Goal: Task Accomplishment & Management: Use online tool/utility

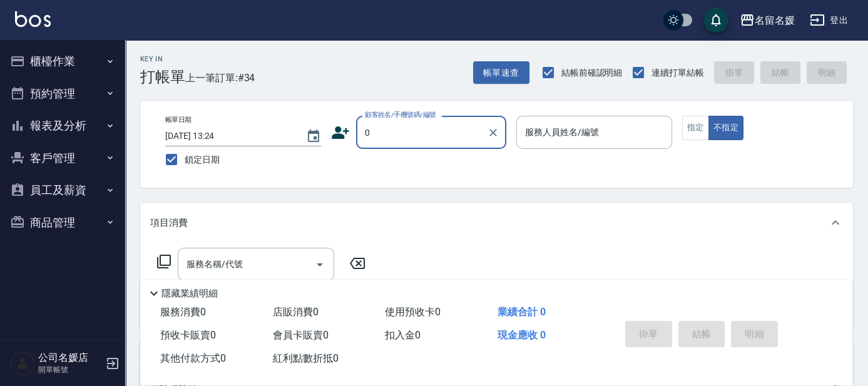
type input "0"
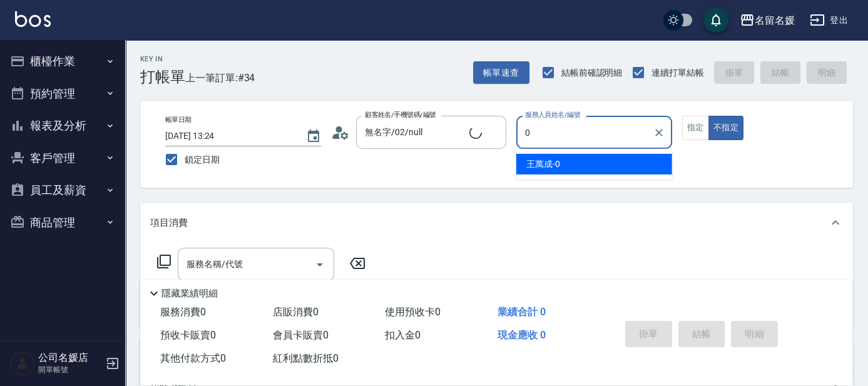
type input "新客人 姓名未設定/0/null"
type input "02"
type button "false"
type input "[PERSON_NAME]-02"
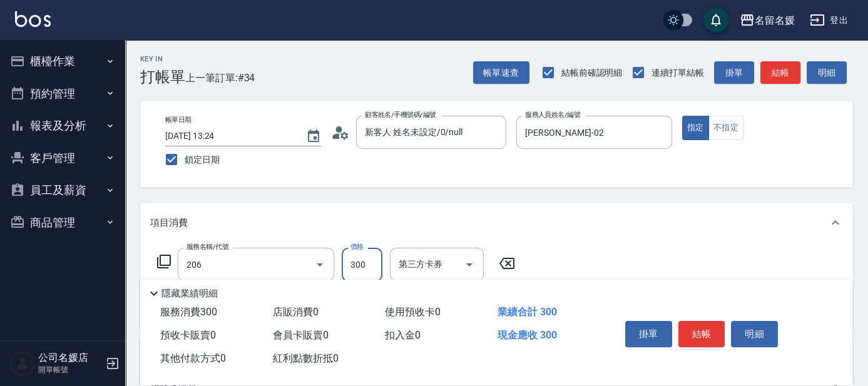
type input "洗髮[300](206)"
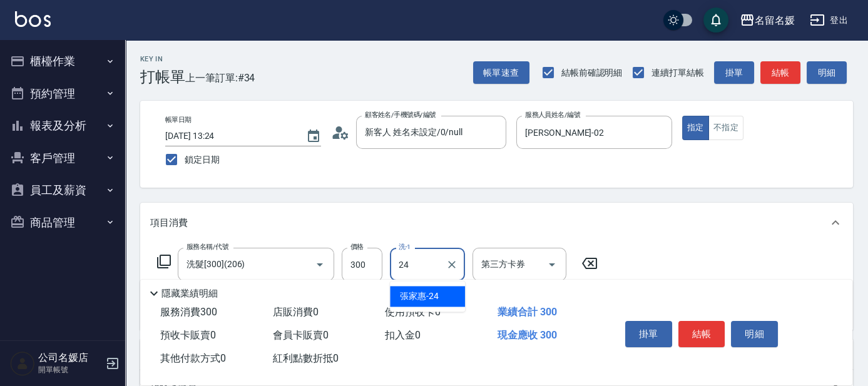
type input "[PERSON_NAME]-24"
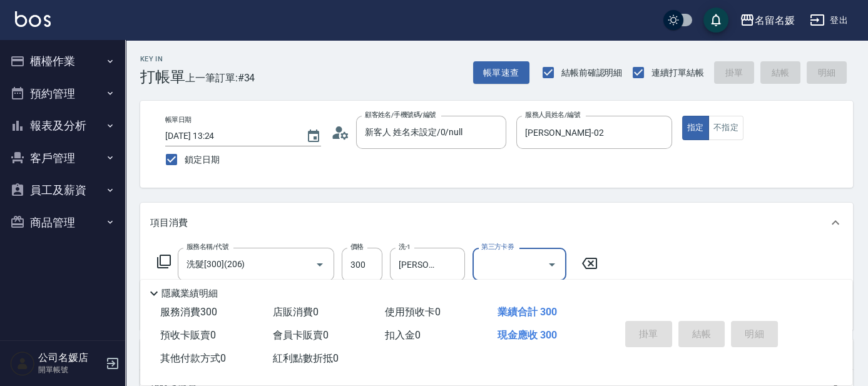
type input "2025/10/13 08:56"
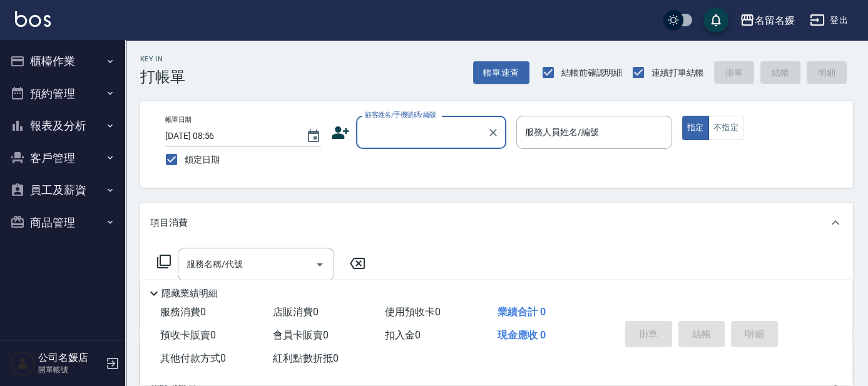
click at [390, 135] on input "顧客姓名/手機號碼/編號" at bounding box center [422, 132] width 120 height 22
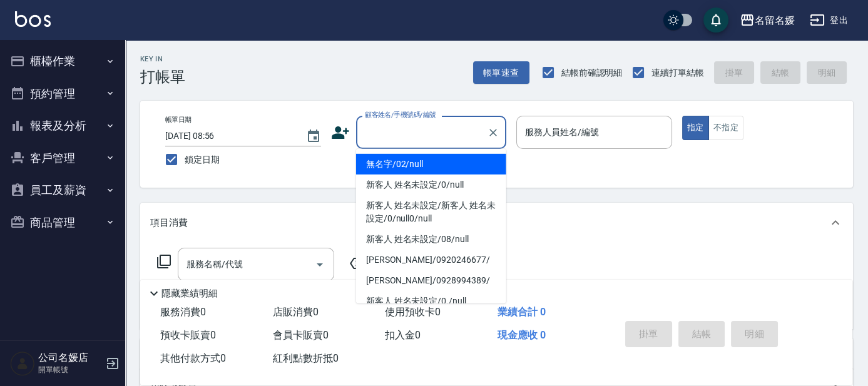
click at [469, 138] on input "顧客姓名/手機號碼/編號" at bounding box center [422, 132] width 120 height 22
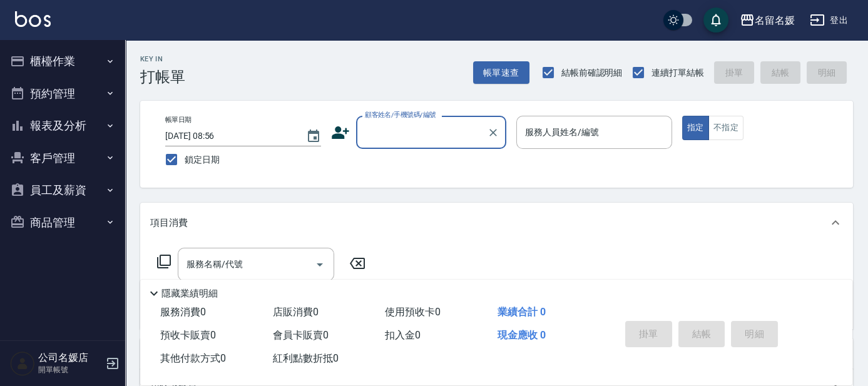
click at [67, 57] on button "櫃檯作業" at bounding box center [62, 61] width 115 height 33
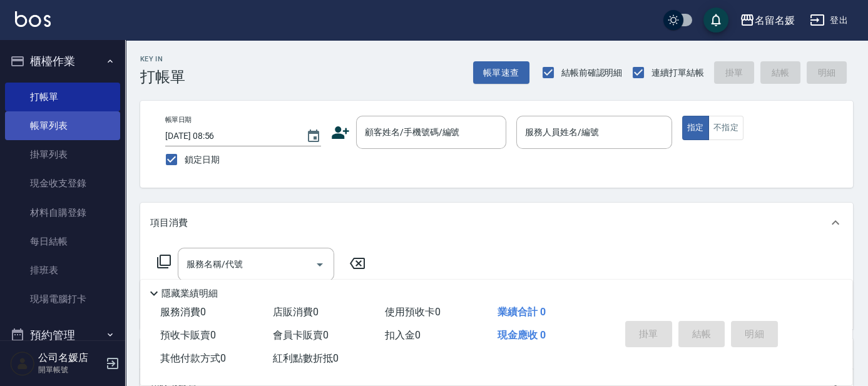
click at [82, 135] on link "帳單列表" at bounding box center [62, 125] width 115 height 29
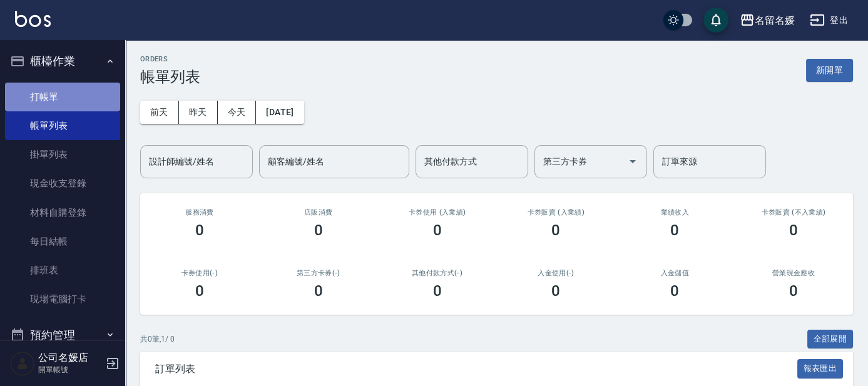
click at [105, 84] on link "打帳單" at bounding box center [62, 97] width 115 height 29
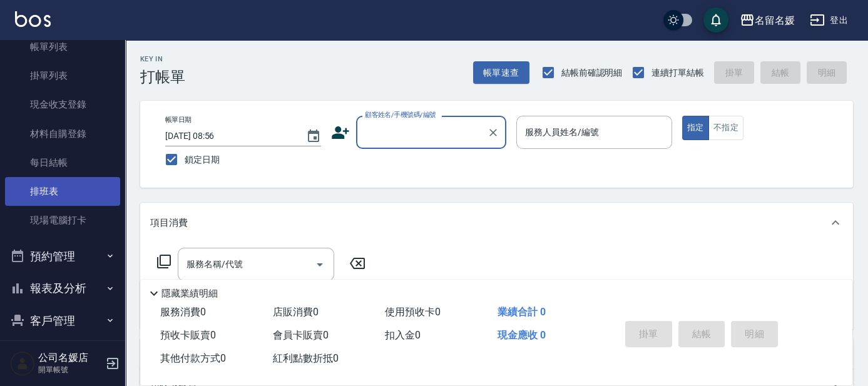
scroll to position [113, 0]
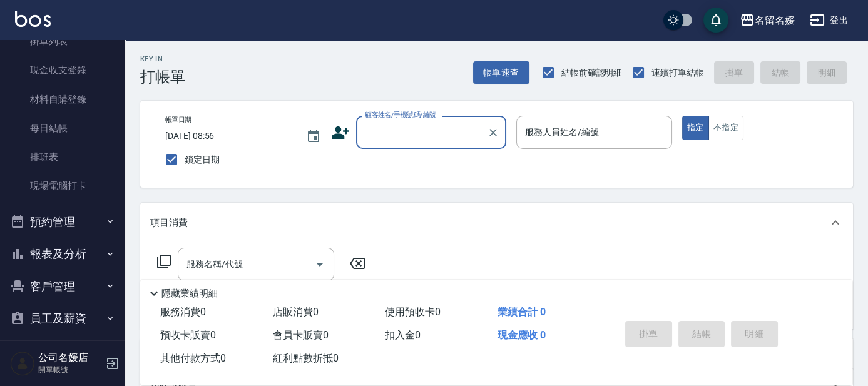
click at [51, 257] on button "報表及分析" at bounding box center [62, 254] width 115 height 33
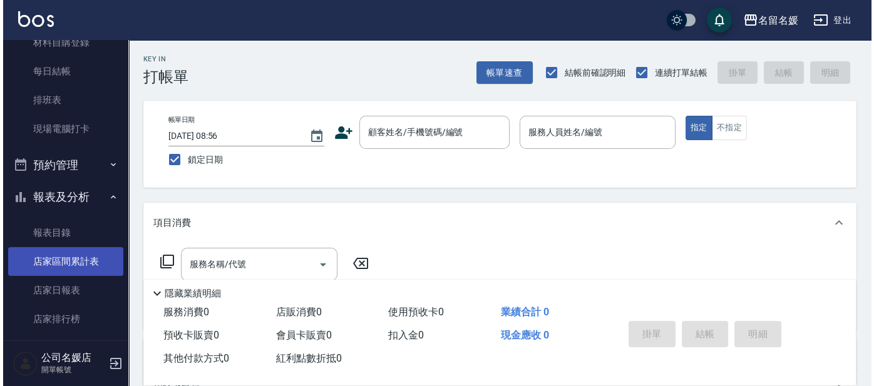
scroll to position [227, 0]
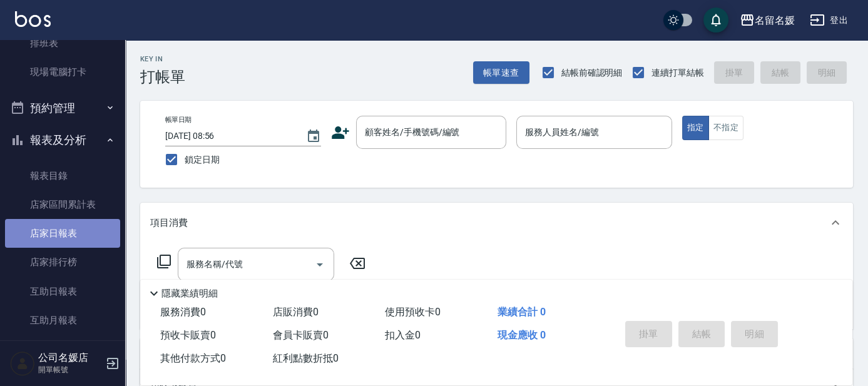
click at [76, 237] on link "店家日報表" at bounding box center [62, 233] width 115 height 29
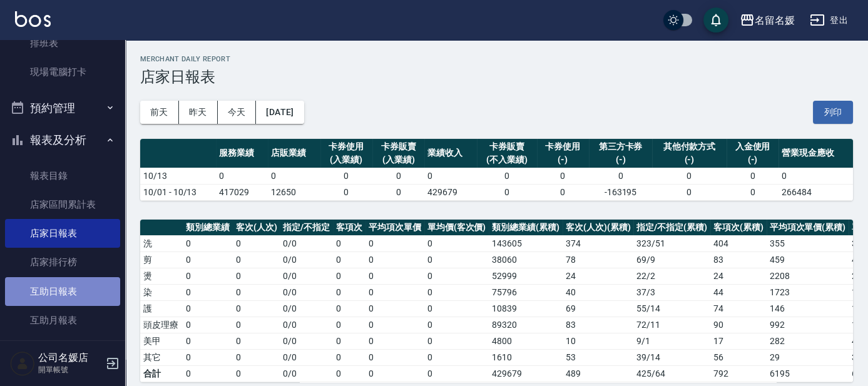
click at [80, 283] on link "互助日報表" at bounding box center [62, 291] width 115 height 29
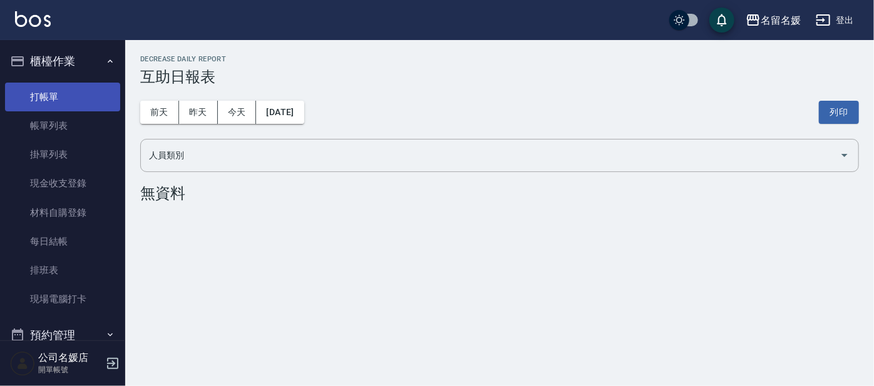
click at [57, 90] on link "打帳單" at bounding box center [62, 97] width 115 height 29
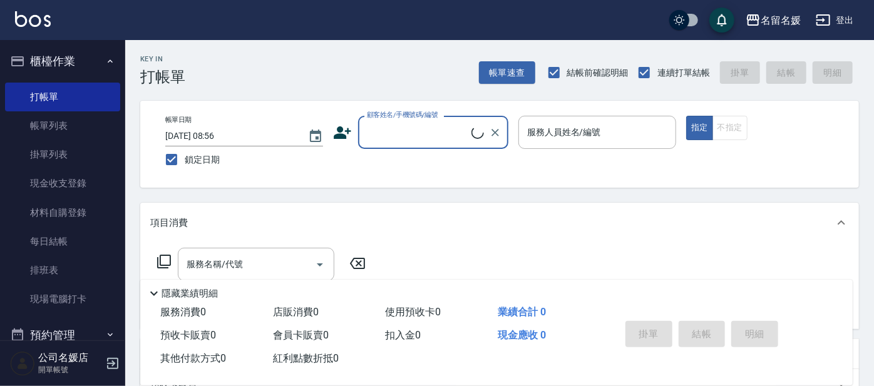
click at [826, 19] on button "登出" at bounding box center [834, 20] width 48 height 23
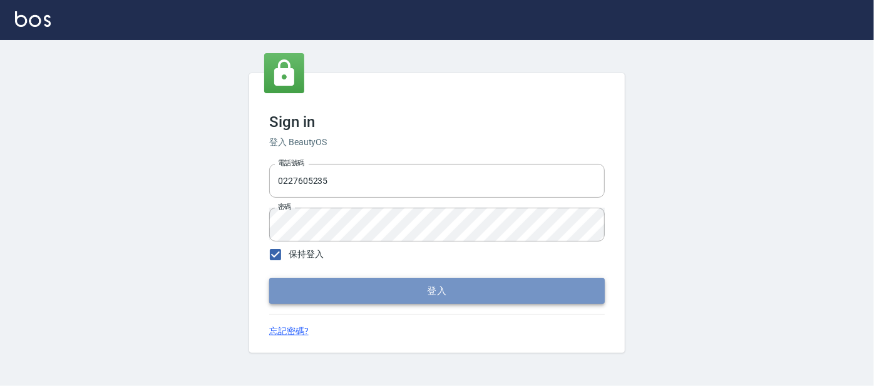
click at [325, 291] on button "登入" at bounding box center [436, 291] width 335 height 26
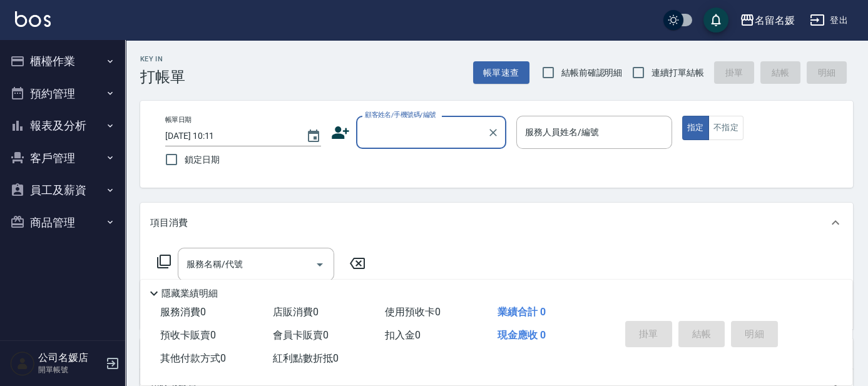
click at [580, 74] on span "結帳前確認明細" at bounding box center [591, 72] width 61 height 13
click at [561, 74] on input "結帳前確認明細" at bounding box center [548, 72] width 26 height 26
checkbox input "true"
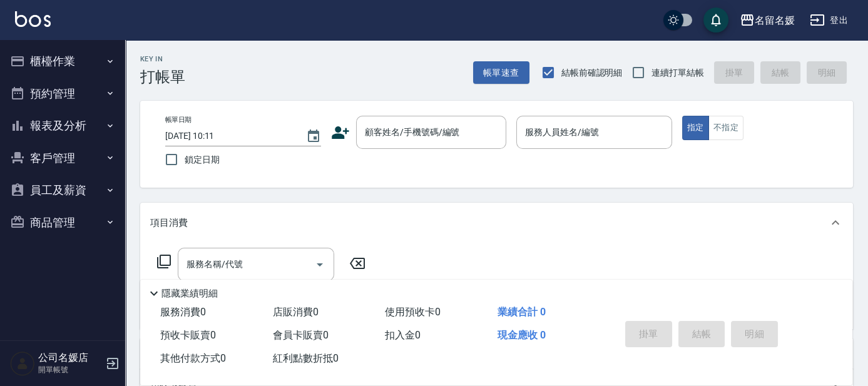
click at [672, 70] on span "連續打單結帳" at bounding box center [677, 72] width 53 height 13
click at [651, 70] on input "連續打單結帳" at bounding box center [638, 72] width 26 height 26
checkbox input "true"
click at [202, 149] on label "鎖定日期" at bounding box center [234, 159] width 153 height 26
click at [185, 149] on input "鎖定日期" at bounding box center [171, 159] width 26 height 26
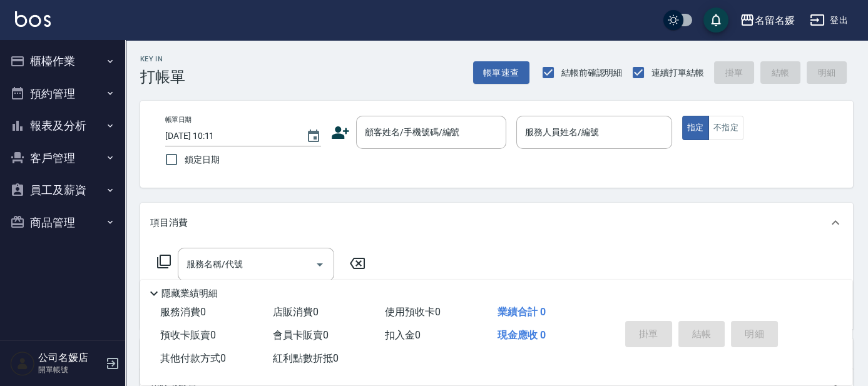
checkbox input "true"
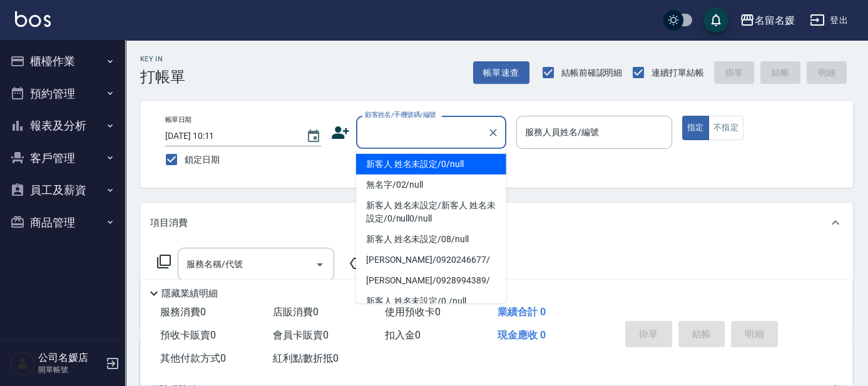
click at [442, 134] on input "顧客姓名/手機號碼/編號" at bounding box center [422, 132] width 120 height 22
type input "0"
type input "新客人 姓名未設定/0/null"
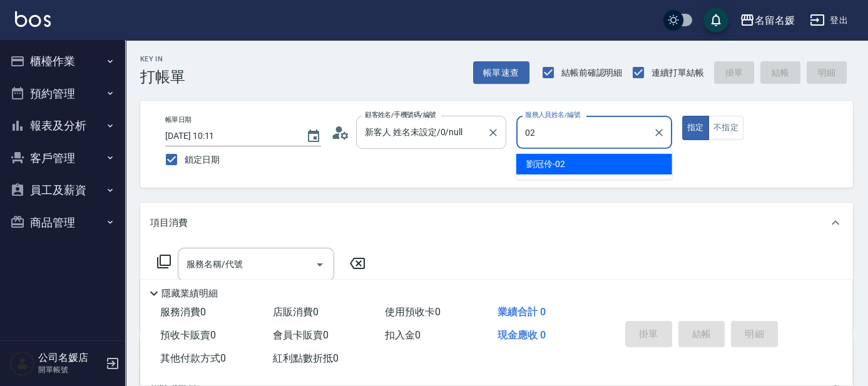
type input "02"
type button "true"
type input "[PERSON_NAME]-02"
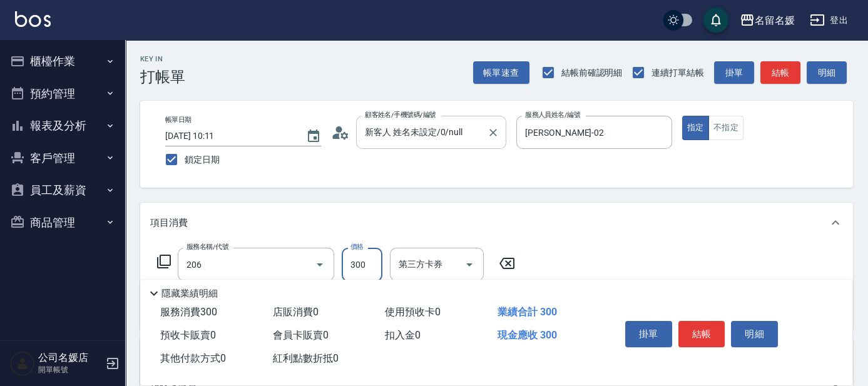
type input "洗髮[300](206)"
type input "[PERSON_NAME]-24"
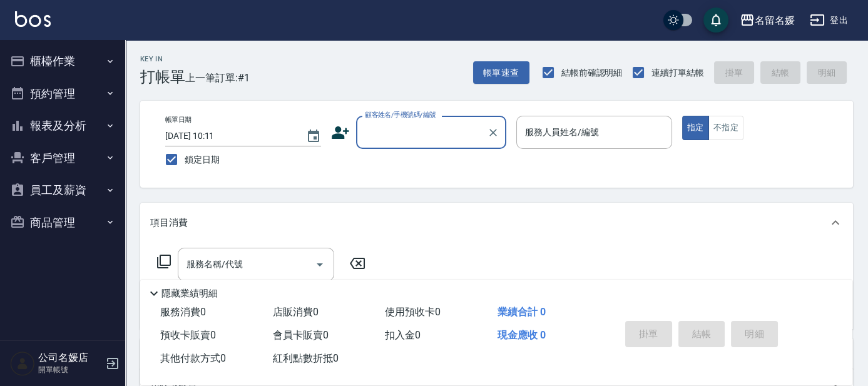
click at [56, 59] on button "櫃檯作業" at bounding box center [62, 61] width 115 height 33
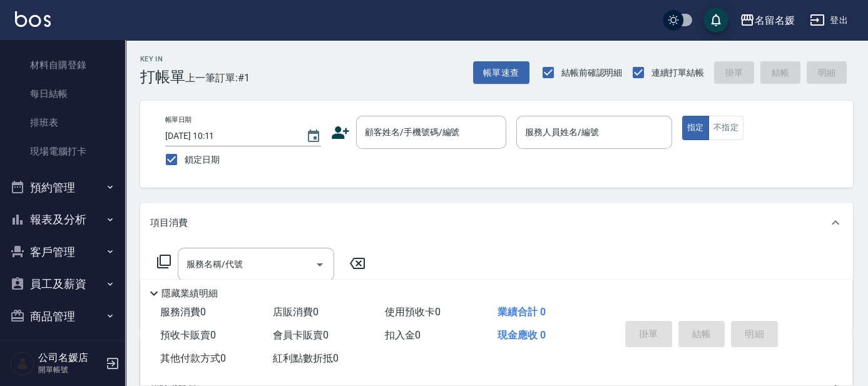
scroll to position [155, 0]
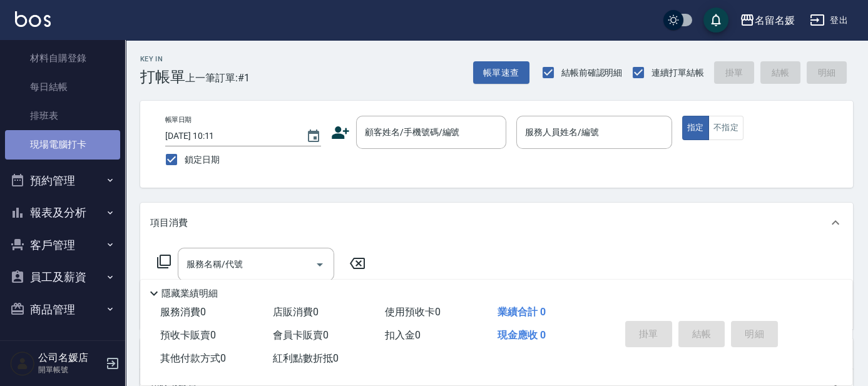
click at [73, 146] on link "現場電腦打卡" at bounding box center [62, 144] width 115 height 29
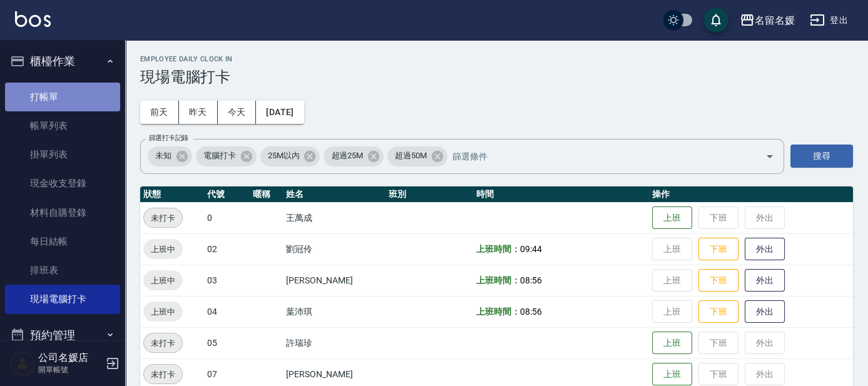
click at [67, 90] on link "打帳單" at bounding box center [62, 97] width 115 height 29
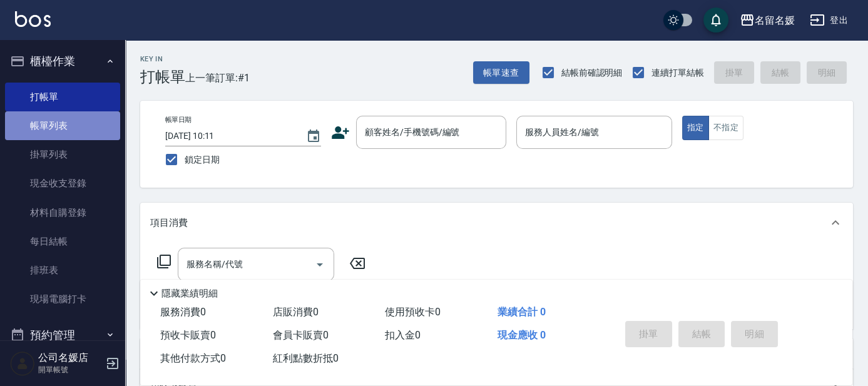
click at [104, 111] on link "帳單列表" at bounding box center [62, 125] width 115 height 29
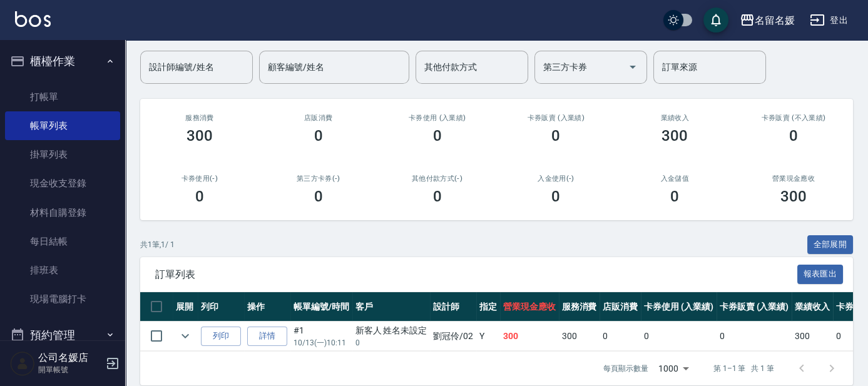
scroll to position [118, 0]
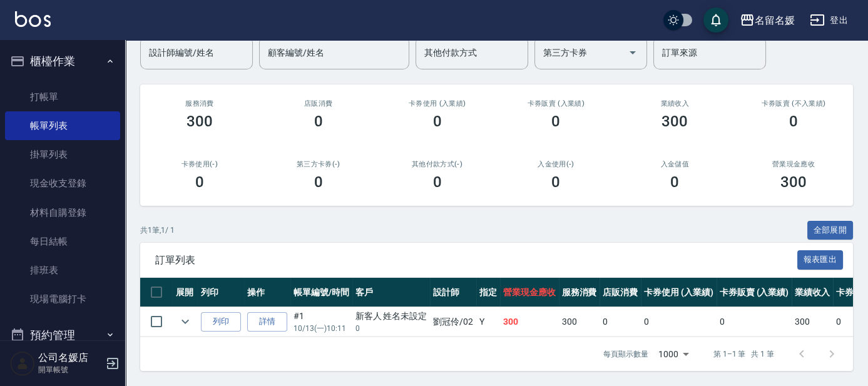
drag, startPoint x: 193, startPoint y: 309, endPoint x: 181, endPoint y: 251, distance: 58.8
click at [193, 312] on button "expand row" at bounding box center [185, 321] width 19 height 19
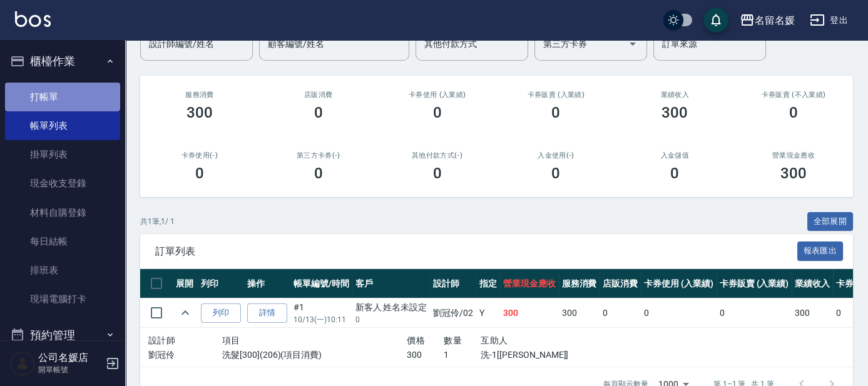
click at [63, 98] on link "打帳單" at bounding box center [62, 97] width 115 height 29
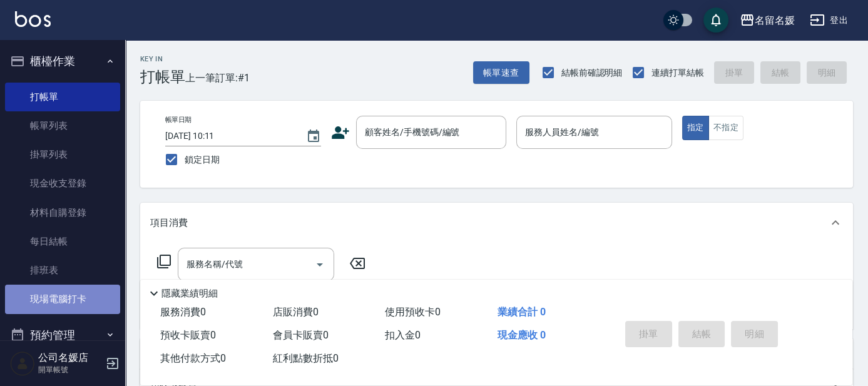
click at [70, 295] on link "現場電腦打卡" at bounding box center [62, 299] width 115 height 29
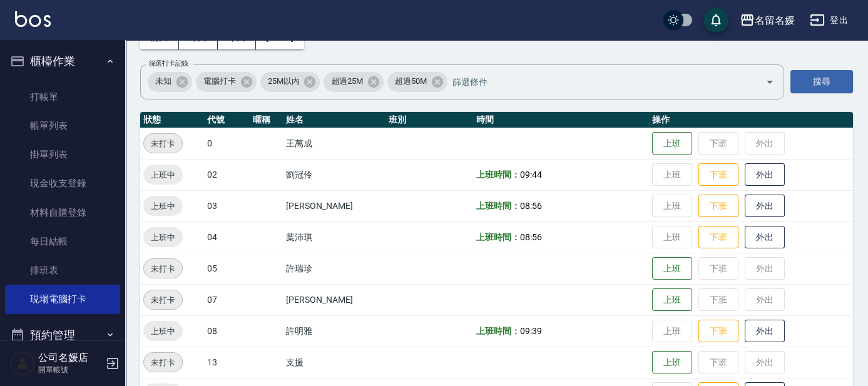
scroll to position [113, 0]
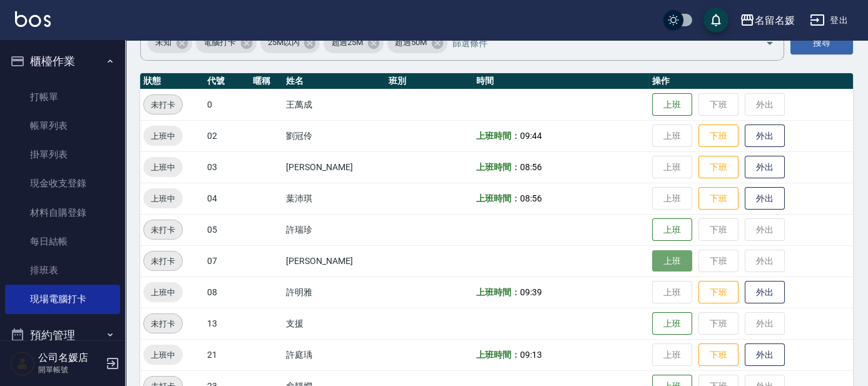
click at [668, 262] on button "上班" at bounding box center [672, 261] width 40 height 22
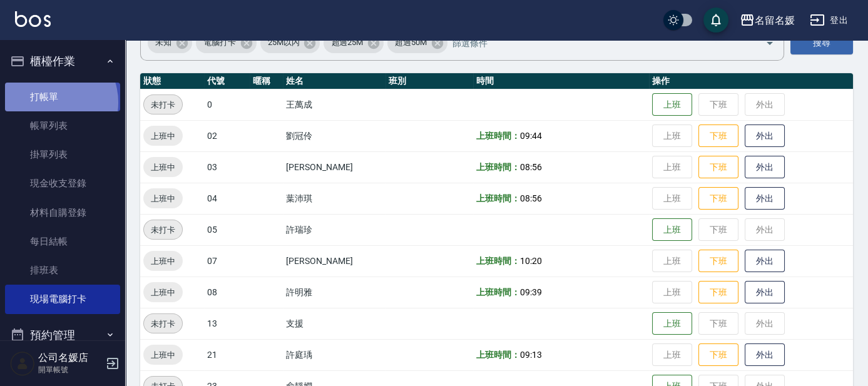
click at [51, 102] on link "打帳單" at bounding box center [62, 97] width 115 height 29
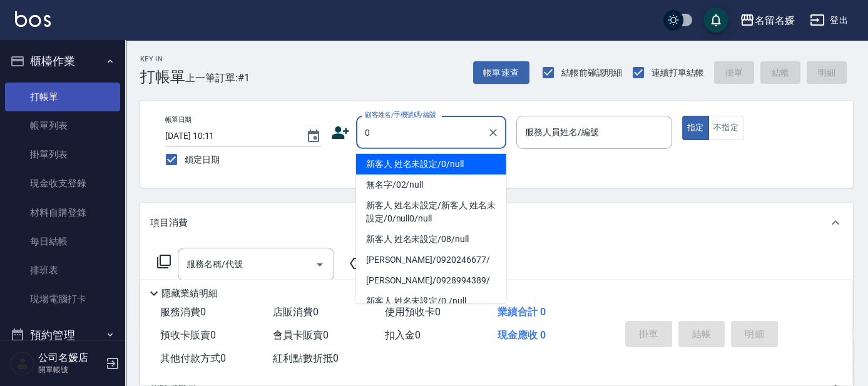
type input "新客人 姓名未設定/0/null"
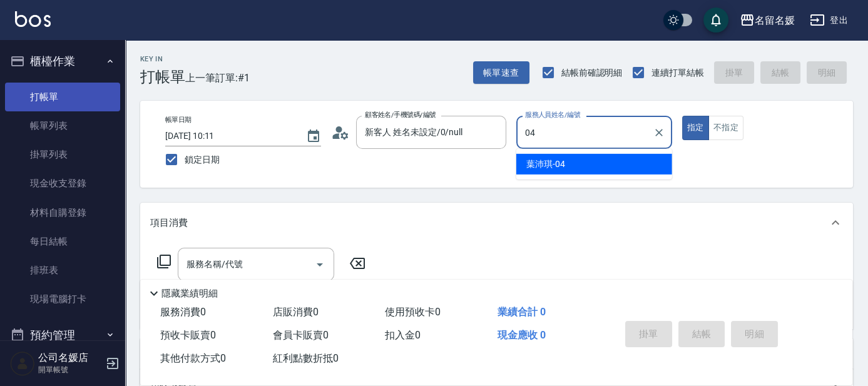
type input "[PERSON_NAME]-04"
type button "true"
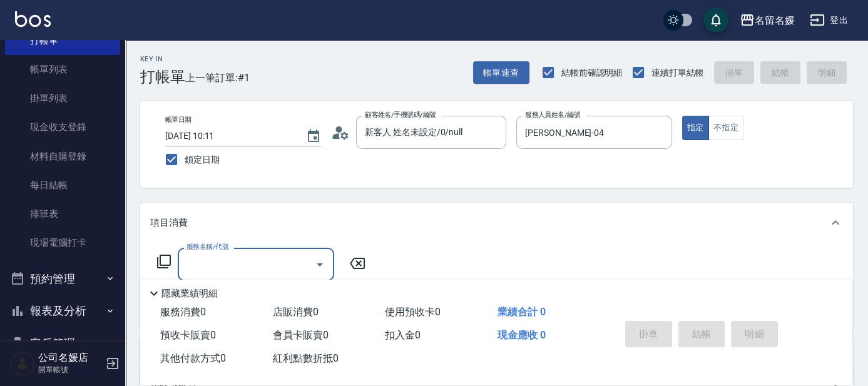
scroll to position [113, 0]
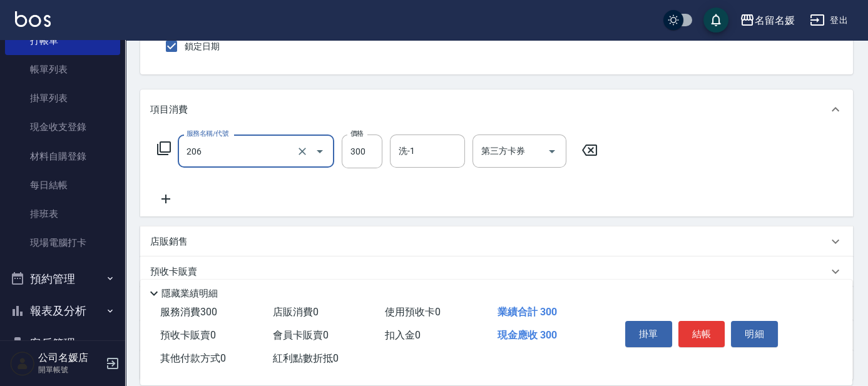
type input "洗髮[300](206)"
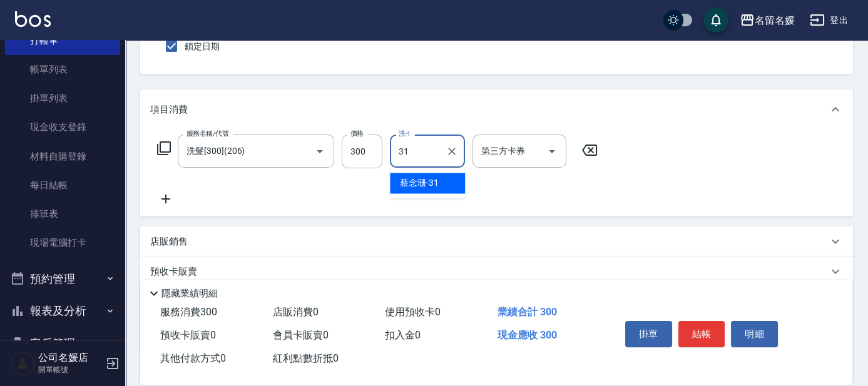
type input "[PERSON_NAME]-31"
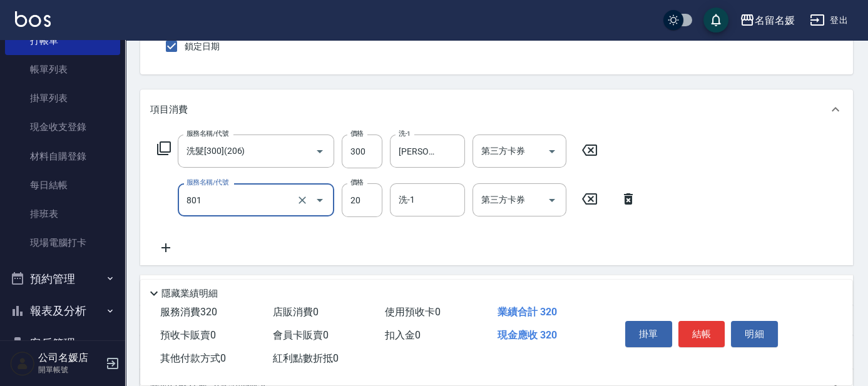
type input "潤絲(801)"
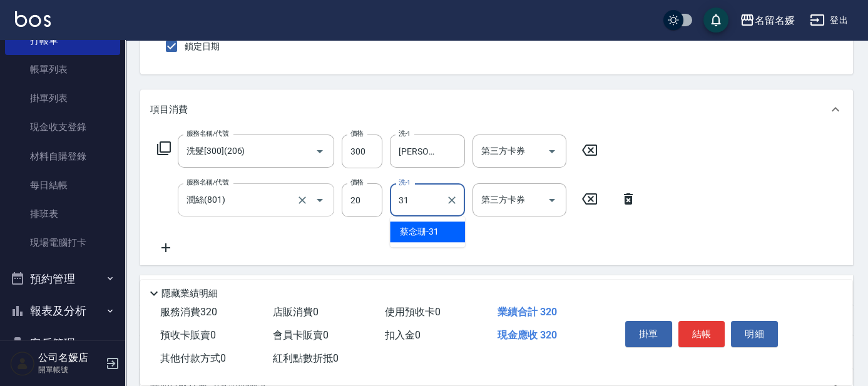
type input "[PERSON_NAME]-31"
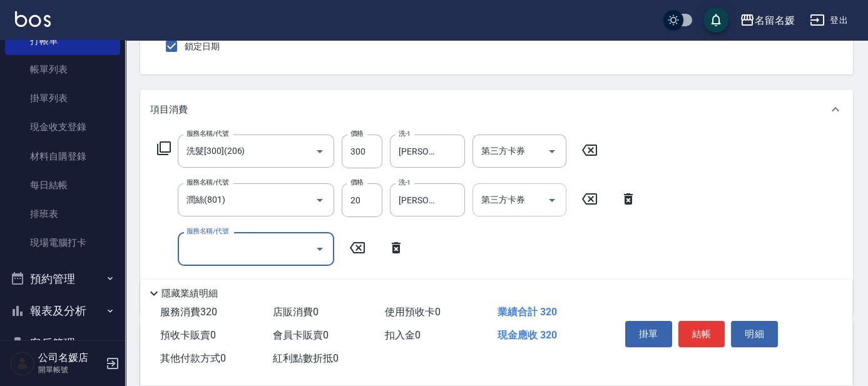
click at [556, 200] on icon "Open" at bounding box center [551, 200] width 15 height 15
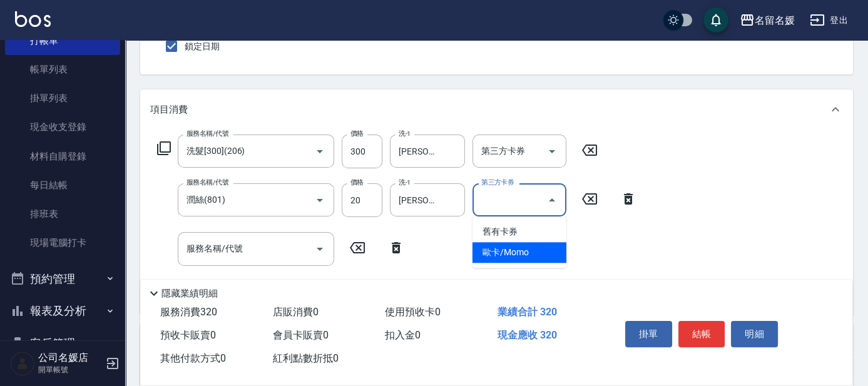
click at [507, 255] on span "歐卡/Momo" at bounding box center [519, 252] width 94 height 21
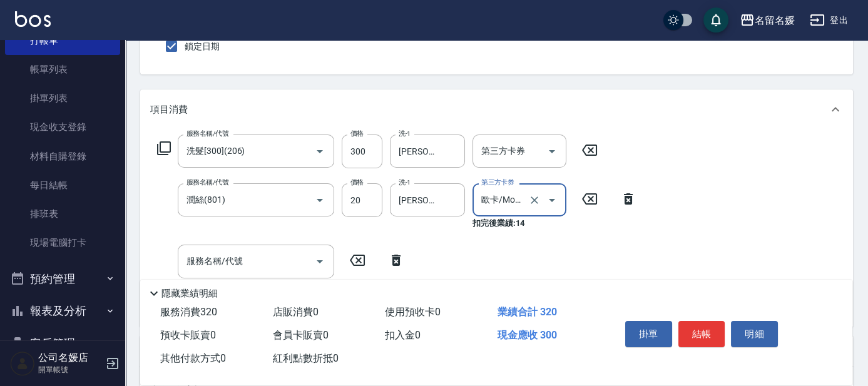
type input "歐卡/Momo"
click at [299, 147] on icon "Clear" at bounding box center [302, 151] width 13 height 13
type input "洗髮[300](206)"
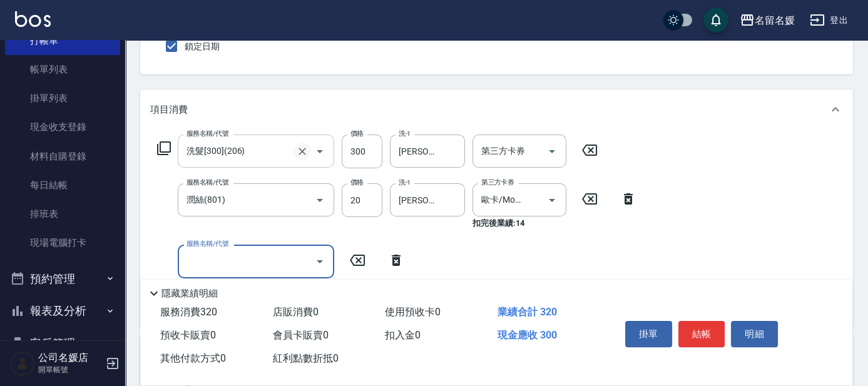
click at [300, 152] on icon "Clear" at bounding box center [303, 152] width 8 height 8
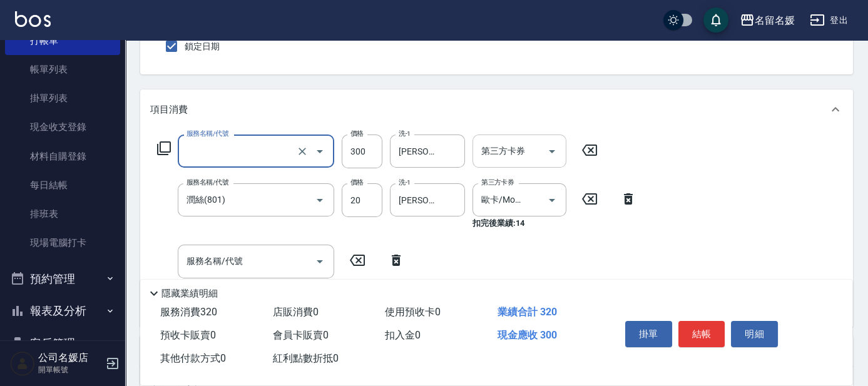
click at [548, 159] on button "Open" at bounding box center [552, 151] width 20 height 20
type input "洗髮[300](206)"
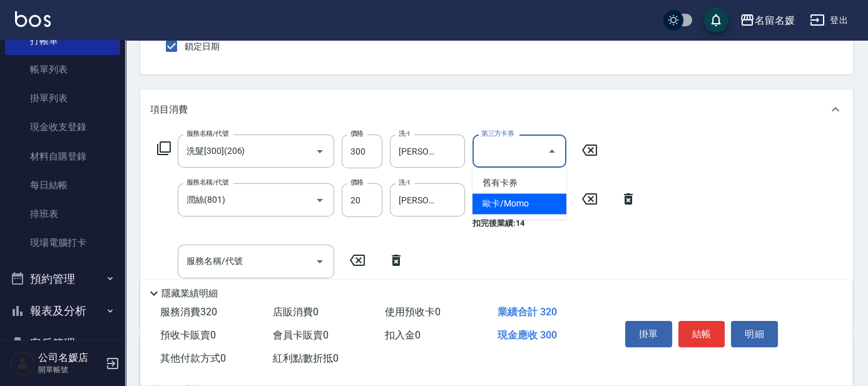
click at [497, 203] on span "歐卡/Momo" at bounding box center [519, 203] width 94 height 21
type input "歐卡/Momo"
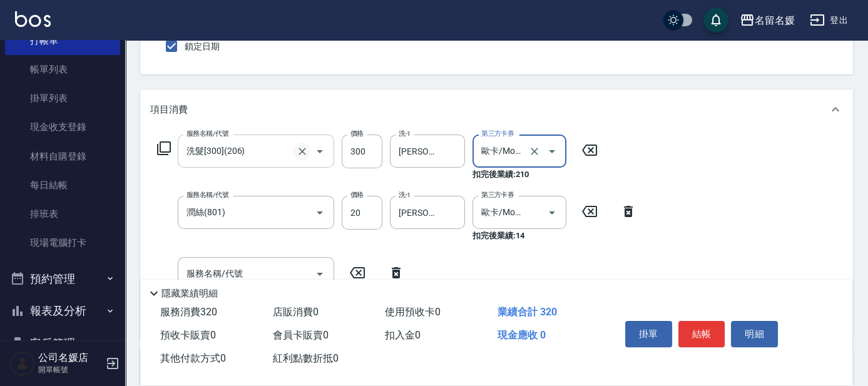
click at [303, 149] on icon "Clear" at bounding box center [303, 152] width 8 height 8
type input "洗髮[300](206)"
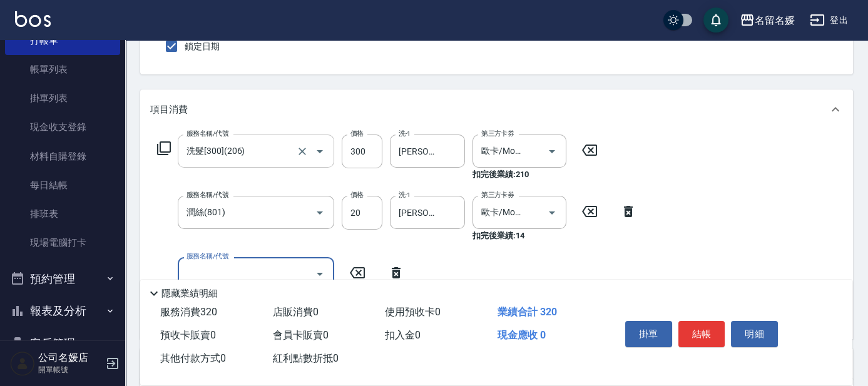
click at [264, 155] on input "洗髮[300](206)" at bounding box center [238, 151] width 110 height 22
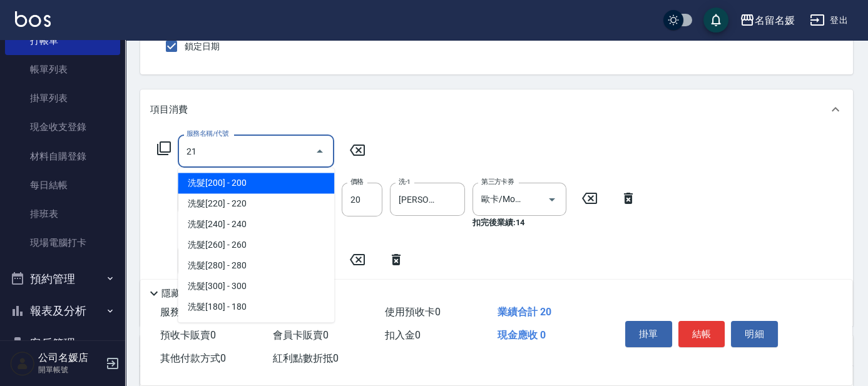
type input "211"
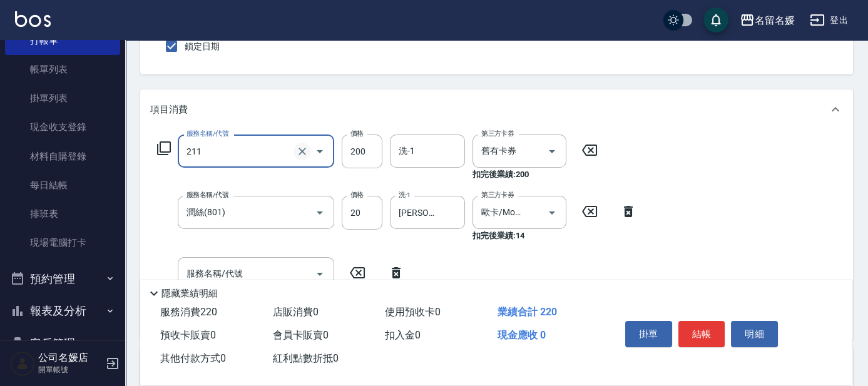
click at [295, 149] on button "Clear" at bounding box center [303, 152] width 18 height 18
type input "1"
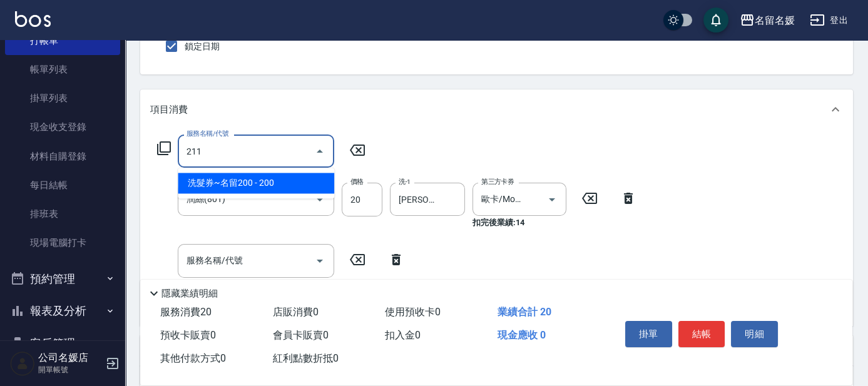
click at [275, 180] on span "洗髮券~名留200 - 200" at bounding box center [256, 183] width 156 height 21
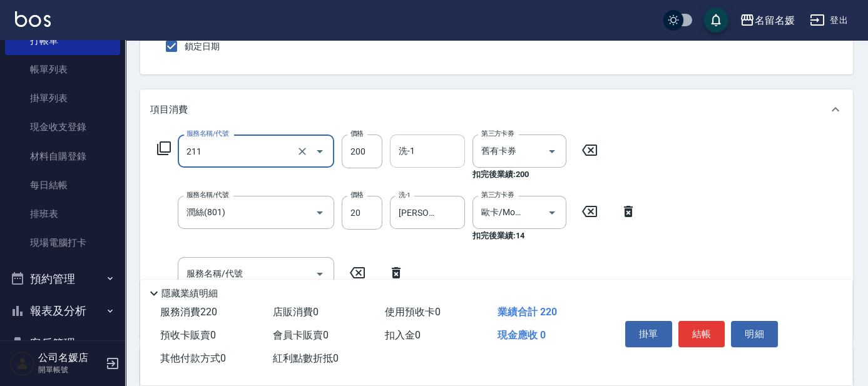
click at [419, 150] on input "洗-1" at bounding box center [428, 151] width 64 height 22
type input "洗髮券~名留200(211)"
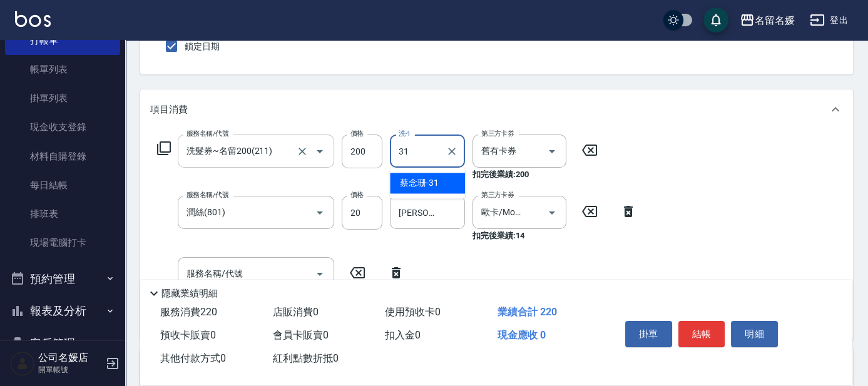
type input "[PERSON_NAME]-31"
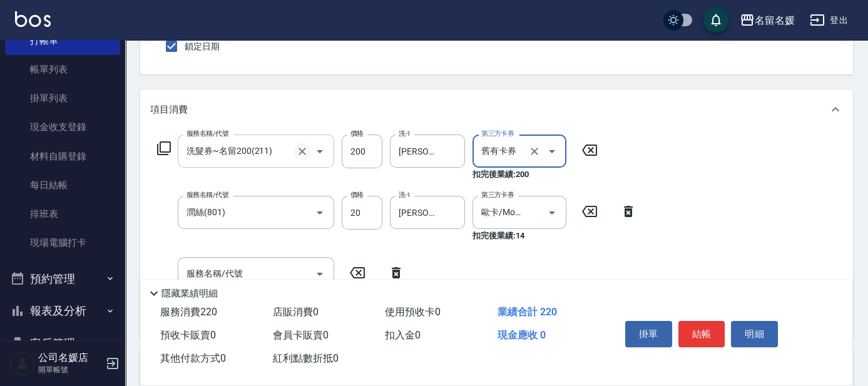
click at [299, 150] on icon "Clear" at bounding box center [302, 151] width 13 height 13
type input "洗髮券~名留200(211)"
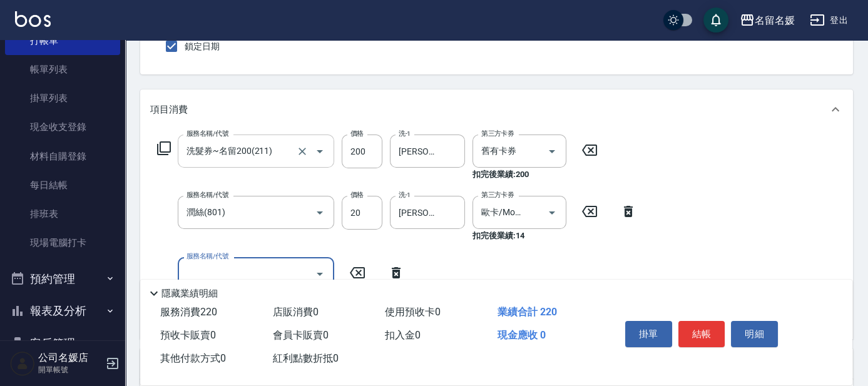
click at [263, 154] on input "洗髮券~名留200(211)" at bounding box center [238, 151] width 110 height 22
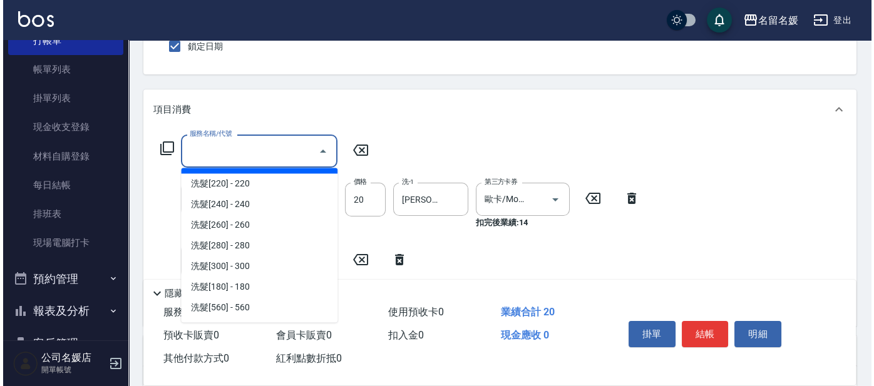
scroll to position [5, 0]
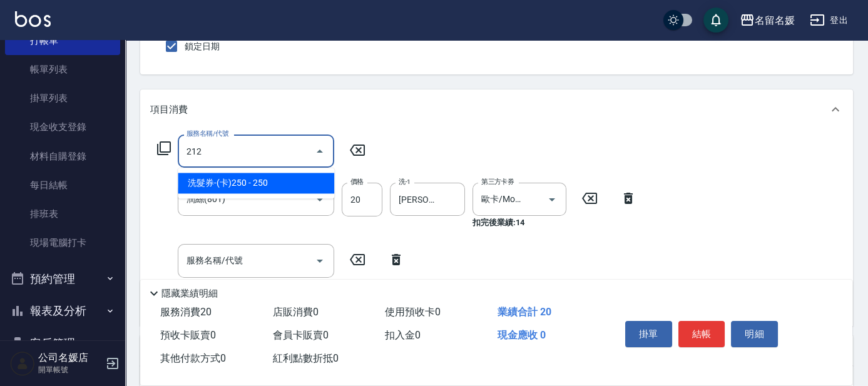
click at [255, 181] on span "洗髮券-(卡)250 - 250" at bounding box center [256, 183] width 156 height 21
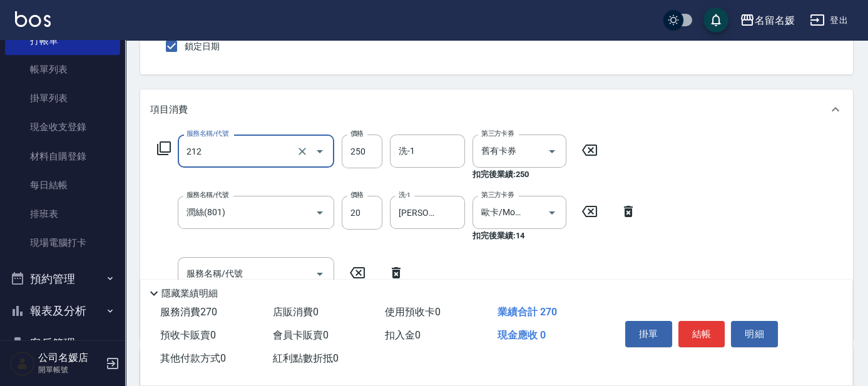
type input "洗髮券-(卡)250(212)"
click at [428, 168] on div "洗-1 洗-1" at bounding box center [431, 158] width 83 height 46
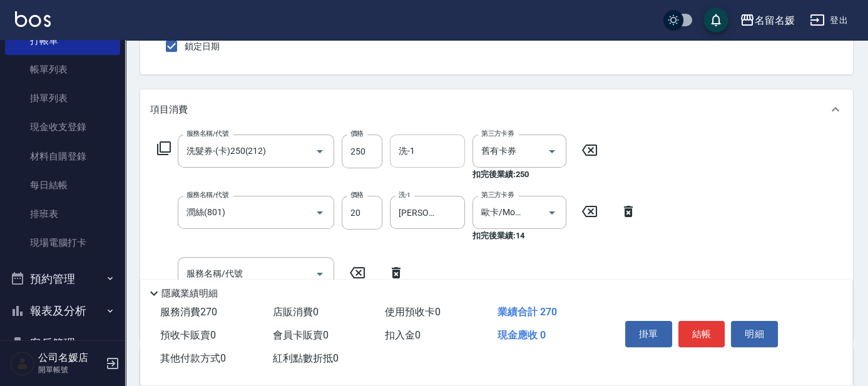
click at [434, 141] on input "洗-1" at bounding box center [428, 151] width 64 height 22
type input "[PERSON_NAME]-31"
click at [156, 151] on icon at bounding box center [163, 148] width 15 height 15
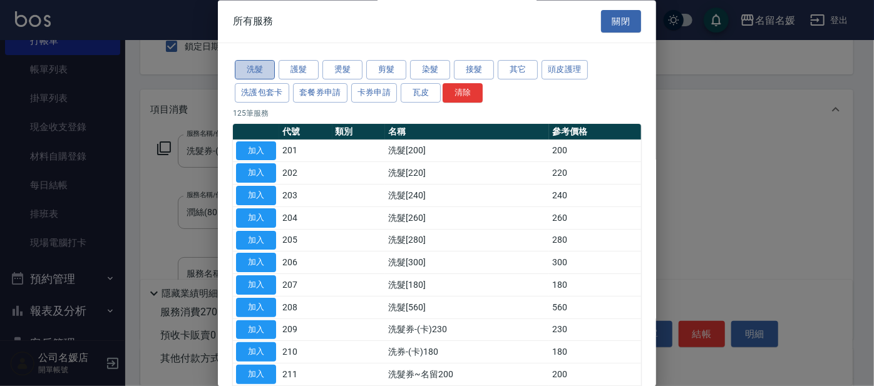
click at [257, 68] on button "洗髮" at bounding box center [255, 70] width 40 height 19
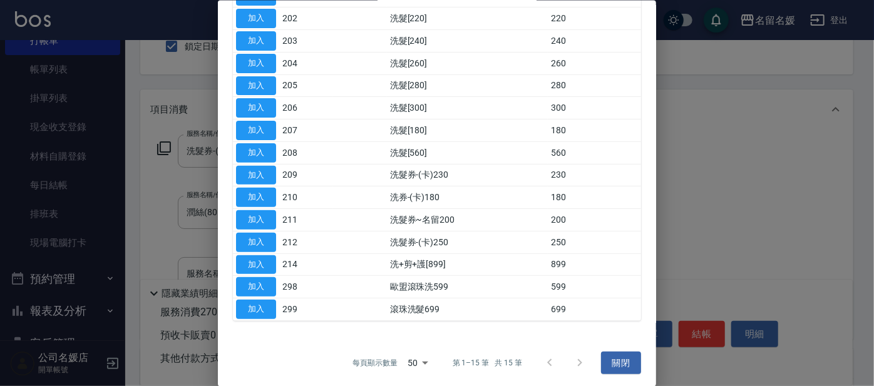
scroll to position [98, 0]
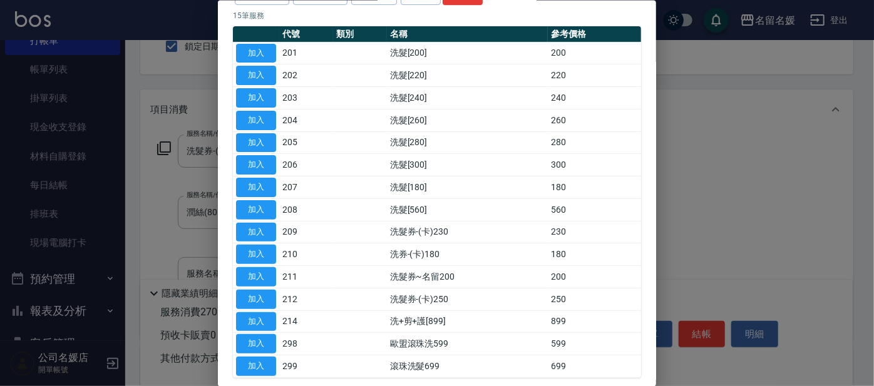
drag, startPoint x: 661, startPoint y: 165, endPoint x: 670, endPoint y: 165, distance: 8.8
click at [667, 165] on div at bounding box center [437, 193] width 874 height 386
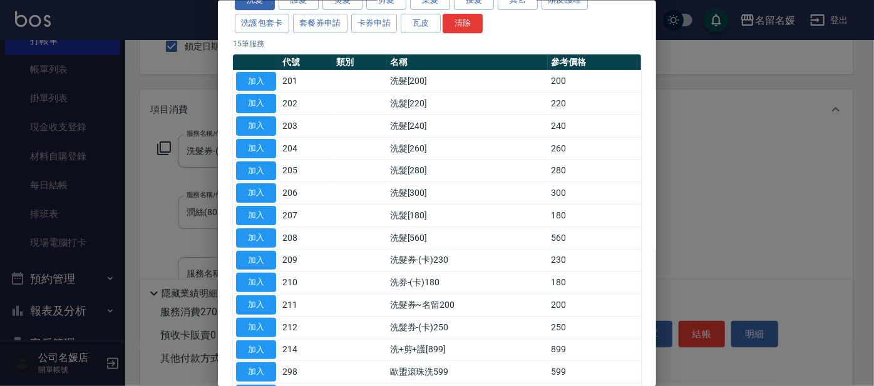
scroll to position [41, 0]
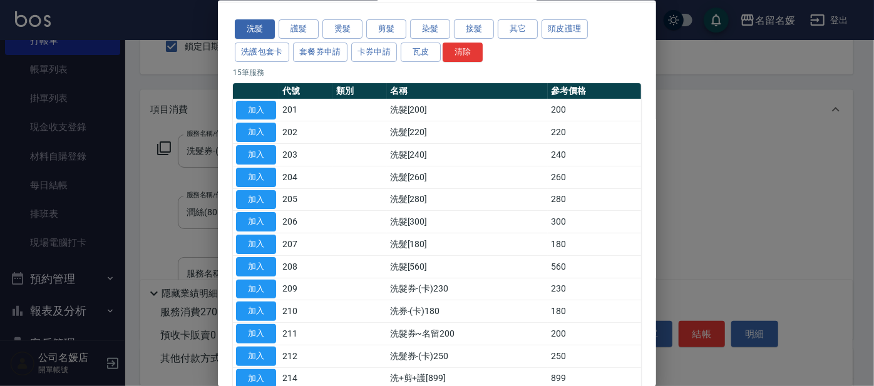
click at [173, 44] on div at bounding box center [437, 193] width 874 height 386
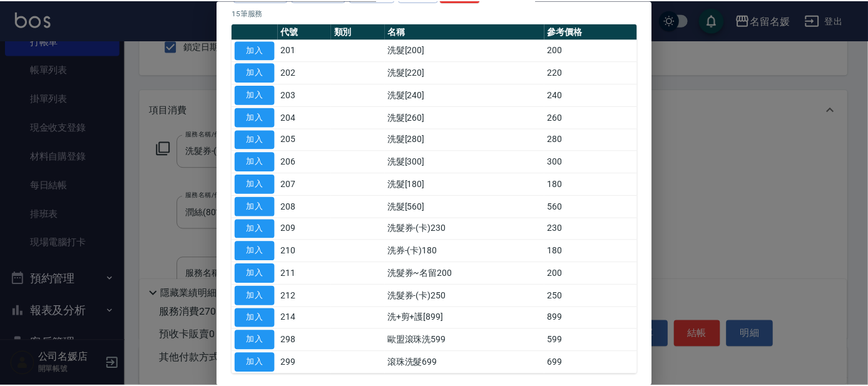
scroll to position [155, 0]
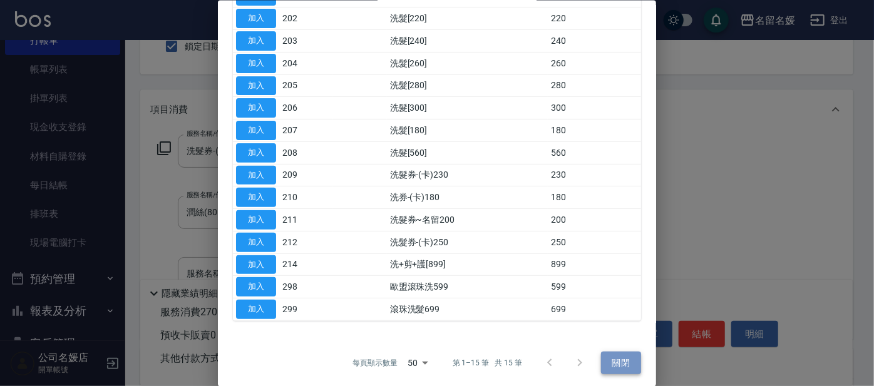
click at [609, 355] on button "關閉" at bounding box center [621, 362] width 40 height 23
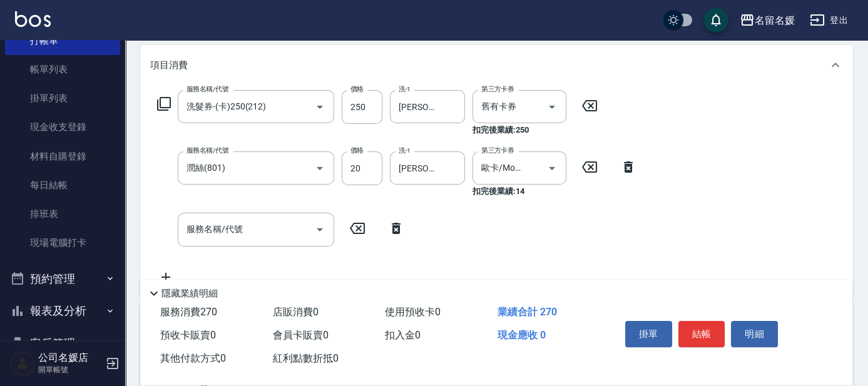
scroll to position [170, 0]
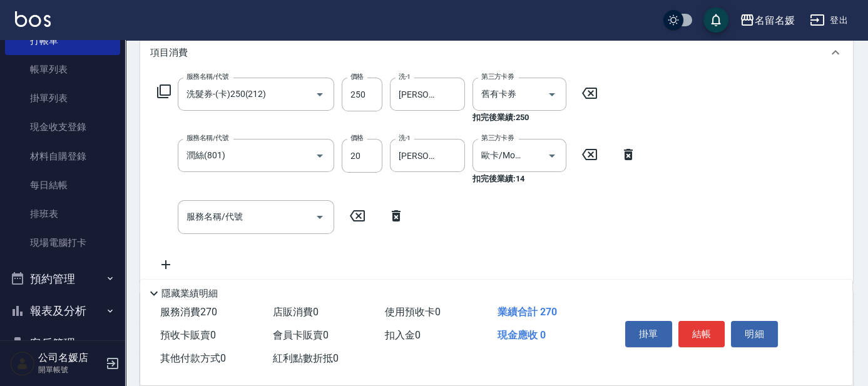
drag, startPoint x: 390, startPoint y: 224, endPoint x: 397, endPoint y: 216, distance: 10.7
click at [393, 220] on div "服務名稱/代號 服務名稱/代號" at bounding box center [281, 216] width 262 height 33
click at [397, 215] on icon at bounding box center [396, 215] width 31 height 15
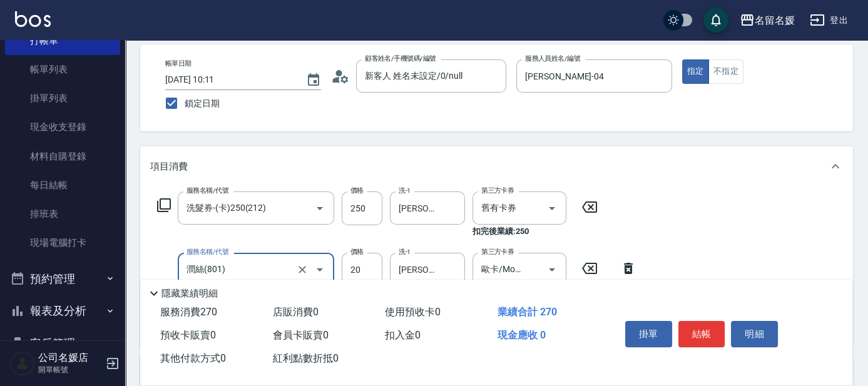
scroll to position [113, 0]
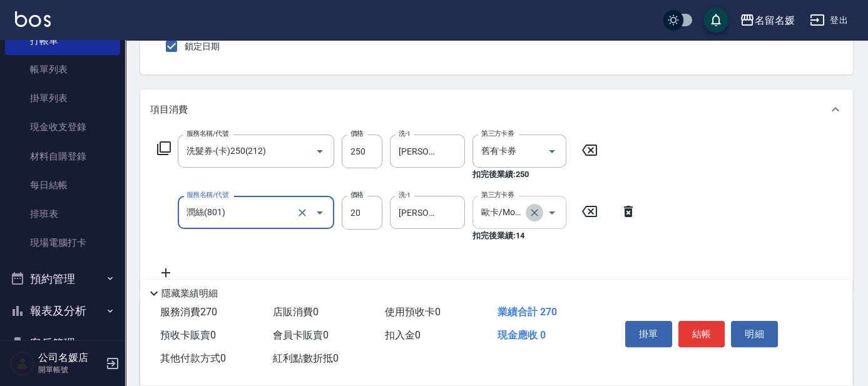
click at [536, 209] on icon "Clear" at bounding box center [534, 213] width 13 height 13
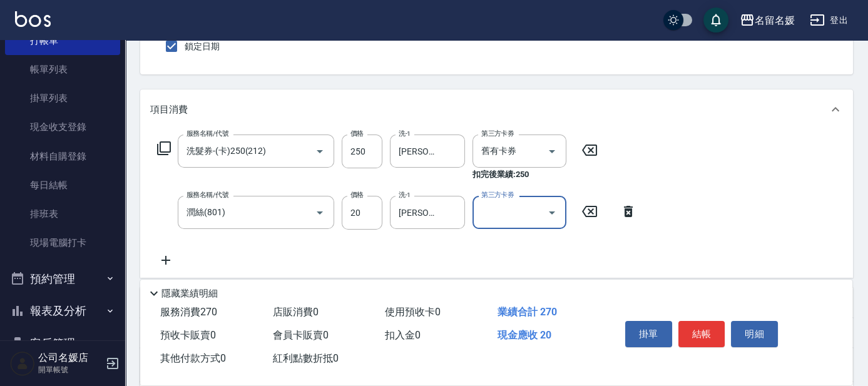
scroll to position [0, 0]
click at [631, 85] on div "Key In 打帳單 上一筆訂單:#1 帳單速查 結帳前確認明細 連續打單結帳 掛單 結帳 明細 帳單日期 [DATE] 10:11 鎖定日期 顧客姓名/手機…" at bounding box center [496, 244] width 743 height 634
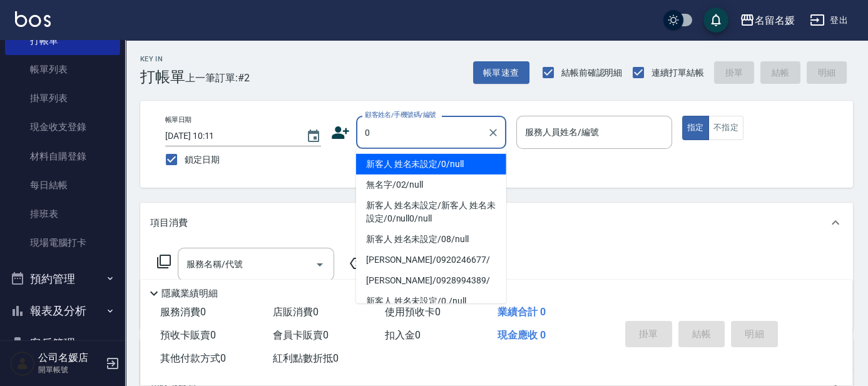
type input "新客人 姓名未設定/0/null"
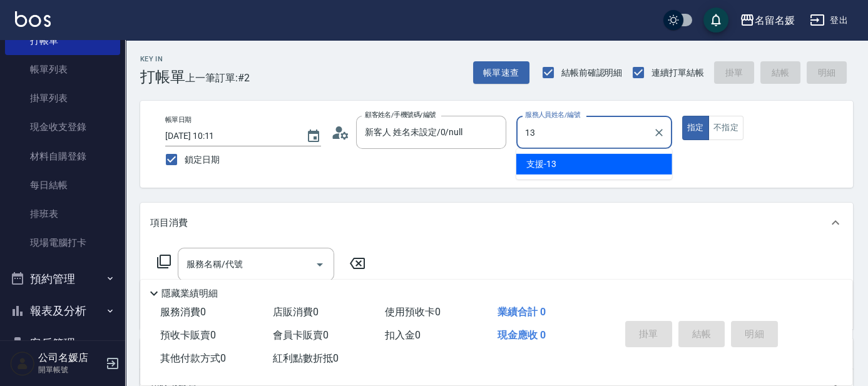
type input "支援-13"
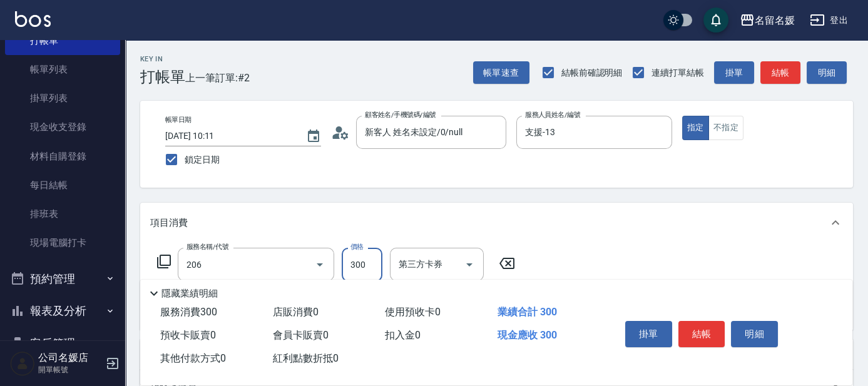
type input "洗髮[300](206)"
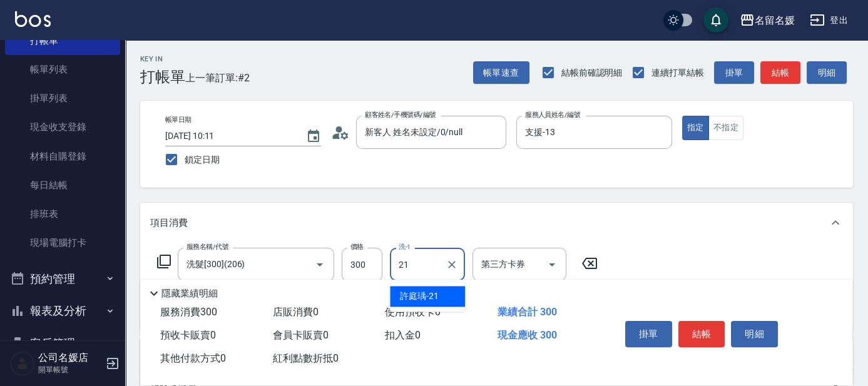
type input "[PERSON_NAME]-21"
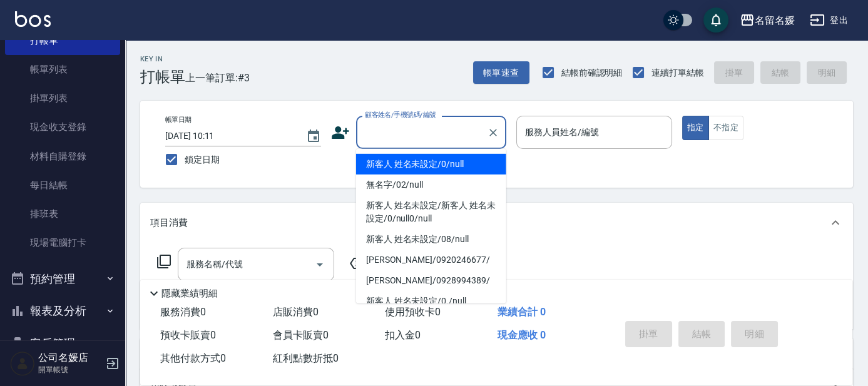
type input "新客人 姓名未設定/0/null"
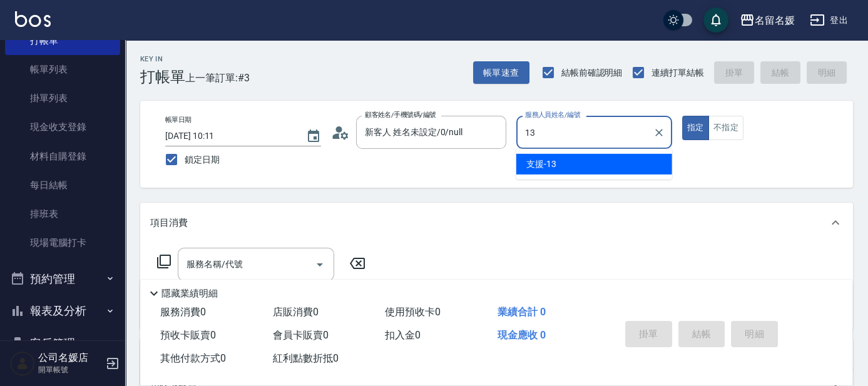
type input "支援-13"
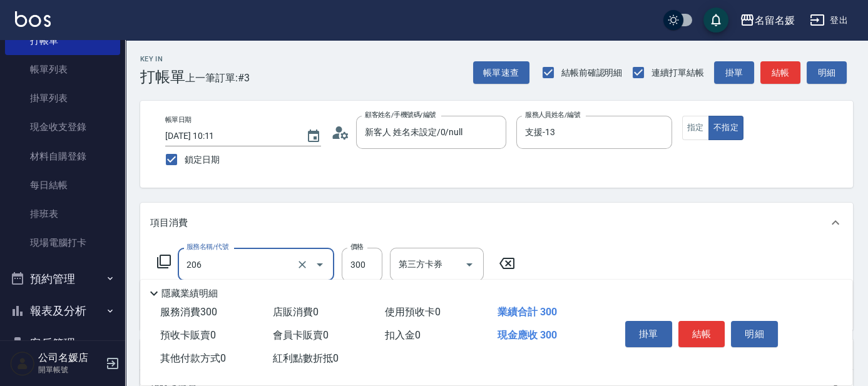
type input "洗髮[300](206)"
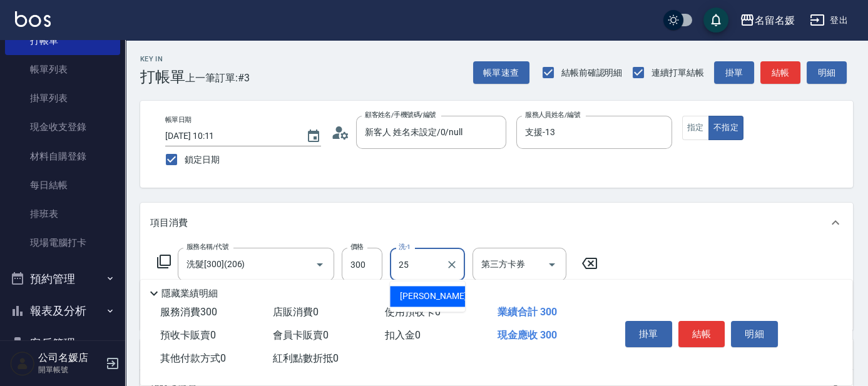
type input "[PERSON_NAME]-25"
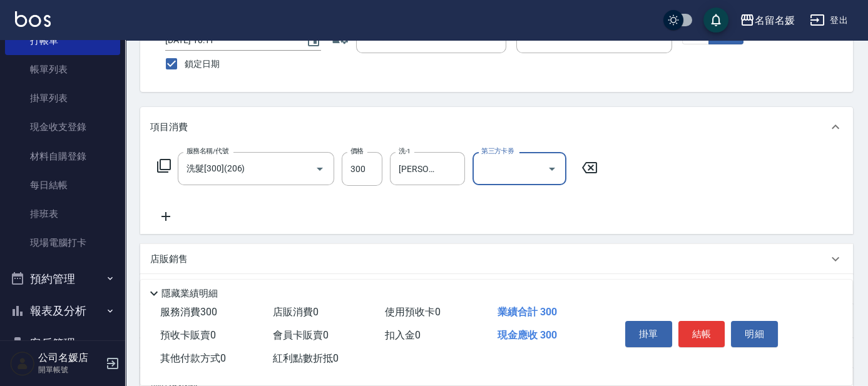
scroll to position [56, 0]
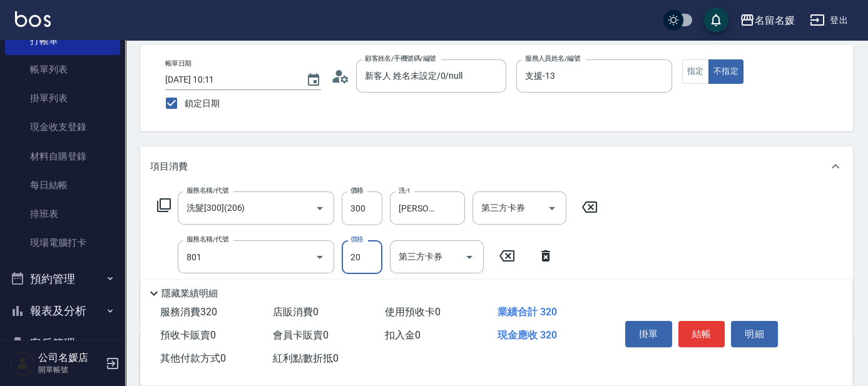
type input "潤絲(801)"
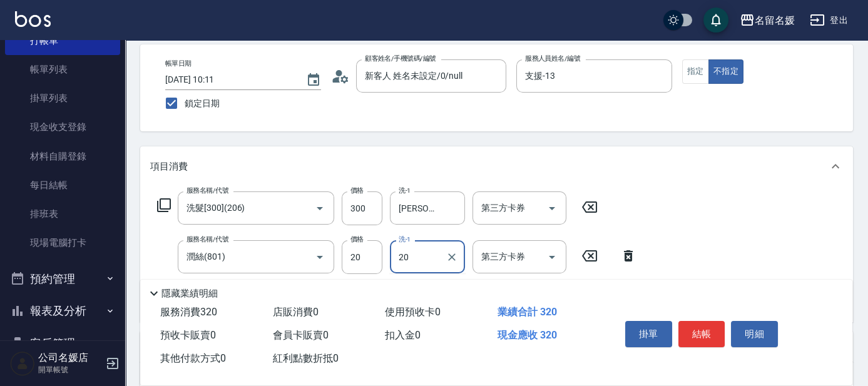
type input "2"
type input "[PERSON_NAME]-25"
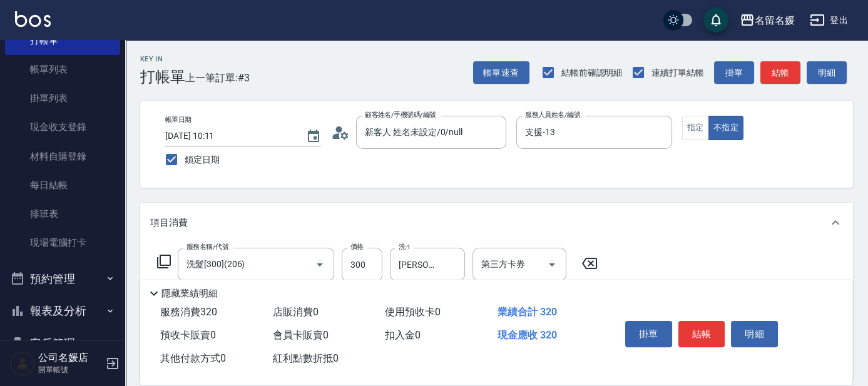
scroll to position [0, 0]
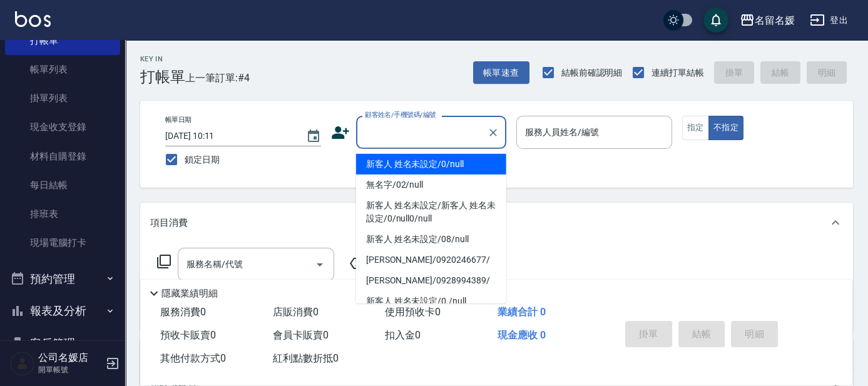
type input "新客人 姓名未設定/0/null"
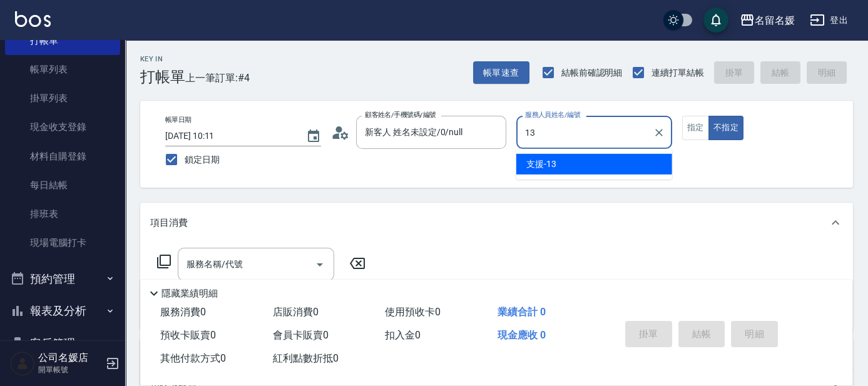
type input "13"
type button "false"
type input "支援-13"
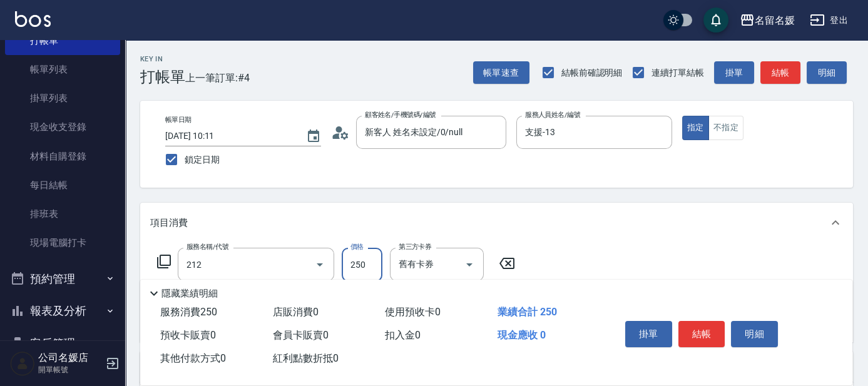
type input "洗髮券-(卡)250(212)"
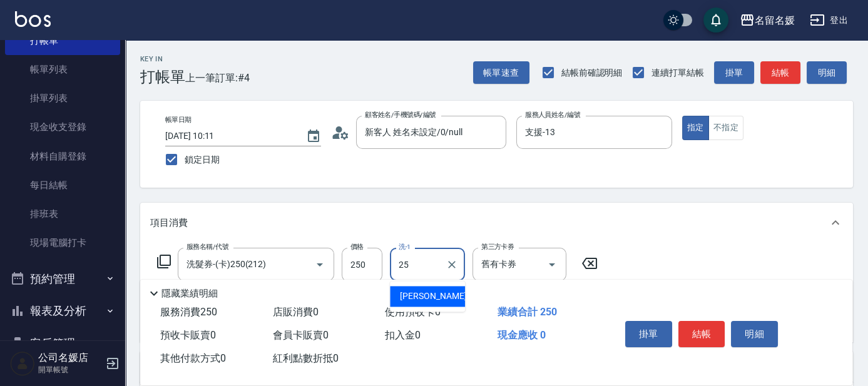
type input "[PERSON_NAME]-25"
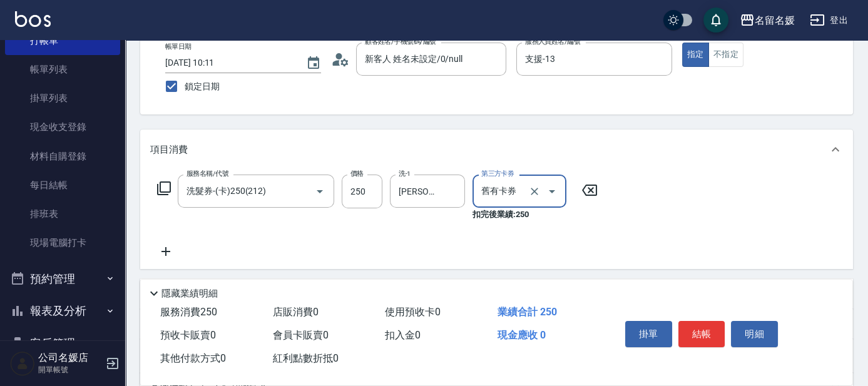
scroll to position [113, 0]
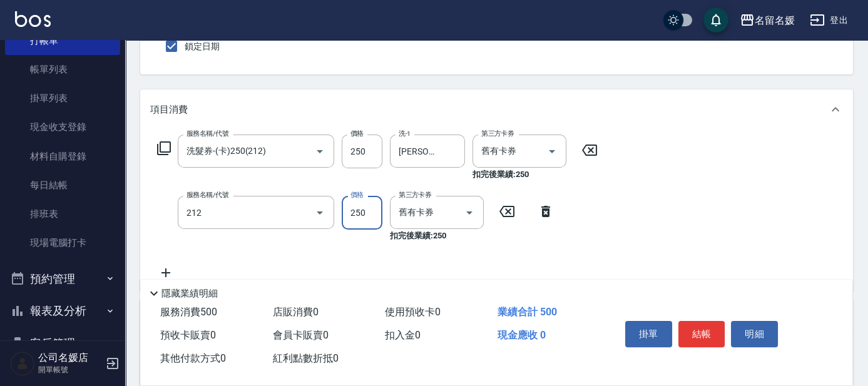
type input "洗髮券-(卡)250(212)"
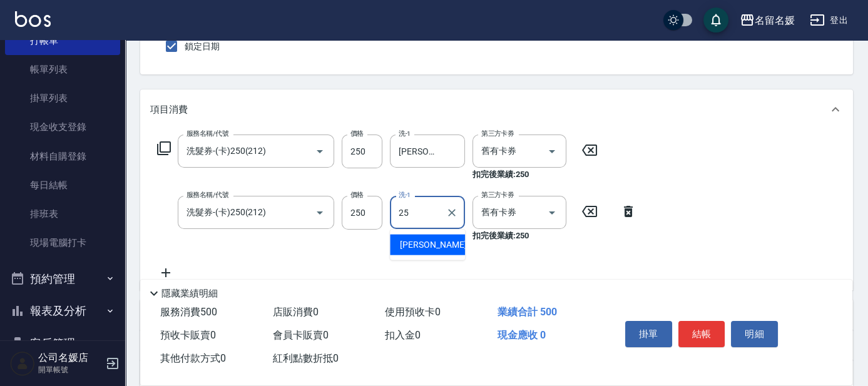
type input "[PERSON_NAME]-25"
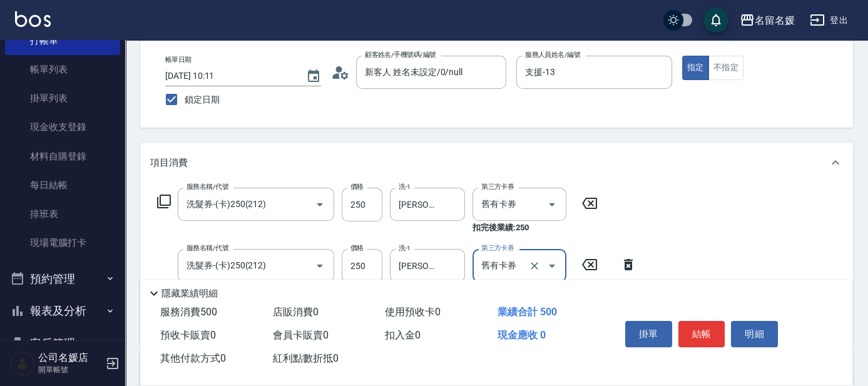
scroll to position [0, 0]
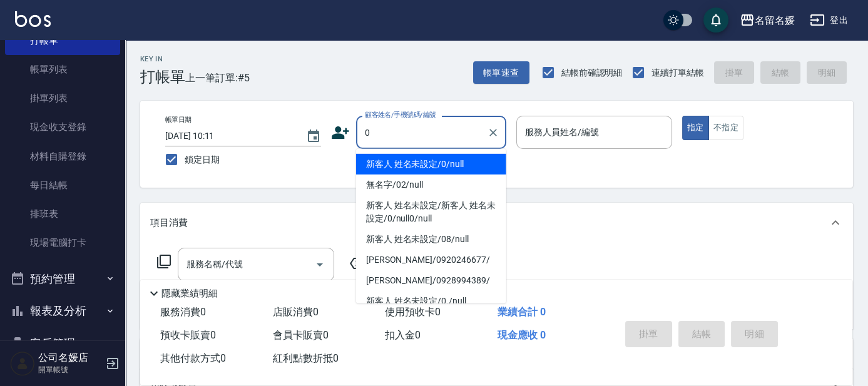
type input "新客人 姓名未設定/0/null"
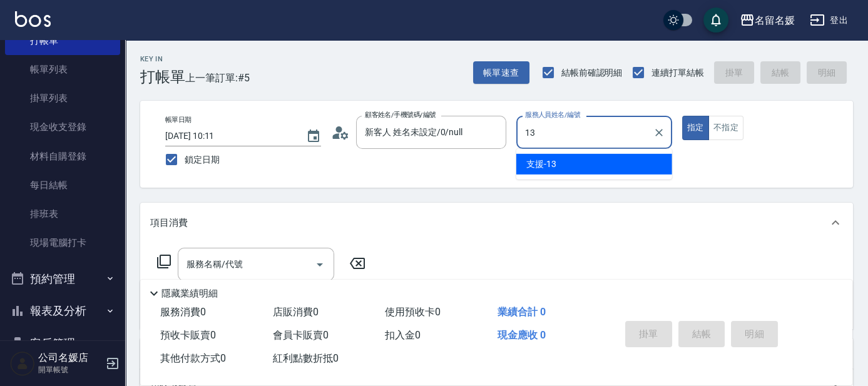
type input "支援-13"
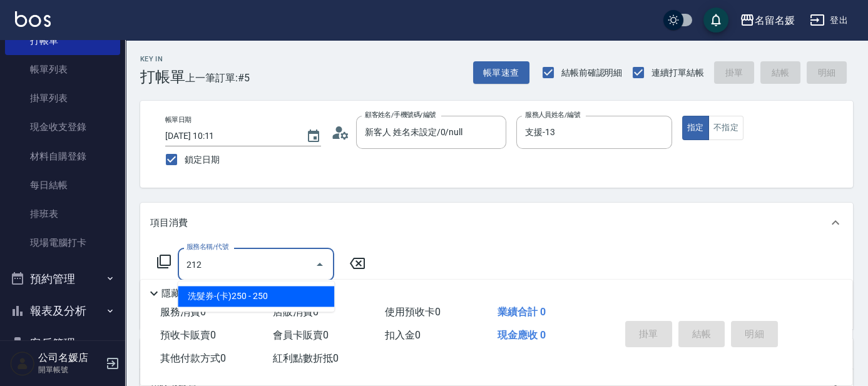
type input "洗髮券-(卡)250(212)"
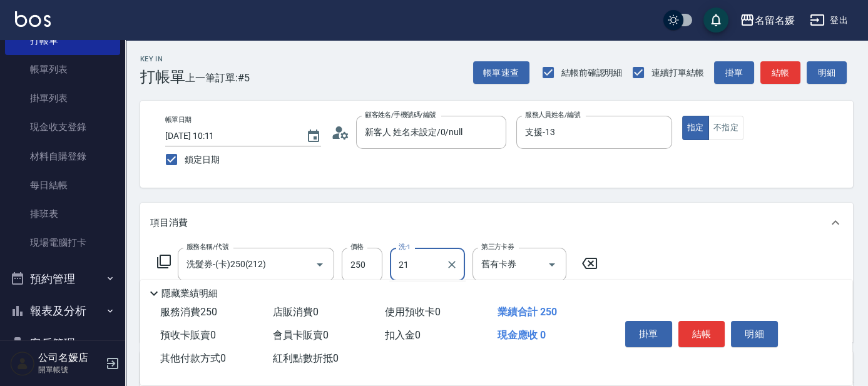
type input "[PERSON_NAME]-21"
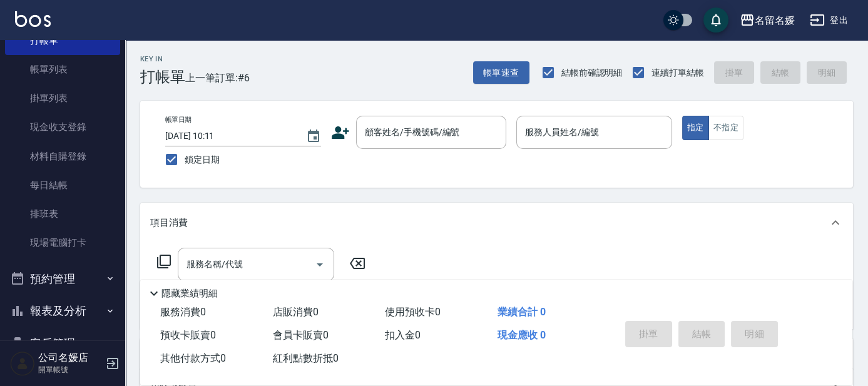
click at [381, 239] on div "項目消費" at bounding box center [496, 223] width 713 height 40
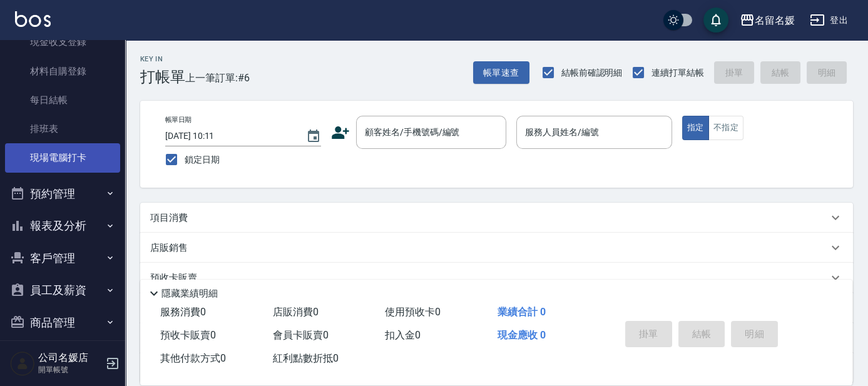
scroll to position [155, 0]
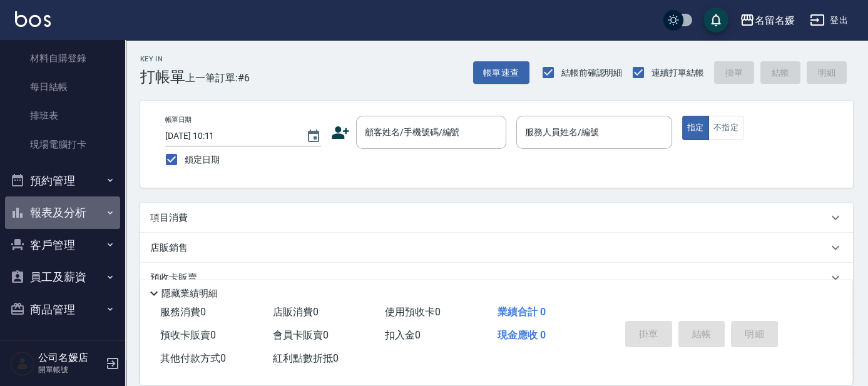
click at [108, 213] on icon "button" at bounding box center [110, 212] width 5 height 3
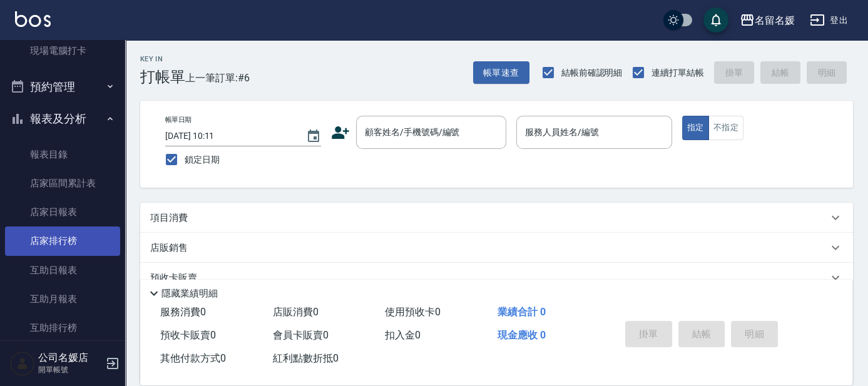
scroll to position [268, 0]
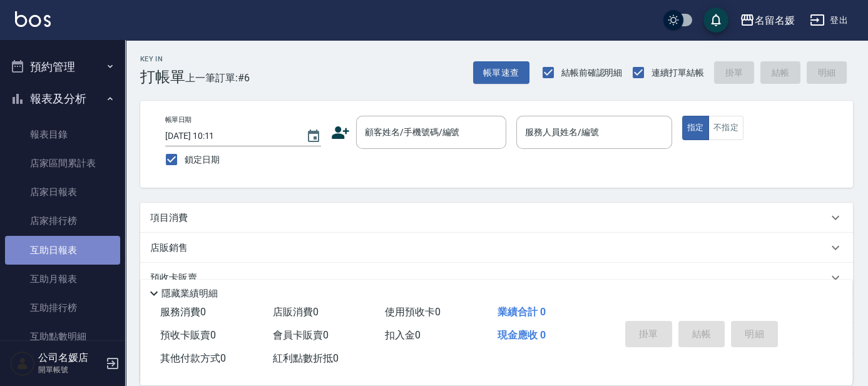
click at [73, 246] on link "互助日報表" at bounding box center [62, 250] width 115 height 29
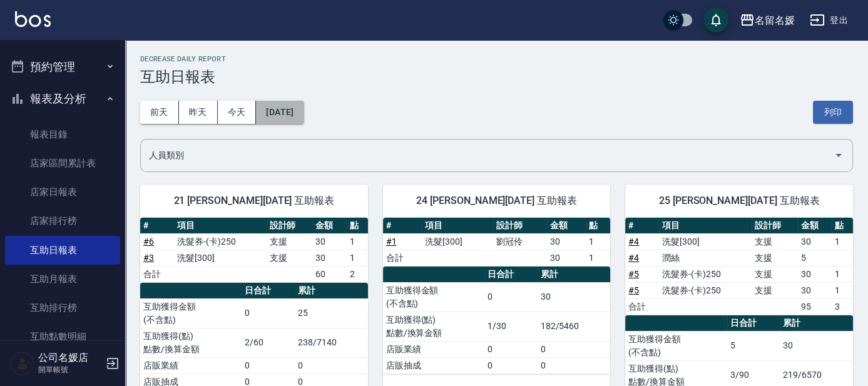
click at [295, 110] on button "[DATE]" at bounding box center [280, 112] width 48 height 23
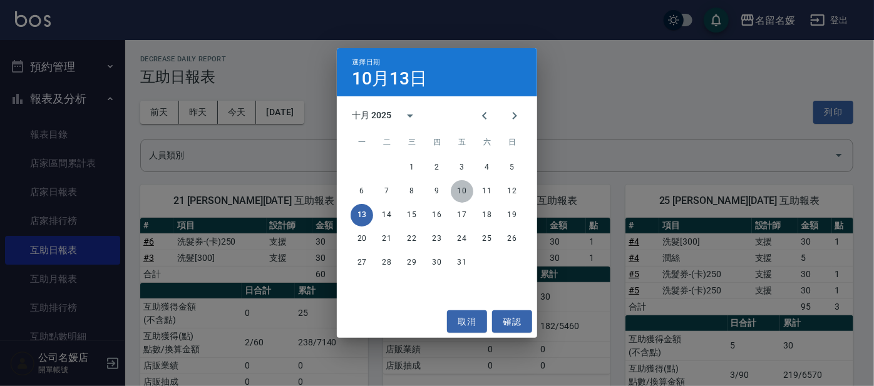
click at [458, 190] on button "10" at bounding box center [462, 191] width 23 height 23
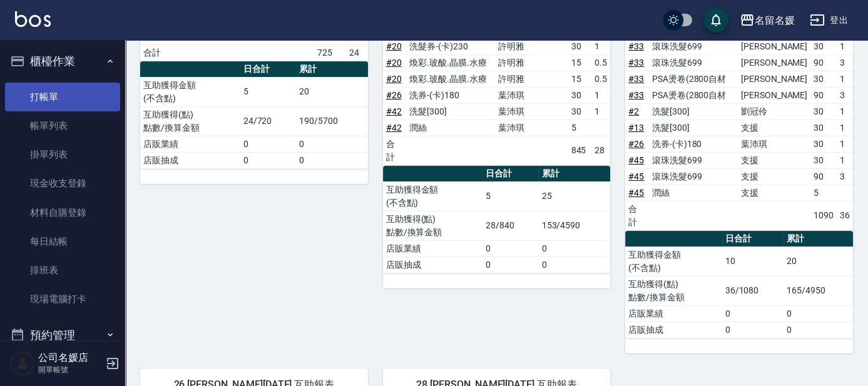
scroll to position [682, 0]
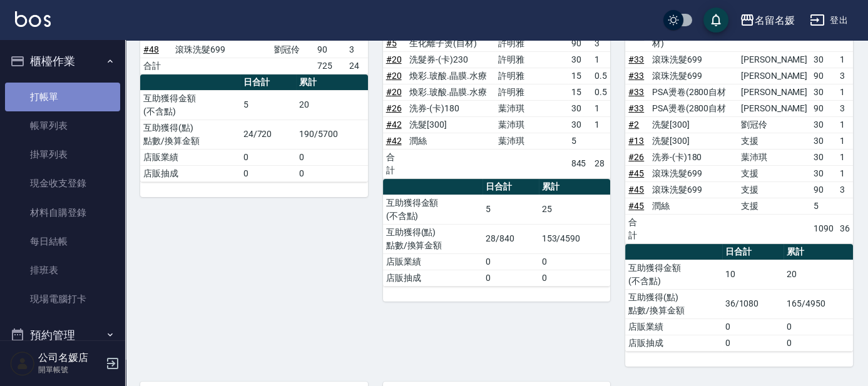
click at [83, 89] on link "打帳單" at bounding box center [62, 97] width 115 height 29
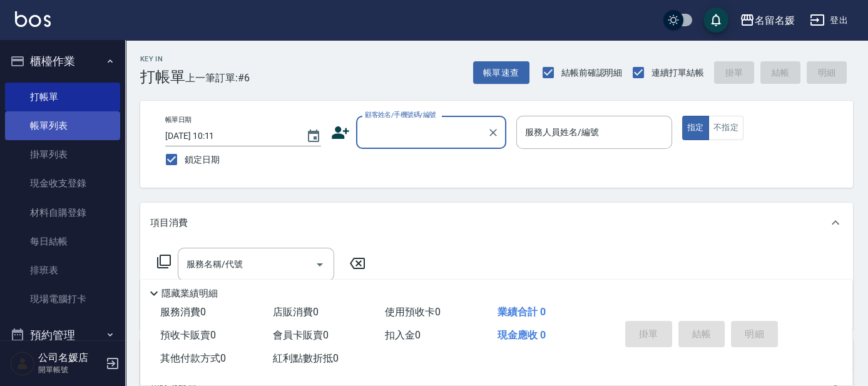
click at [98, 123] on link "帳單列表" at bounding box center [62, 125] width 115 height 29
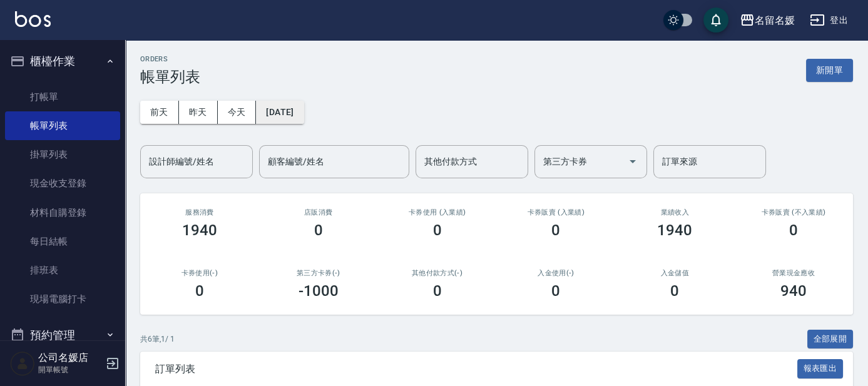
click at [294, 113] on button "[DATE]" at bounding box center [280, 112] width 48 height 23
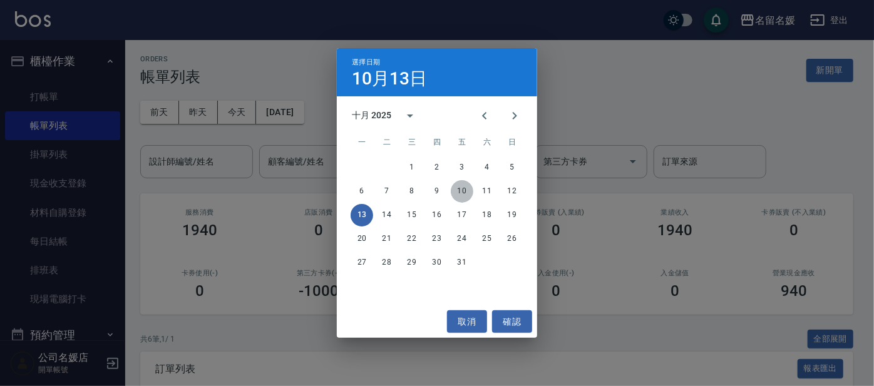
click at [461, 188] on button "10" at bounding box center [462, 191] width 23 height 23
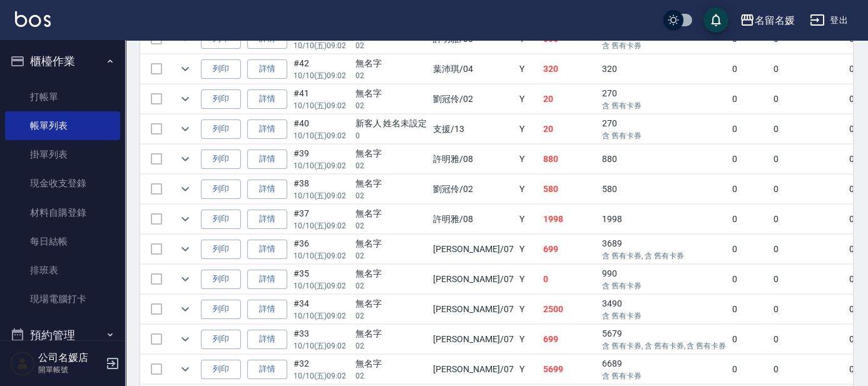
scroll to position [682, 0]
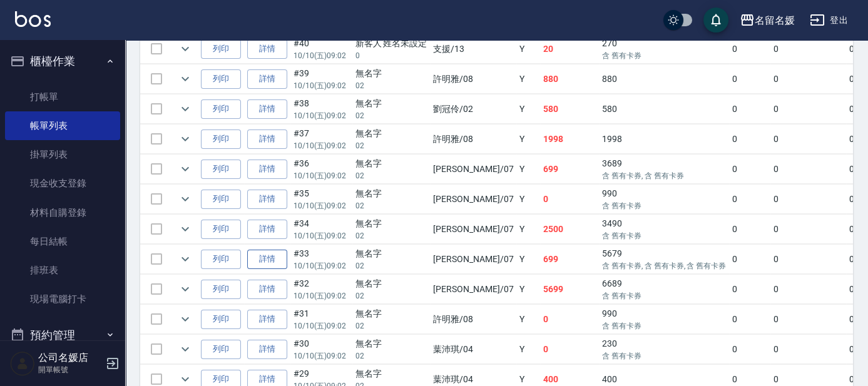
click at [265, 250] on link "詳情" at bounding box center [267, 259] width 40 height 19
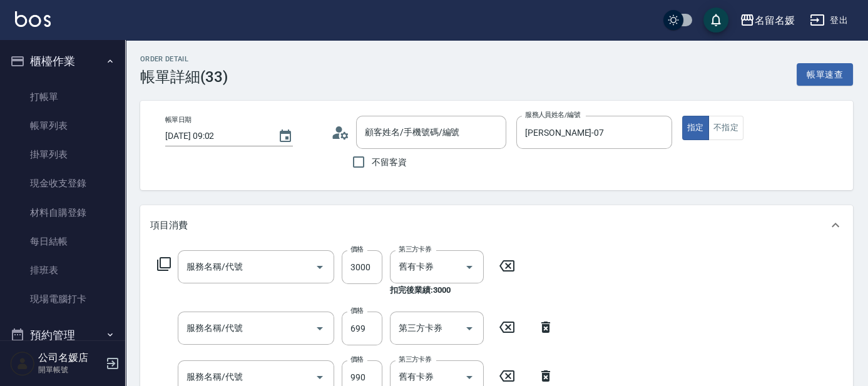
type input "[DATE] 09:02"
type input "[PERSON_NAME]-07"
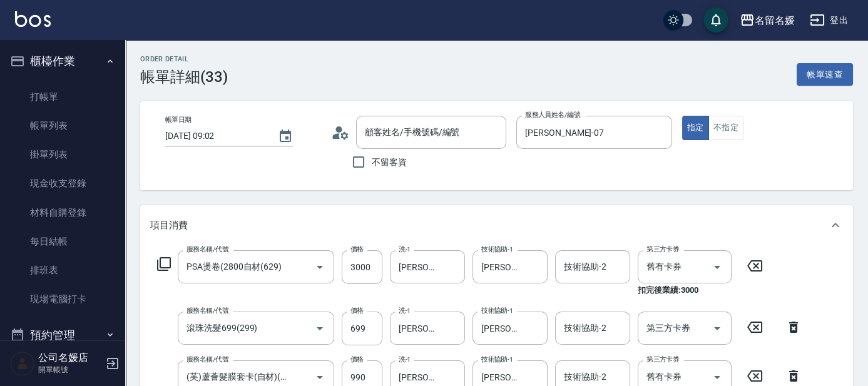
type input "PSA燙卷(2800自材(629)"
type input "滾珠洗髮699(299)"
type input "(芙)蘆薈髮膜套卡(自材)(639)"
type input "(芙)頭皮養護套卡(638)"
type input "無名字/02/null"
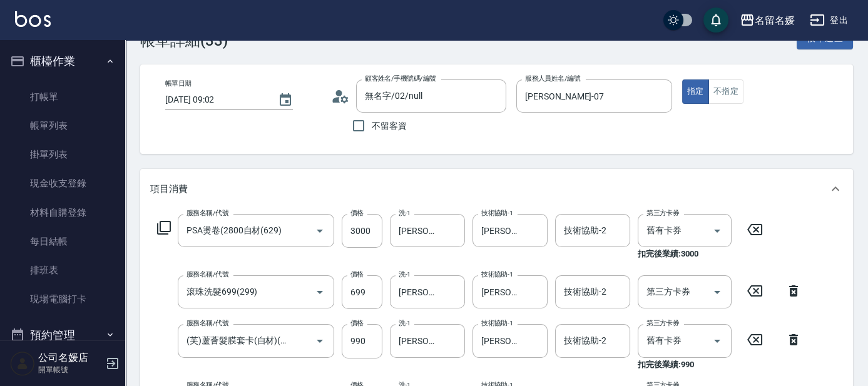
scroll to position [56, 0]
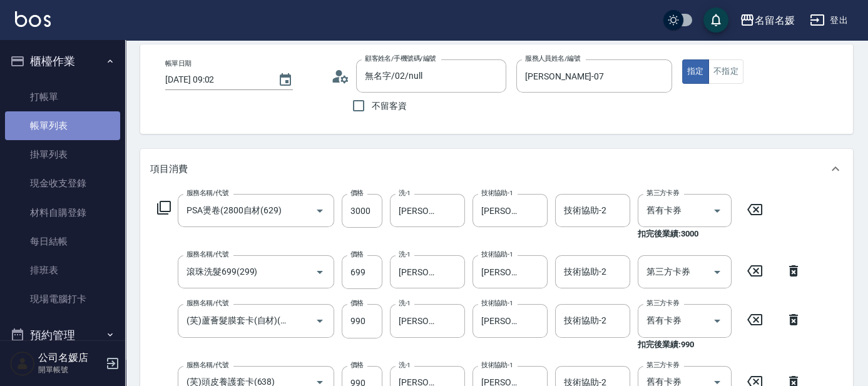
click at [92, 123] on link "帳單列表" at bounding box center [62, 125] width 115 height 29
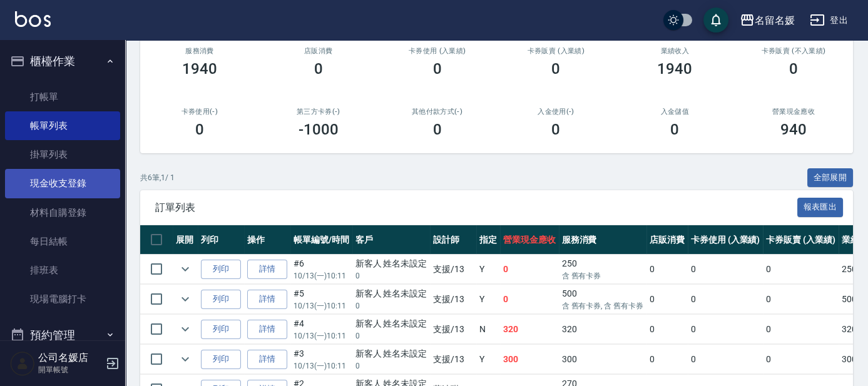
scroll to position [153, 0]
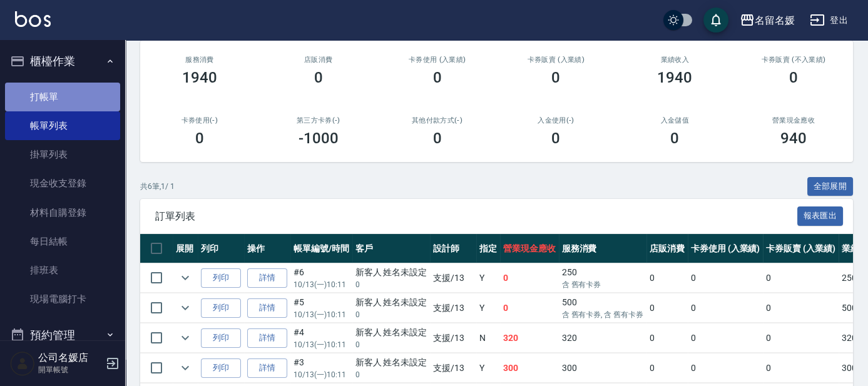
click at [101, 102] on link "打帳單" at bounding box center [62, 97] width 115 height 29
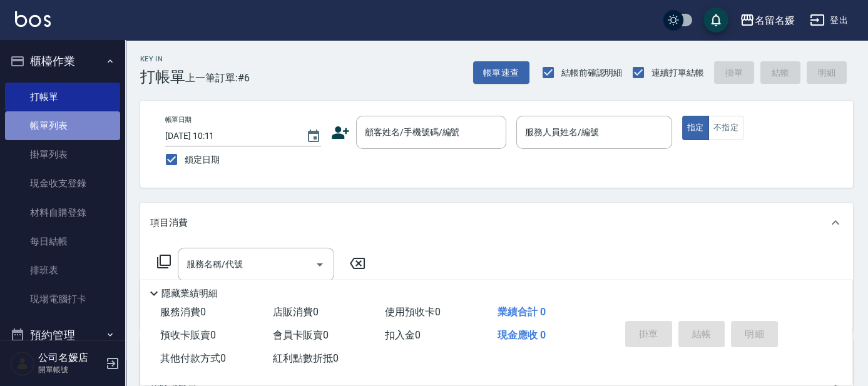
click at [89, 125] on link "帳單列表" at bounding box center [62, 125] width 115 height 29
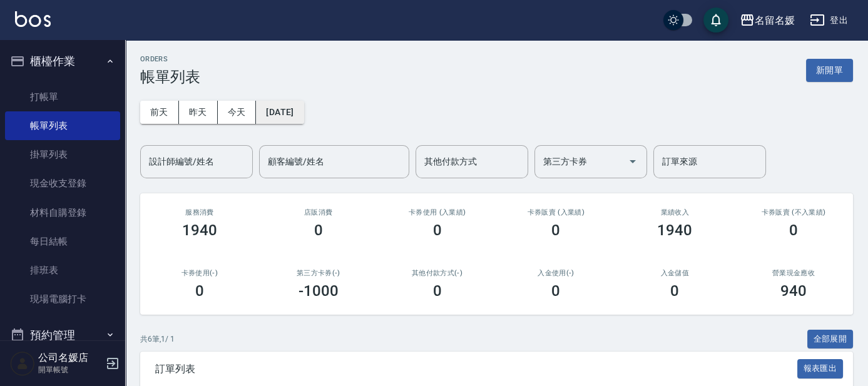
click at [294, 114] on button "[DATE]" at bounding box center [280, 112] width 48 height 23
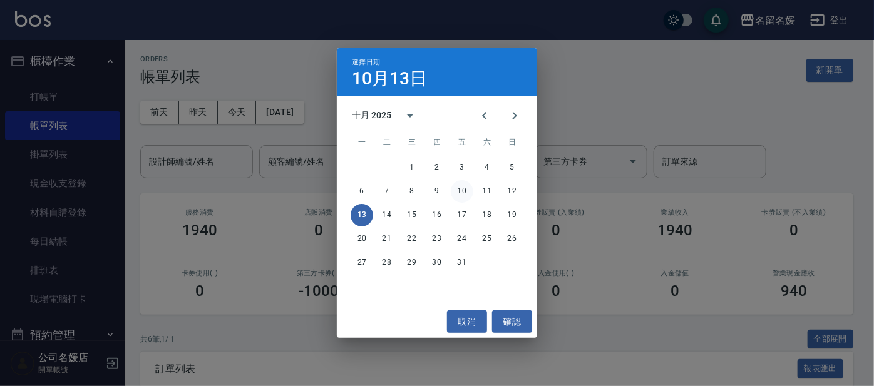
click at [462, 190] on button "10" at bounding box center [462, 191] width 23 height 23
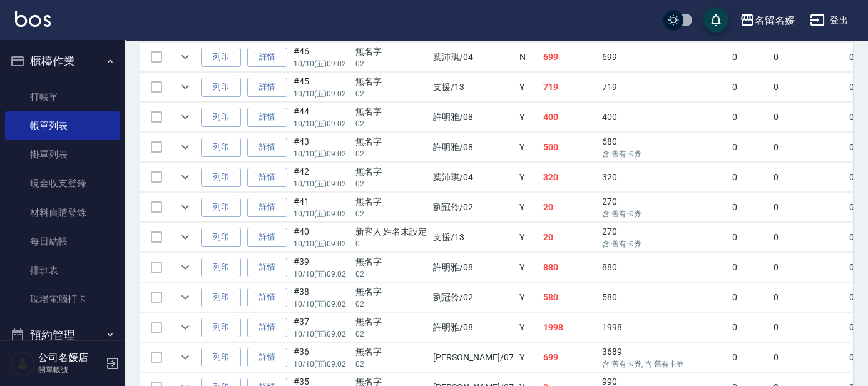
scroll to position [569, 0]
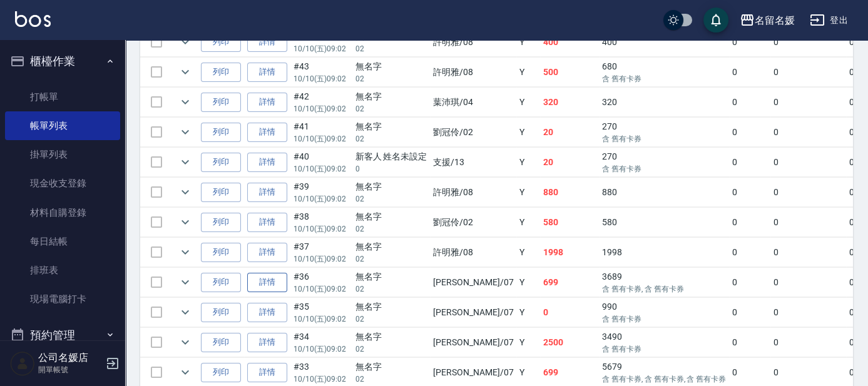
click at [269, 277] on link "詳情" at bounding box center [267, 282] width 40 height 19
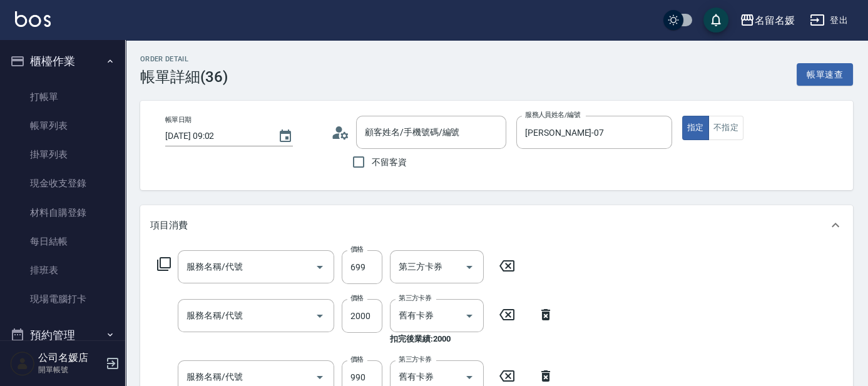
type input "[DATE] 09:02"
type input "[PERSON_NAME]-07"
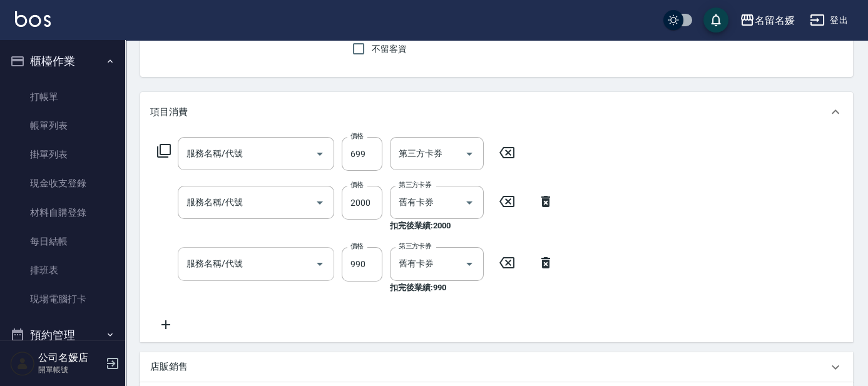
type input "滾珠洗髮699(299)"
type input "PSA燙卷(2800自材(629)"
type input "(芙)蘆薈髮膜套卡(自材)(639)"
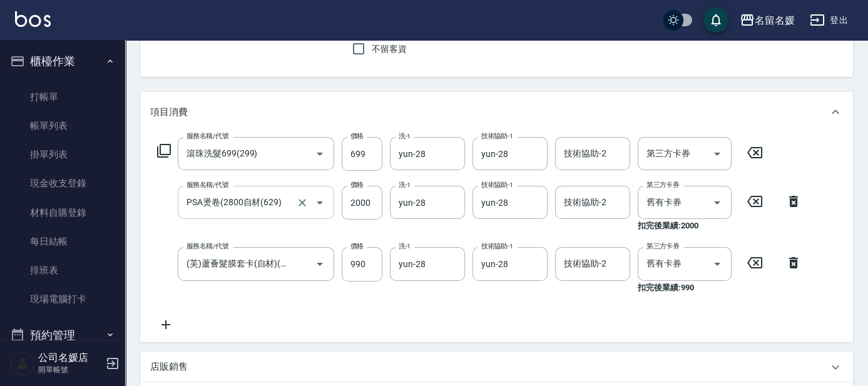
type input "無名字/02/null"
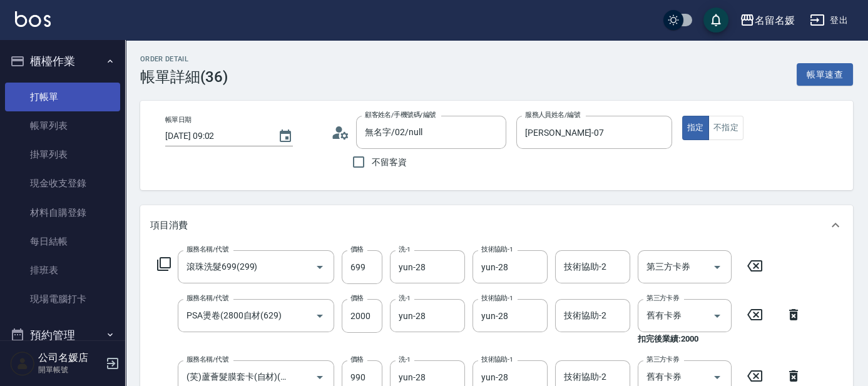
click at [88, 96] on link "打帳單" at bounding box center [62, 97] width 115 height 29
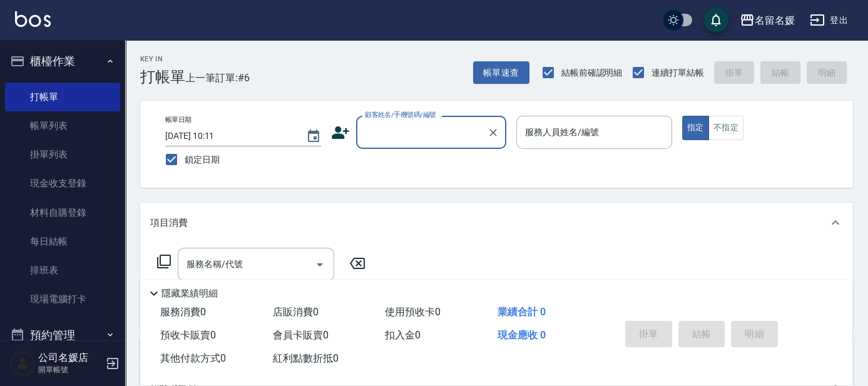
click at [131, 41] on div "Key In 打帳單 上一筆訂單:#6" at bounding box center [187, 63] width 124 height 46
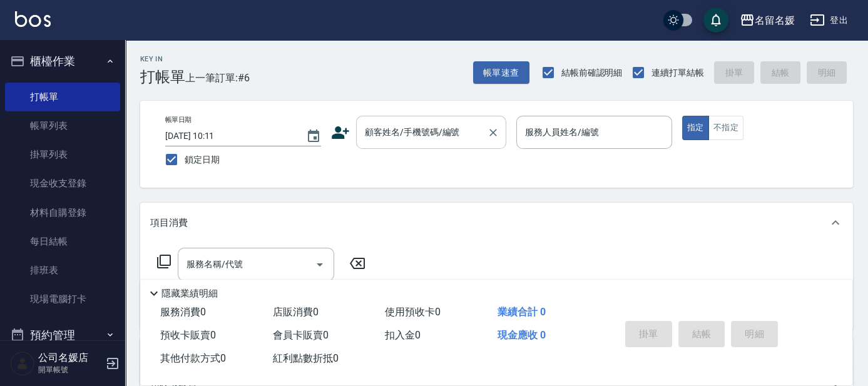
click at [469, 132] on input "顧客姓名/手機號碼/編號" at bounding box center [422, 132] width 120 height 22
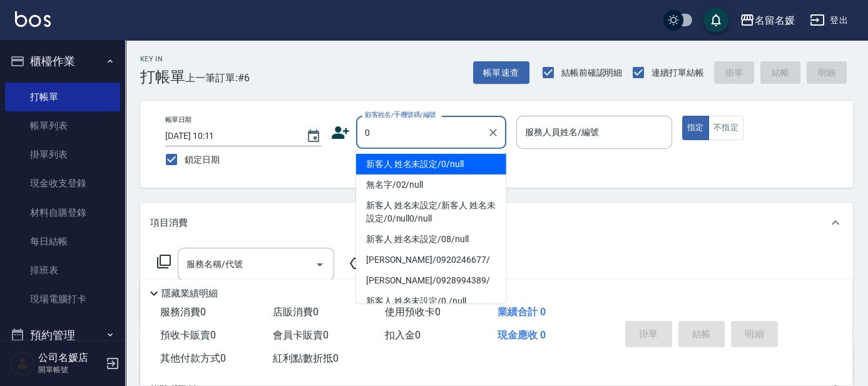
type input "0"
type input "08"
type input "新客人 姓名未設定/0/null"
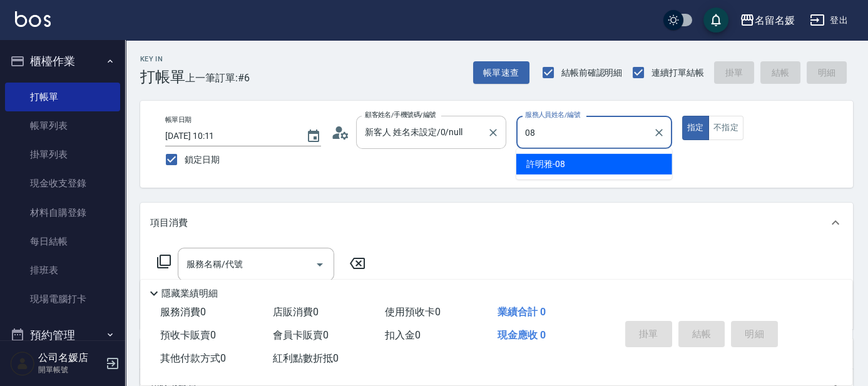
type input "08"
type button "true"
type input "[PERSON_NAME]-08"
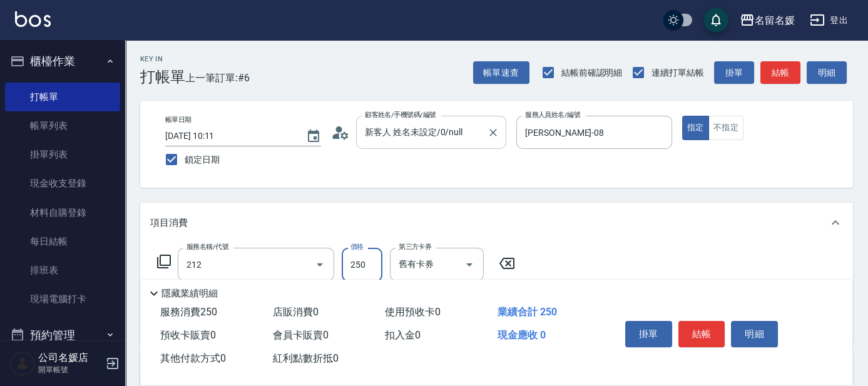
type input "洗髮券-(卡)250(212)"
type input "[PERSON_NAME]-21"
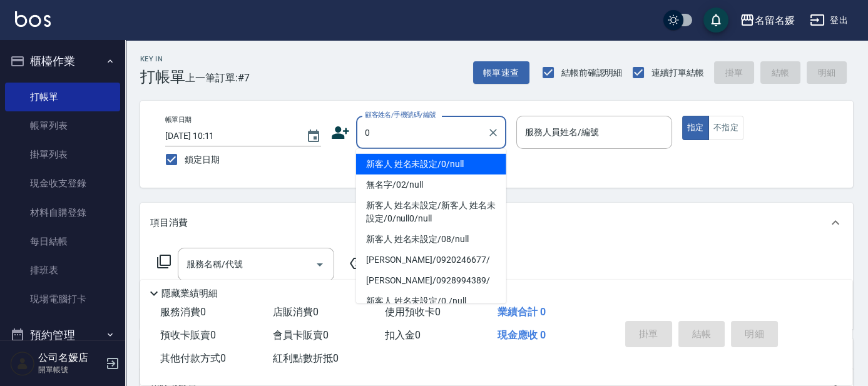
type input "新客人 姓名未設定/0/null"
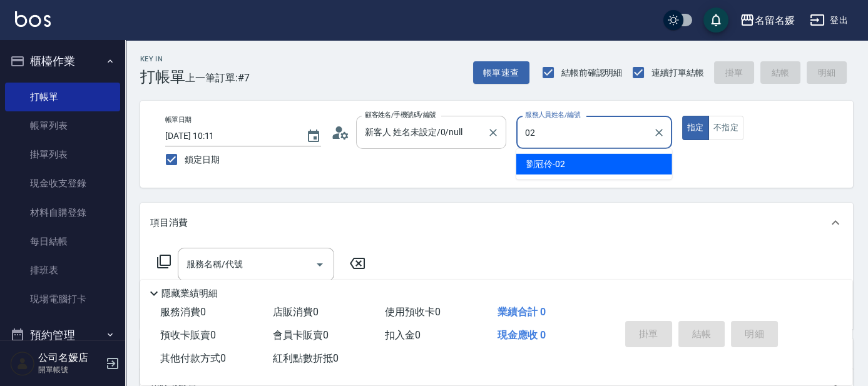
type input "[PERSON_NAME]-02"
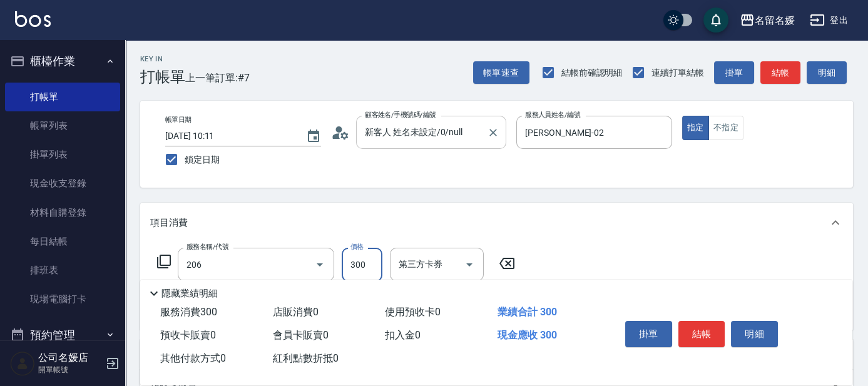
type input "洗髮[300](206)"
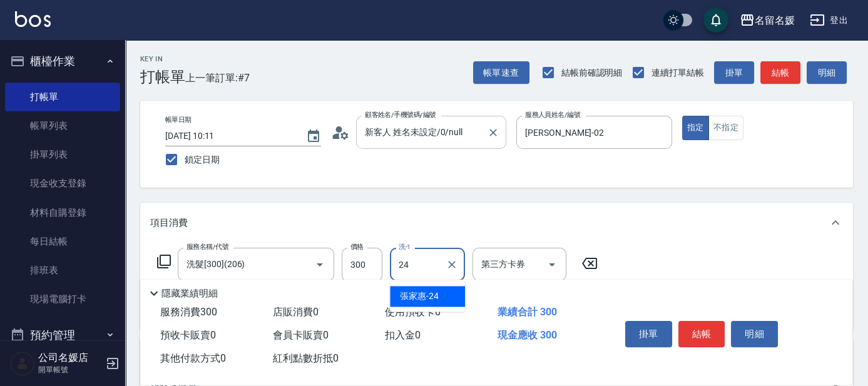
type input "24"
type input "[PERSON_NAME]-24"
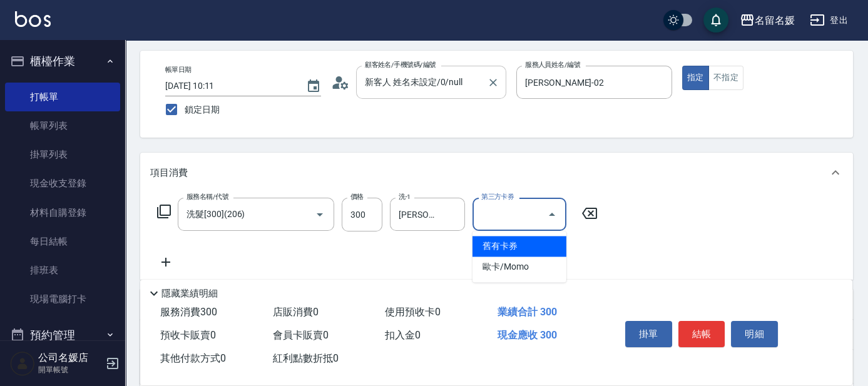
scroll to position [56, 0]
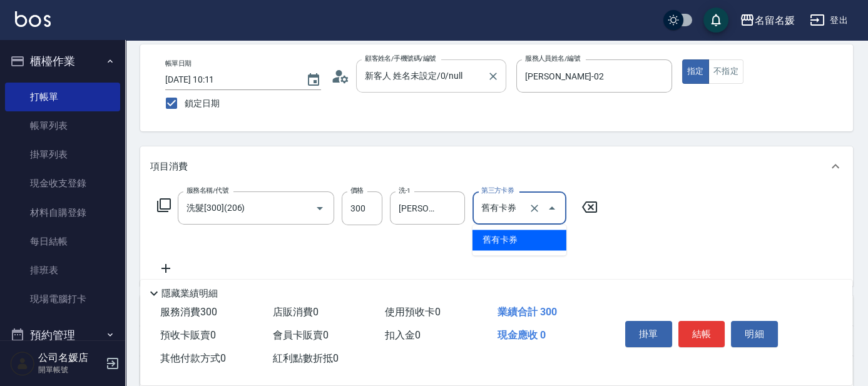
type input "舊有卡券"
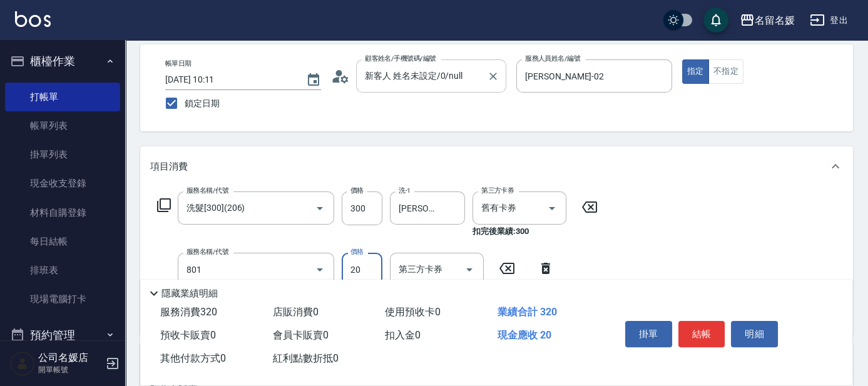
type input "潤絲(801)"
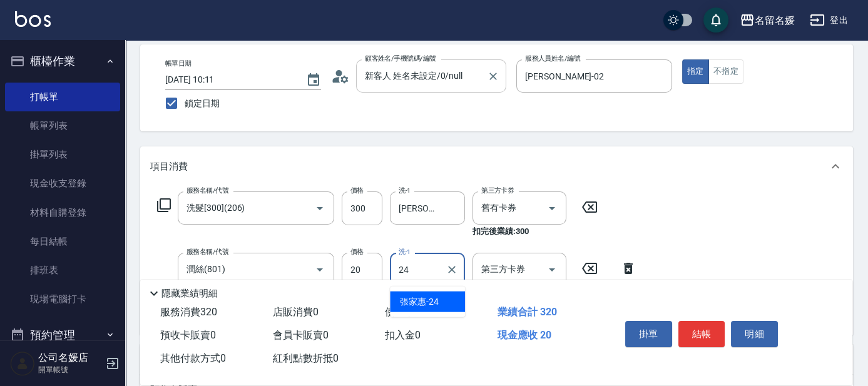
type input "[PERSON_NAME]-24"
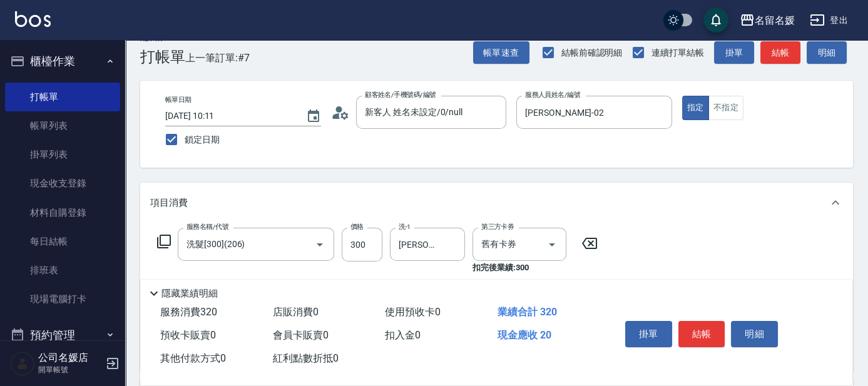
scroll to position [0, 0]
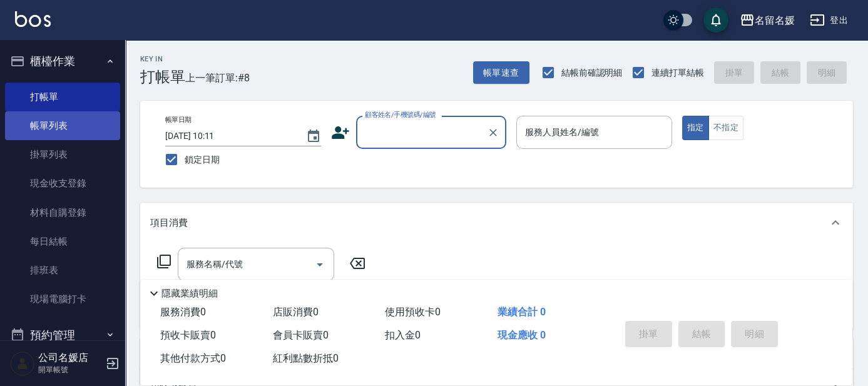
click at [56, 135] on link "帳單列表" at bounding box center [62, 125] width 115 height 29
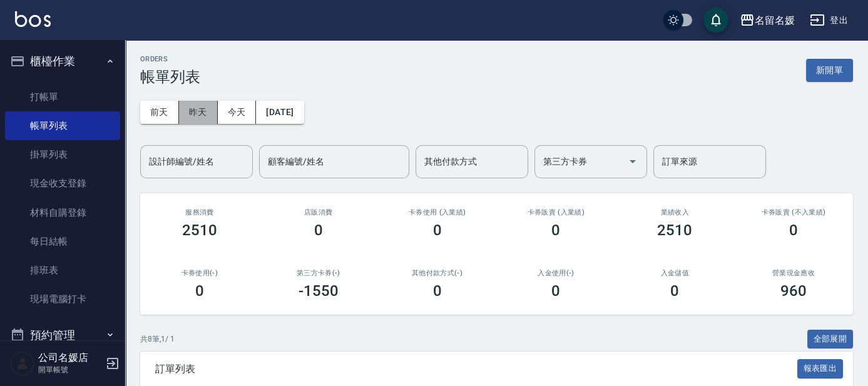
click at [197, 110] on button "昨天" at bounding box center [198, 112] width 39 height 23
click at [304, 115] on button "[DATE]" at bounding box center [280, 112] width 48 height 23
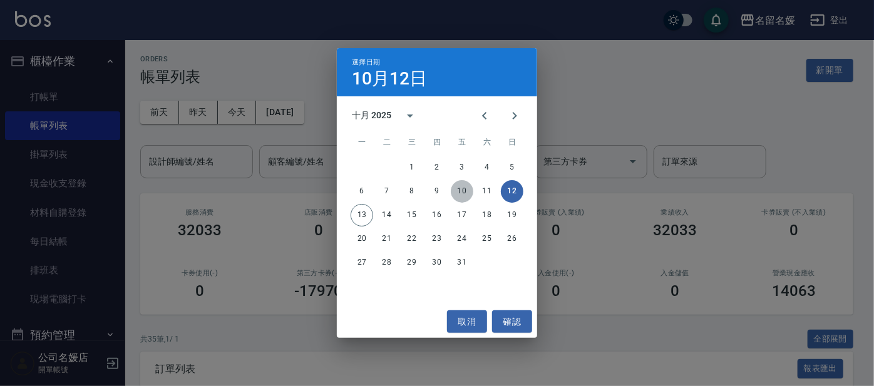
click at [462, 190] on button "10" at bounding box center [462, 191] width 23 height 23
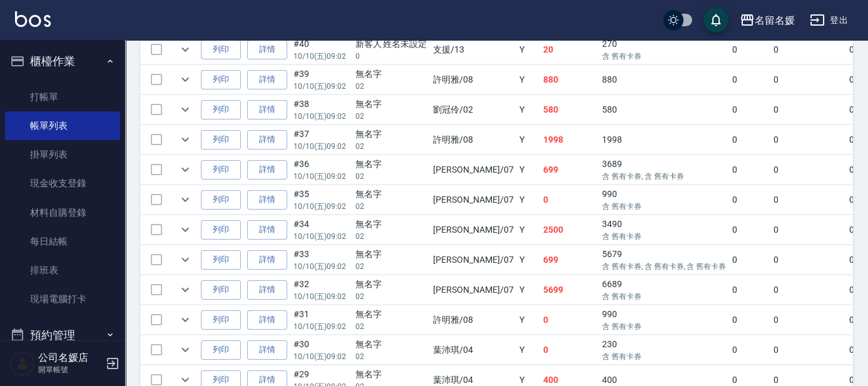
scroll to position [682, 0]
click at [180, 252] on icon "expand row" at bounding box center [185, 259] width 15 height 15
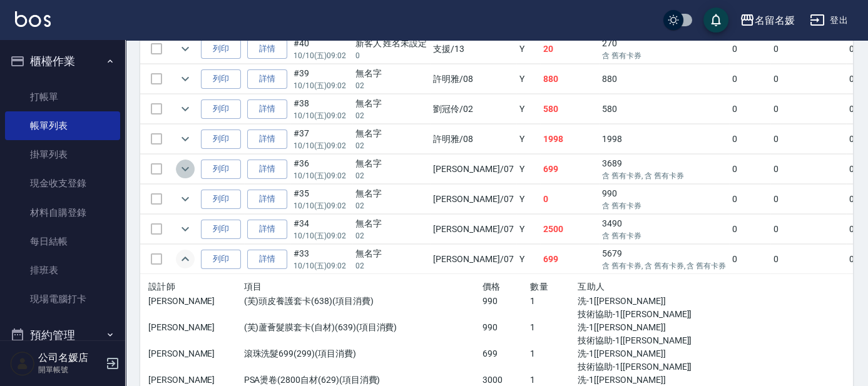
click at [187, 165] on icon "expand row" at bounding box center [185, 168] width 15 height 15
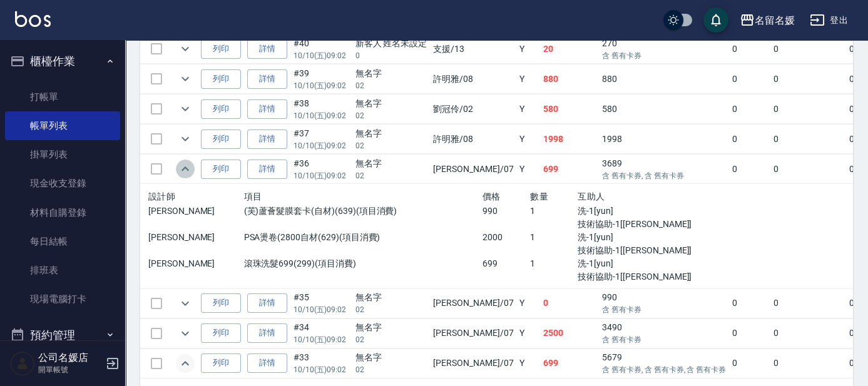
click at [187, 166] on icon "expand row" at bounding box center [185, 168] width 8 height 4
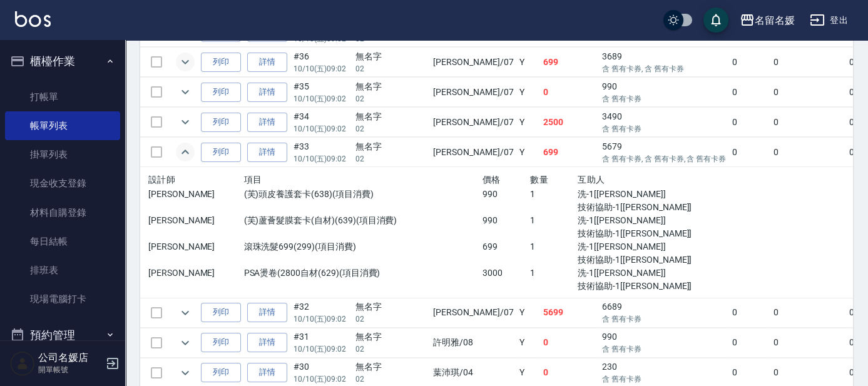
scroll to position [796, 0]
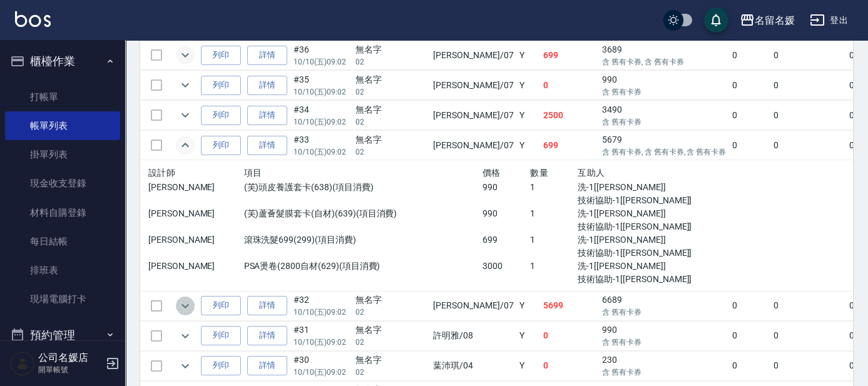
click at [181, 300] on icon "expand row" at bounding box center [185, 306] width 15 height 15
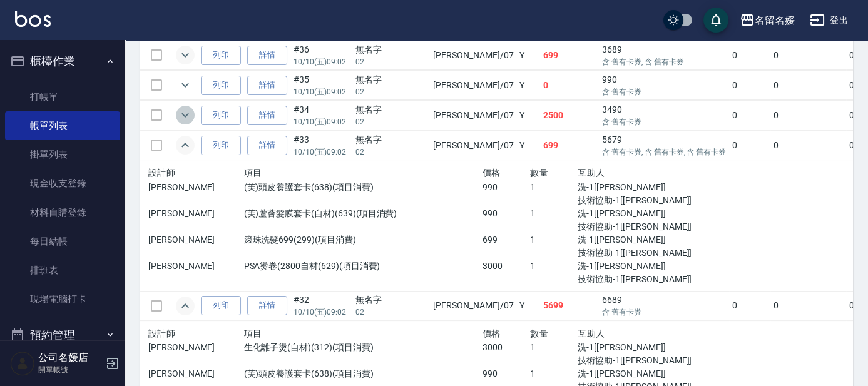
click at [185, 108] on icon "expand row" at bounding box center [185, 115] width 15 height 15
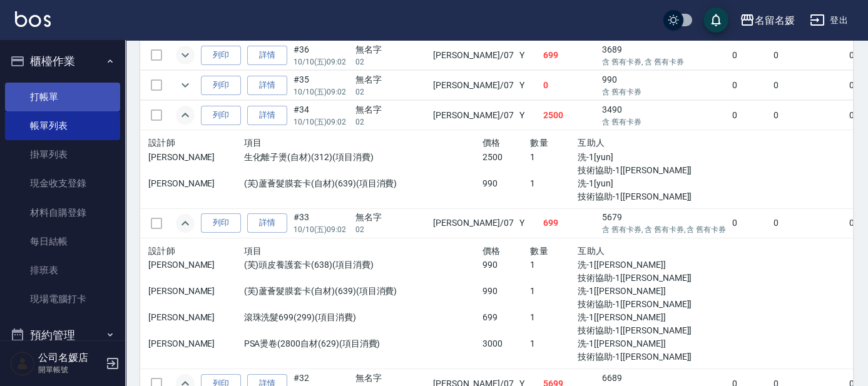
click at [80, 104] on link "打帳單" at bounding box center [62, 97] width 115 height 29
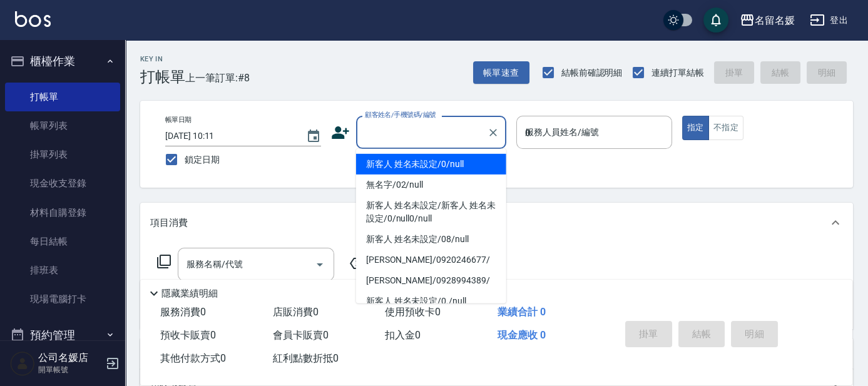
type input "03"
type input "新客人 姓名未設定/0/null"
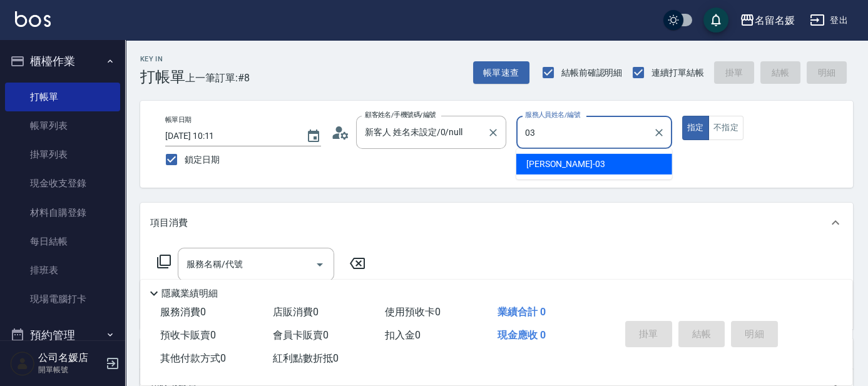
type input "03"
type button "true"
type input "[PERSON_NAME]-03"
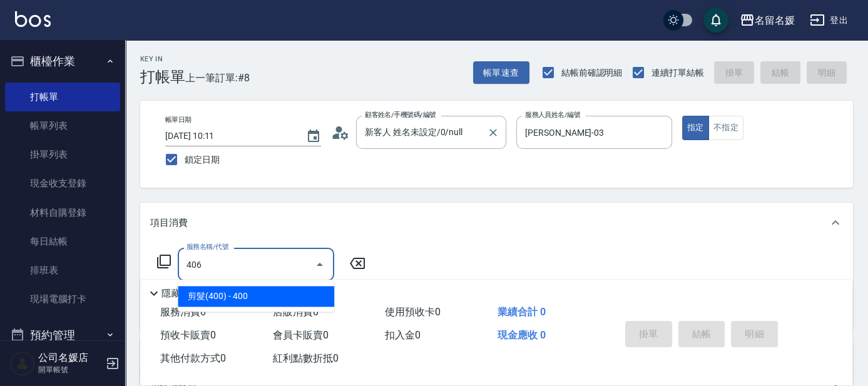
type input "剪髮(400)(406)"
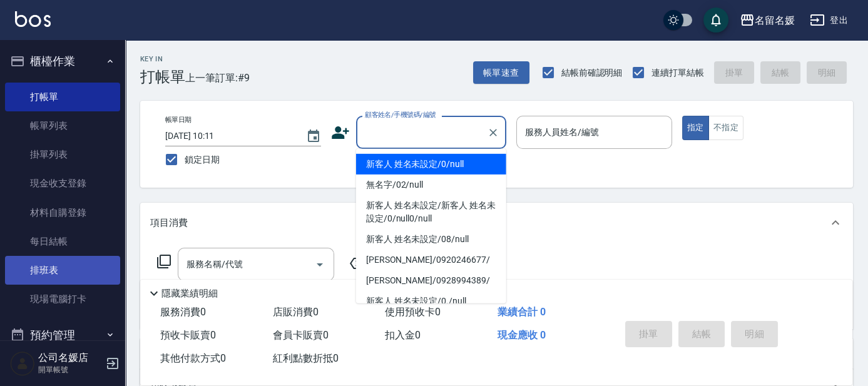
type input "新客人 姓名未設定/0/null"
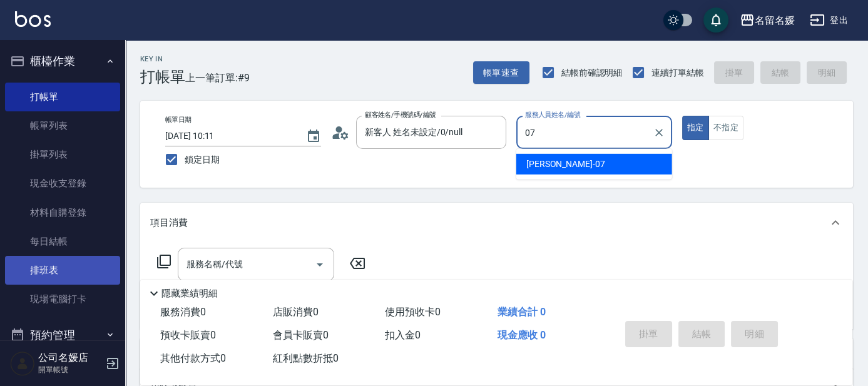
type input "[PERSON_NAME]-07"
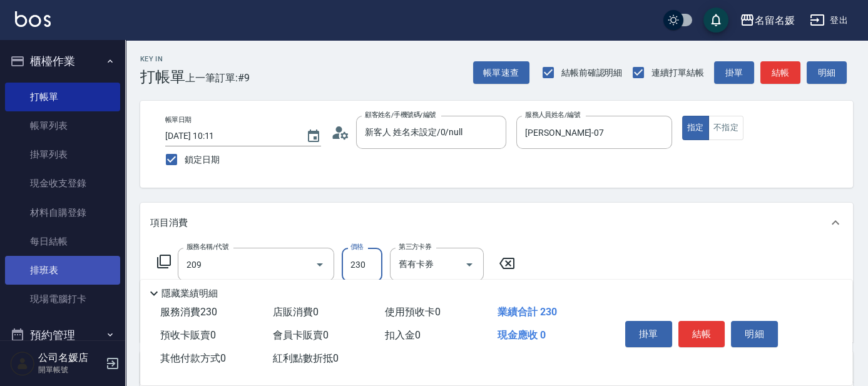
type input "洗髮券-(卡)230(209)"
type input "[PERSON_NAME]-25"
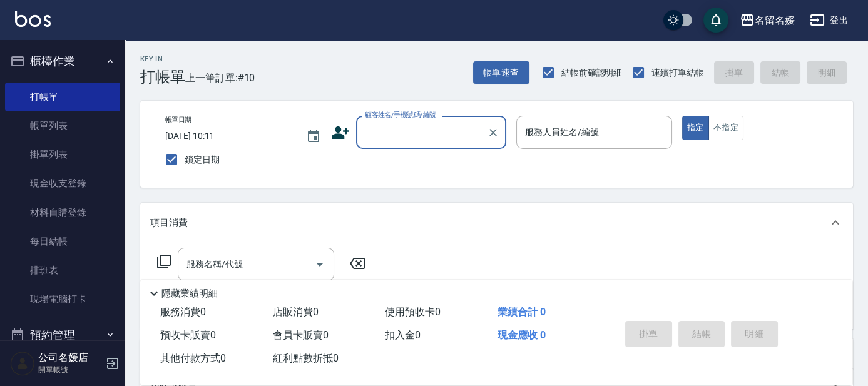
click at [195, 2] on div "名留名媛 登出" at bounding box center [434, 20] width 868 height 40
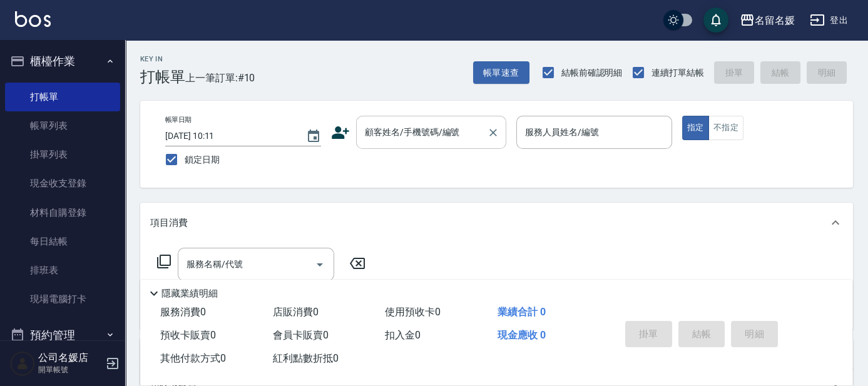
click at [437, 139] on input "顧客姓名/手機號碼/編號" at bounding box center [422, 132] width 120 height 22
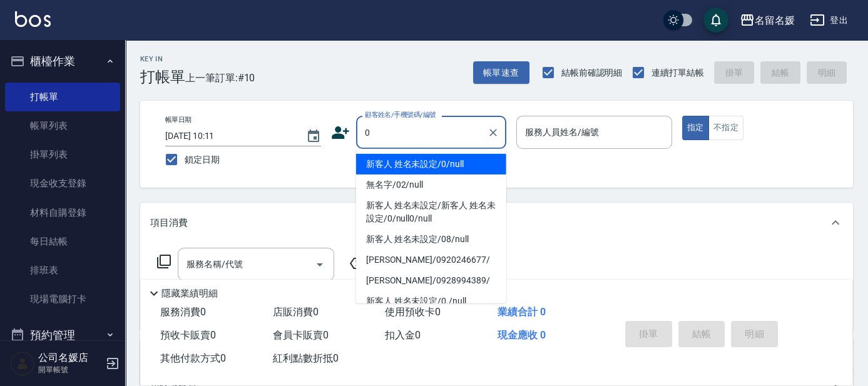
type input "0"
type input "新客人 姓名未設定/0/null"
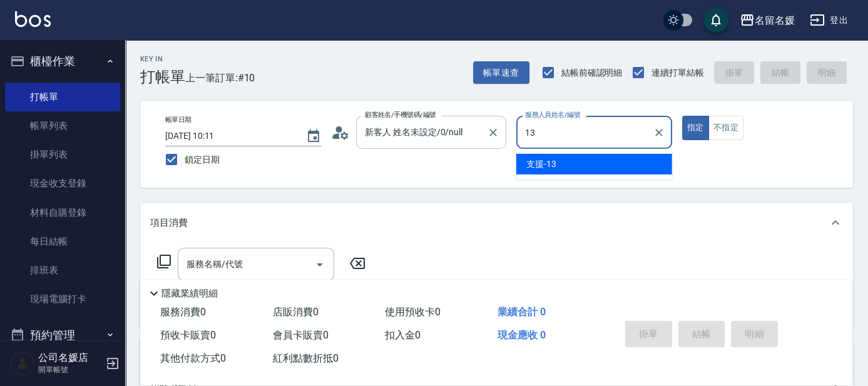
type input "支援-13"
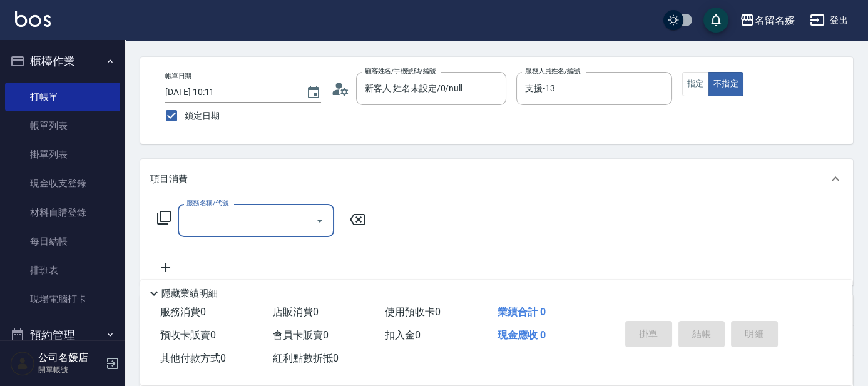
scroll to position [56, 0]
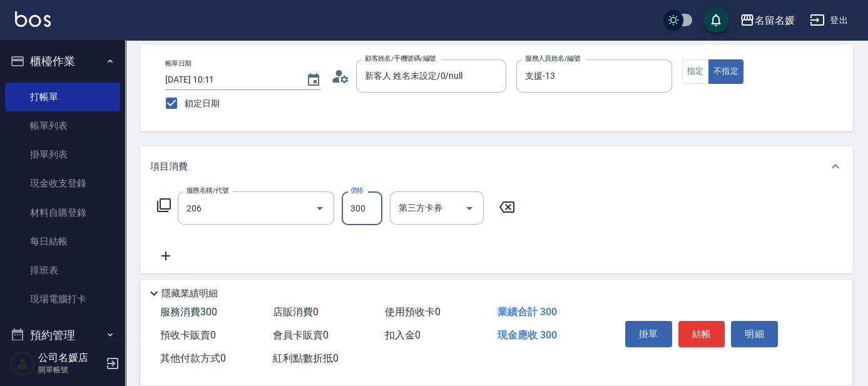
type input "洗髮[300](206)"
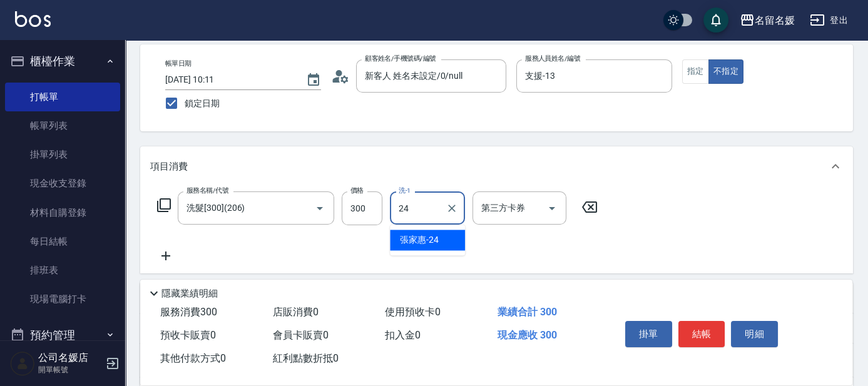
type input "[PERSON_NAME]-24"
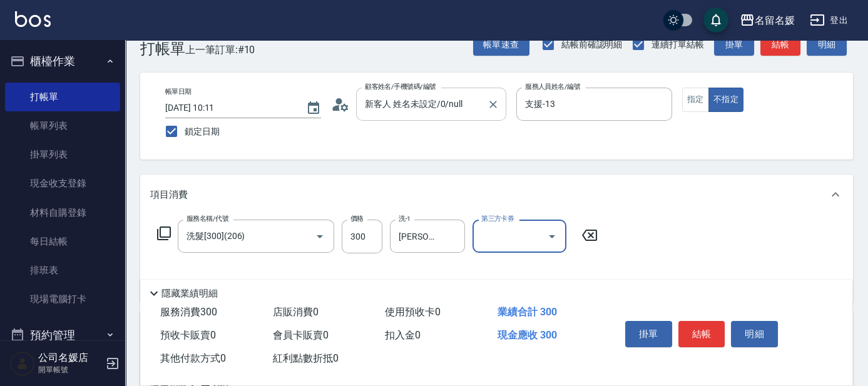
scroll to position [0, 0]
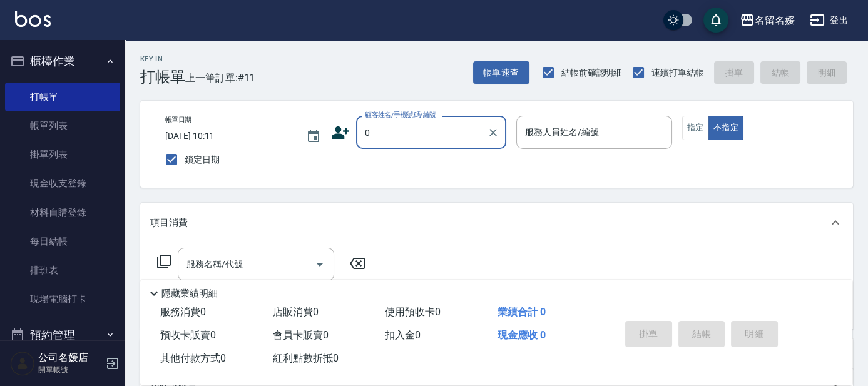
type input "0"
type input "新客人 姓名未設定/0/null"
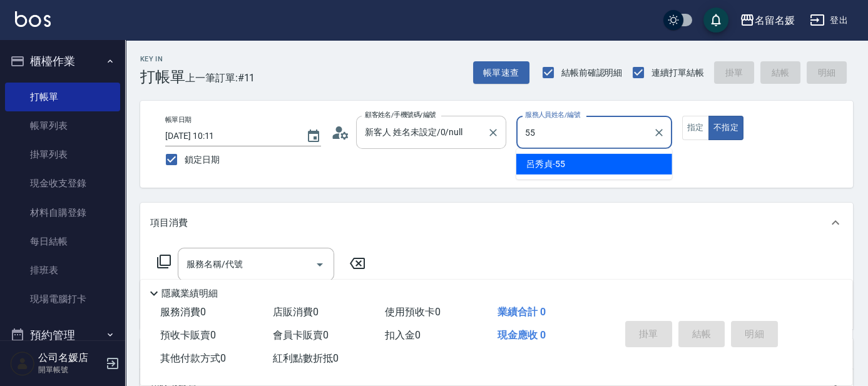
type input "呂秀貞-55"
type button "false"
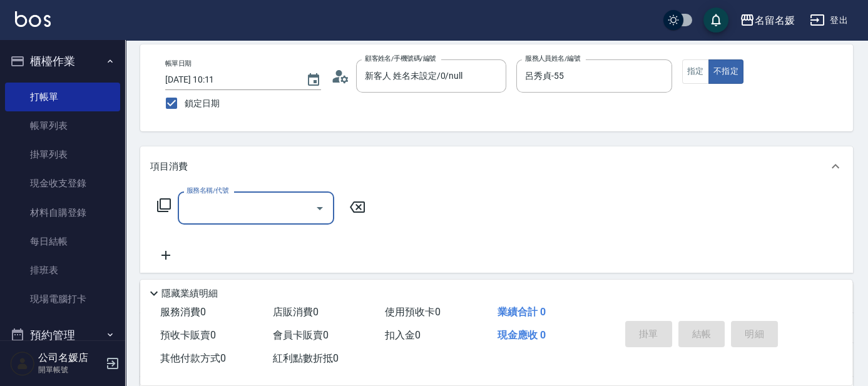
scroll to position [56, 0]
click at [228, 210] on input "服務名稱/代號" at bounding box center [246, 208] width 126 height 22
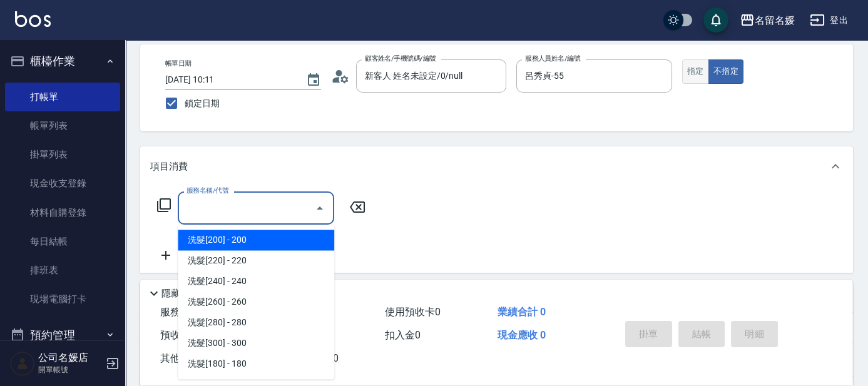
click at [692, 74] on button "指定" at bounding box center [695, 71] width 27 height 24
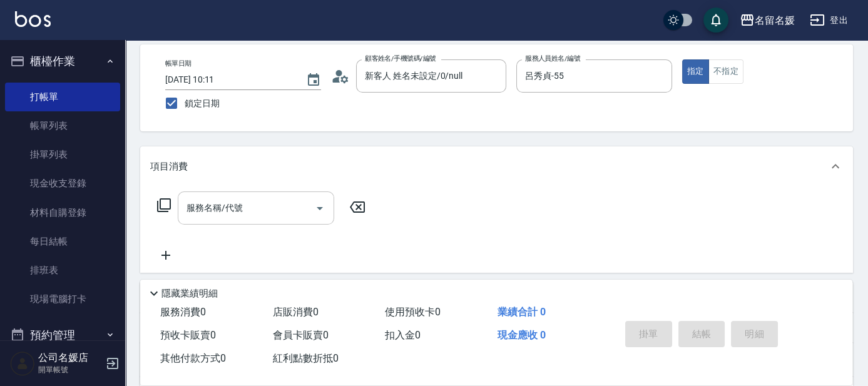
click at [300, 207] on input "服務名稱/代號" at bounding box center [246, 208] width 126 height 22
drag, startPoint x: 158, startPoint y: 209, endPoint x: 421, endPoint y: 225, distance: 262.7
click at [421, 225] on div "服務名稱/代號 服務名稱/代號" at bounding box center [496, 229] width 713 height 86
click at [156, 200] on icon at bounding box center [163, 205] width 15 height 15
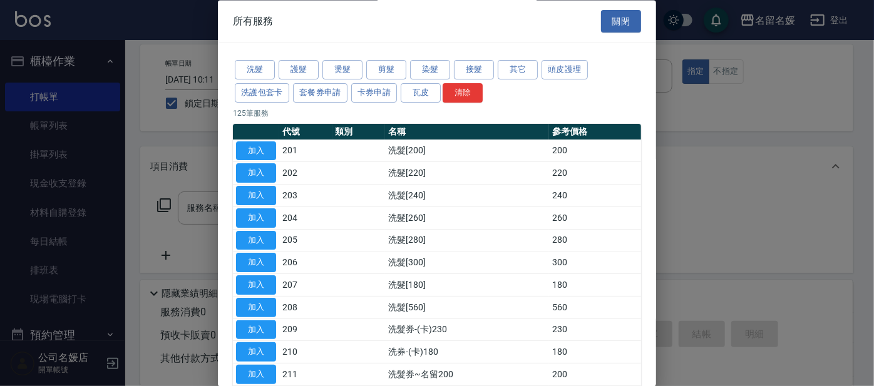
click at [712, 92] on div at bounding box center [437, 193] width 874 height 386
click at [199, 207] on div at bounding box center [437, 193] width 874 height 386
drag, startPoint x: 199, startPoint y: 207, endPoint x: 559, endPoint y: 110, distance: 372.7
click at [250, 180] on div "所有服務 關閉 洗髮 護髮 燙髮 剪髮 染髮 接髮 其它 頭皮護理 洗護包套卡 套餐券申請 卡券申請 瓦皮 清除 125 筆服務 代號 類別 名稱 參考價格 …" at bounding box center [437, 193] width 874 height 386
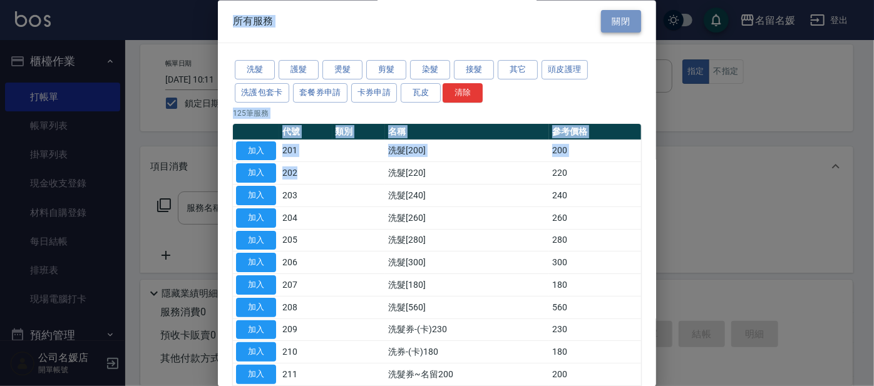
click at [605, 22] on button "關閉" at bounding box center [621, 21] width 40 height 23
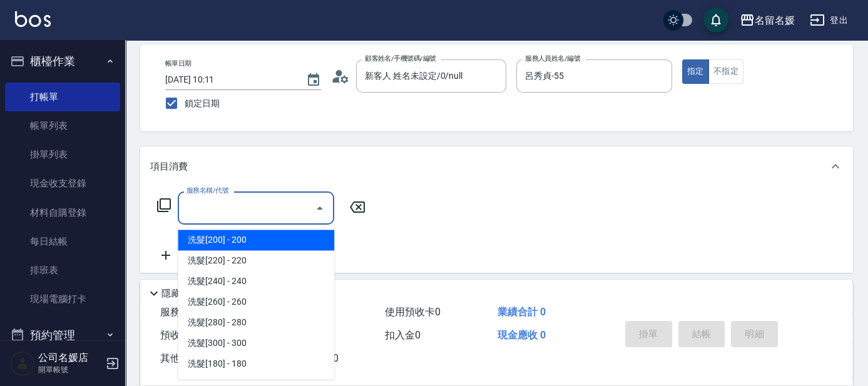
click at [240, 201] on div "服務名稱/代號 服務名稱/代號" at bounding box center [256, 208] width 156 height 33
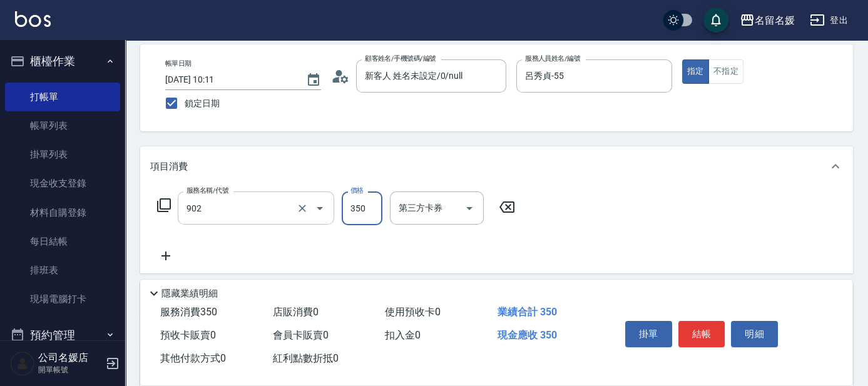
type input "修腳(902)"
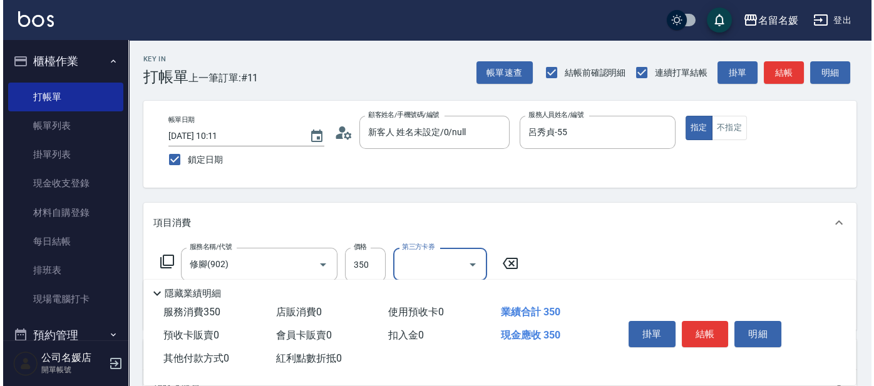
scroll to position [0, 0]
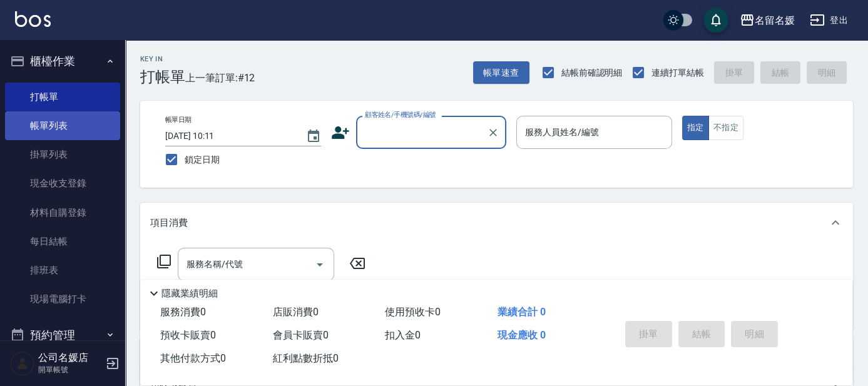
click at [10, 116] on link "帳單列表" at bounding box center [62, 125] width 115 height 29
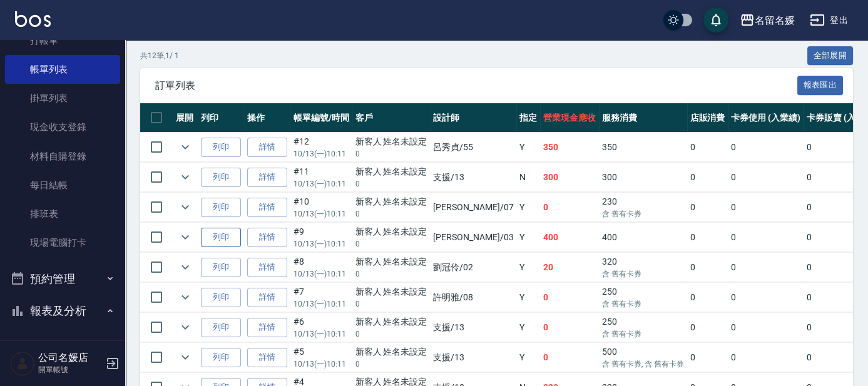
scroll to position [284, 0]
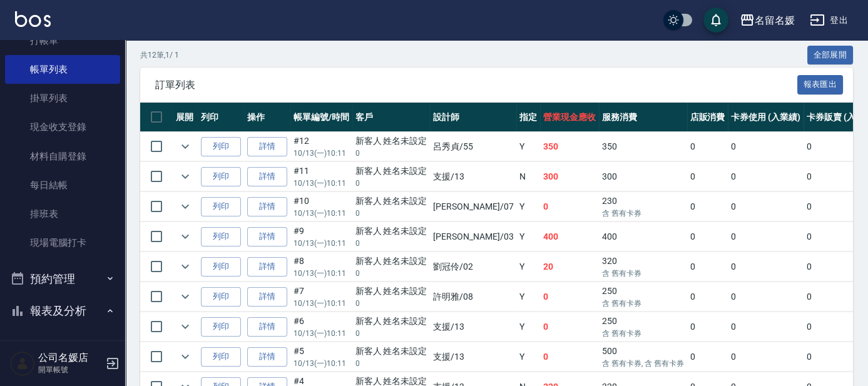
click at [191, 184] on td at bounding box center [185, 176] width 25 height 29
click at [189, 181] on icon "expand row" at bounding box center [185, 176] width 15 height 15
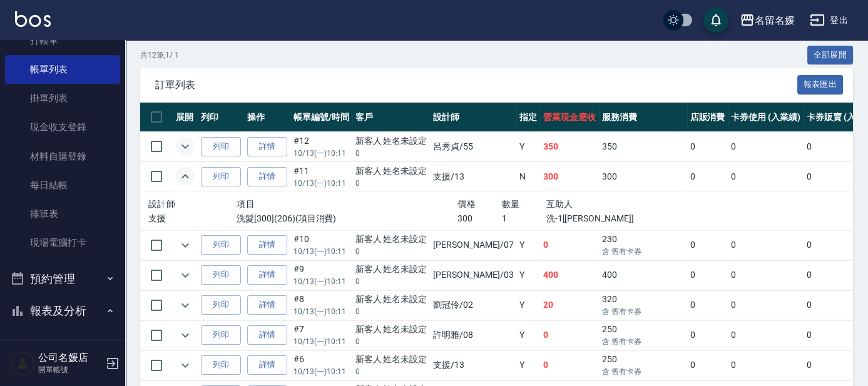
click at [180, 149] on icon "expand row" at bounding box center [185, 146] width 15 height 15
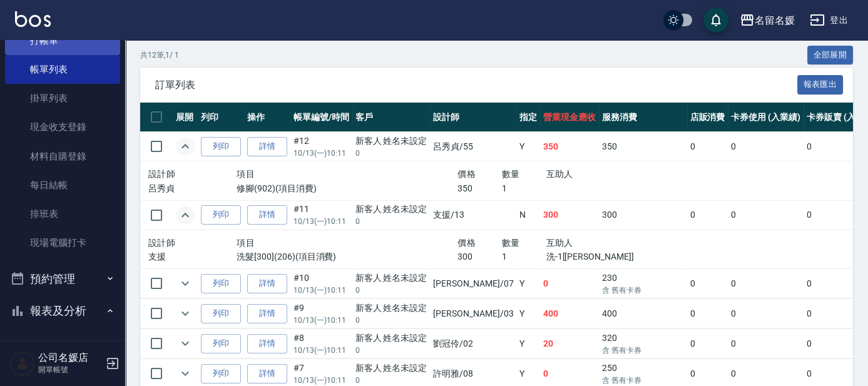
click at [32, 39] on link "打帳單" at bounding box center [62, 40] width 115 height 29
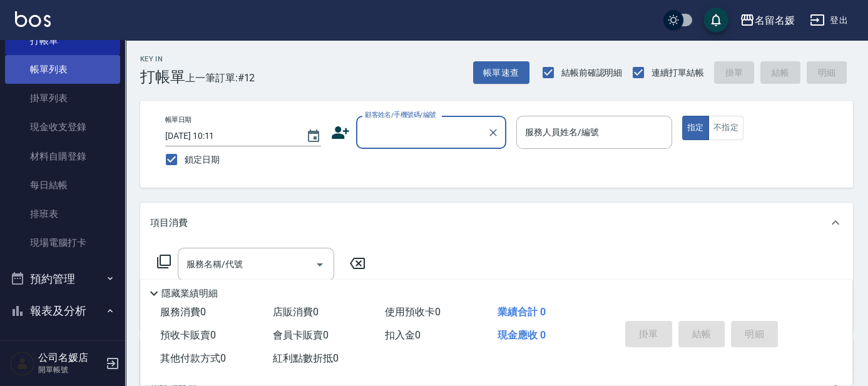
click at [30, 82] on link "帳單列表" at bounding box center [62, 69] width 115 height 29
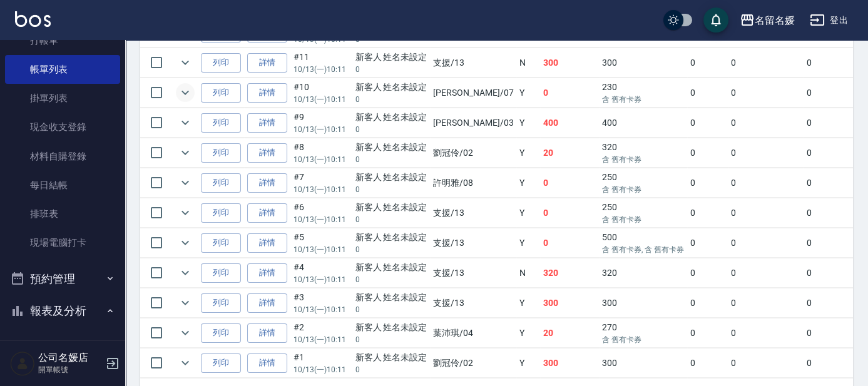
scroll to position [341, 0]
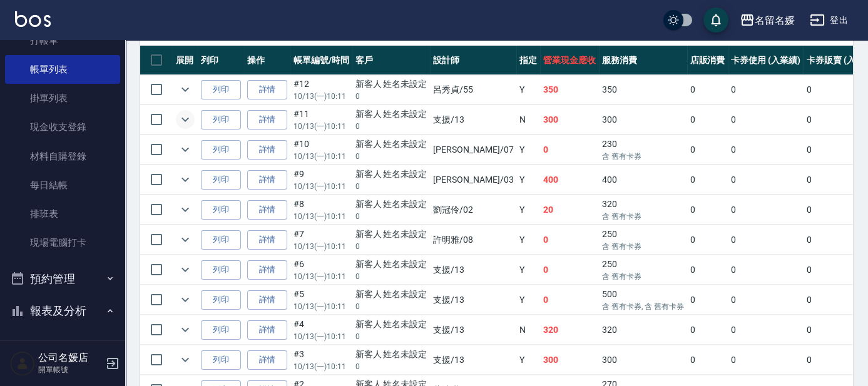
click at [188, 114] on icon "expand row" at bounding box center [185, 119] width 15 height 15
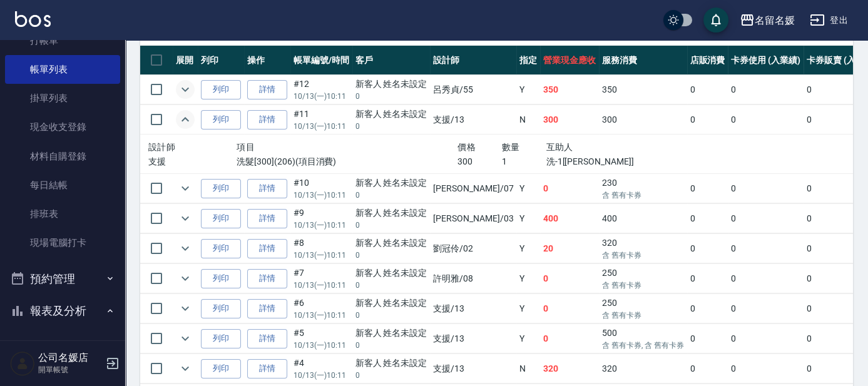
click at [189, 92] on icon "expand row" at bounding box center [185, 89] width 15 height 15
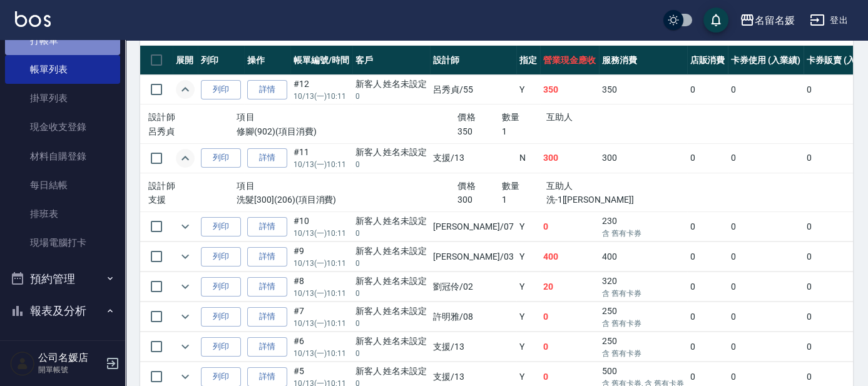
click at [64, 48] on link "打帳單" at bounding box center [62, 40] width 115 height 29
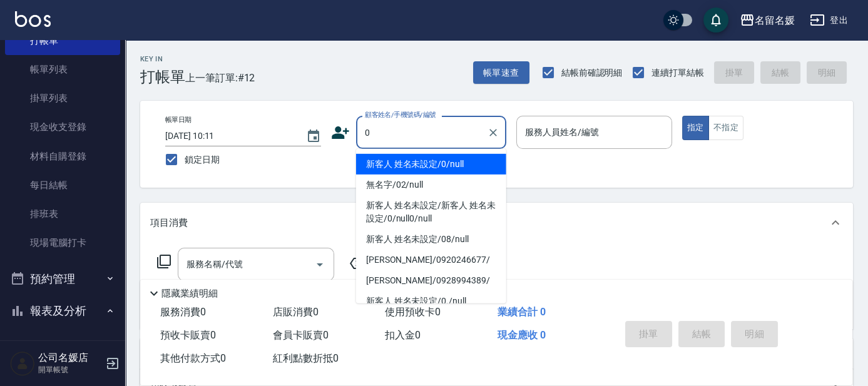
type input "新客人 姓名未設定/0/null"
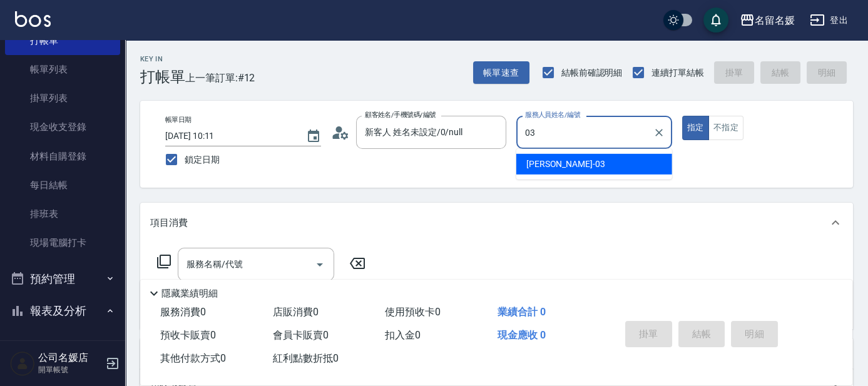
type input "03"
type button "true"
type input "[PERSON_NAME]-03"
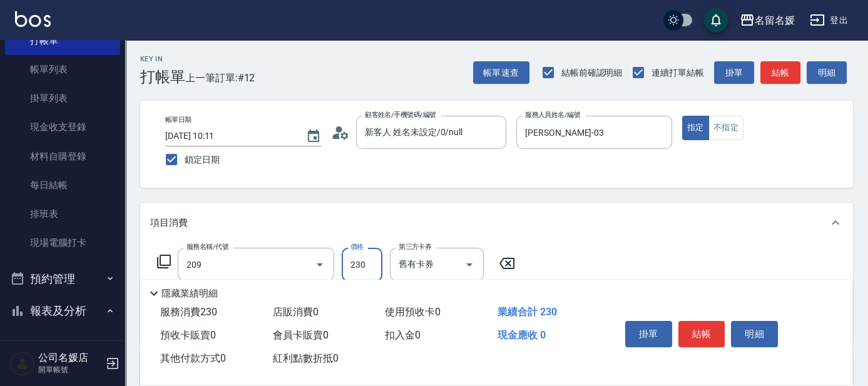
type input "洗髮券-(卡)230(209)"
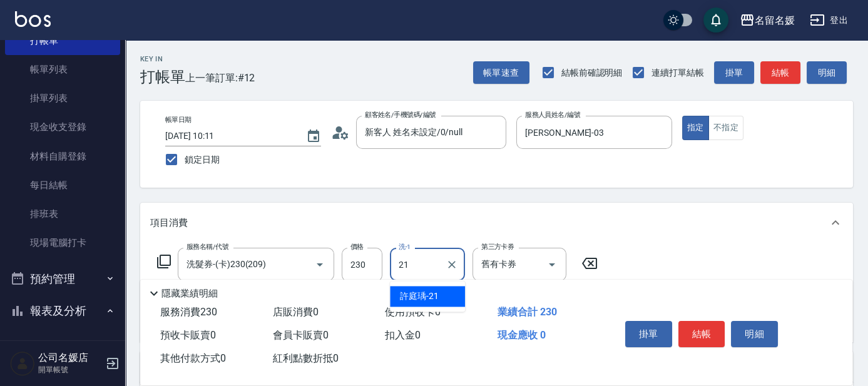
type input "[PERSON_NAME]-21"
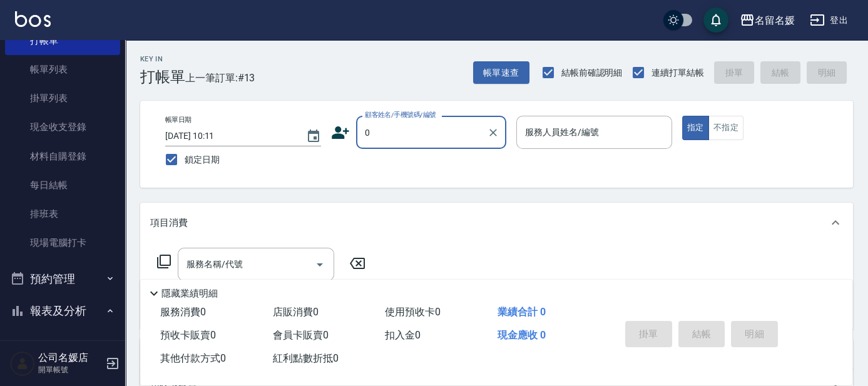
type input "新客人 姓名未設定/0/null"
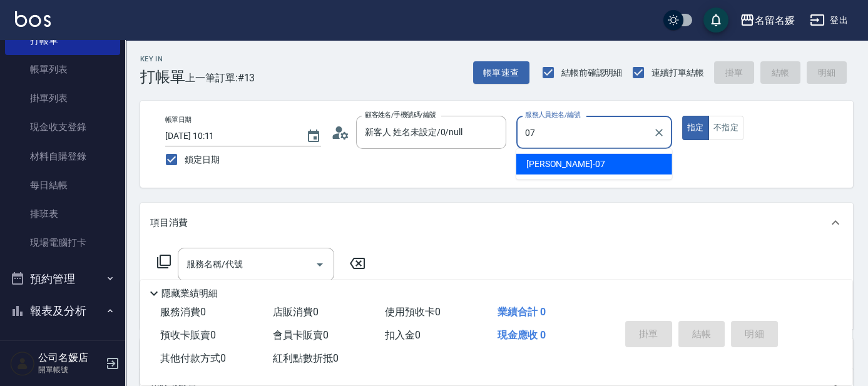
type input "[PERSON_NAME]-07"
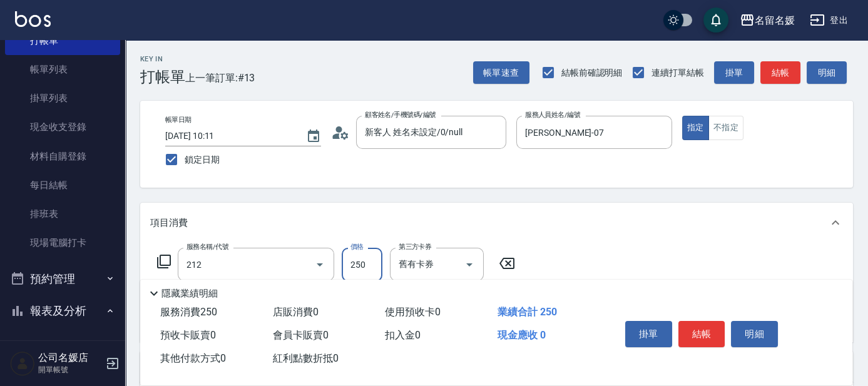
type input "洗髮券-(卡)250(212)"
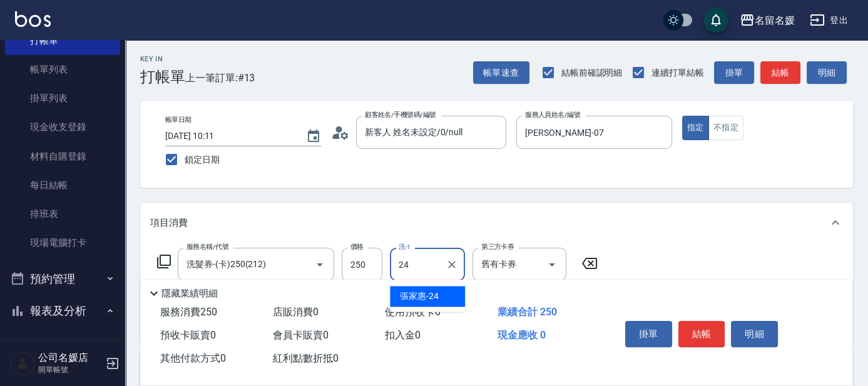
type input "[PERSON_NAME]-24"
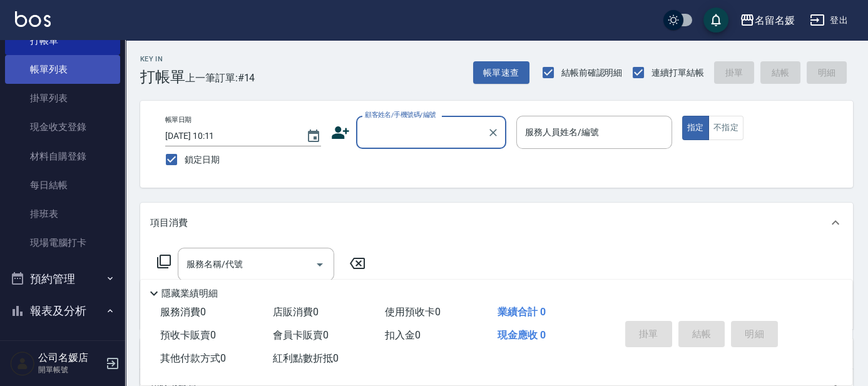
click at [39, 63] on link "帳單列表" at bounding box center [62, 69] width 115 height 29
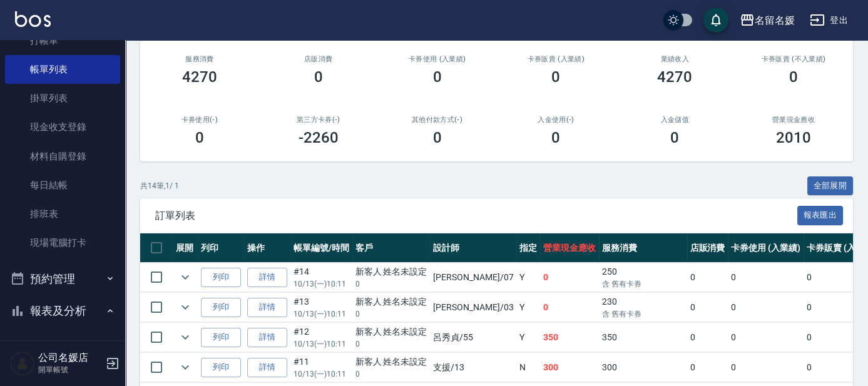
scroll to position [170, 0]
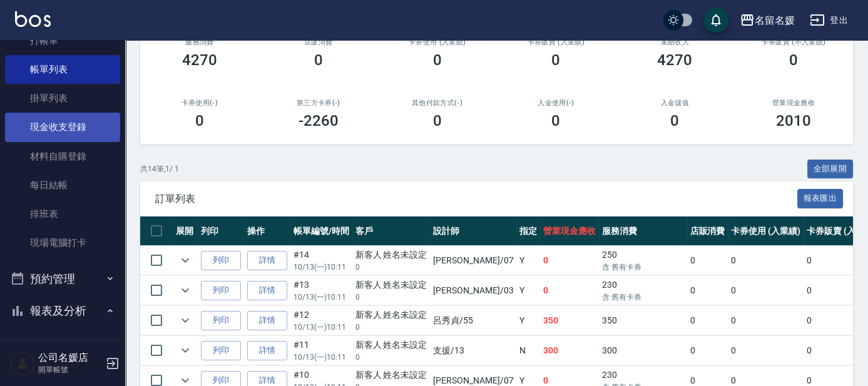
drag, startPoint x: 186, startPoint y: 258, endPoint x: 48, endPoint y: 119, distance: 196.9
click at [186, 258] on icon "expand row" at bounding box center [185, 260] width 15 height 15
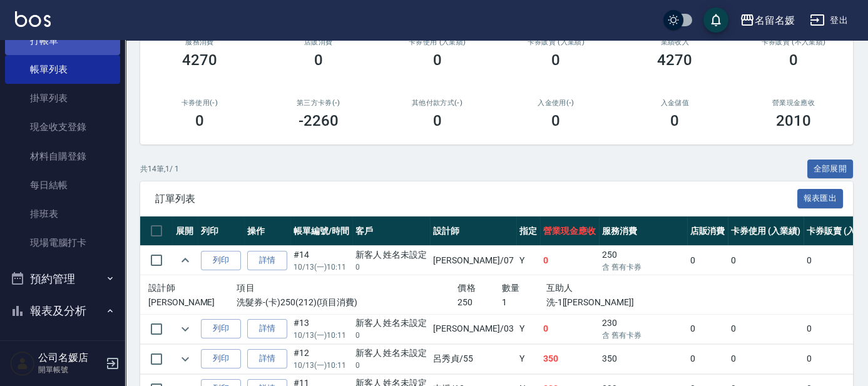
click at [61, 49] on link "打帳單" at bounding box center [62, 40] width 115 height 29
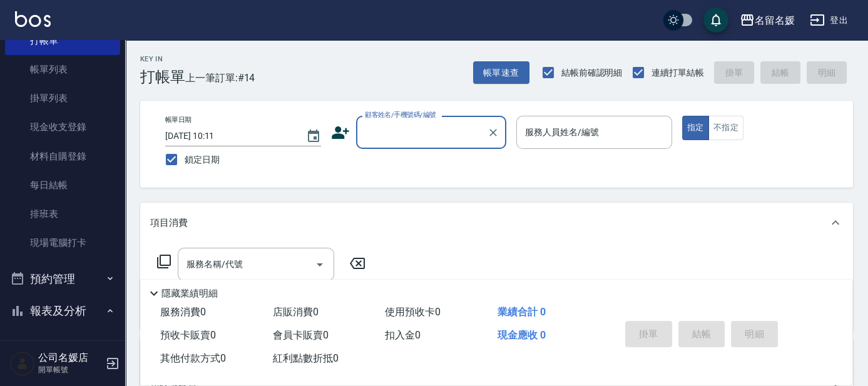
click at [405, 134] on input "顧客姓名/手機號碼/編號" at bounding box center [422, 132] width 120 height 22
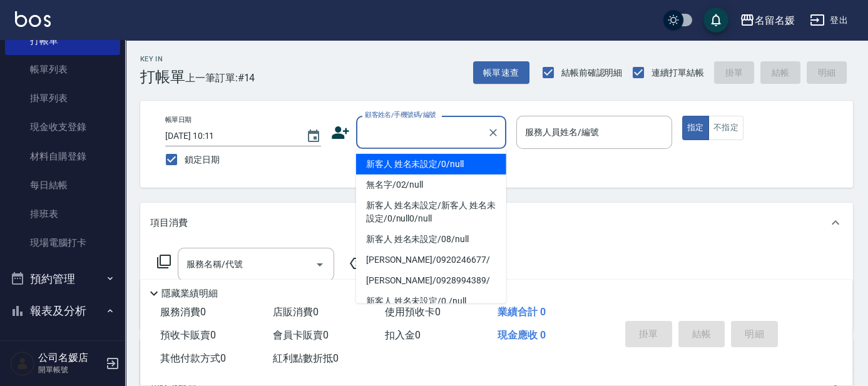
click at [414, 162] on li "新客人 姓名未設定/0/null" at bounding box center [431, 164] width 150 height 21
type input "新客人 姓名未設定/0/null"
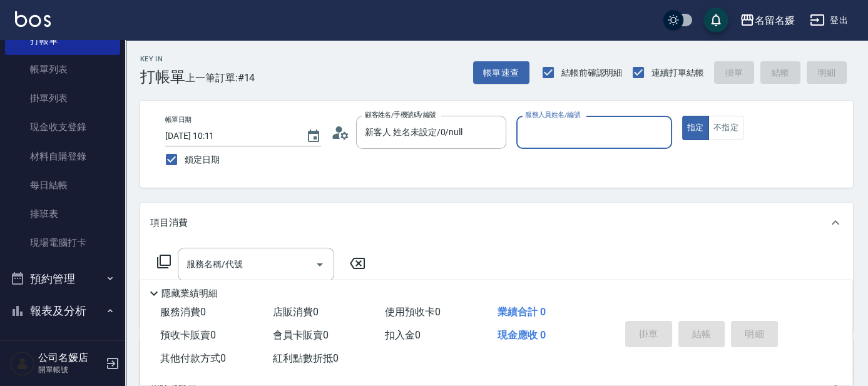
click at [553, 130] on input "服務人員姓名/編號" at bounding box center [594, 132] width 145 height 22
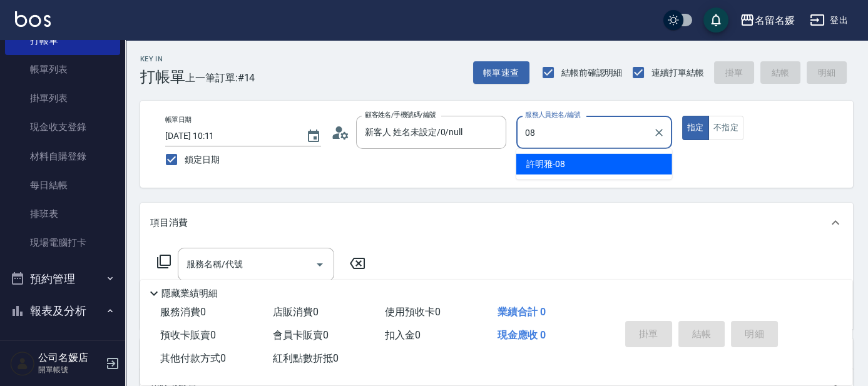
click at [535, 165] on span "[PERSON_NAME]-08" at bounding box center [545, 164] width 39 height 13
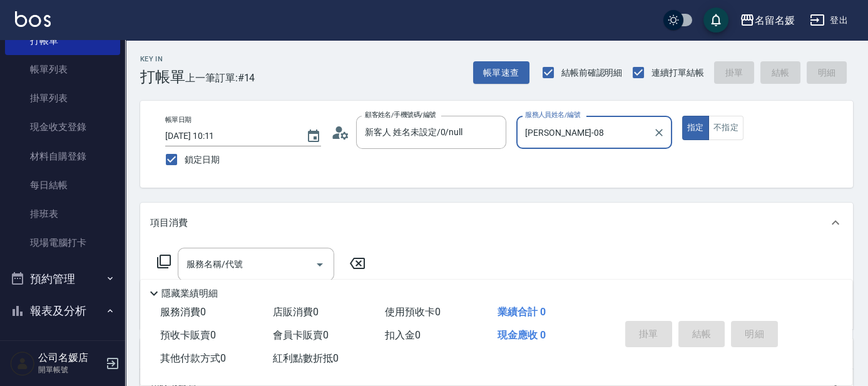
type input "[PERSON_NAME]-08"
click at [163, 259] on icon at bounding box center [163, 261] width 15 height 15
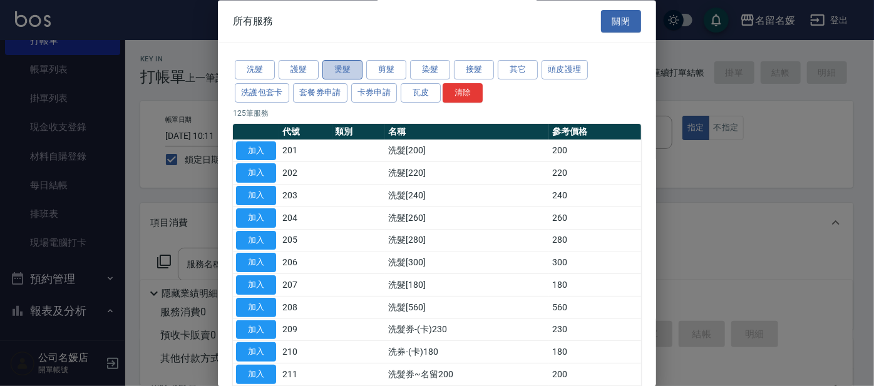
click at [354, 66] on button "燙髮" at bounding box center [342, 70] width 40 height 19
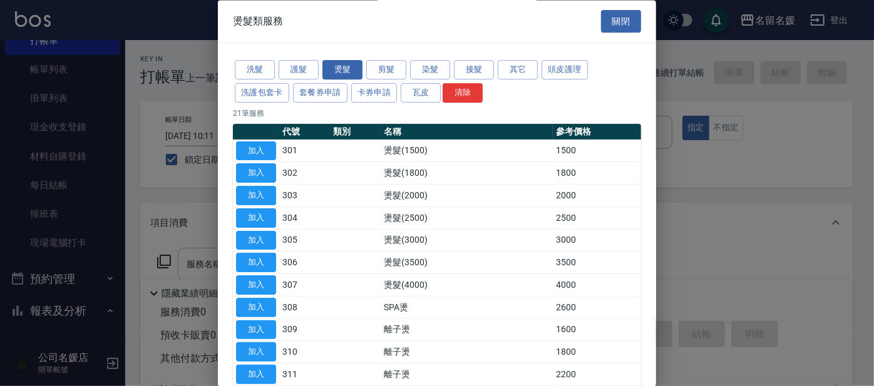
scroll to position [227, 0]
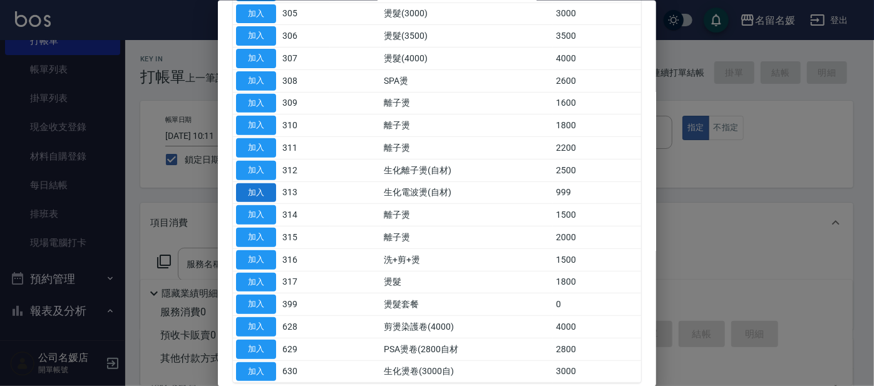
click at [270, 190] on button "加入" at bounding box center [256, 192] width 40 height 19
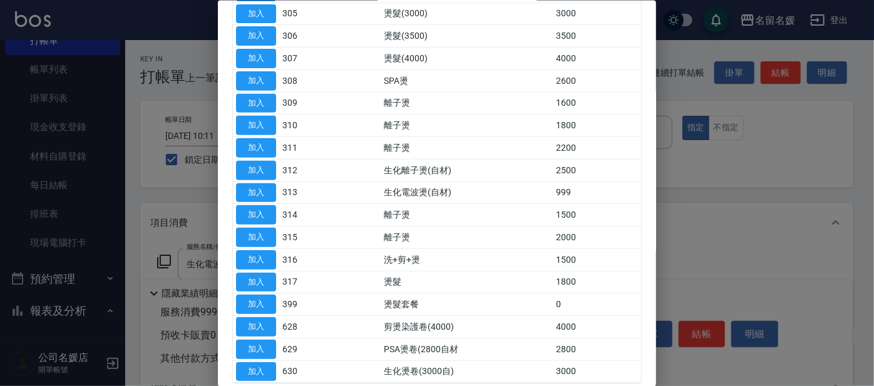
type input "生化電波燙(自材)(313)"
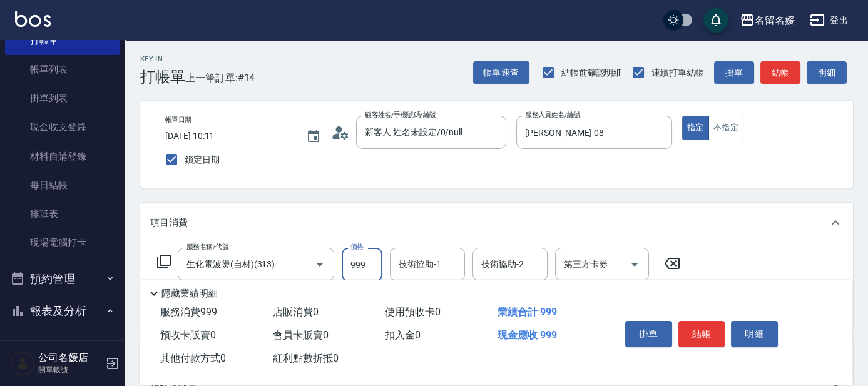
click at [367, 260] on input "999" at bounding box center [362, 265] width 41 height 34
click at [163, 263] on icon at bounding box center [163, 261] width 15 height 15
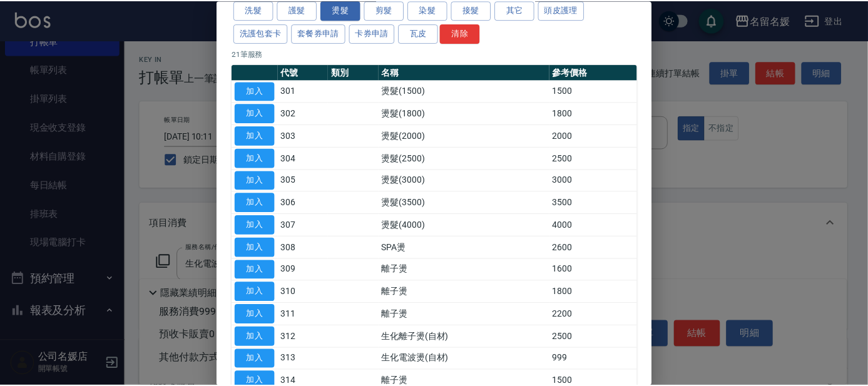
scroll to position [113, 0]
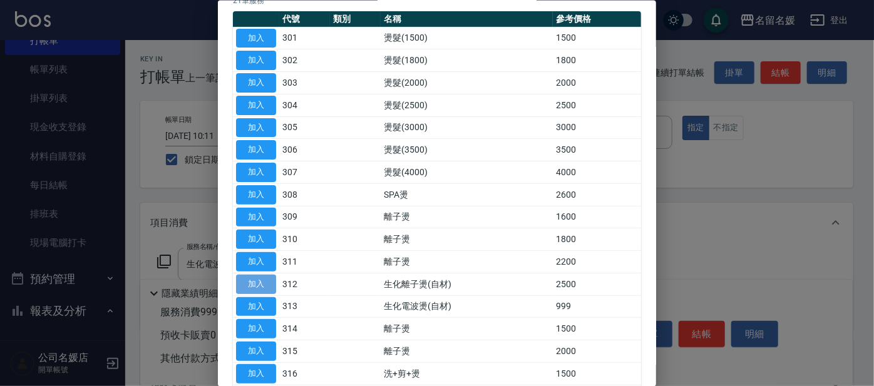
click at [255, 280] on button "加入" at bounding box center [256, 283] width 40 height 19
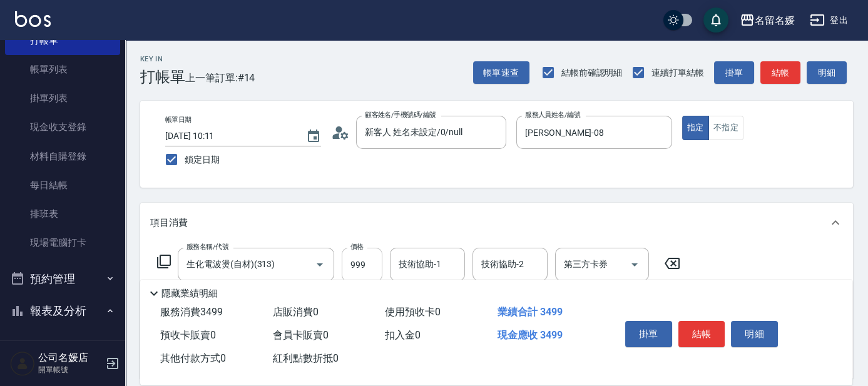
click at [369, 261] on input "999" at bounding box center [362, 265] width 41 height 34
type input "1400"
click at [419, 262] on div "技術協助-1 技術協助-1" at bounding box center [427, 264] width 75 height 33
click at [422, 297] on span "[PERSON_NAME]-26" at bounding box center [419, 296] width 39 height 13
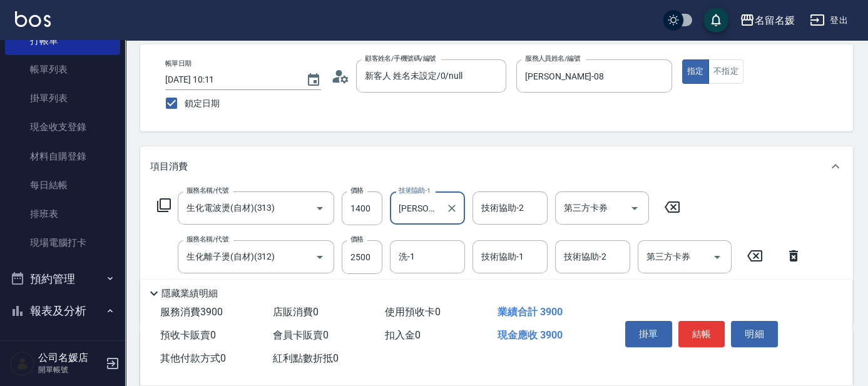
type input "[PERSON_NAME]-26"
click at [669, 202] on icon at bounding box center [671, 207] width 31 height 15
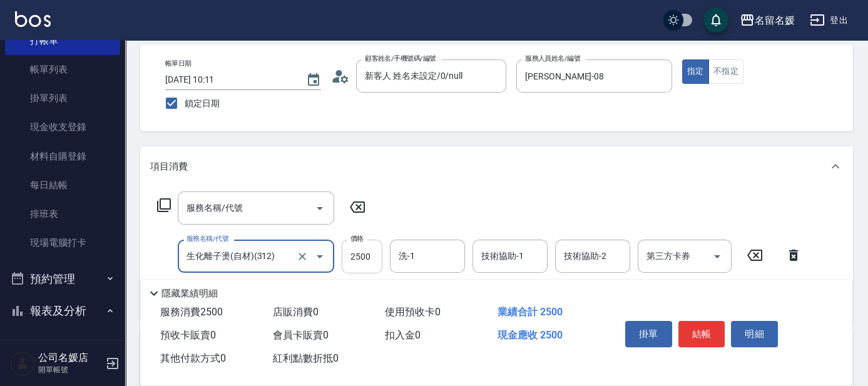
click at [375, 253] on input "2500" at bounding box center [362, 257] width 41 height 34
type input "1400"
click at [426, 260] on input "洗-1" at bounding box center [428, 256] width 64 height 22
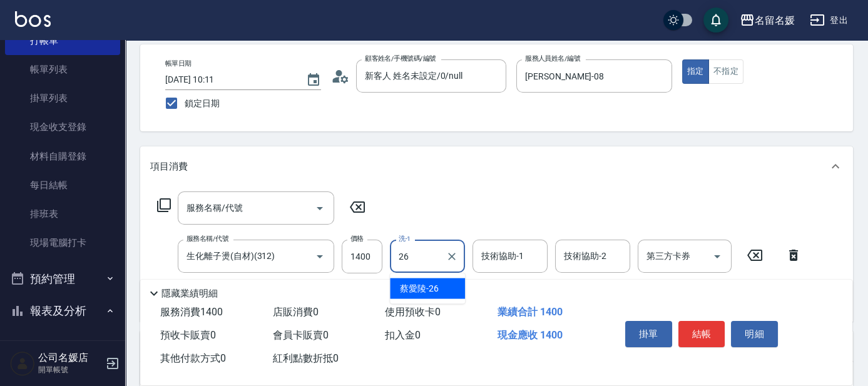
click at [441, 293] on div "[PERSON_NAME]-26" at bounding box center [427, 288] width 75 height 21
type input "[PERSON_NAME]-26"
click at [494, 258] on div "技術協助-1 技術協助-1" at bounding box center [509, 256] width 75 height 33
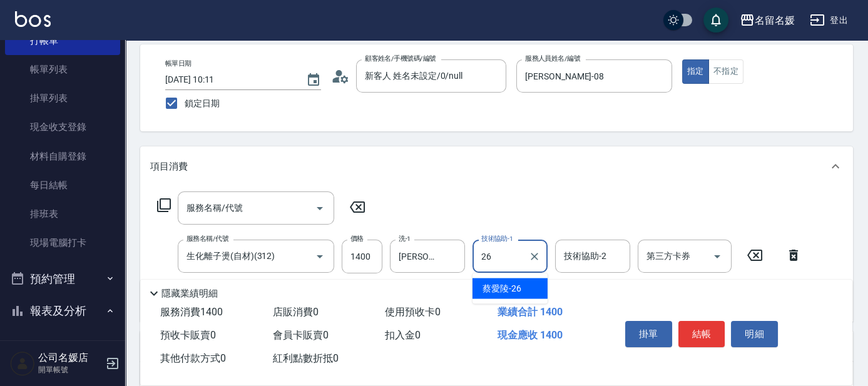
click at [503, 287] on span "[PERSON_NAME]-26" at bounding box center [502, 288] width 39 height 13
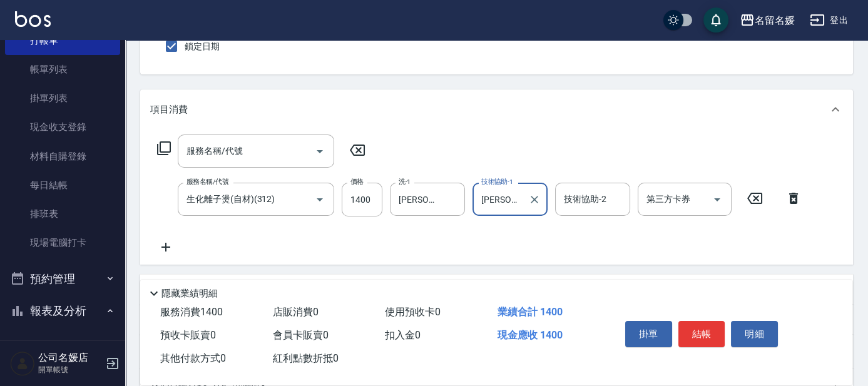
type input "[PERSON_NAME]-26"
click at [360, 150] on icon at bounding box center [357, 150] width 15 height 11
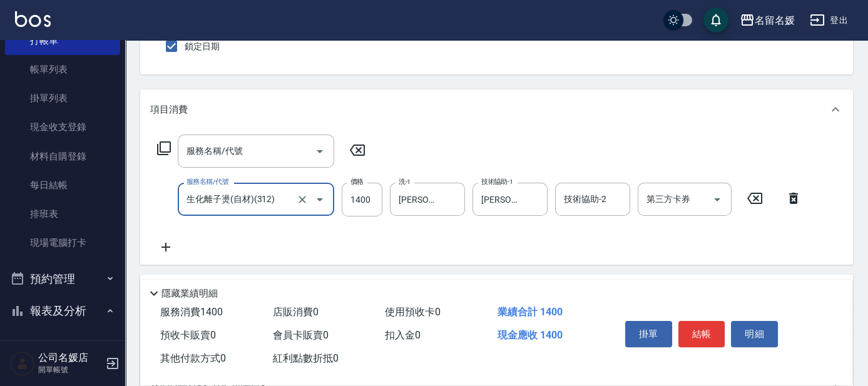
click at [359, 150] on icon at bounding box center [357, 150] width 15 height 11
click at [165, 145] on icon at bounding box center [163, 148] width 15 height 15
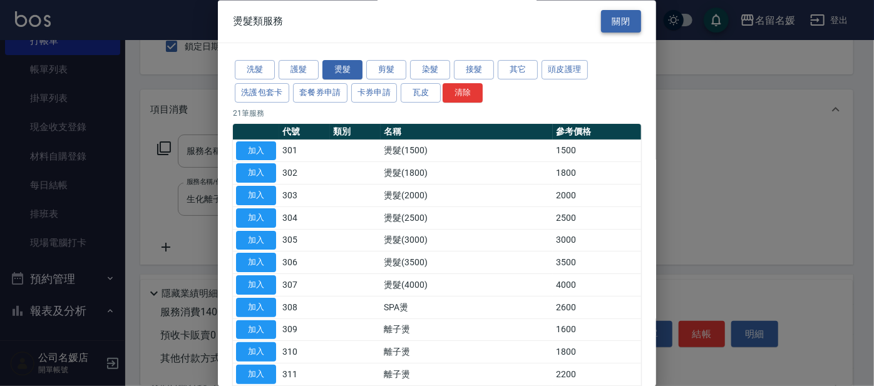
click at [607, 27] on button "關閉" at bounding box center [621, 21] width 40 height 23
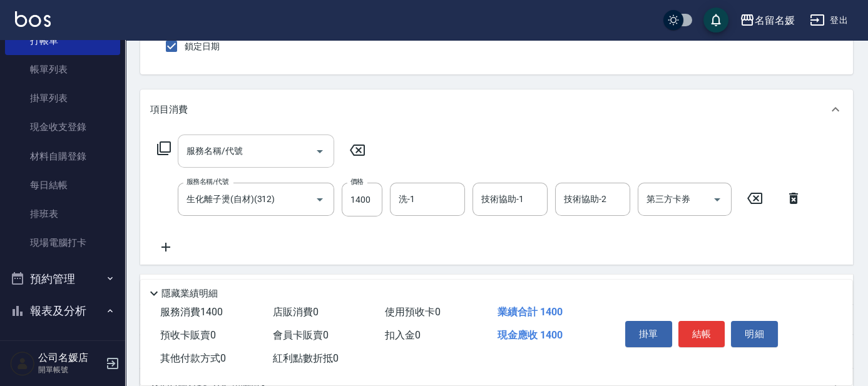
click at [202, 148] on div "服務名稱/代號 服務名稱/代號" at bounding box center [256, 151] width 156 height 33
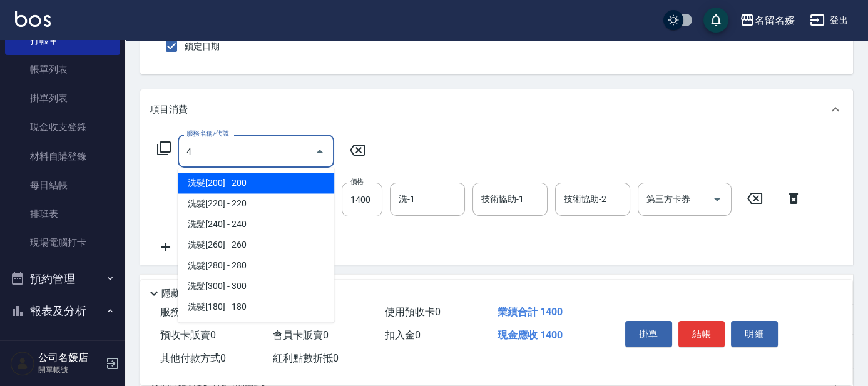
type input "40"
type input "[PERSON_NAME]-26"
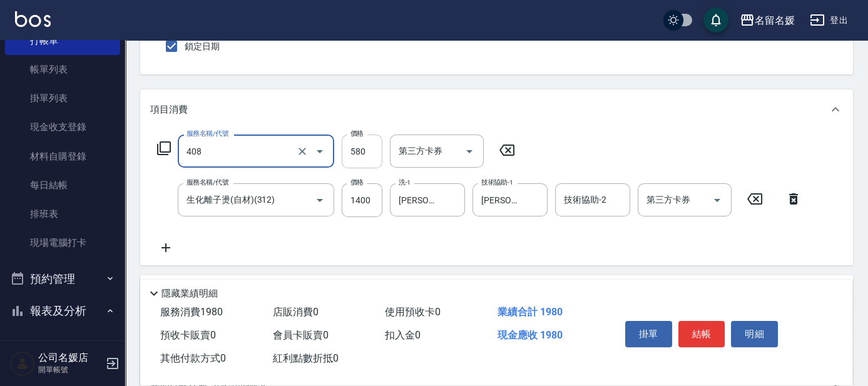
click at [372, 145] on input "580" at bounding box center [362, 152] width 41 height 34
type input "剪髮(580)(408)"
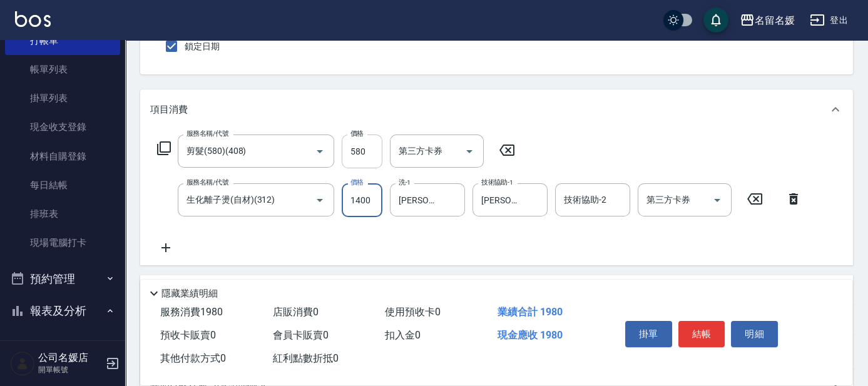
click at [367, 149] on input "580" at bounding box center [362, 152] width 41 height 34
type input "500"
click at [162, 246] on icon at bounding box center [165, 247] width 31 height 15
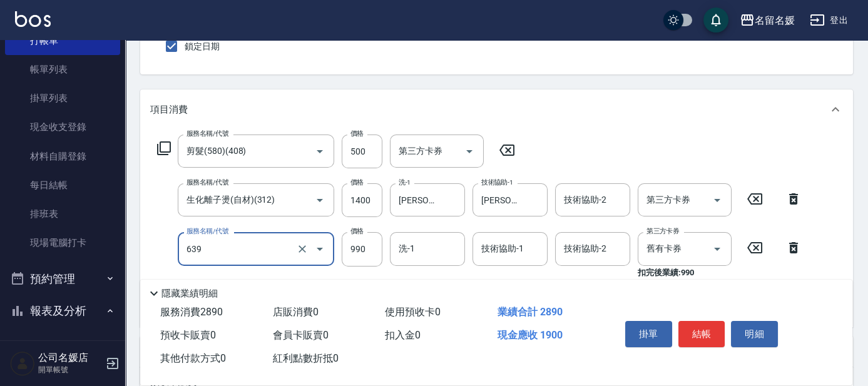
click at [234, 249] on input "639" at bounding box center [238, 249] width 110 height 22
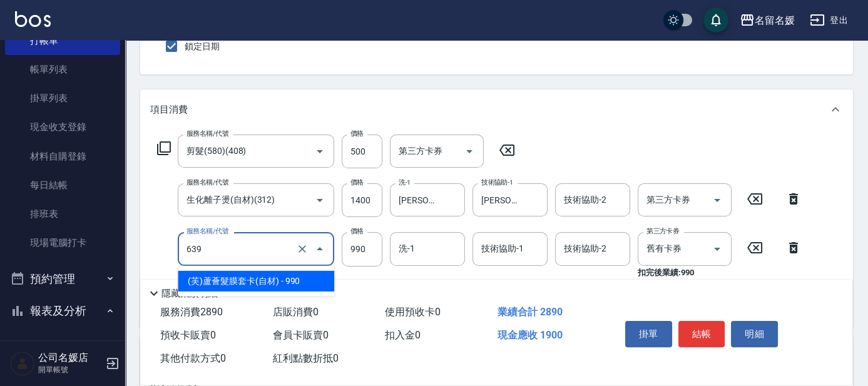
click at [240, 275] on span "(芙)蘆薈髮膜套卡(自材) - 990" at bounding box center [256, 281] width 156 height 21
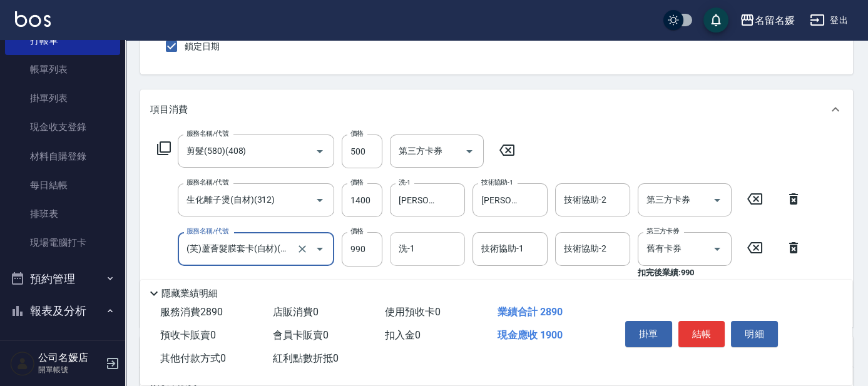
type input "(芙)蘆薈髮膜套卡(自材)(639)"
drag, startPoint x: 422, startPoint y: 248, endPoint x: 287, endPoint y: 209, distance: 140.8
click at [419, 247] on input "洗-1" at bounding box center [428, 249] width 64 height 22
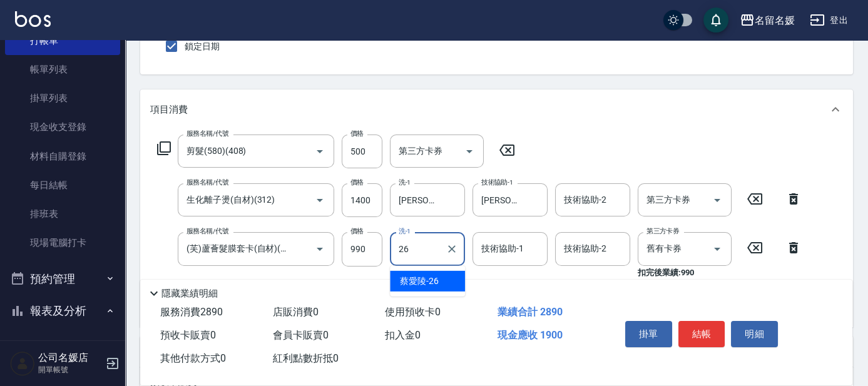
click at [427, 280] on span "[PERSON_NAME]-26" at bounding box center [419, 281] width 39 height 13
type input "[PERSON_NAME]-26"
click at [493, 249] on div "技術協助-1 技術協助-1" at bounding box center [509, 248] width 75 height 33
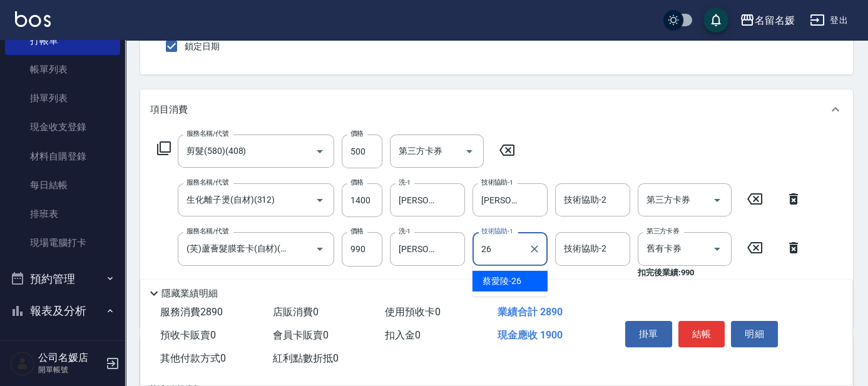
click at [513, 275] on span "[PERSON_NAME]-26" at bounding box center [502, 281] width 39 height 13
type input "[PERSON_NAME]-26"
click at [698, 332] on button "結帳" at bounding box center [701, 334] width 47 height 26
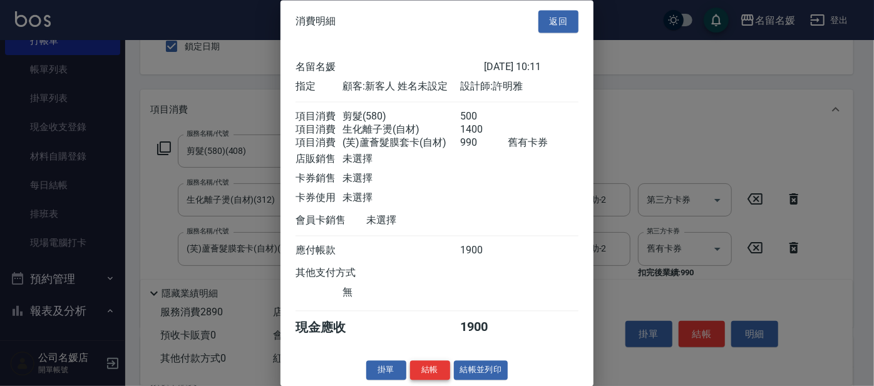
click at [433, 381] on button "結帳" at bounding box center [430, 370] width 40 height 19
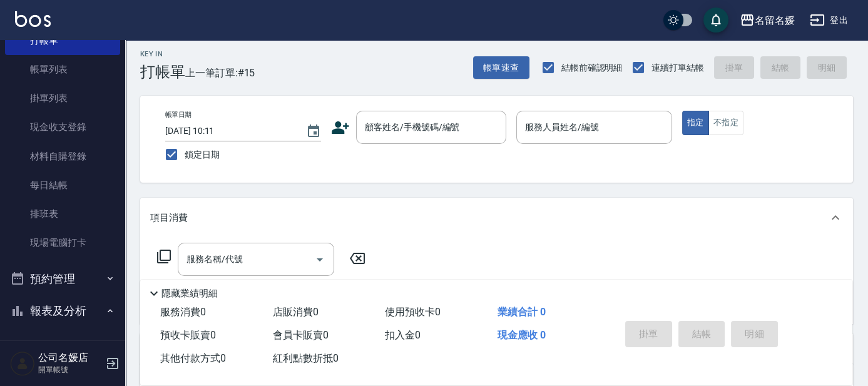
scroll to position [0, 0]
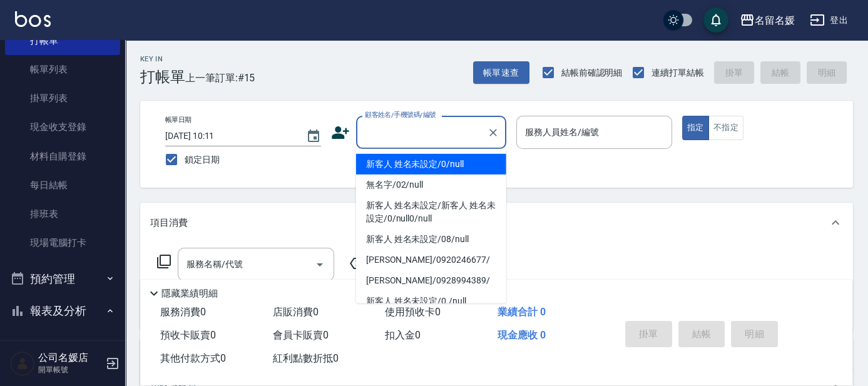
click at [405, 141] on input "顧客姓名/手機號碼/編號" at bounding box center [422, 132] width 120 height 22
type input "0"
type input "新客人 姓名未設定/0/null"
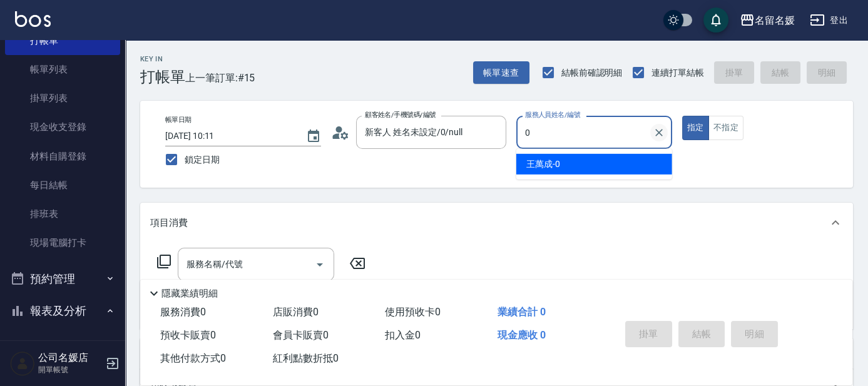
click at [661, 135] on icon "Clear" at bounding box center [659, 133] width 8 height 8
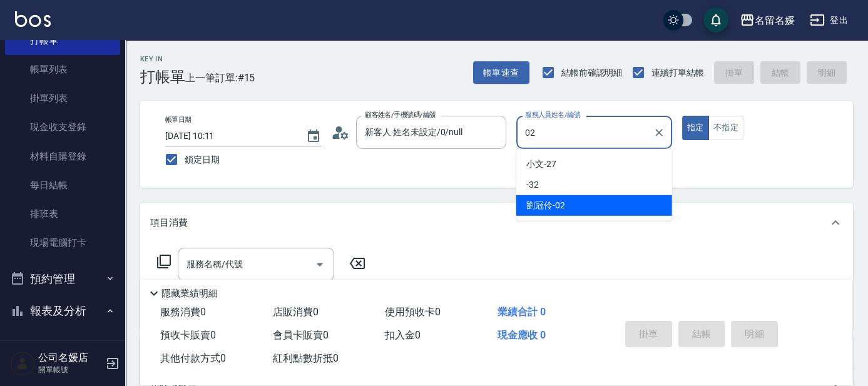
type input "02"
type button "true"
type input "[PERSON_NAME]-02"
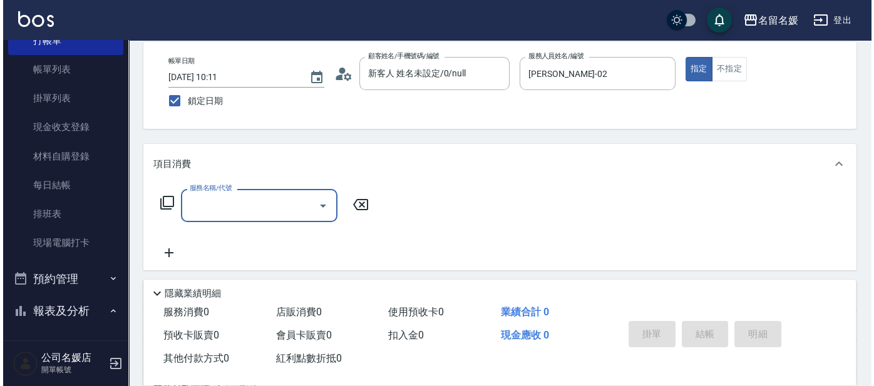
scroll to position [113, 0]
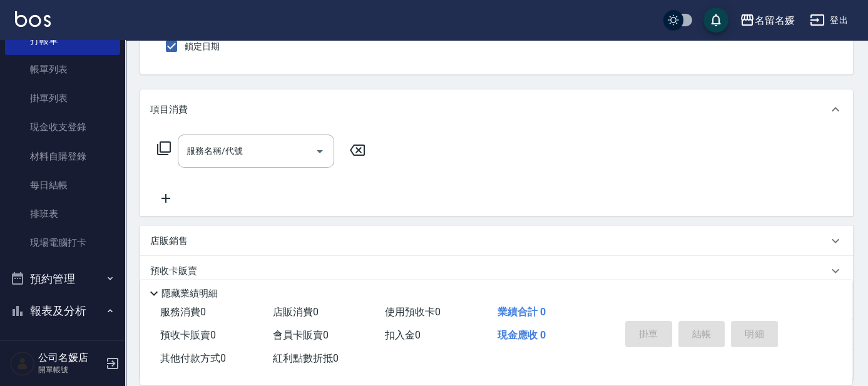
click at [167, 152] on icon at bounding box center [164, 148] width 14 height 14
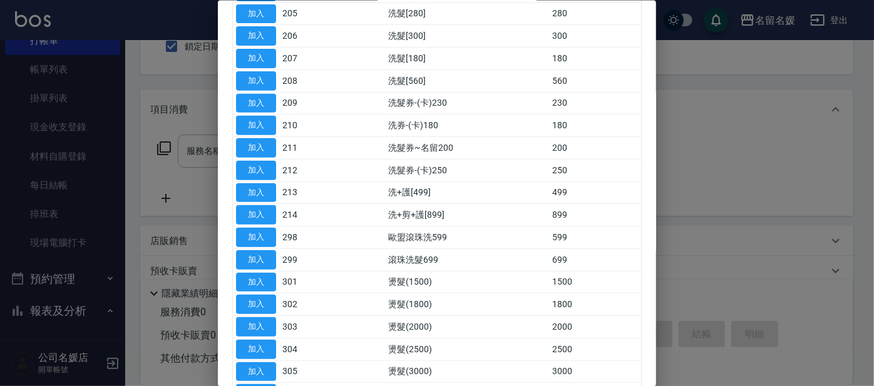
scroll to position [56, 0]
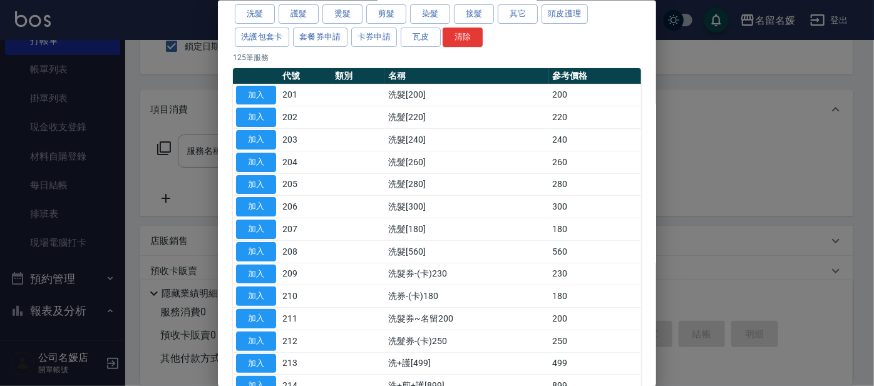
click at [723, 127] on div at bounding box center [437, 193] width 874 height 386
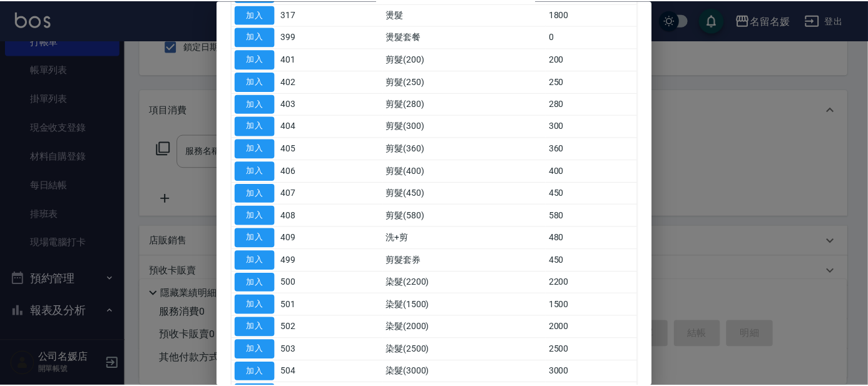
scroll to position [932, 0]
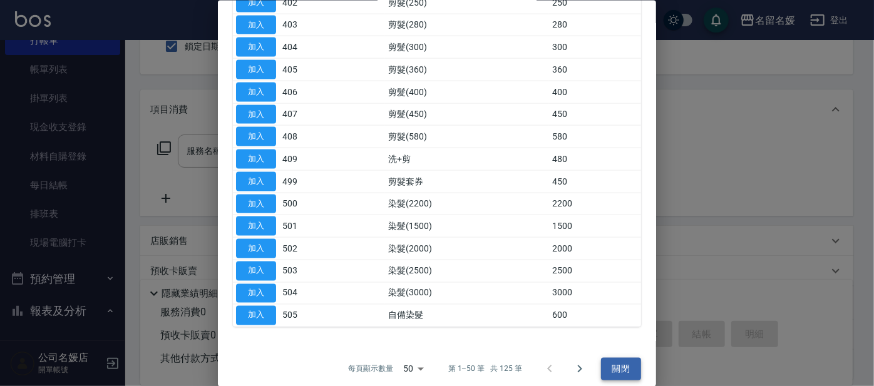
click at [601, 357] on button "關閉" at bounding box center [621, 368] width 40 height 23
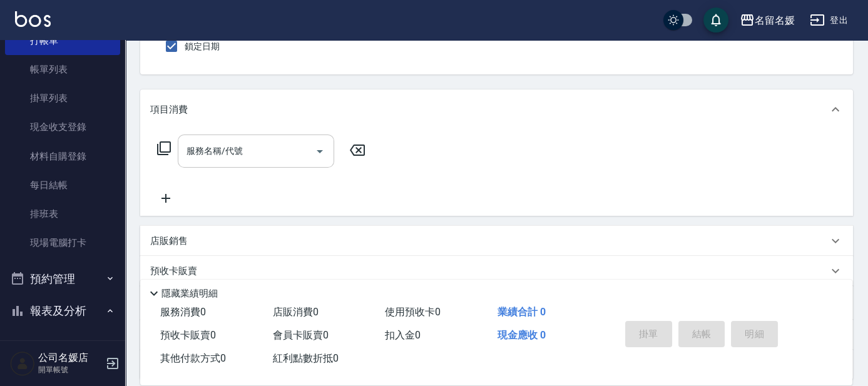
click at [197, 150] on div "服務名稱/代號 服務名稱/代號" at bounding box center [256, 151] width 156 height 33
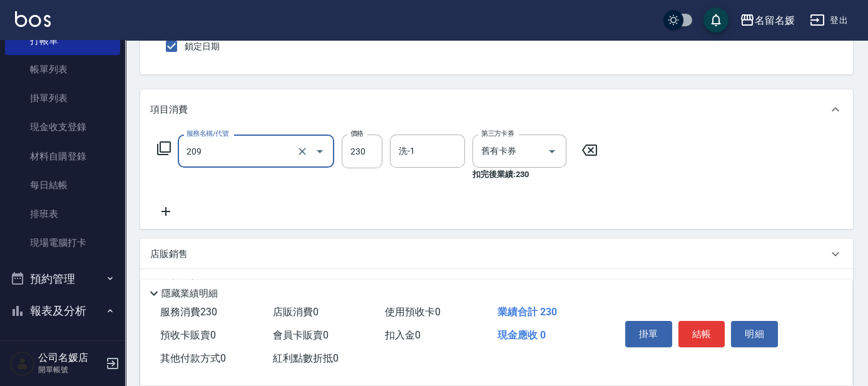
type input "洗髮券-(卡)230(209)"
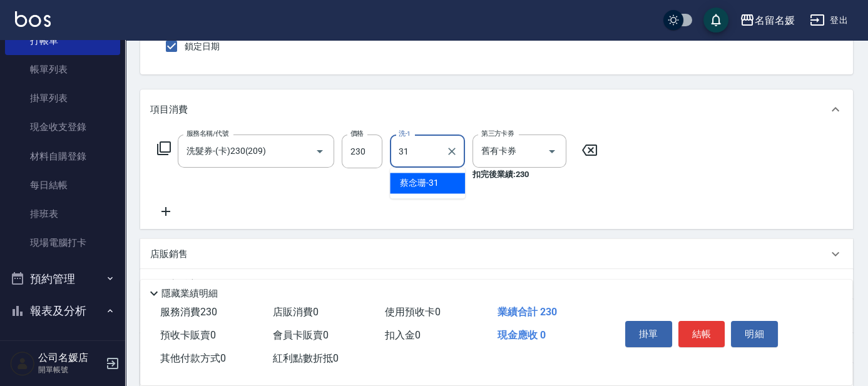
type input "[PERSON_NAME]-31"
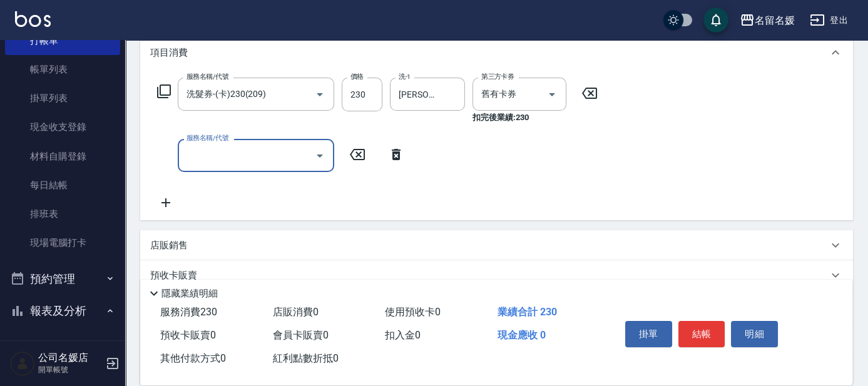
scroll to position [113, 0]
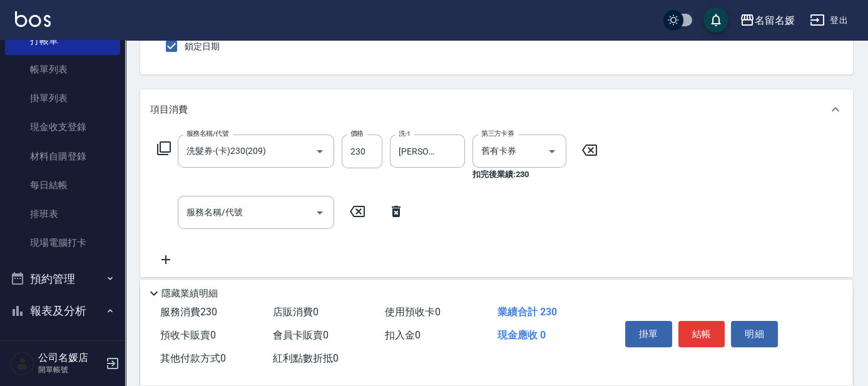
click at [392, 205] on icon at bounding box center [396, 211] width 31 height 15
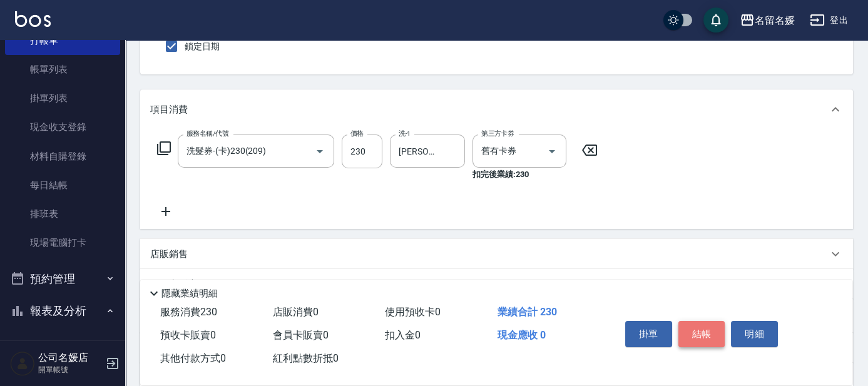
click at [705, 329] on button "結帳" at bounding box center [701, 334] width 47 height 26
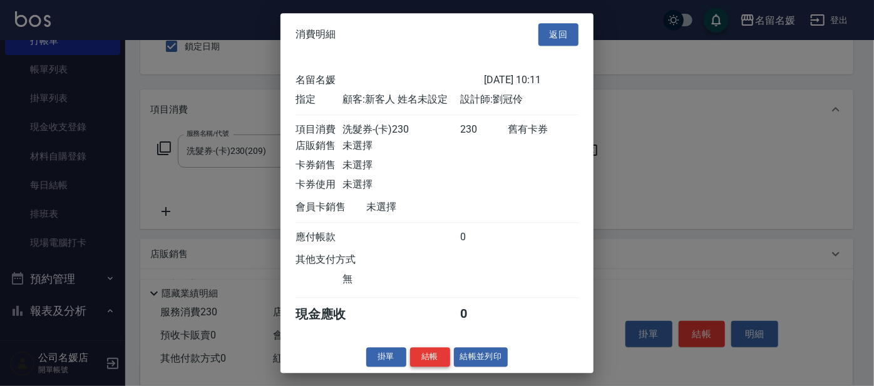
click at [441, 364] on button "結帳" at bounding box center [430, 356] width 40 height 19
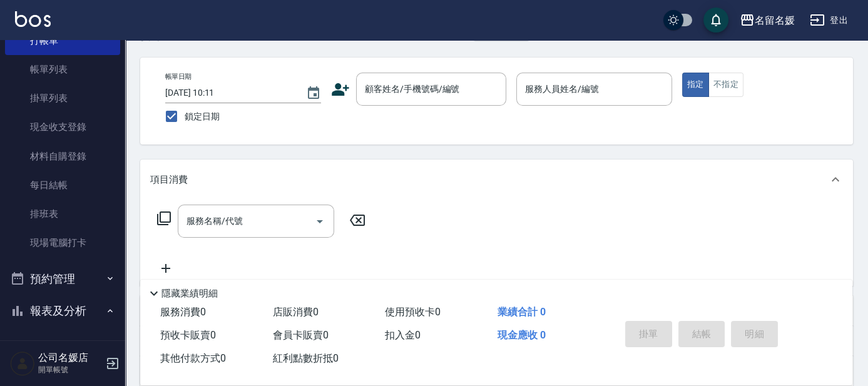
scroll to position [0, 0]
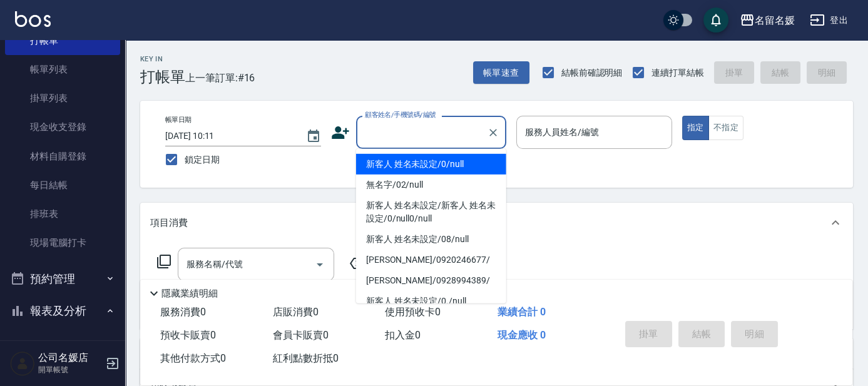
click at [425, 141] on input "顧客姓名/手機號碼/編號" at bounding box center [422, 132] width 120 height 22
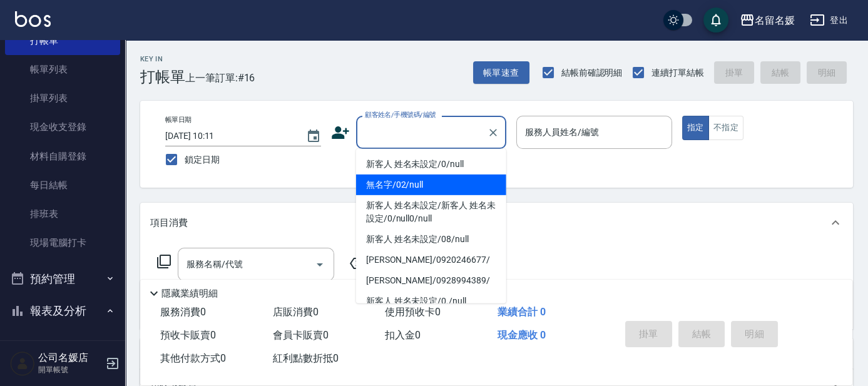
click at [460, 180] on li "無名字/02/null" at bounding box center [431, 185] width 150 height 21
type input "無名字/02/null"
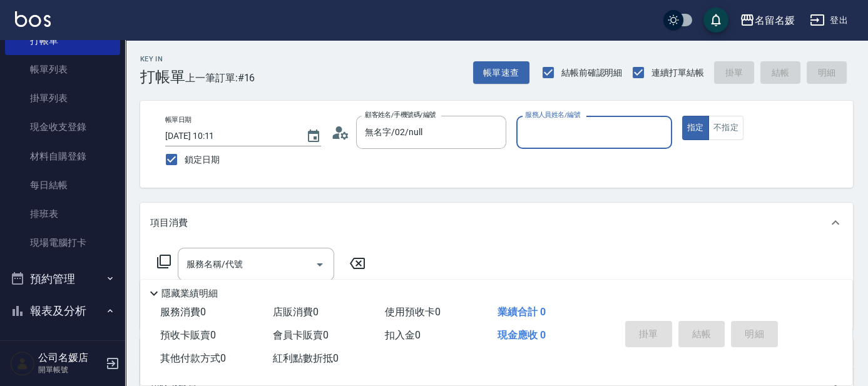
click at [598, 135] on input "服務人員姓名/編號" at bounding box center [594, 132] width 145 height 22
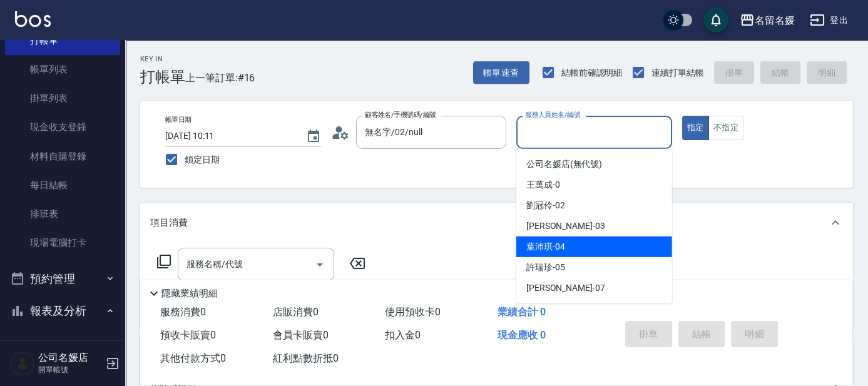
click at [553, 245] on span "[PERSON_NAME]-04" at bounding box center [545, 246] width 39 height 13
type input "[PERSON_NAME]-04"
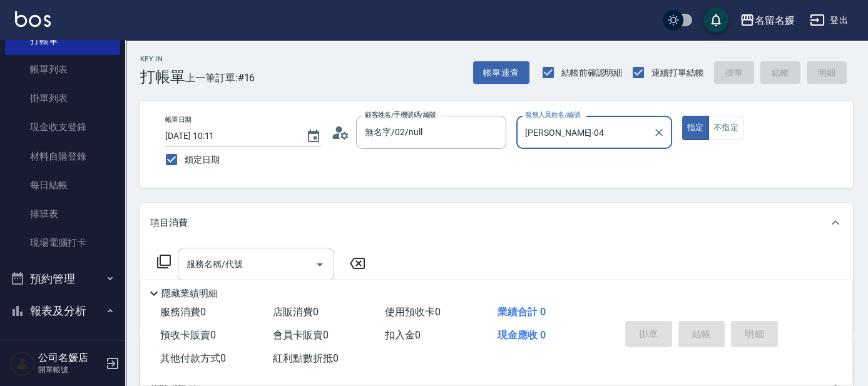
click at [238, 257] on div "服務名稱/代號 服務名稱/代號" at bounding box center [256, 264] width 156 height 33
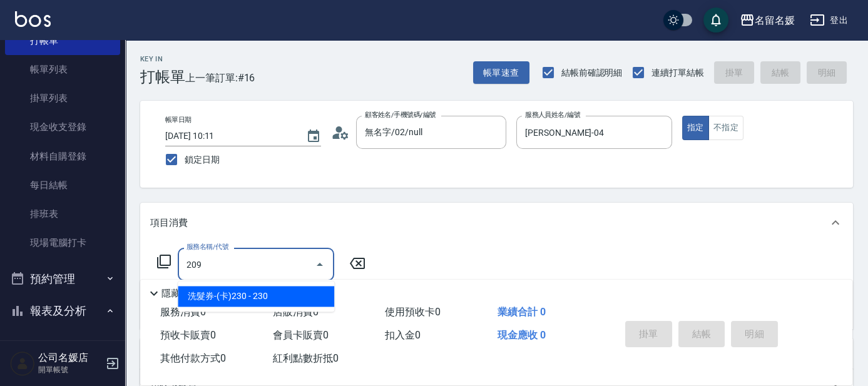
click at [312, 290] on span "洗髮券-(卡)230 - 230" at bounding box center [256, 296] width 156 height 21
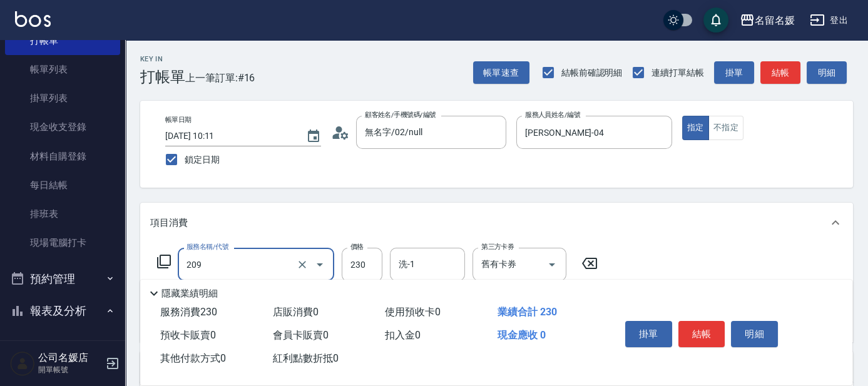
click at [253, 259] on input "209" at bounding box center [238, 264] width 110 height 22
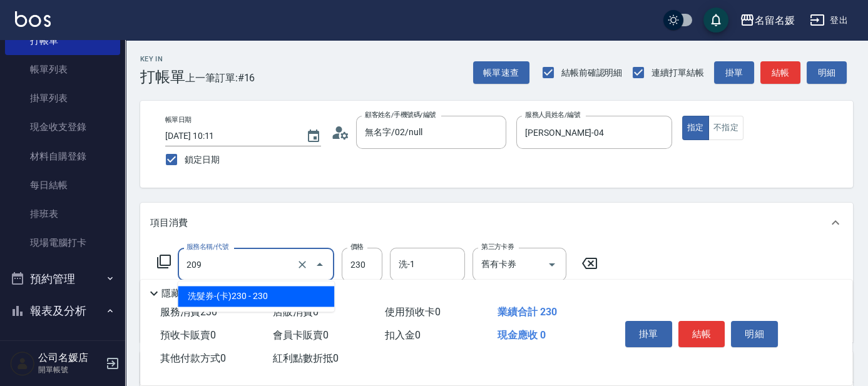
click at [260, 292] on span "洗髮券-(卡)230 - 230" at bounding box center [256, 296] width 156 height 21
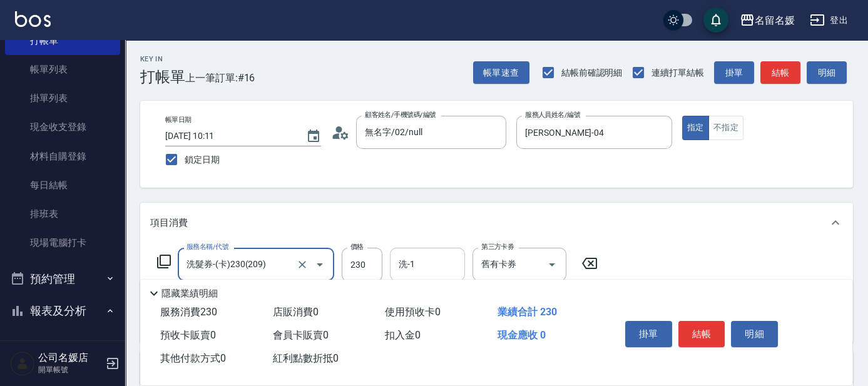
type input "洗髮券-(卡)230(209)"
click at [429, 271] on input "洗-1" at bounding box center [428, 264] width 64 height 22
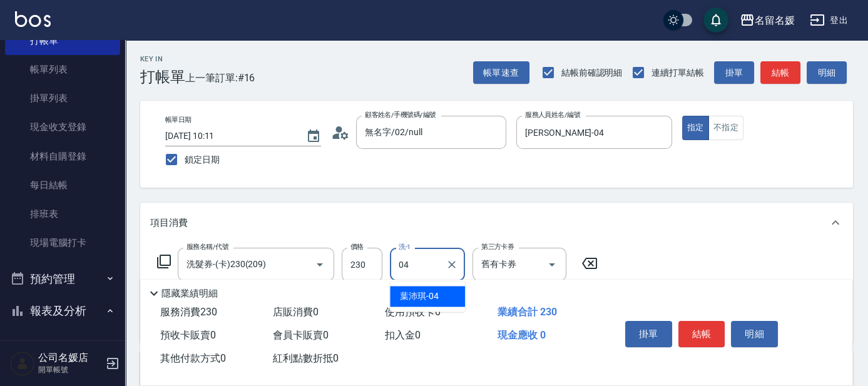
click at [438, 292] on div "[PERSON_NAME]-04" at bounding box center [427, 296] width 75 height 21
type input "[PERSON_NAME]-04"
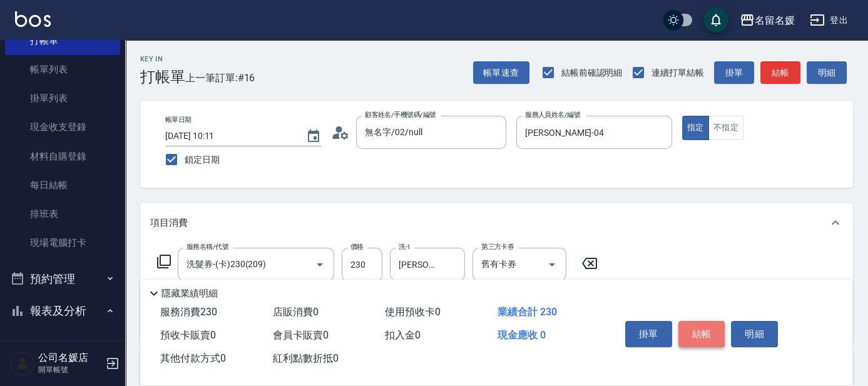
click at [693, 330] on button "結帳" at bounding box center [701, 334] width 47 height 26
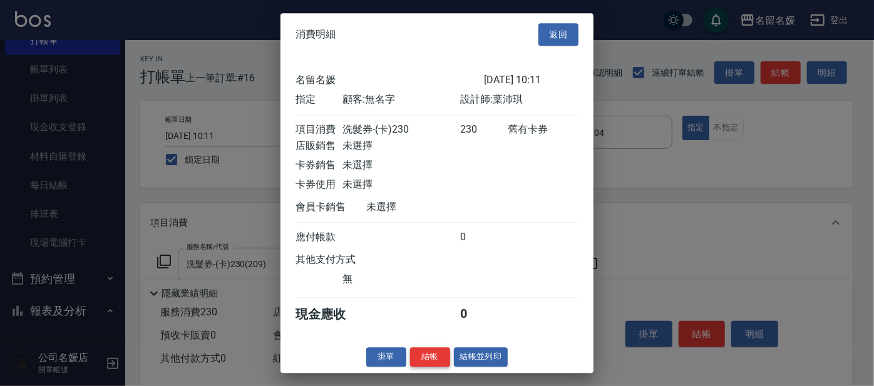
click at [427, 364] on button "結帳" at bounding box center [430, 356] width 40 height 19
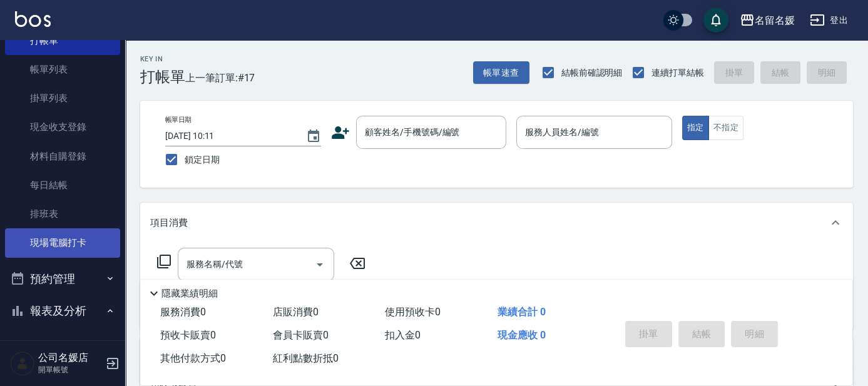
click at [63, 250] on link "現場電腦打卡" at bounding box center [62, 242] width 115 height 29
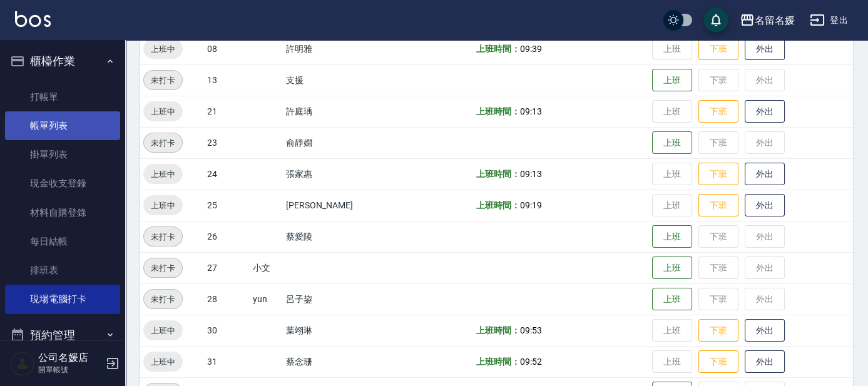
scroll to position [284, 0]
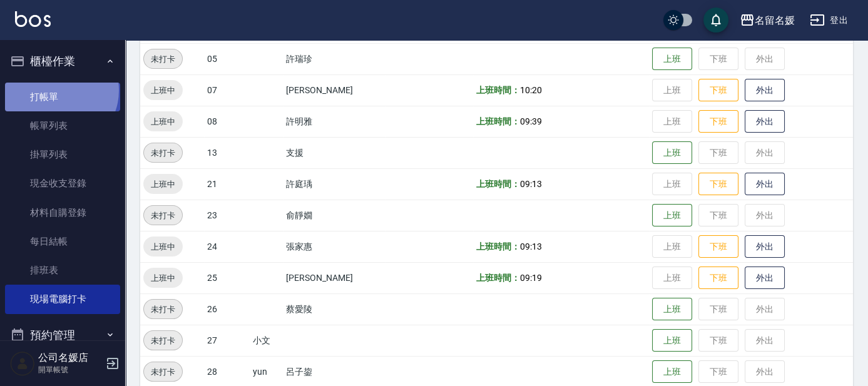
click at [58, 90] on link "打帳單" at bounding box center [62, 97] width 115 height 29
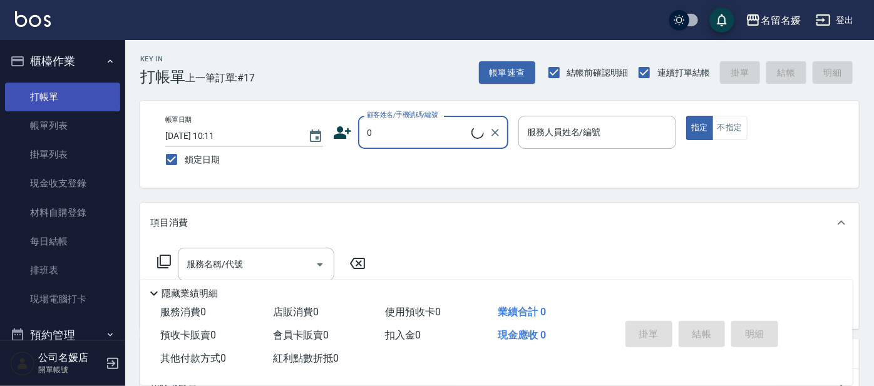
type input "0"
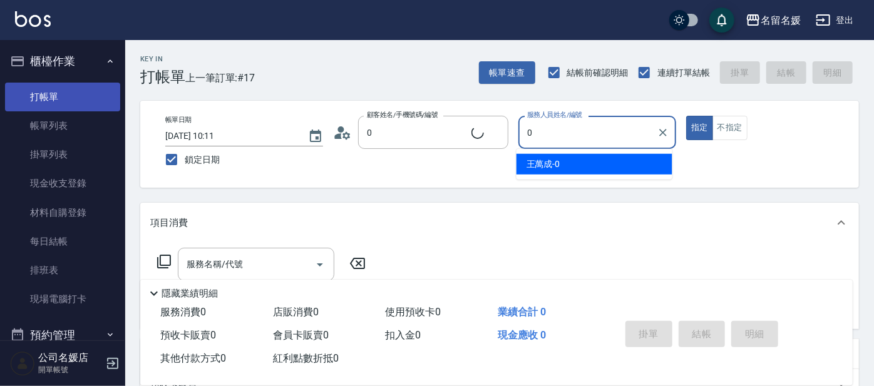
type input "新客人 姓名未設定/0/null"
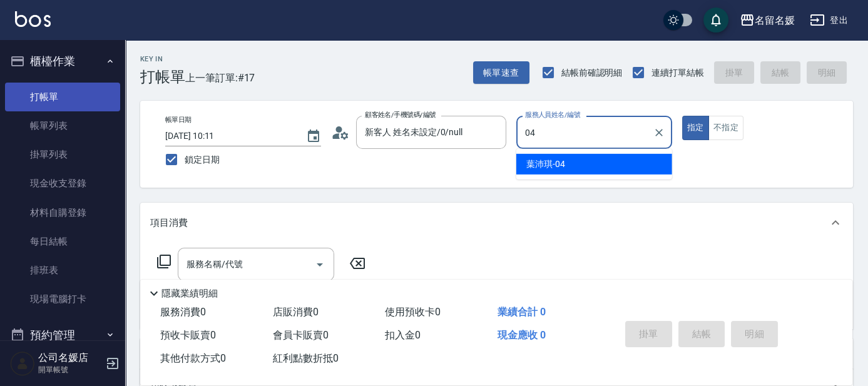
type input "04"
type button "true"
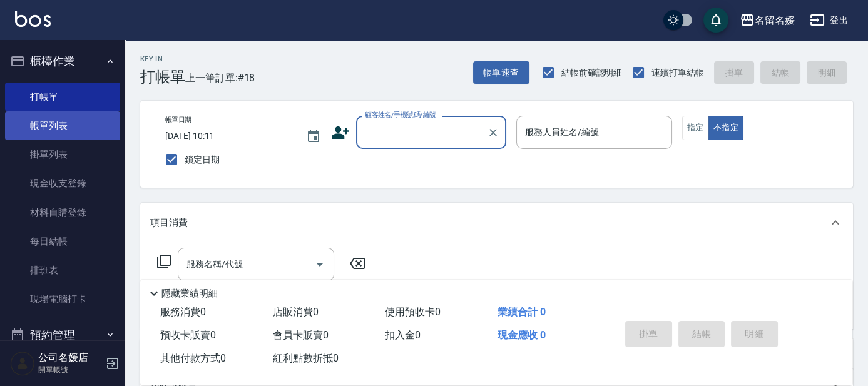
click at [23, 127] on link "帳單列表" at bounding box center [62, 125] width 115 height 29
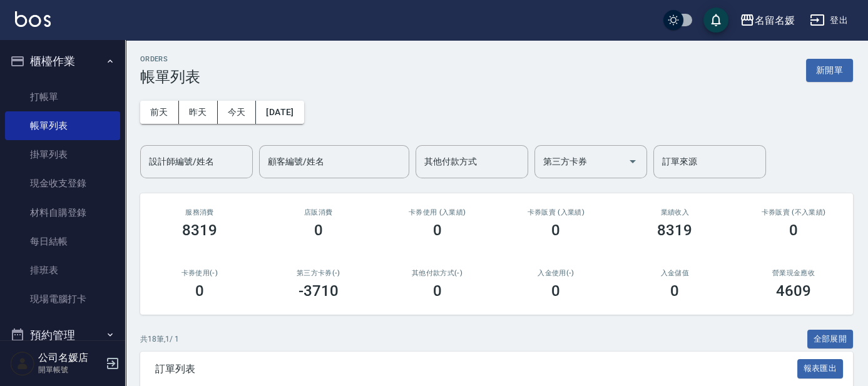
scroll to position [170, 0]
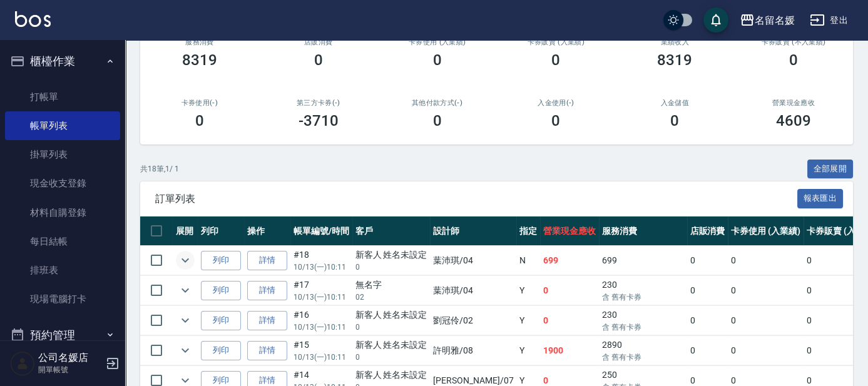
click at [181, 260] on icon "expand row" at bounding box center [185, 260] width 15 height 15
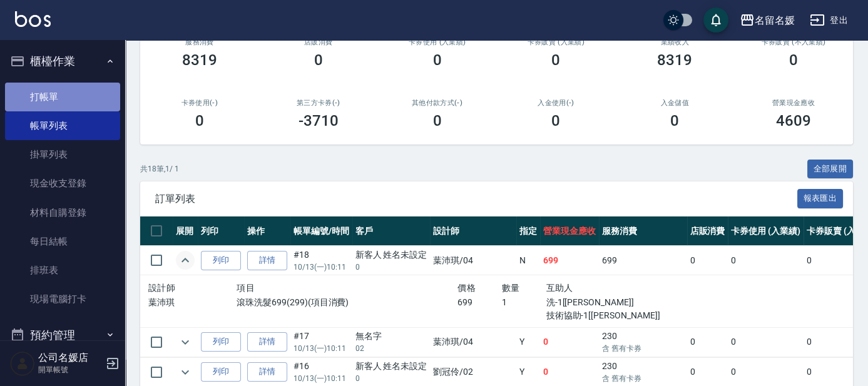
click at [79, 92] on link "打帳單" at bounding box center [62, 97] width 115 height 29
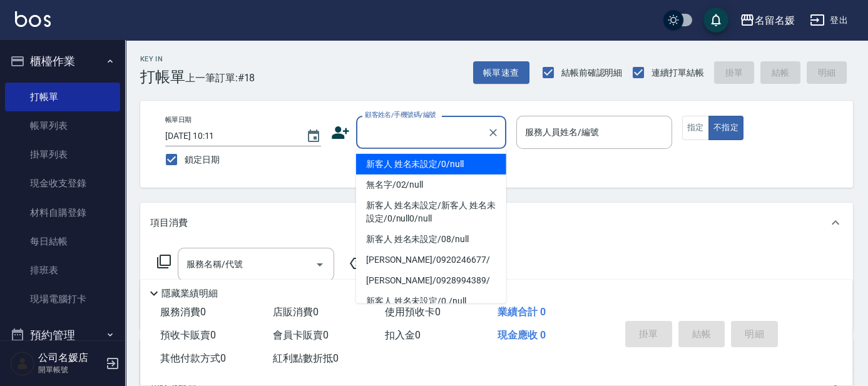
click at [437, 127] on input "顧客姓名/手機號碼/編號" at bounding box center [422, 132] width 120 height 22
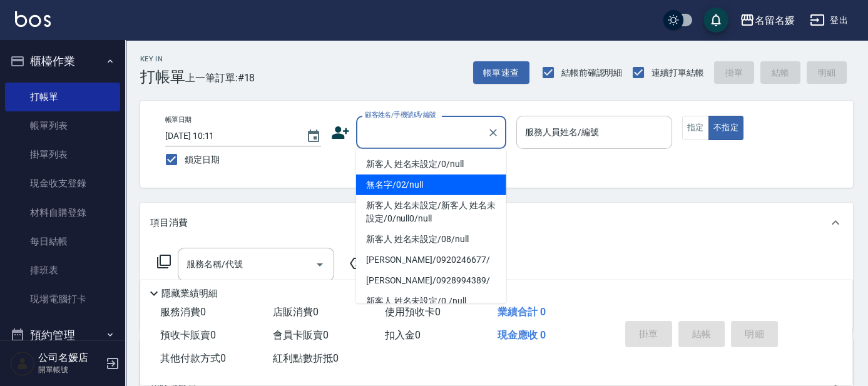
drag, startPoint x: 427, startPoint y: 185, endPoint x: 578, endPoint y: 140, distance: 157.6
click at [431, 182] on li "無名字/02/null" at bounding box center [431, 185] width 150 height 21
click at [578, 140] on input "服務人員姓名/編號" at bounding box center [594, 132] width 145 height 22
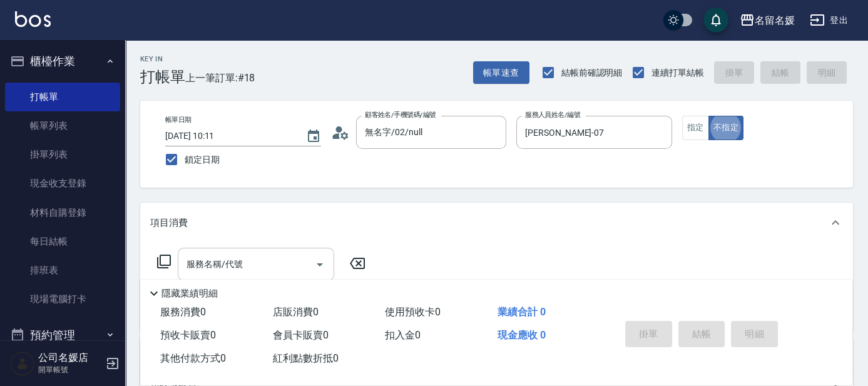
click at [283, 265] on input "服務名稱/代號" at bounding box center [246, 264] width 126 height 22
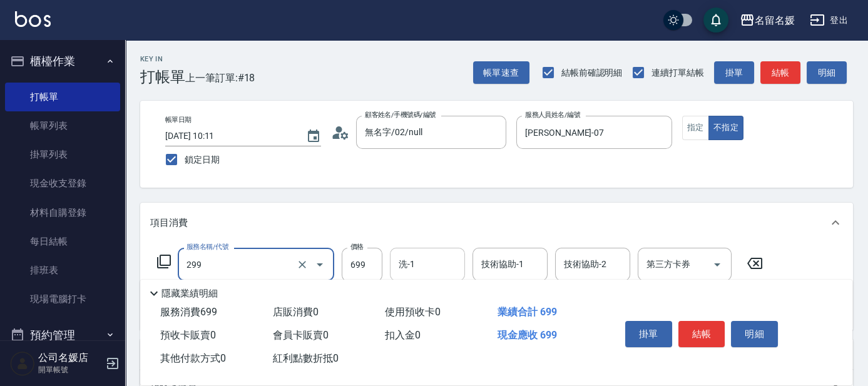
click at [419, 268] on input "洗-1" at bounding box center [428, 264] width 64 height 22
click at [536, 264] on input "技術協助-1" at bounding box center [510, 264] width 64 height 22
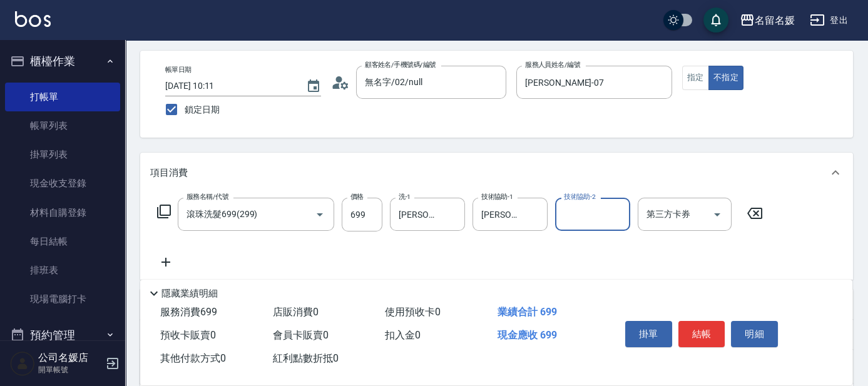
scroll to position [56, 0]
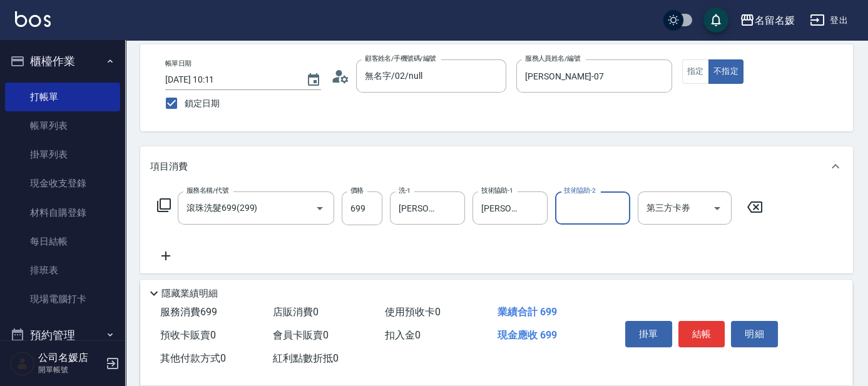
click at [168, 255] on icon at bounding box center [165, 256] width 9 height 9
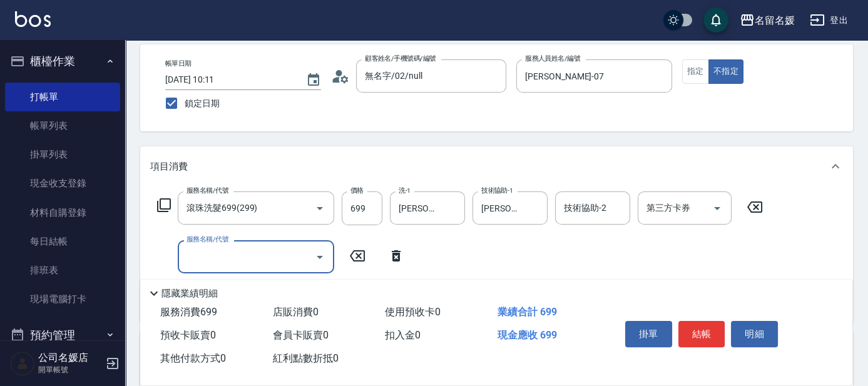
click at [210, 256] on input "服務名稱/代號" at bounding box center [246, 257] width 126 height 22
click at [428, 262] on input "技術協助-1" at bounding box center [428, 257] width 64 height 22
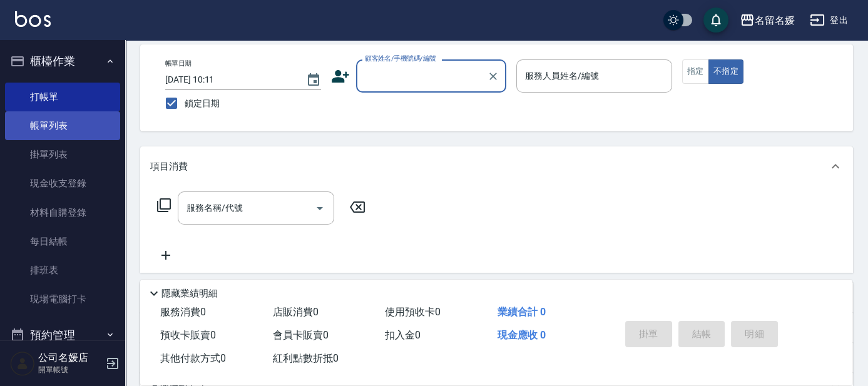
click at [77, 120] on link "帳單列表" at bounding box center [62, 125] width 115 height 29
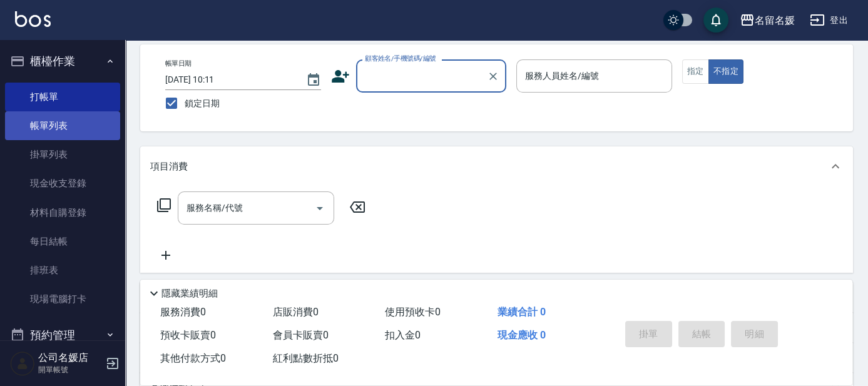
click at [77, 120] on link "帳單列表" at bounding box center [62, 125] width 115 height 29
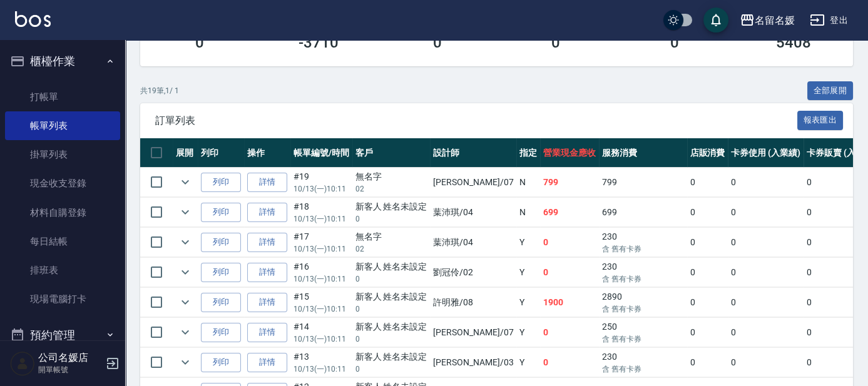
scroll to position [284, 0]
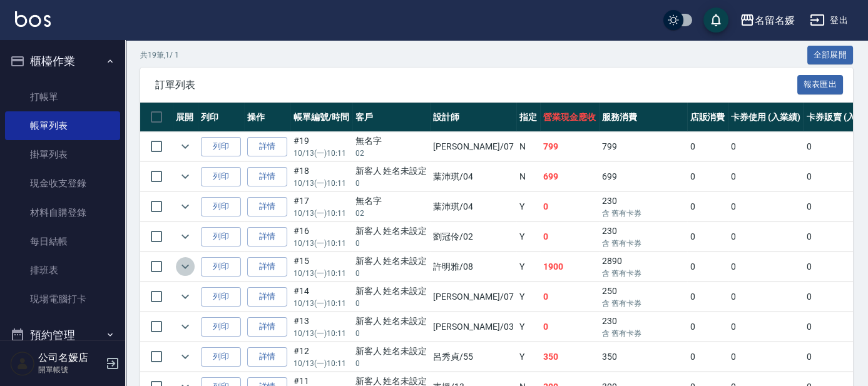
click at [183, 265] on icon "expand row" at bounding box center [185, 266] width 15 height 15
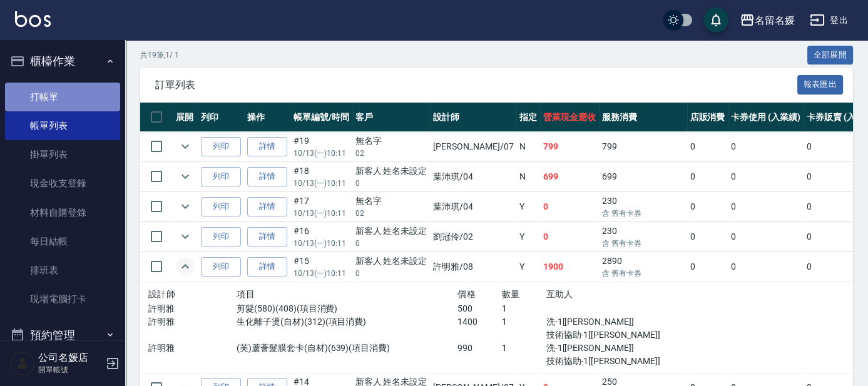
click at [71, 88] on link "打帳單" at bounding box center [62, 97] width 115 height 29
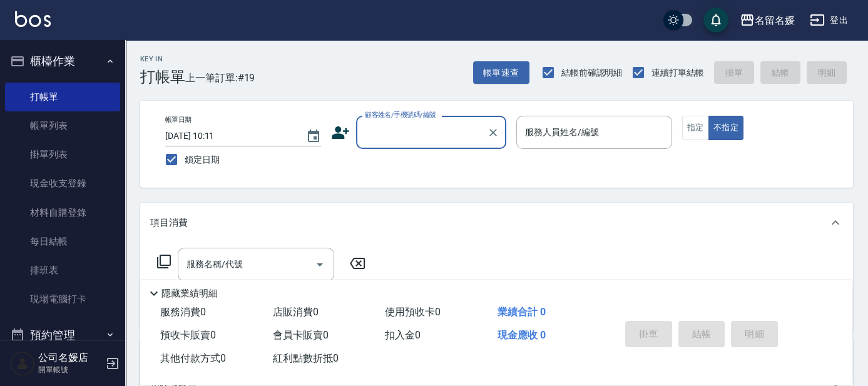
click at [402, 128] on input "顧客姓名/手機號碼/編號" at bounding box center [422, 132] width 120 height 22
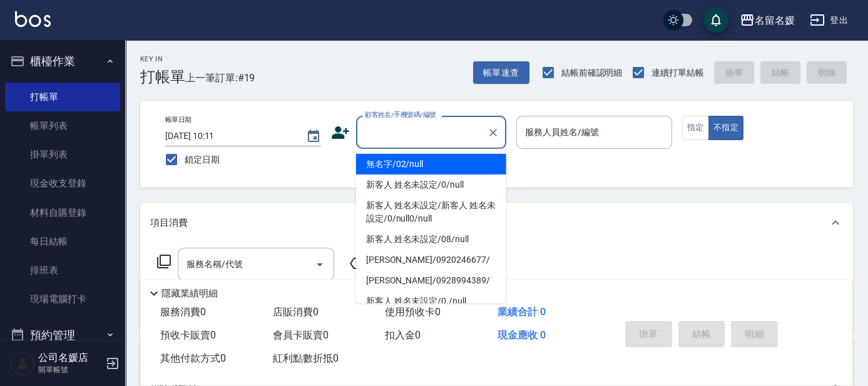
click at [410, 169] on li "無名字/02/null" at bounding box center [431, 164] width 150 height 21
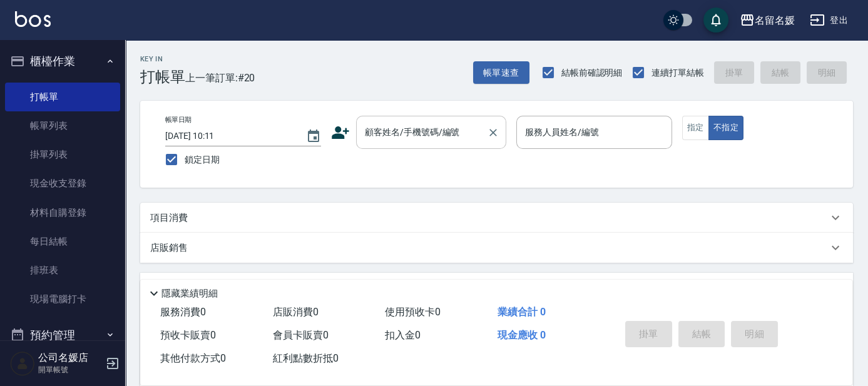
drag, startPoint x: 500, startPoint y: 140, endPoint x: 472, endPoint y: 140, distance: 27.5
click at [475, 140] on div "顧客姓名/手機號碼/編號" at bounding box center [431, 132] width 150 height 33
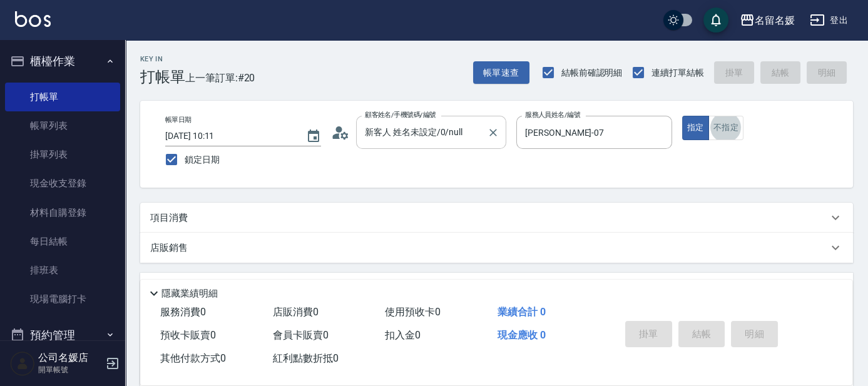
click at [708, 116] on button "不指定" at bounding box center [725, 128] width 35 height 24
drag, startPoint x: 496, startPoint y: 239, endPoint x: 499, endPoint y: 212, distance: 27.1
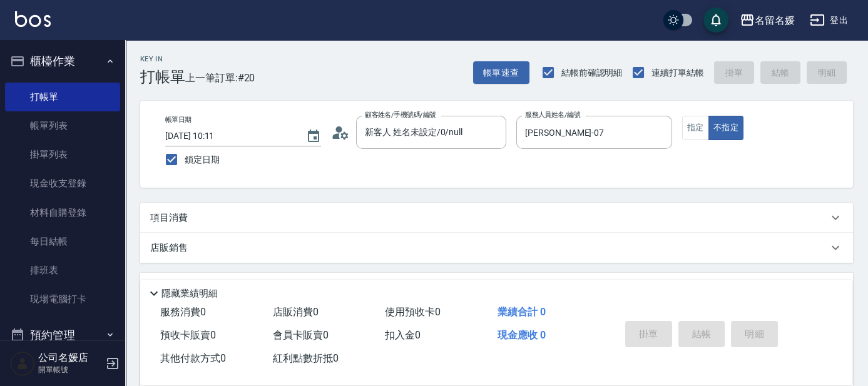
click at [498, 233] on div "店販銷售" at bounding box center [496, 248] width 713 height 30
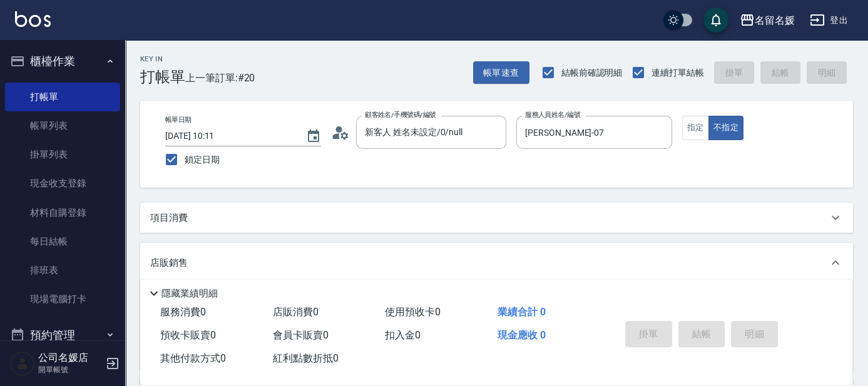
scroll to position [1, 0]
click at [499, 203] on div "項目消費" at bounding box center [496, 218] width 713 height 30
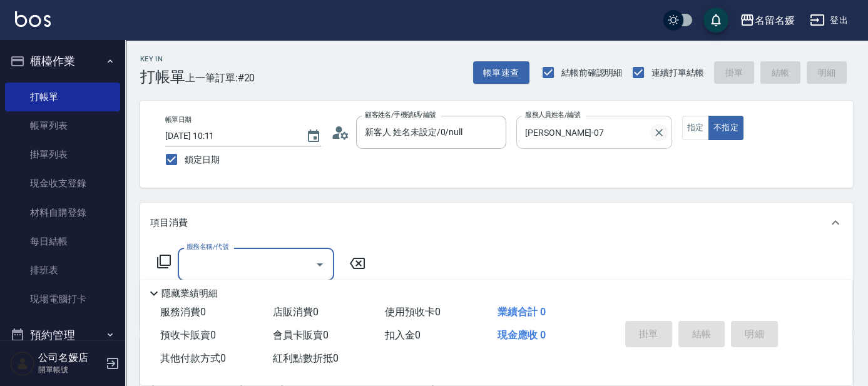
scroll to position [0, 0]
click at [689, 131] on button "指定" at bounding box center [695, 128] width 27 height 24
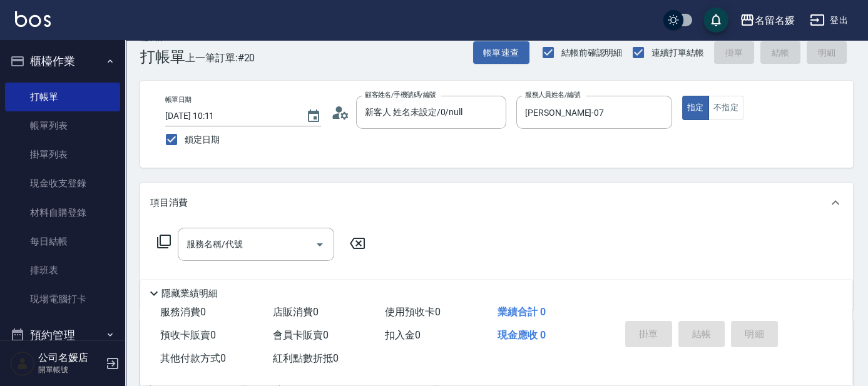
scroll to position [56, 0]
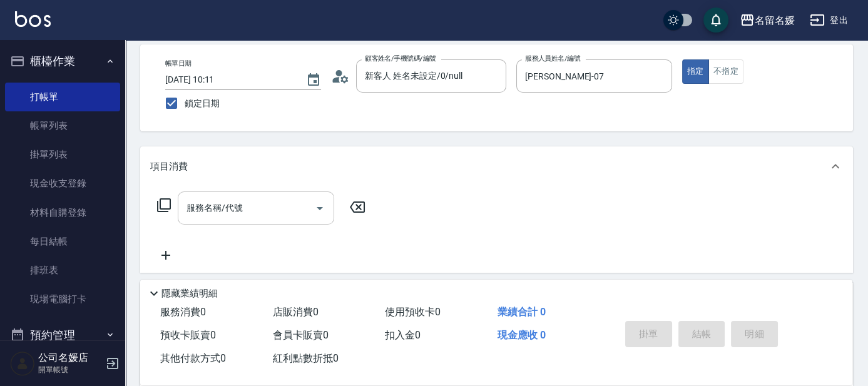
click at [290, 200] on input "服務名稱/代號" at bounding box center [246, 208] width 126 height 22
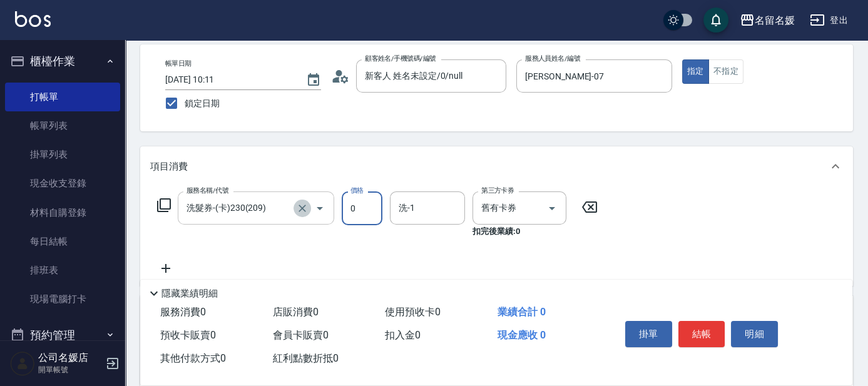
click at [303, 208] on icon "Clear" at bounding box center [303, 209] width 8 height 8
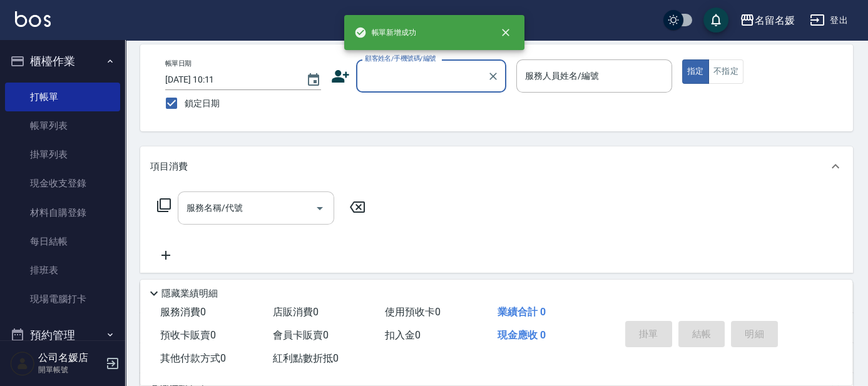
drag, startPoint x: 303, startPoint y: 208, endPoint x: 283, endPoint y: 204, distance: 19.9
click at [289, 205] on input "服務名稱/代號" at bounding box center [246, 208] width 126 height 22
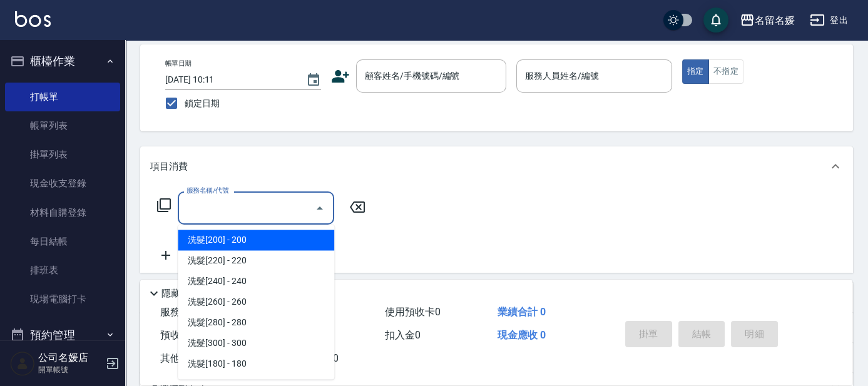
scroll to position [0, 0]
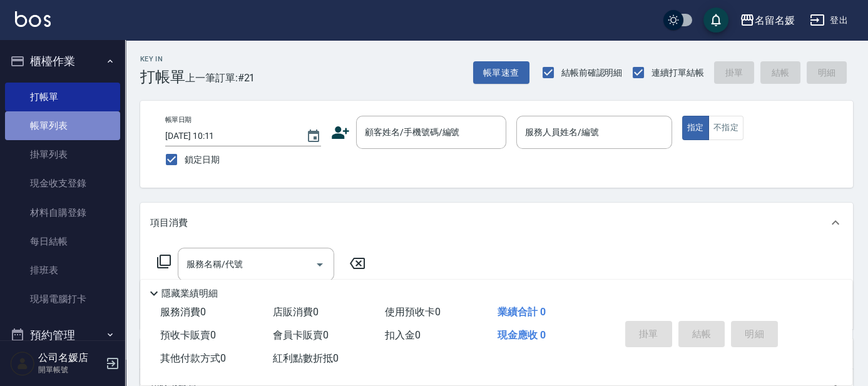
click at [93, 111] on link "帳單列表" at bounding box center [62, 125] width 115 height 29
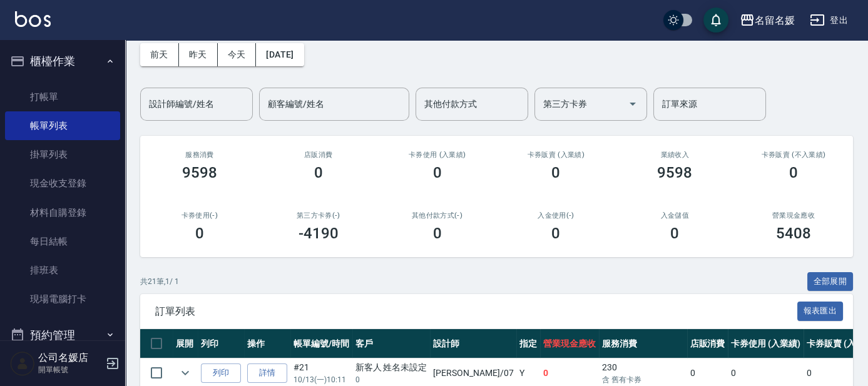
scroll to position [113, 0]
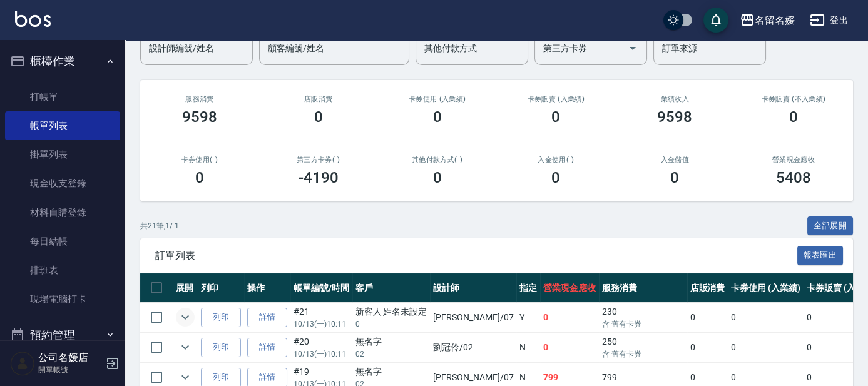
click at [184, 320] on icon "expand row" at bounding box center [185, 317] width 15 height 15
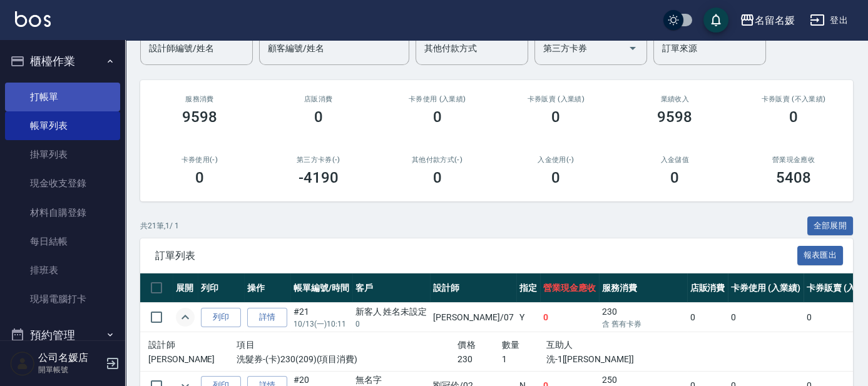
scroll to position [227, 0]
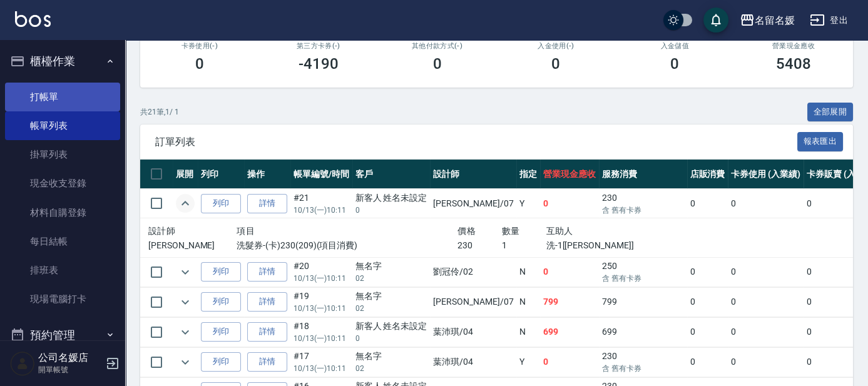
click at [62, 89] on link "打帳單" at bounding box center [62, 97] width 115 height 29
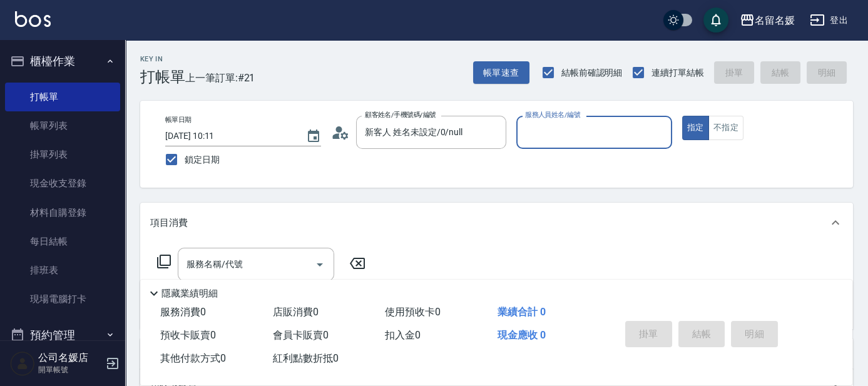
click at [682, 116] on button "指定" at bounding box center [695, 128] width 27 height 24
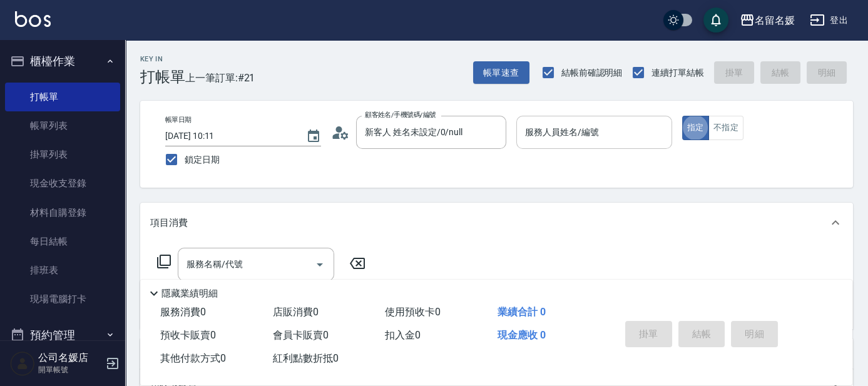
click at [522, 134] on input "服務人員姓名/編號" at bounding box center [594, 132] width 145 height 22
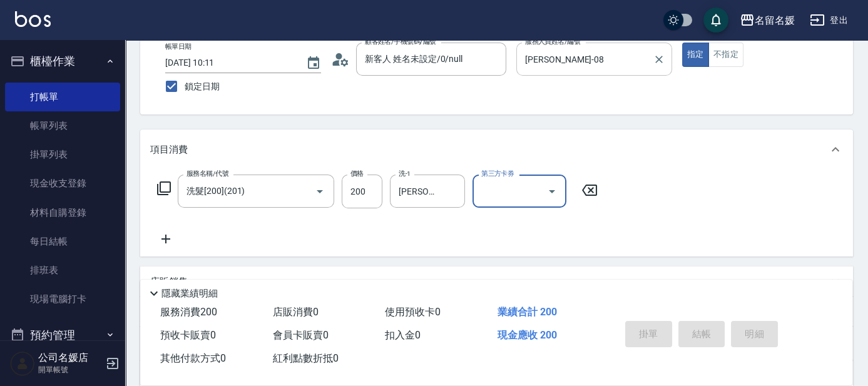
scroll to position [113, 0]
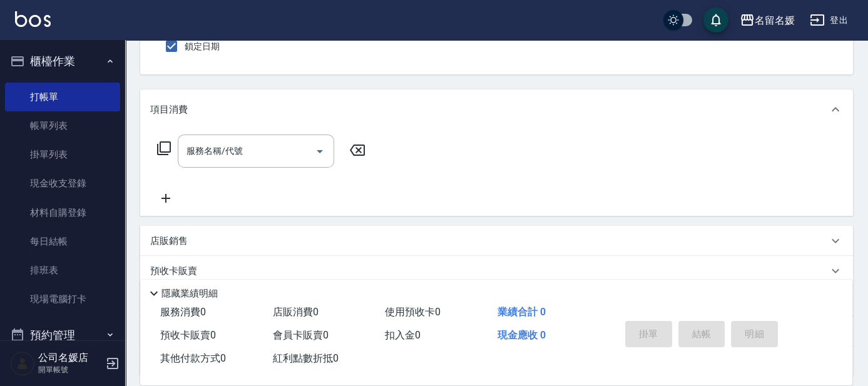
drag, startPoint x: 427, startPoint y: 94, endPoint x: 702, endPoint y: 185, distance: 289.3
click at [702, 185] on div "服務名稱/代號 服務名稱/代號" at bounding box center [496, 173] width 713 height 86
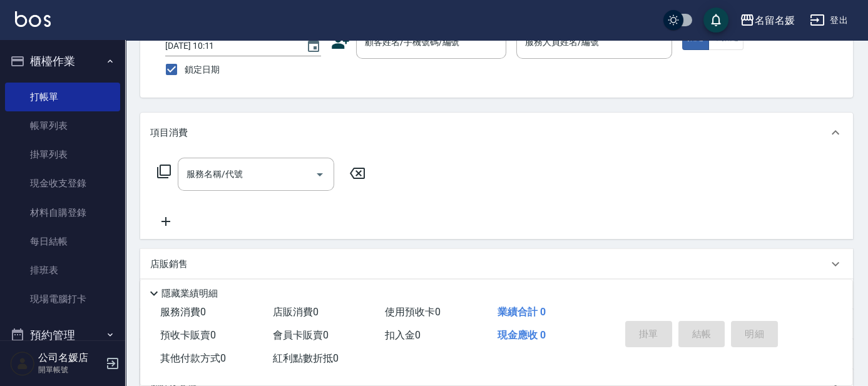
scroll to position [0, 0]
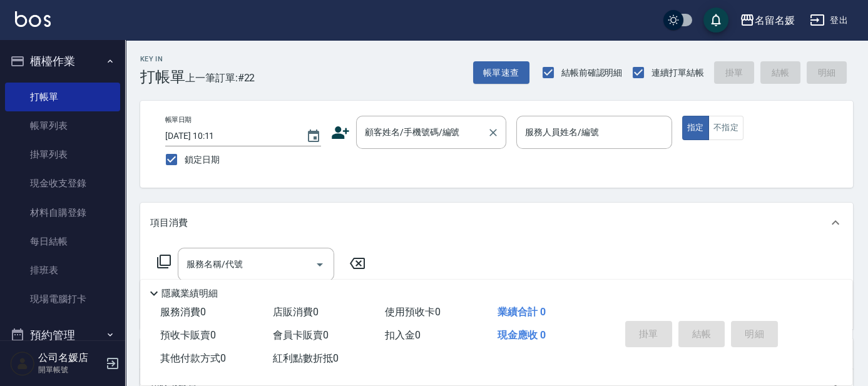
click at [444, 129] on input "顧客姓名/手機號碼/編號" at bounding box center [422, 132] width 120 height 22
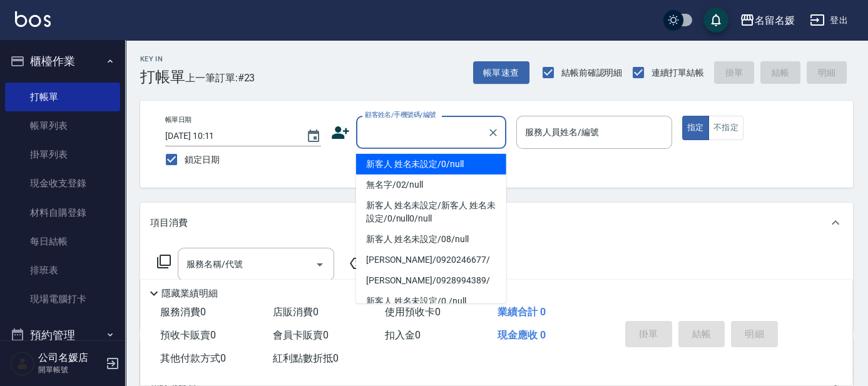
click at [426, 128] on input "顧客姓名/手機號碼/編號" at bounding box center [422, 132] width 120 height 22
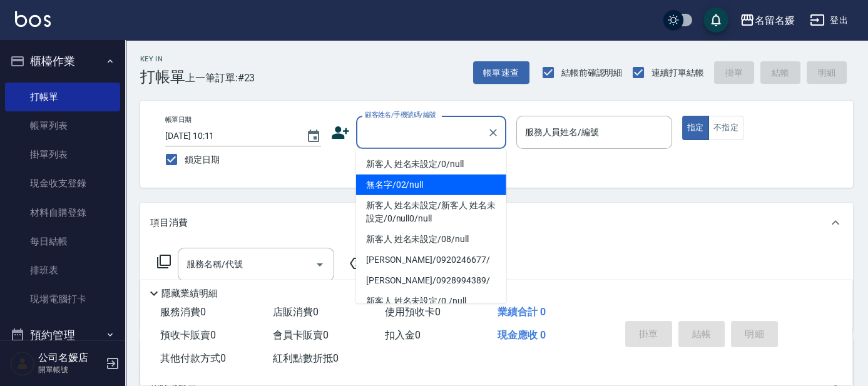
click at [436, 184] on li "無名字/02/null" at bounding box center [431, 185] width 150 height 21
click at [596, 130] on label "服務人員姓名/編號" at bounding box center [562, 132] width 74 height 13
click at [596, 130] on input "服務人員姓名/編號" at bounding box center [594, 132] width 145 height 22
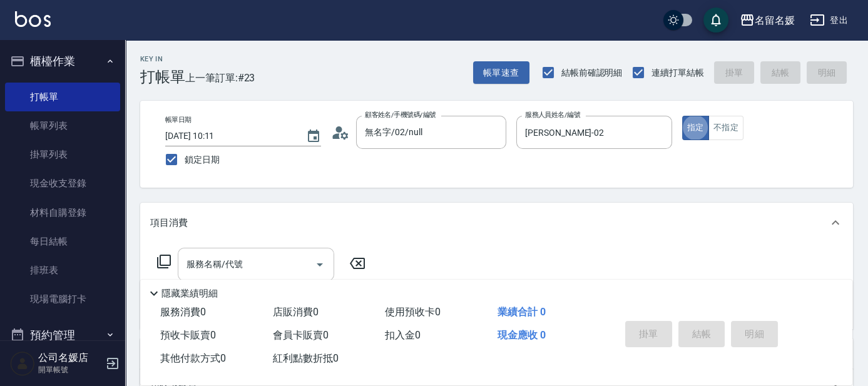
drag, startPoint x: 280, startPoint y: 268, endPoint x: 273, endPoint y: 266, distance: 6.7
click at [280, 268] on input "服務名稱/代號" at bounding box center [246, 264] width 126 height 22
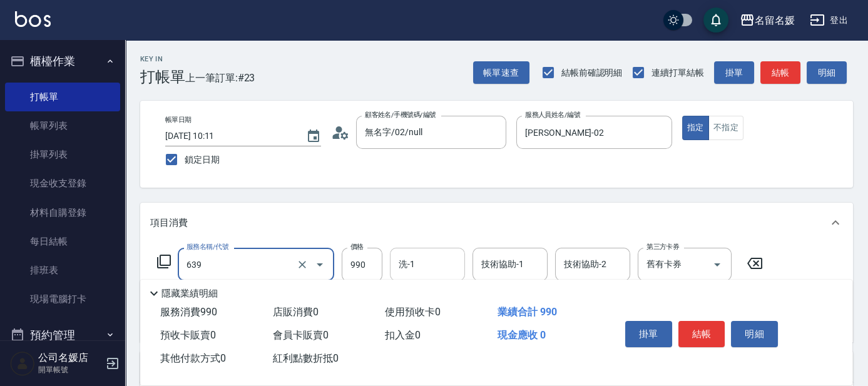
click at [420, 263] on input "洗-1" at bounding box center [428, 264] width 64 height 22
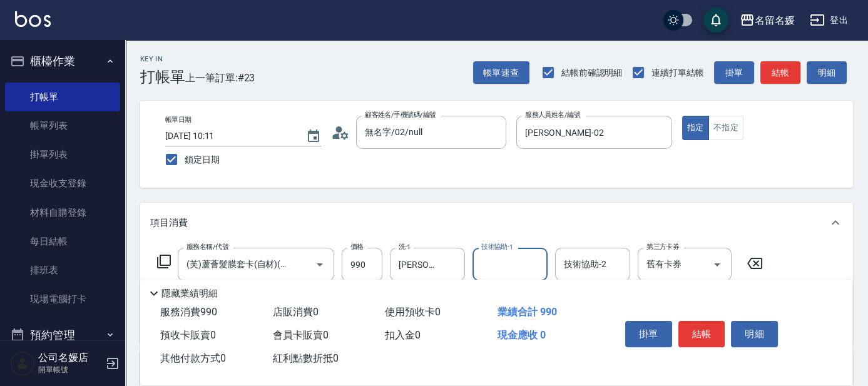
click at [491, 255] on input "技術協助-1" at bounding box center [510, 264] width 64 height 22
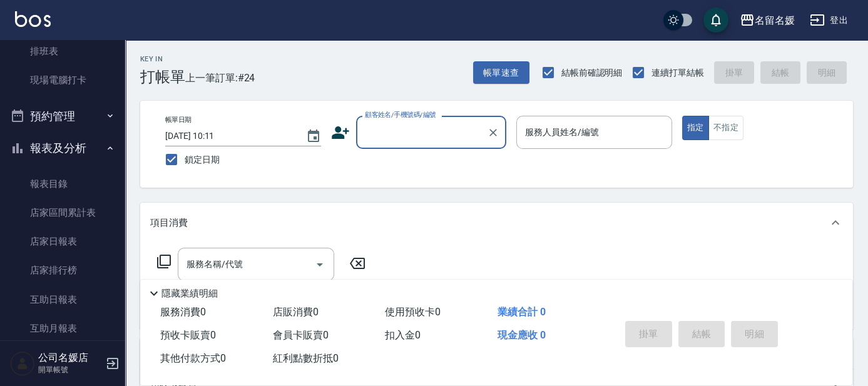
scroll to position [227, 0]
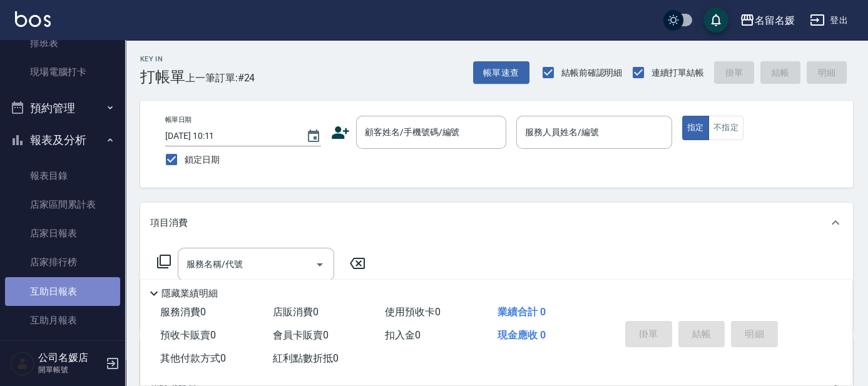
click at [90, 287] on link "互助日報表" at bounding box center [62, 291] width 115 height 29
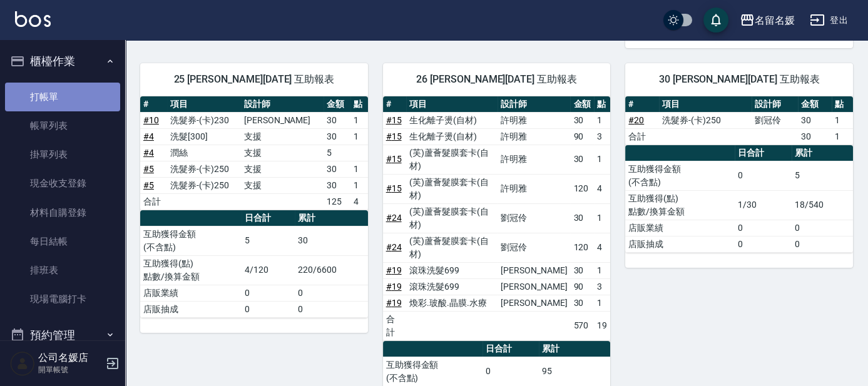
click at [70, 100] on link "打帳單" at bounding box center [62, 97] width 115 height 29
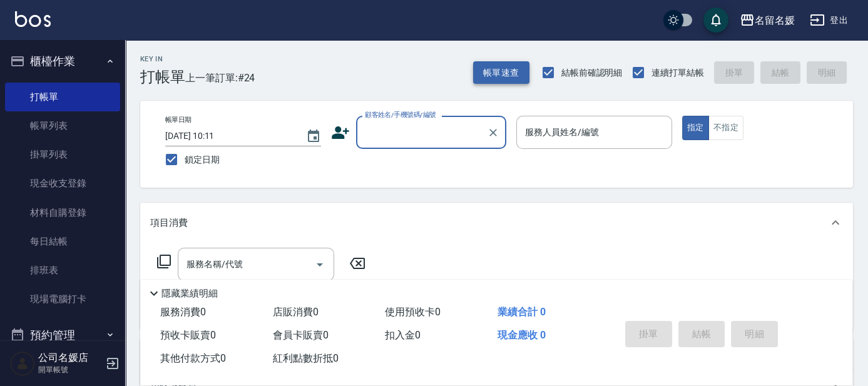
click at [508, 78] on button "帳單速查" at bounding box center [501, 72] width 56 height 23
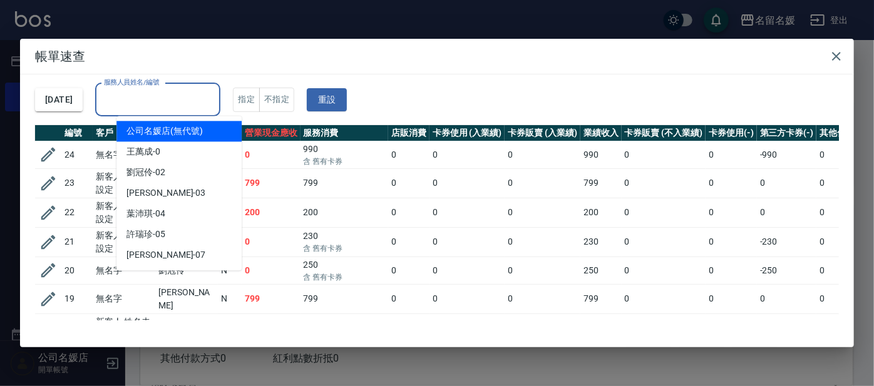
click at [179, 94] on div "服務人員姓名/編號 服務人員姓名/編號" at bounding box center [157, 99] width 125 height 33
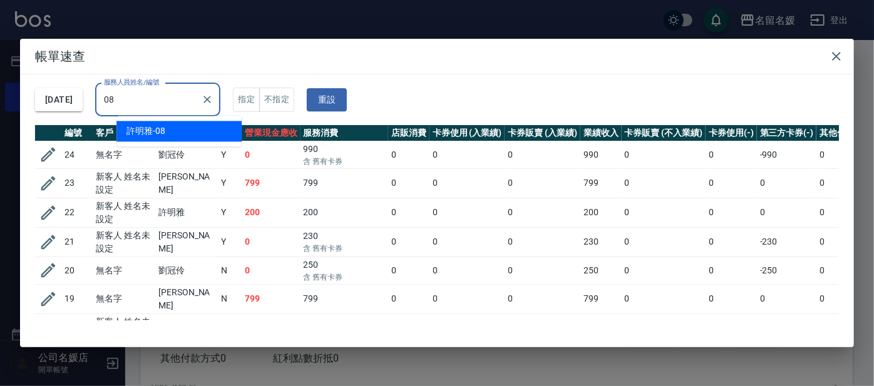
click at [175, 127] on div "[PERSON_NAME]-08" at bounding box center [178, 131] width 125 height 21
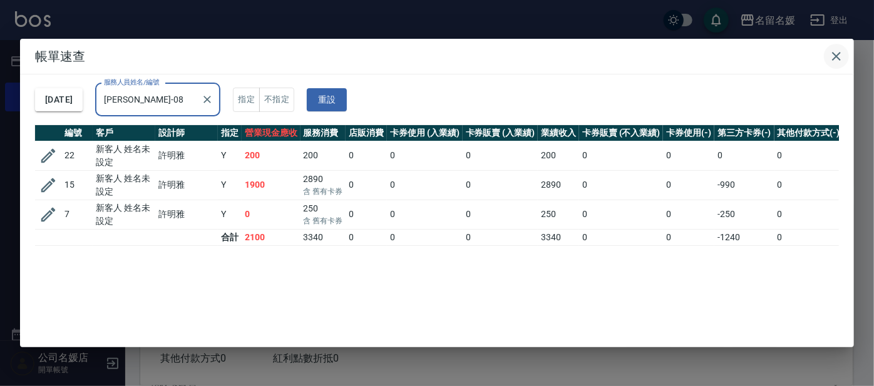
click at [834, 57] on icon "button" at bounding box center [836, 56] width 15 height 15
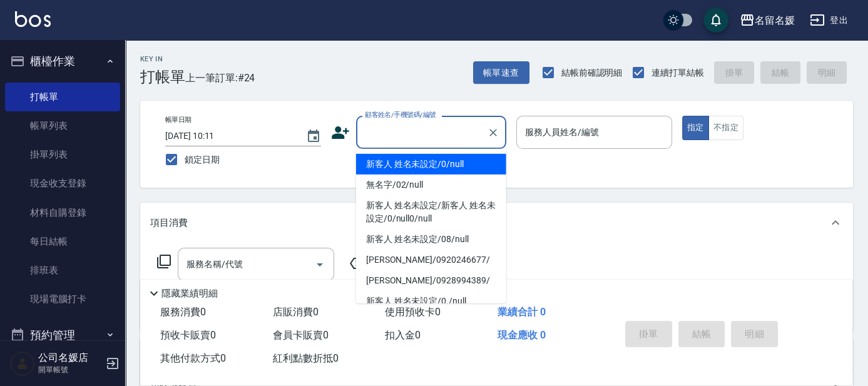
click at [432, 128] on input "顧客姓名/手機號碼/編號" at bounding box center [422, 132] width 120 height 22
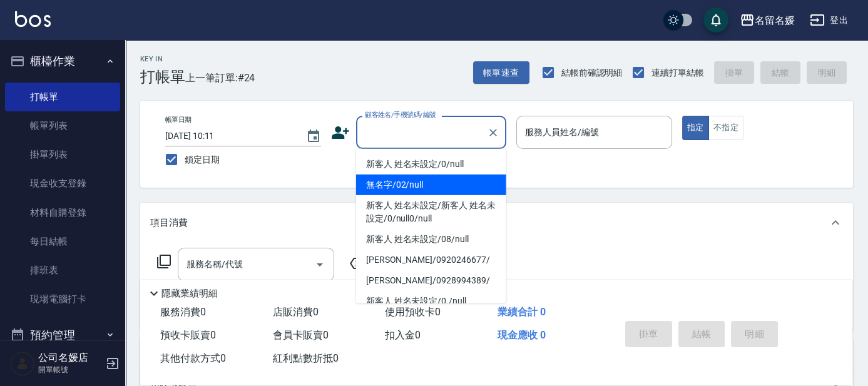
click at [424, 185] on li "無名字/02/null" at bounding box center [431, 185] width 150 height 21
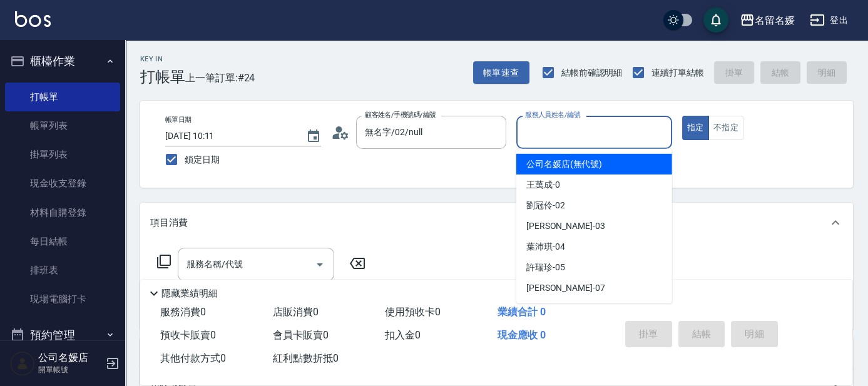
click at [559, 126] on input "服務人員姓名/編號" at bounding box center [594, 132] width 145 height 22
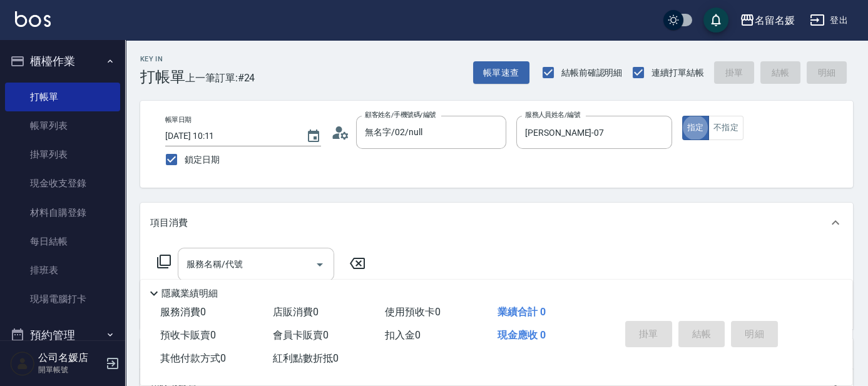
click at [253, 258] on input "服務名稱/代號" at bounding box center [246, 264] width 126 height 22
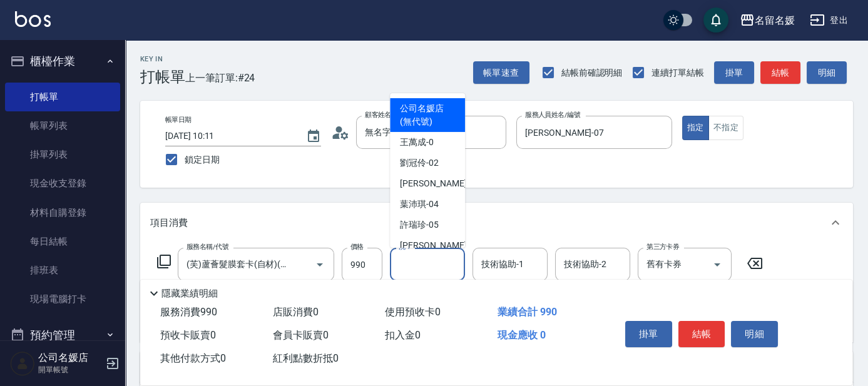
click at [427, 260] on input "洗-1" at bounding box center [428, 264] width 64 height 22
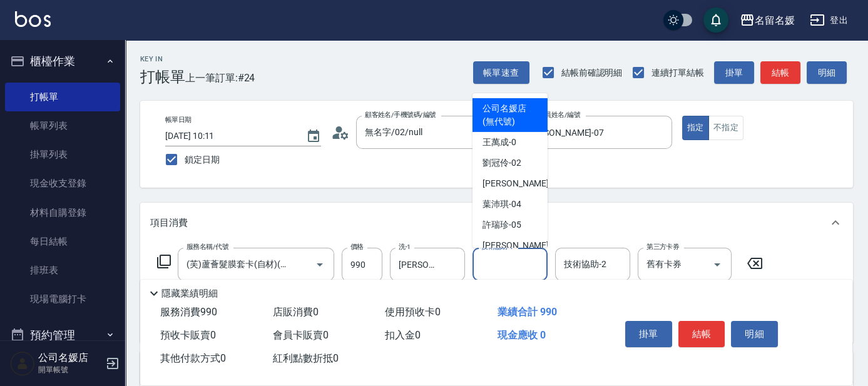
click at [494, 254] on input "技術協助-1" at bounding box center [510, 264] width 64 height 22
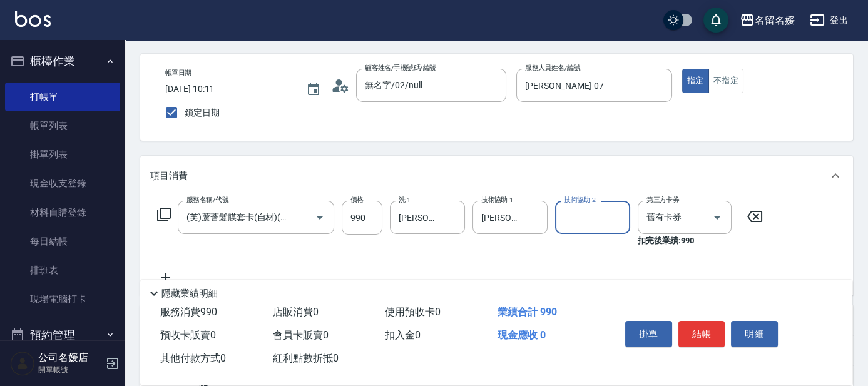
scroll to position [113, 0]
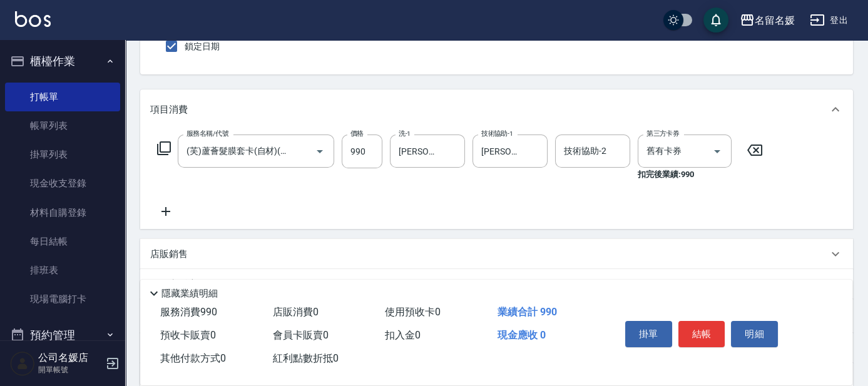
click at [159, 210] on icon at bounding box center [165, 211] width 31 height 15
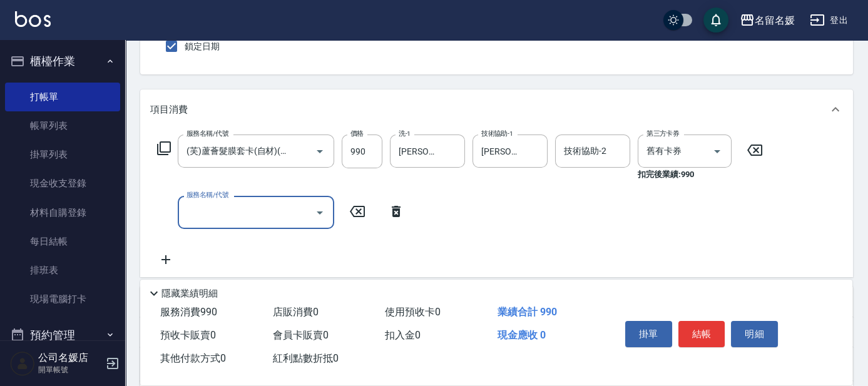
scroll to position [0, 0]
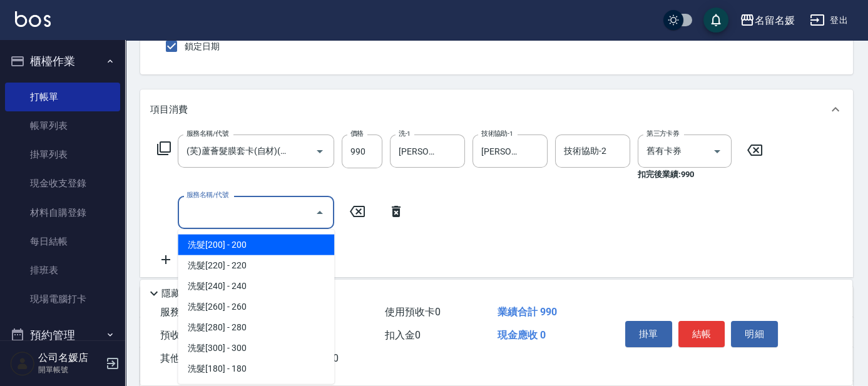
click at [195, 208] on input "服務名稱/代號" at bounding box center [246, 213] width 126 height 22
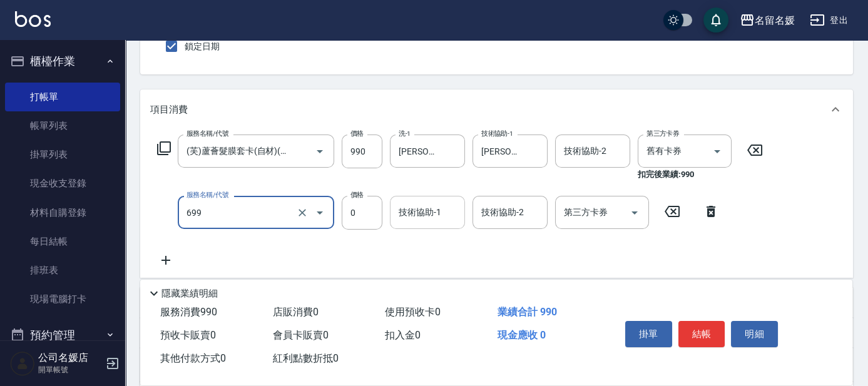
click at [419, 217] on div "技術協助-1 技術協助-1" at bounding box center [427, 212] width 75 height 33
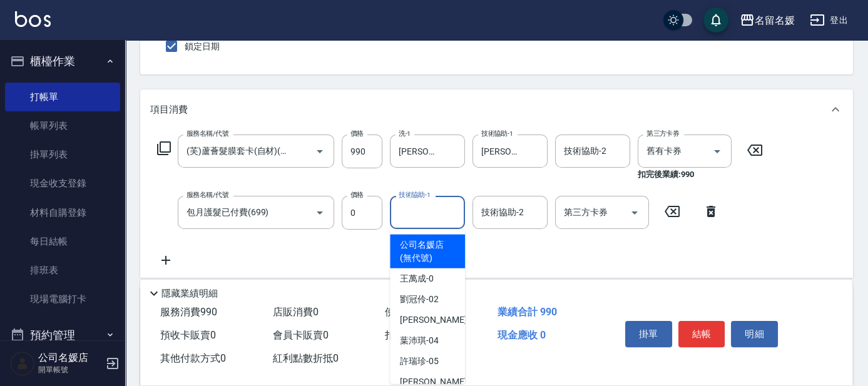
click at [671, 212] on icon at bounding box center [671, 211] width 31 height 15
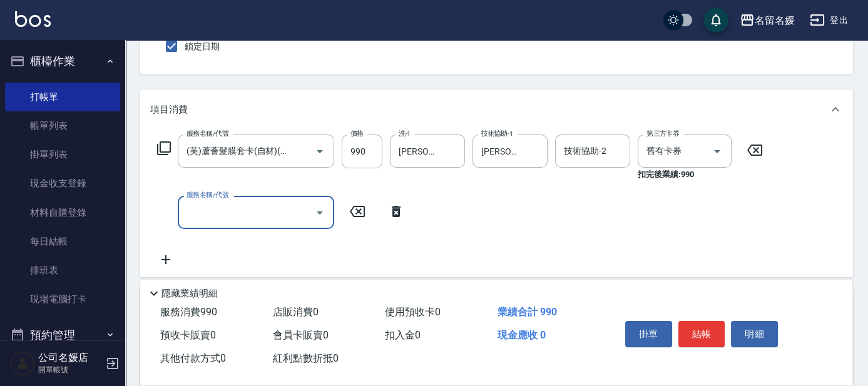
click at [250, 205] on input "服務名稱/代號" at bounding box center [246, 213] width 126 height 22
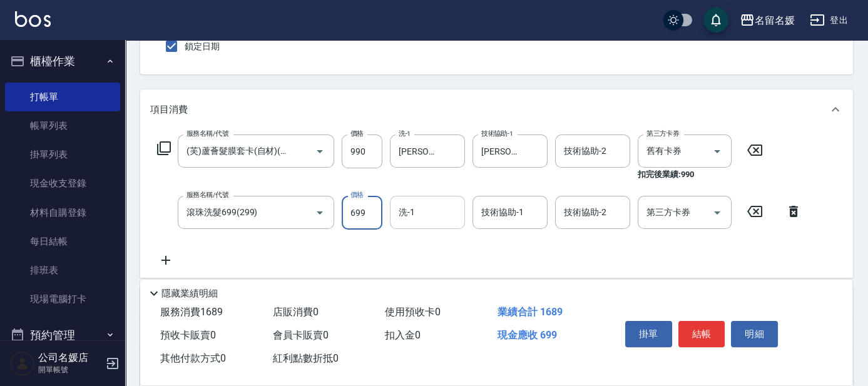
click at [420, 215] on input "洗-1" at bounding box center [428, 213] width 64 height 22
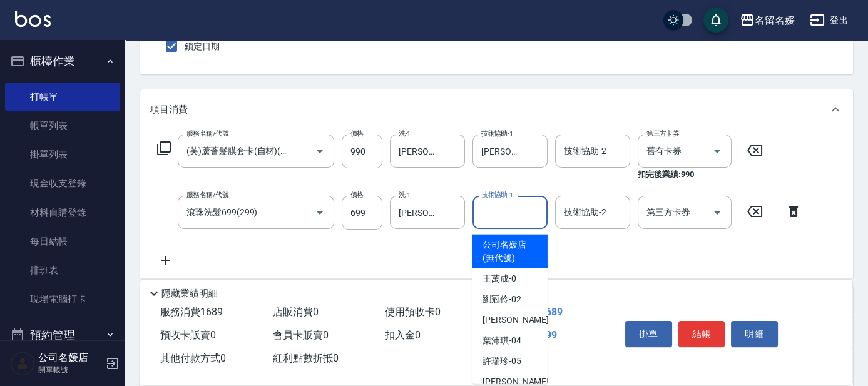
click at [496, 217] on input "技術協助-1" at bounding box center [510, 213] width 64 height 22
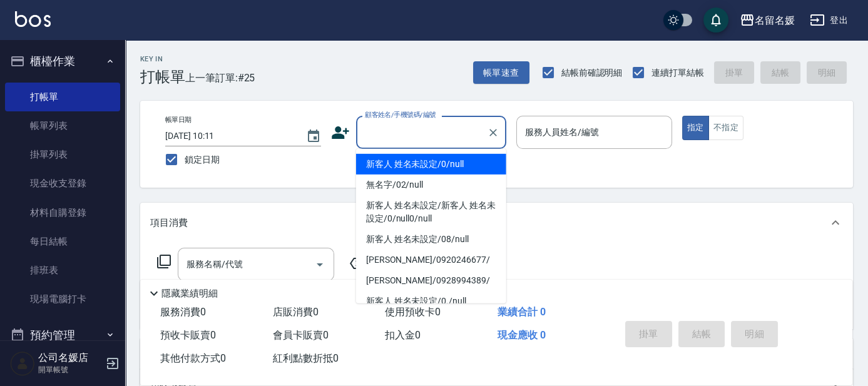
drag, startPoint x: 394, startPoint y: 127, endPoint x: 402, endPoint y: 165, distance: 38.4
click at [394, 128] on input "顧客姓名/手機號碼/編號" at bounding box center [422, 132] width 120 height 22
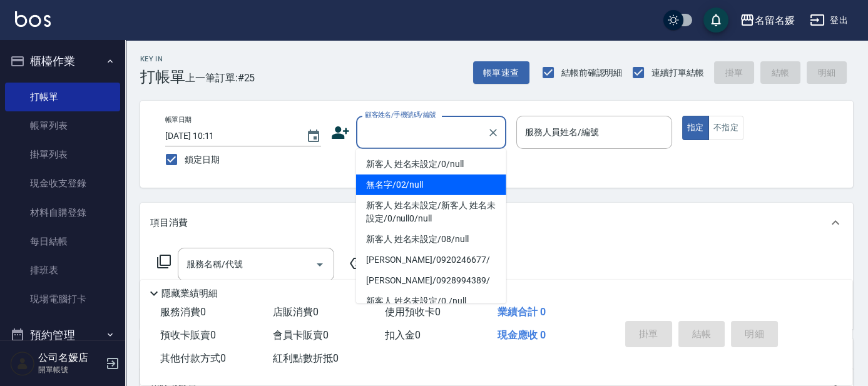
click at [412, 186] on li "無名字/02/null" at bounding box center [431, 185] width 150 height 21
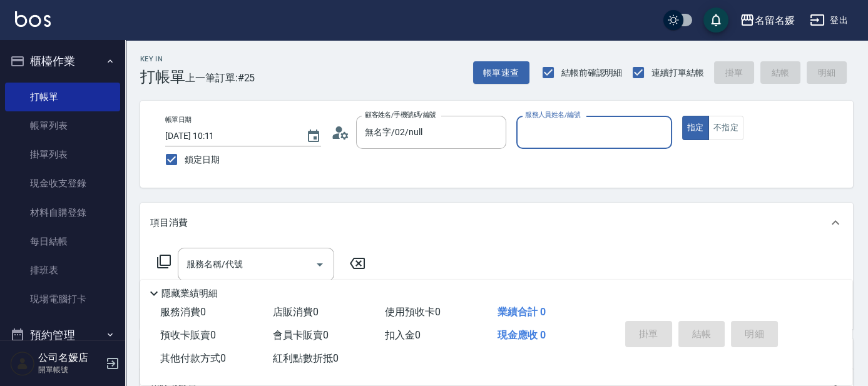
click at [573, 139] on input "服務人員姓名/編號" at bounding box center [594, 132] width 145 height 22
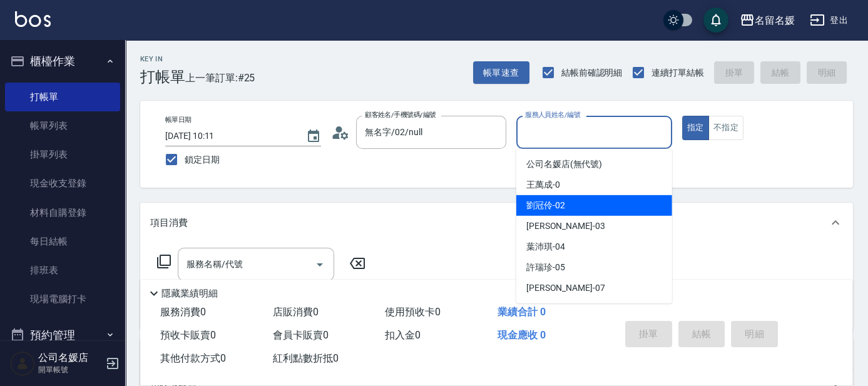
click at [565, 197] on div "[PERSON_NAME]-02" at bounding box center [594, 205] width 156 height 21
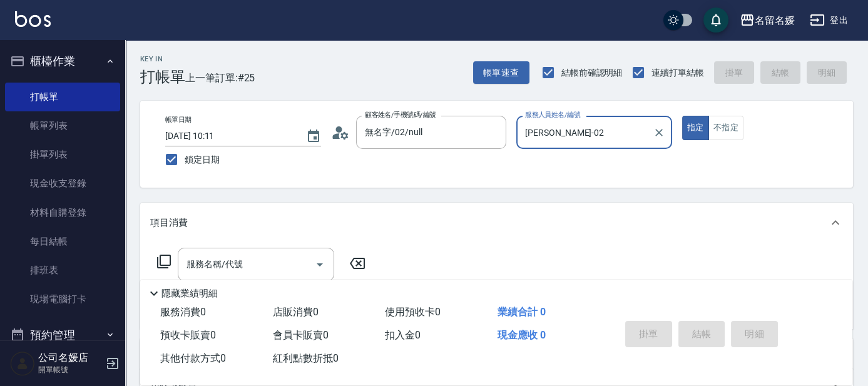
click at [164, 259] on icon at bounding box center [163, 261] width 15 height 15
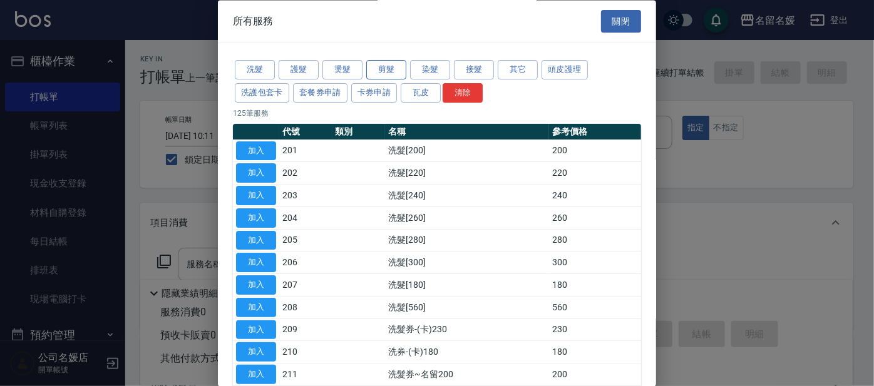
click at [375, 70] on button "剪髮" at bounding box center [386, 70] width 40 height 19
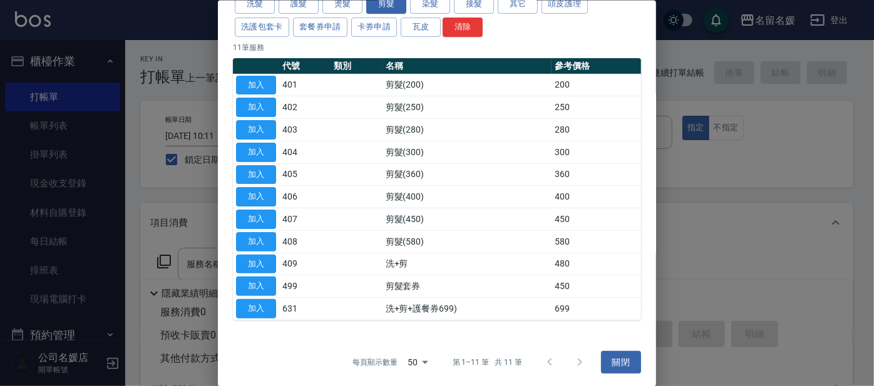
scroll to position [66, 0]
click at [306, 6] on button "護髮" at bounding box center [298, 3] width 40 height 19
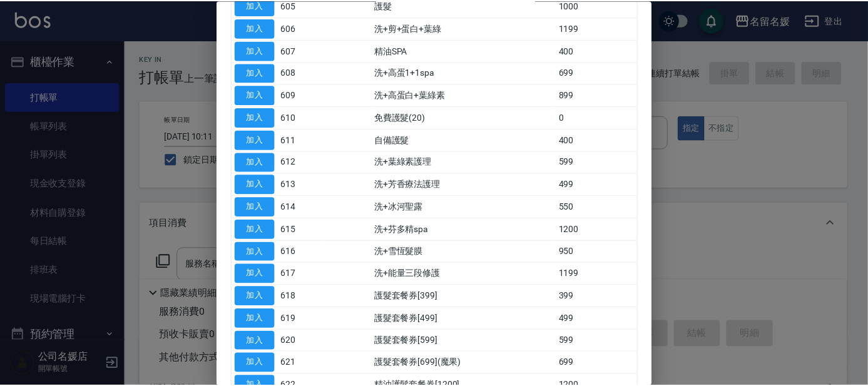
scroll to position [237, 0]
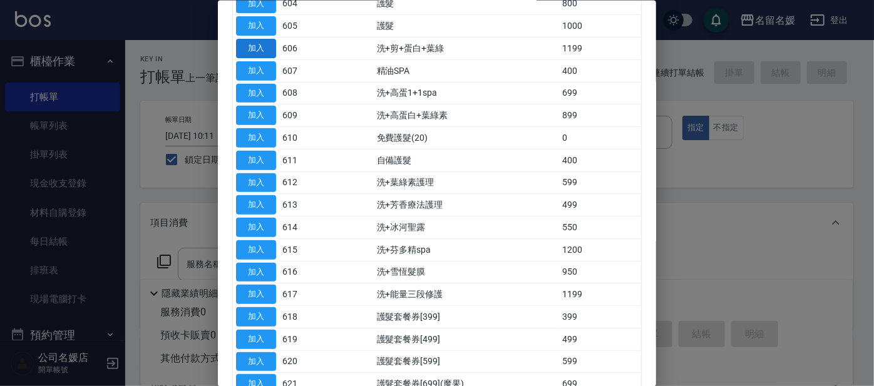
click at [252, 48] on button "加入" at bounding box center [256, 48] width 40 height 19
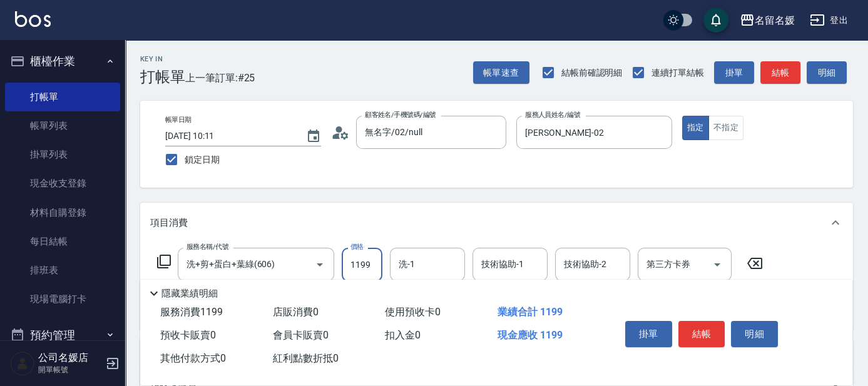
click at [375, 262] on input "1199" at bounding box center [362, 265] width 41 height 34
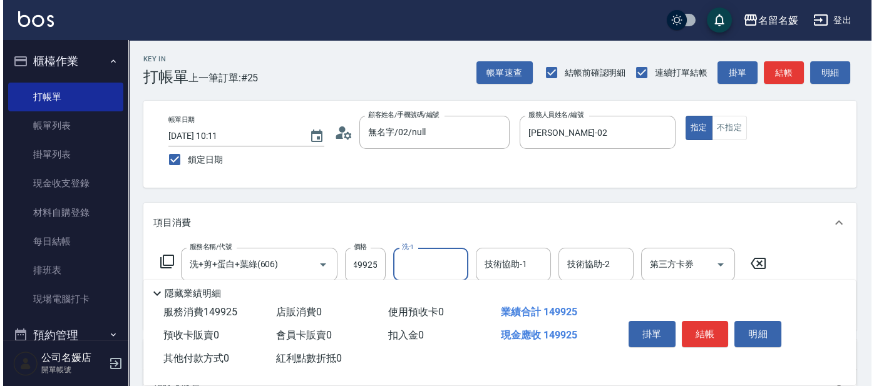
scroll to position [0, 0]
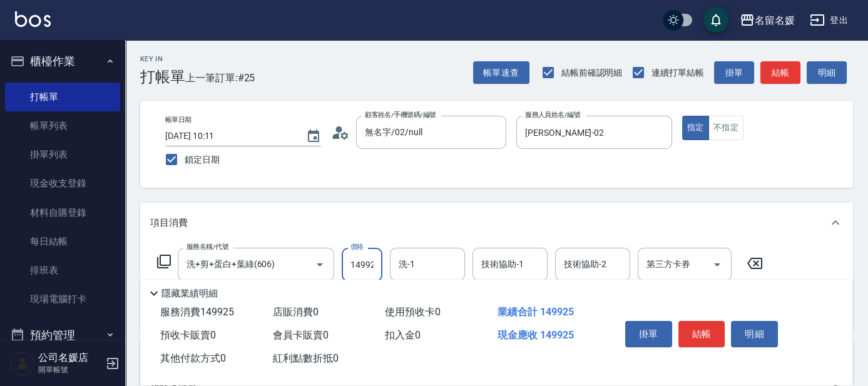
click at [368, 268] on input "149925" at bounding box center [362, 265] width 41 height 34
click at [166, 261] on icon at bounding box center [163, 261] width 15 height 15
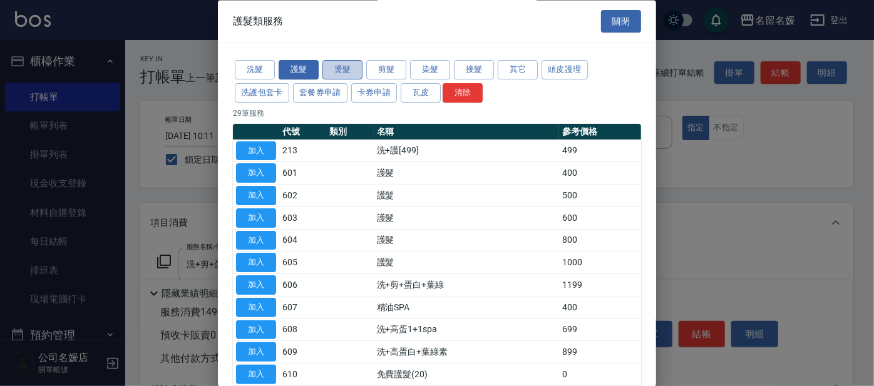
click at [342, 68] on button "燙髮" at bounding box center [342, 70] width 40 height 19
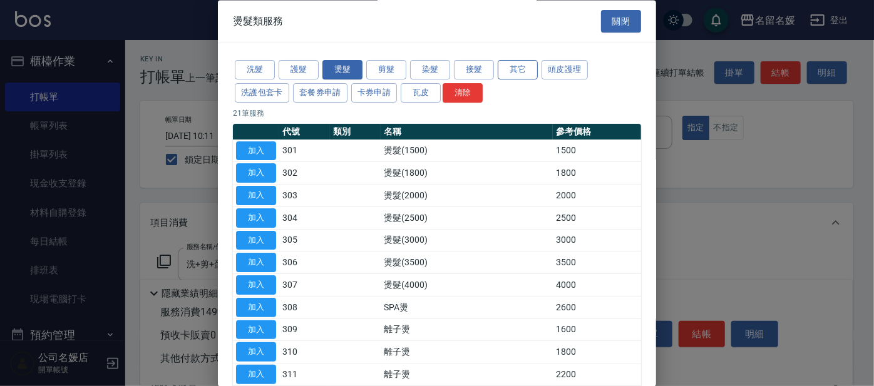
click at [525, 67] on button "其它" at bounding box center [518, 70] width 40 height 19
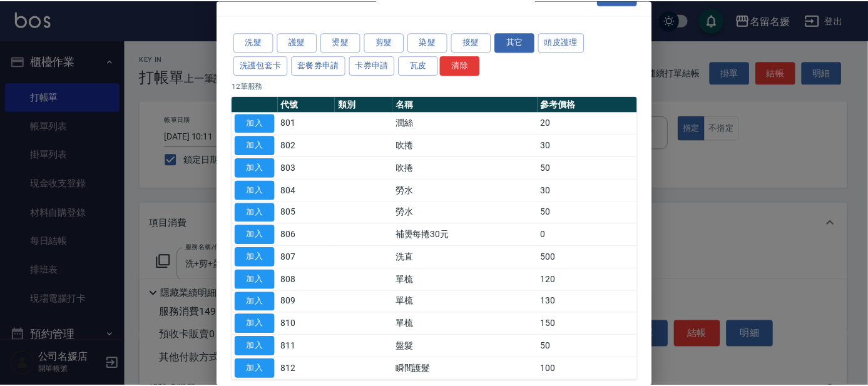
scroll to position [56, 0]
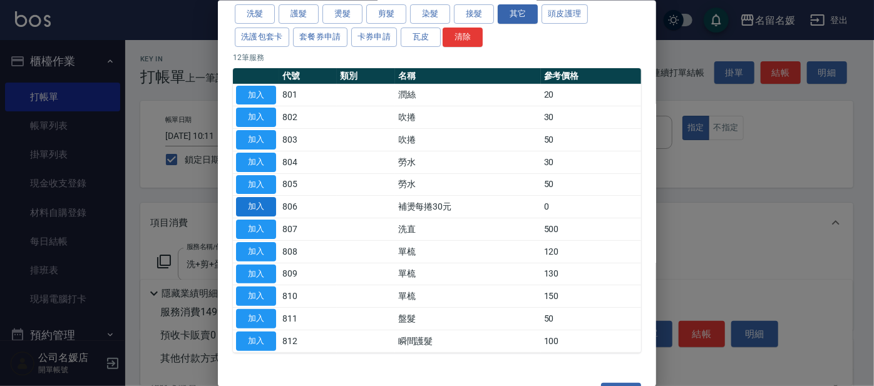
click at [252, 202] on button "加入" at bounding box center [256, 206] width 40 height 19
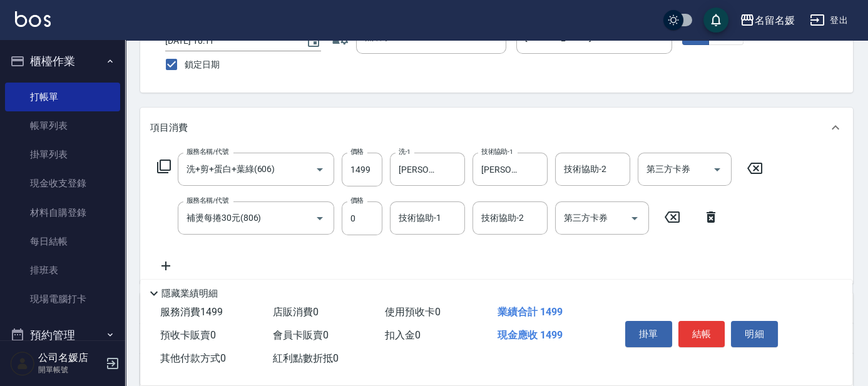
scroll to position [113, 0]
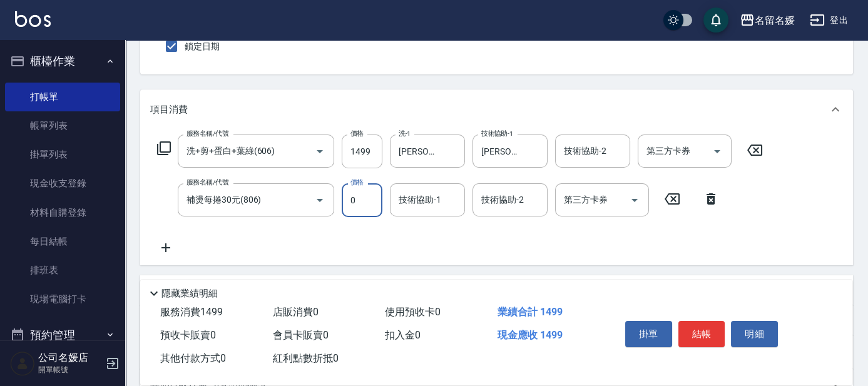
click at [367, 198] on input "0" at bounding box center [362, 200] width 41 height 34
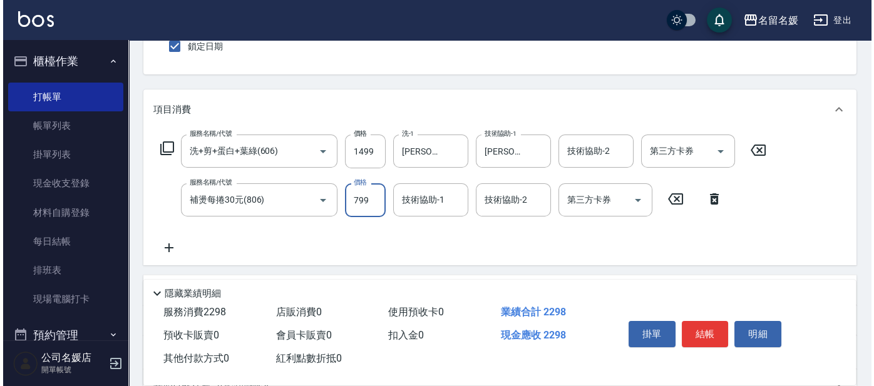
scroll to position [56, 0]
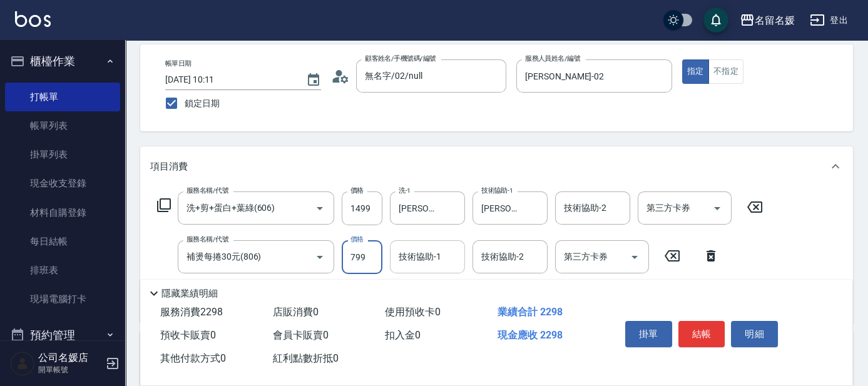
click at [411, 259] on div "技術協助-1 技術協助-1" at bounding box center [427, 256] width 75 height 33
click at [165, 205] on icon at bounding box center [163, 205] width 15 height 15
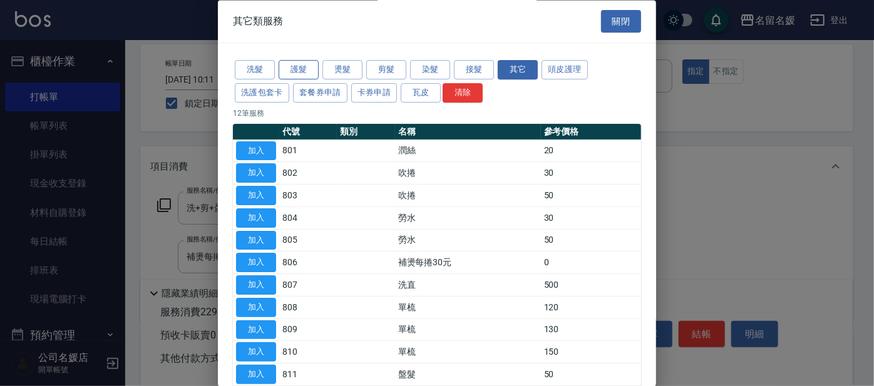
click at [301, 71] on button "護髮" at bounding box center [298, 70] width 40 height 19
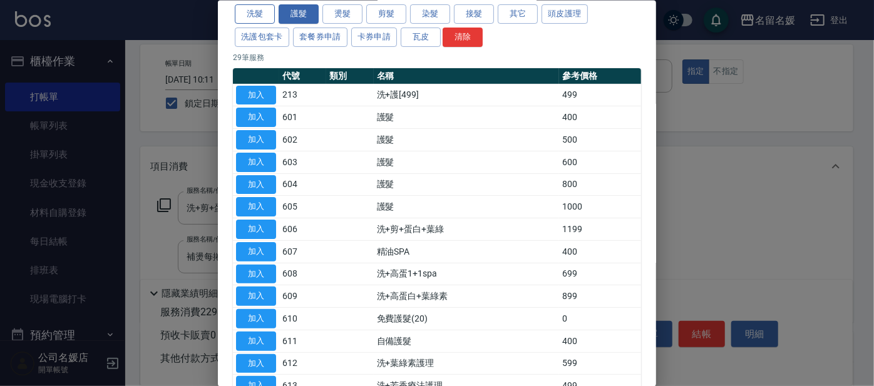
click at [245, 9] on button "洗髮" at bounding box center [255, 13] width 40 height 19
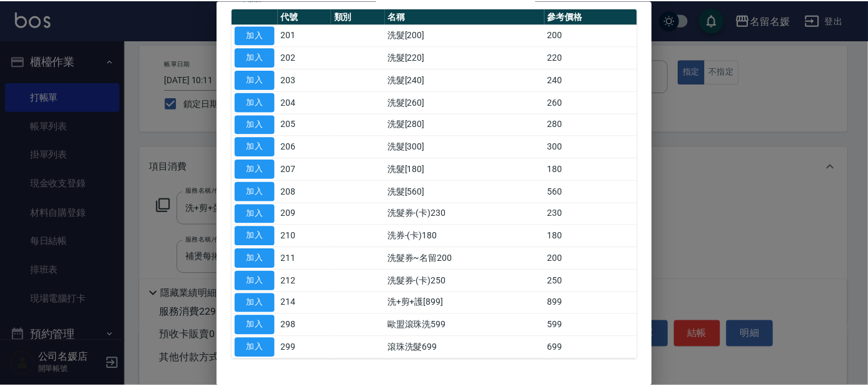
scroll to position [155, 0]
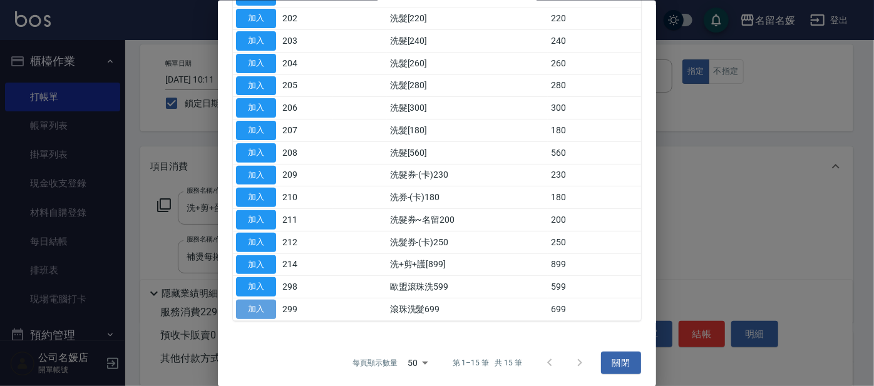
click at [258, 305] on button "加入" at bounding box center [256, 309] width 40 height 19
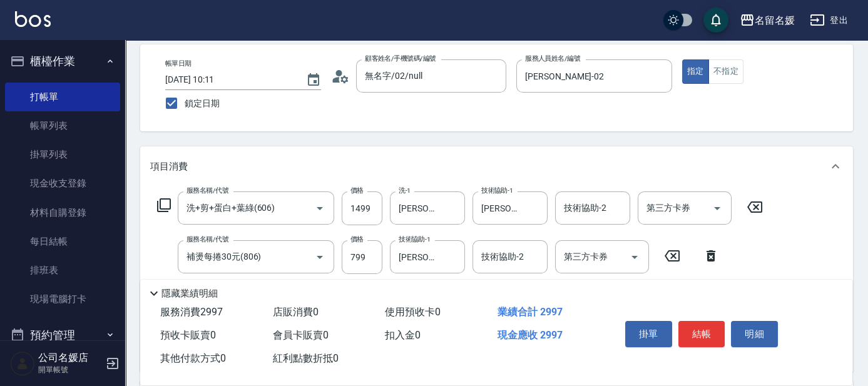
scroll to position [227, 0]
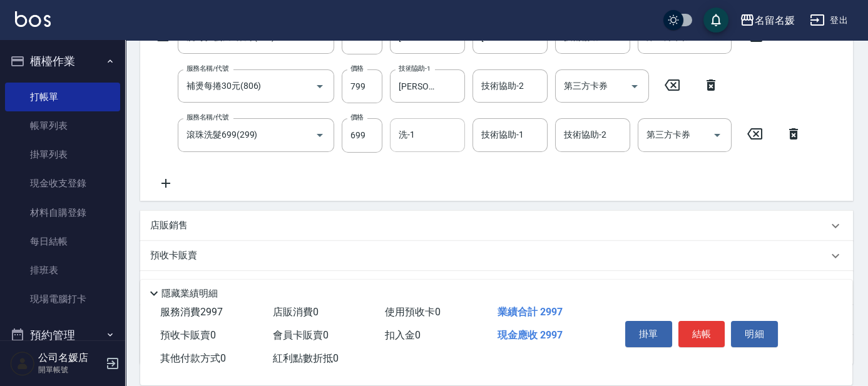
click at [421, 137] on input "洗-1" at bounding box center [428, 135] width 64 height 22
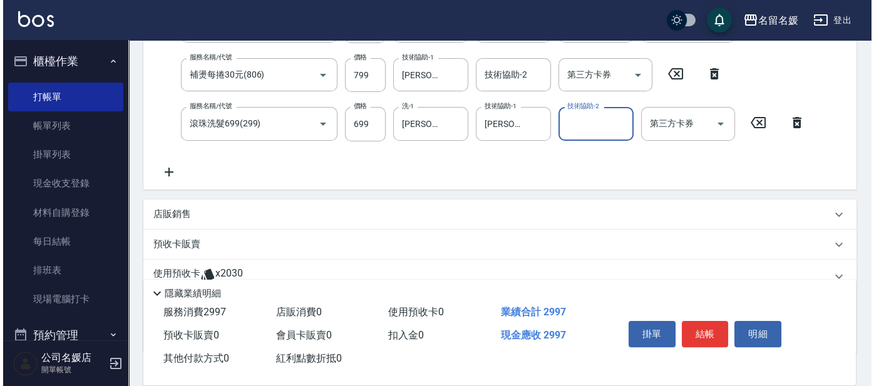
scroll to position [284, 0]
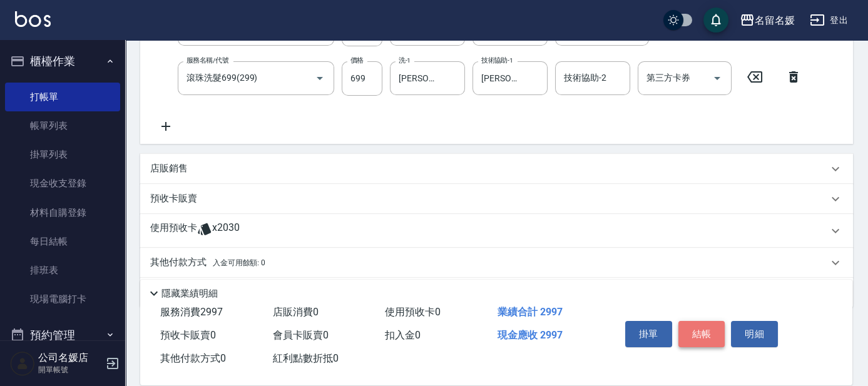
click at [707, 337] on button "結帳" at bounding box center [701, 334] width 47 height 26
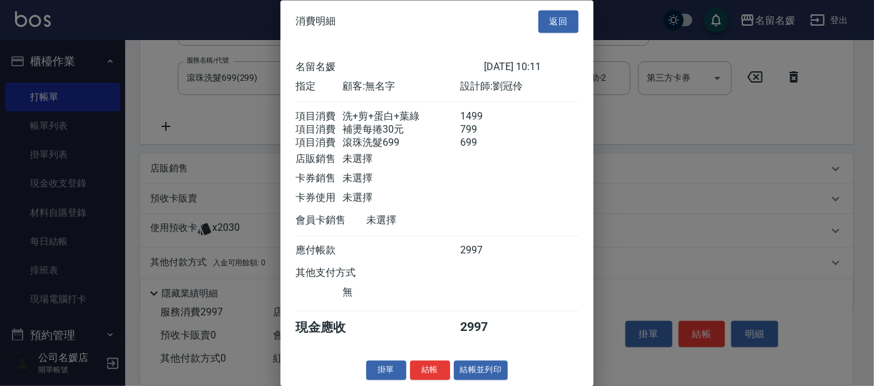
scroll to position [18, 0]
click at [427, 370] on button "結帳" at bounding box center [430, 370] width 40 height 19
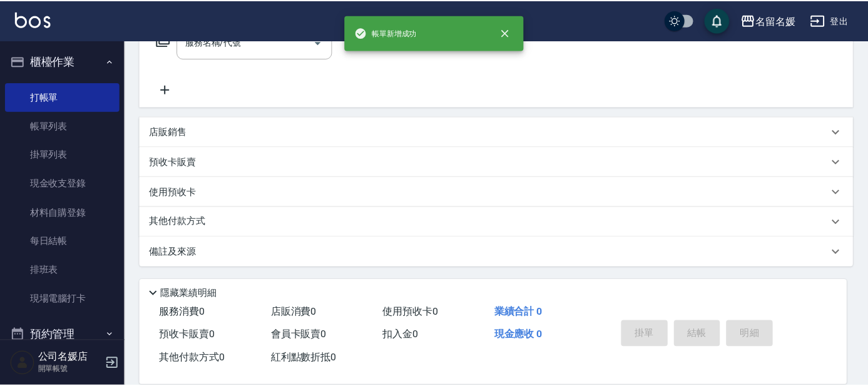
scroll to position [0, 0]
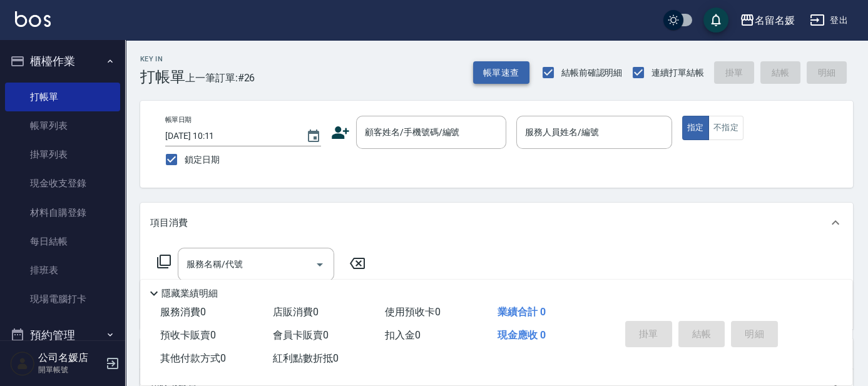
click at [502, 77] on button "帳單速查" at bounding box center [501, 72] width 56 height 23
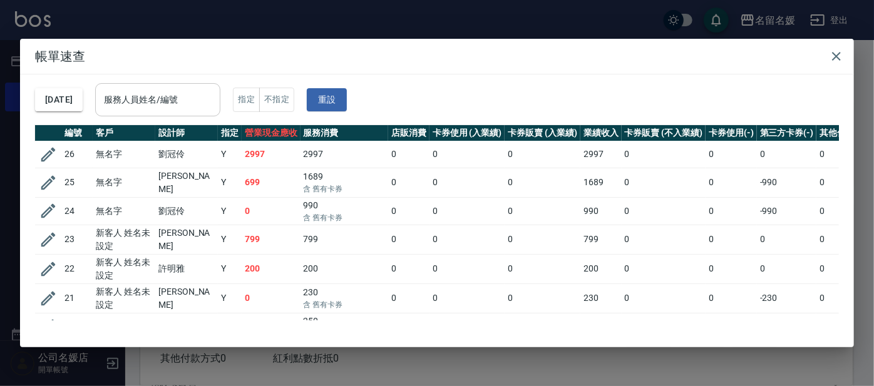
click at [202, 100] on input "服務人員姓名/編號" at bounding box center [158, 100] width 114 height 22
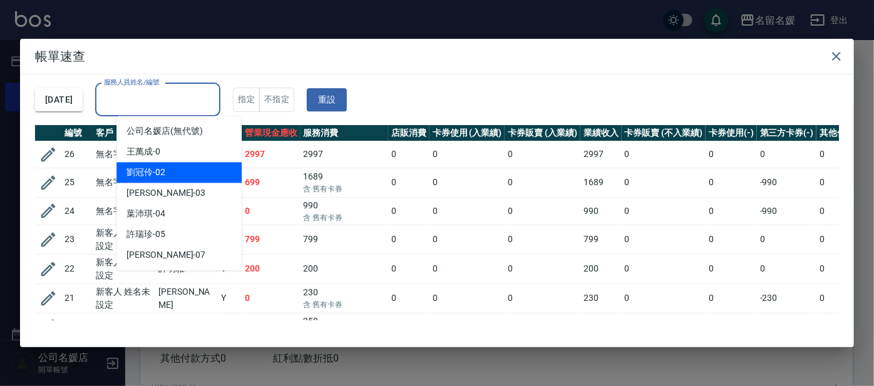
click at [199, 174] on div "[PERSON_NAME]-02" at bounding box center [178, 172] width 125 height 21
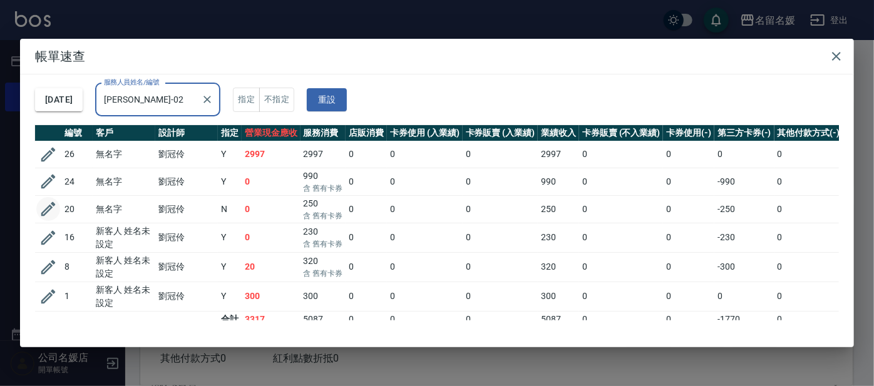
click at [48, 212] on icon "button" at bounding box center [48, 209] width 19 height 19
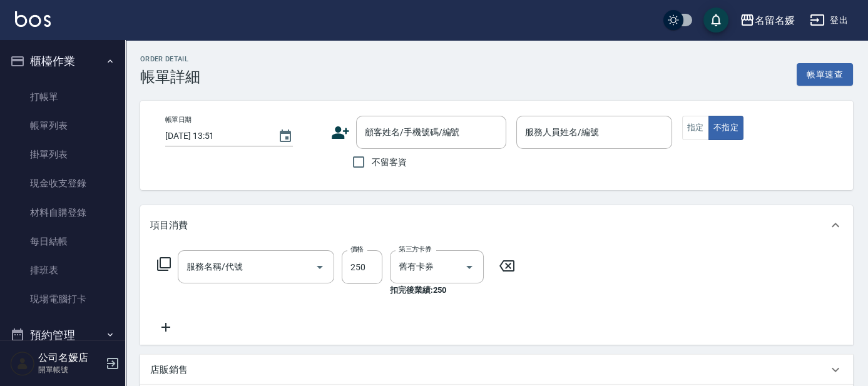
click at [688, 126] on button "指定" at bounding box center [695, 128] width 27 height 24
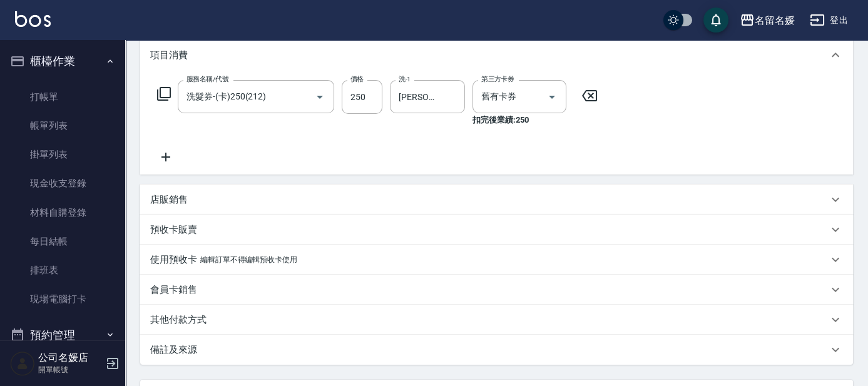
scroll to position [283, 0]
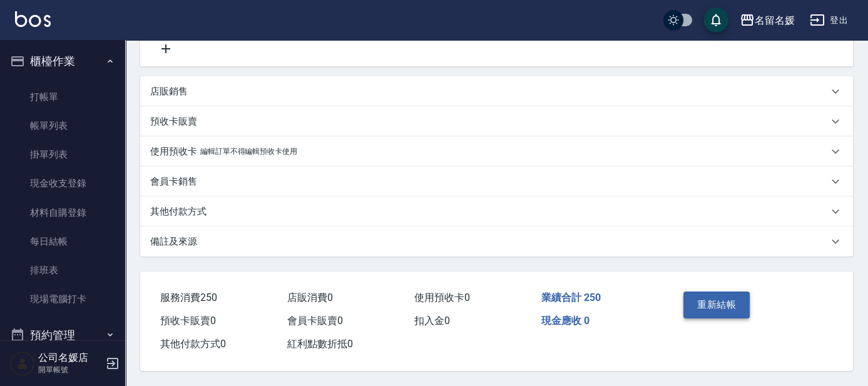
click at [722, 296] on button "重新結帳" at bounding box center [716, 305] width 66 height 26
click at [722, 295] on div "Order detail 帳單詳細 (20) 帳單速查 帳單日期 [DATE] 10:11 顧客姓名/手機號碼/編號 無名字/02/null 顧客姓名/手機號…" at bounding box center [434, 54] width 868 height 665
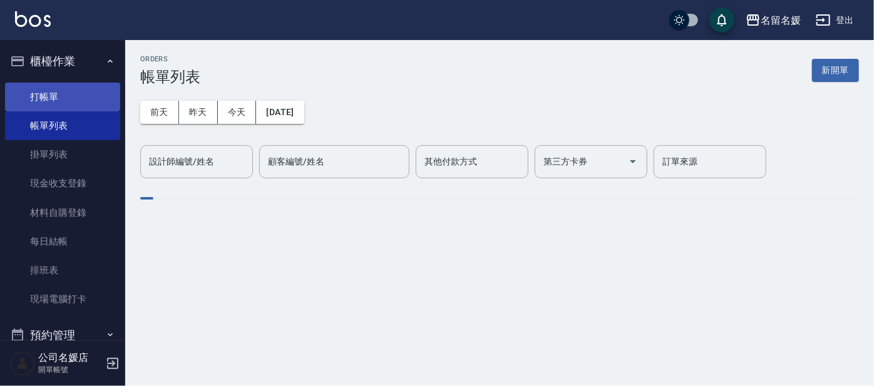
click at [68, 99] on link "打帳單" at bounding box center [62, 97] width 115 height 29
click at [37, 98] on link "打帳單" at bounding box center [62, 97] width 115 height 29
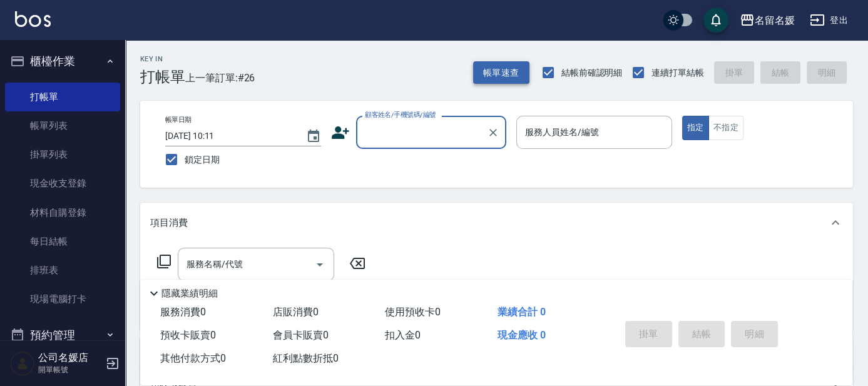
click at [491, 71] on button "帳單速查" at bounding box center [501, 72] width 56 height 23
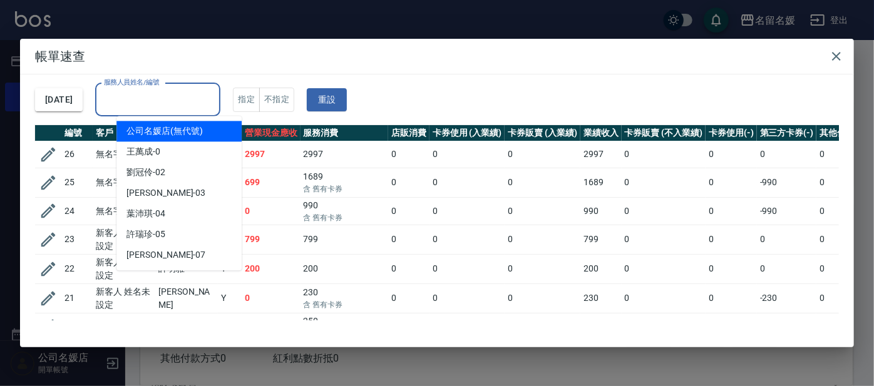
click at [173, 99] on input "服務人員姓名/編號" at bounding box center [158, 100] width 114 height 22
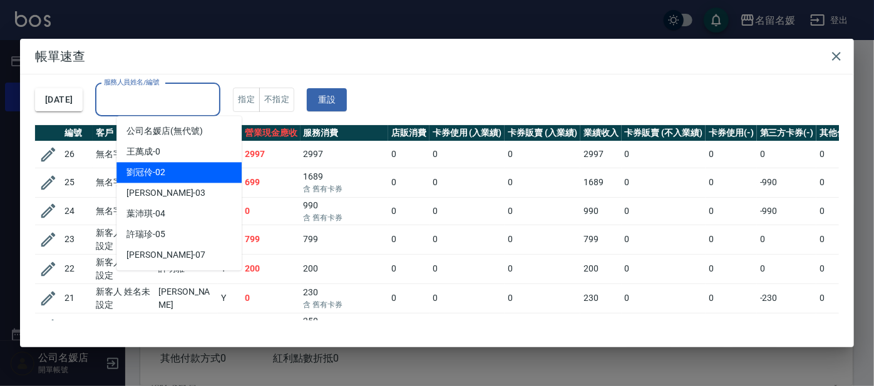
click at [216, 176] on div "[PERSON_NAME]-02" at bounding box center [178, 172] width 125 height 21
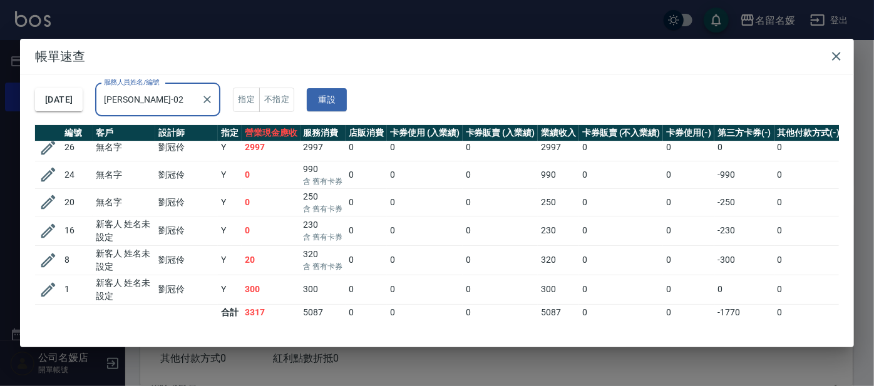
scroll to position [15, 0]
click at [835, 58] on icon "button" at bounding box center [836, 56] width 15 height 15
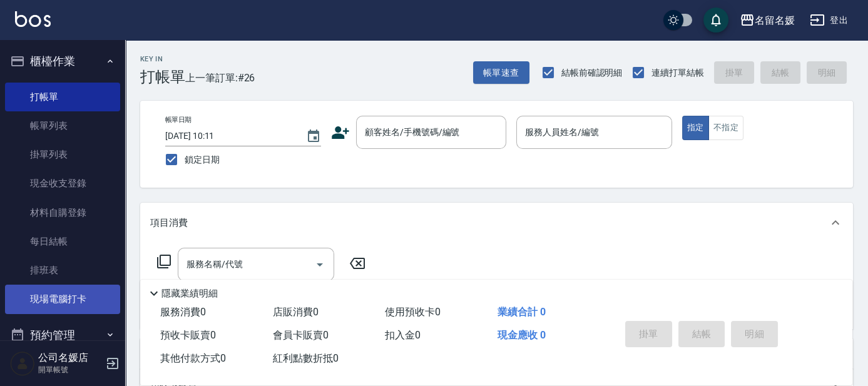
click at [61, 294] on link "現場電腦打卡" at bounding box center [62, 299] width 115 height 29
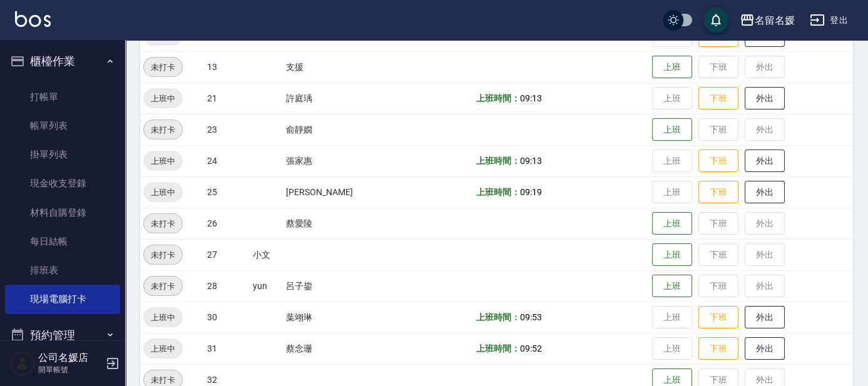
scroll to position [398, 0]
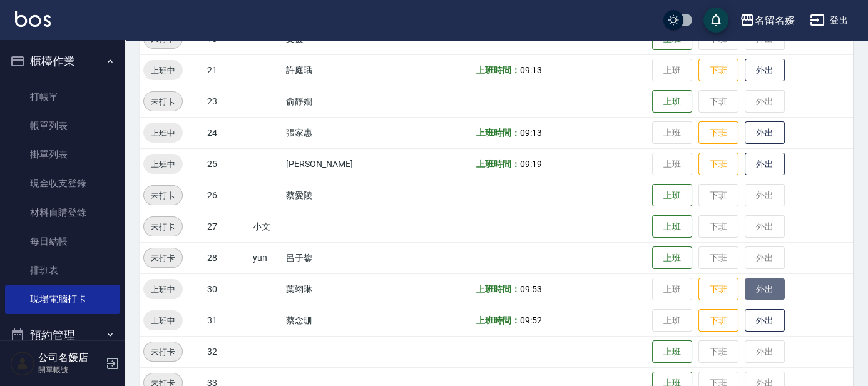
drag, startPoint x: 763, startPoint y: 283, endPoint x: 760, endPoint y: 297, distance: 14.0
click at [763, 284] on button "外出" at bounding box center [765, 289] width 40 height 22
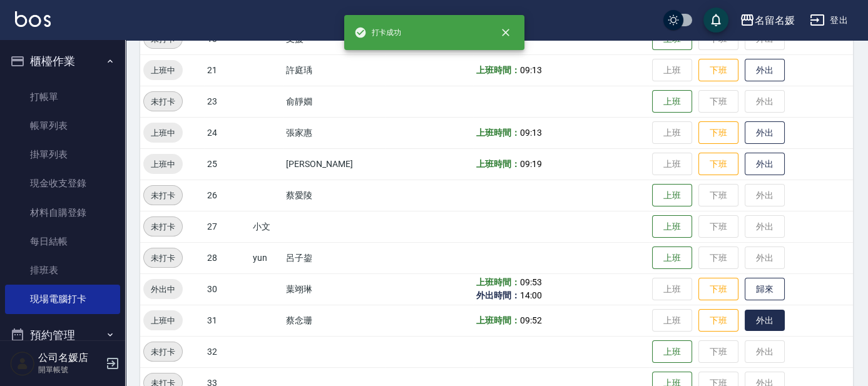
click at [771, 324] on button "外出" at bounding box center [765, 321] width 40 height 22
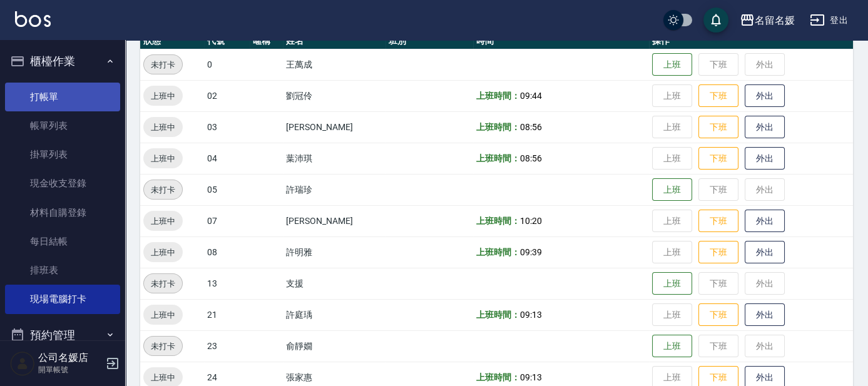
scroll to position [113, 0]
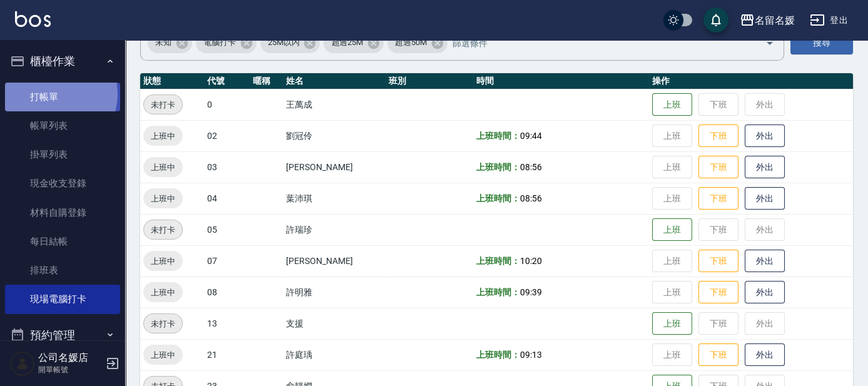
click at [54, 94] on link "打帳單" at bounding box center [62, 97] width 115 height 29
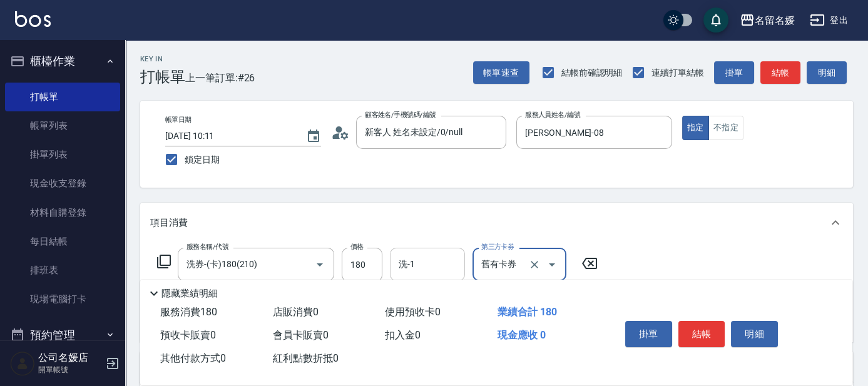
click at [432, 263] on input "洗-1" at bounding box center [428, 264] width 64 height 22
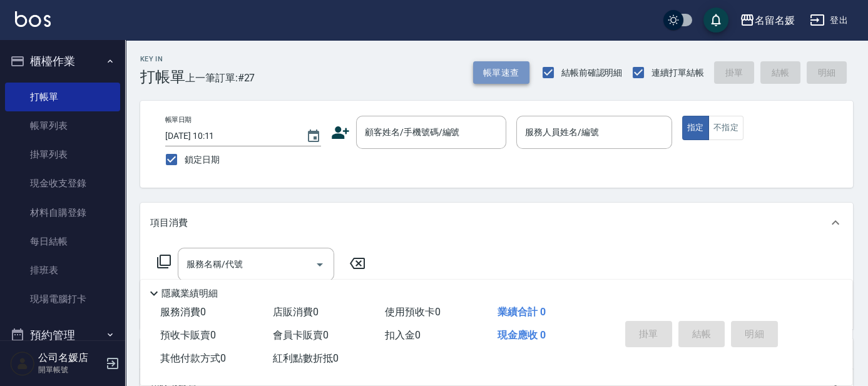
click at [522, 64] on button "帳單速查" at bounding box center [501, 72] width 56 height 23
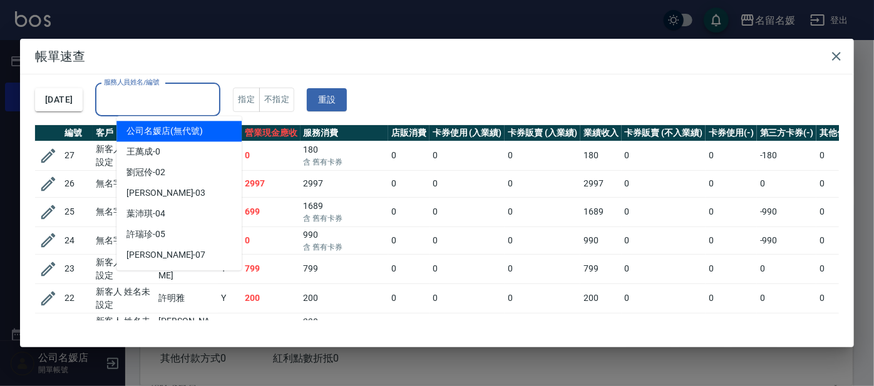
click at [141, 96] on div "服務人員姓名/編號 服務人員姓名/編號" at bounding box center [157, 99] width 125 height 33
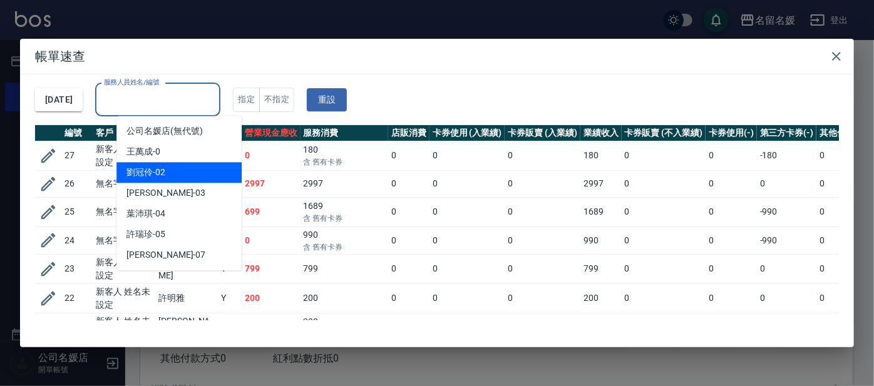
drag, startPoint x: 197, startPoint y: 169, endPoint x: 207, endPoint y: 167, distance: 9.6
click at [202, 168] on div "[PERSON_NAME]-02" at bounding box center [178, 172] width 125 height 21
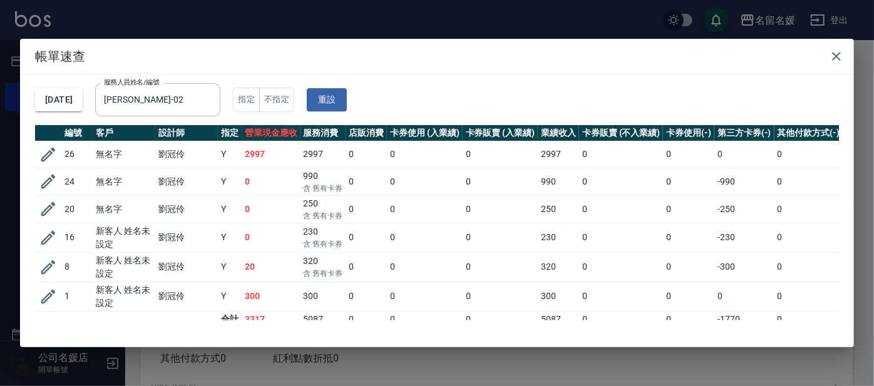
click at [188, 75] on div "[DATE] 服務人員姓名/編號 [PERSON_NAME]-02 服務人員姓名/編號 指定 不指定 重設" at bounding box center [437, 99] width 804 height 51
click at [44, 182] on icon "button" at bounding box center [48, 182] width 14 height 14
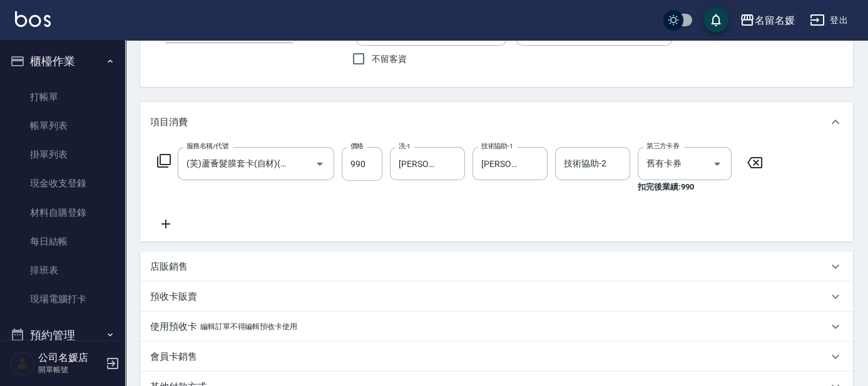
scroll to position [217, 0]
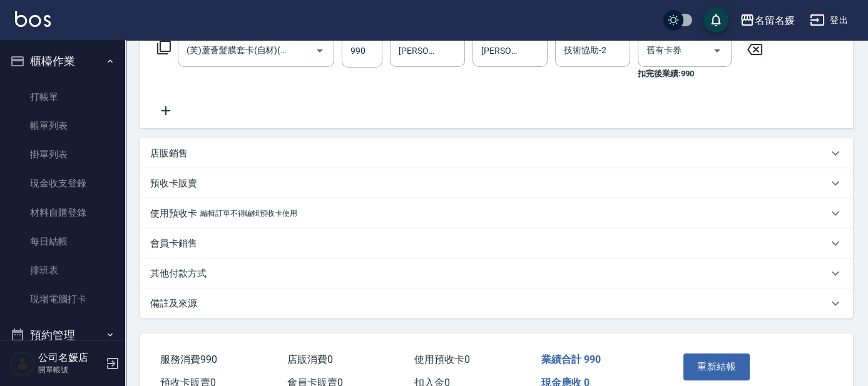
click at [157, 156] on p "店販銷售" at bounding box center [169, 153] width 38 height 13
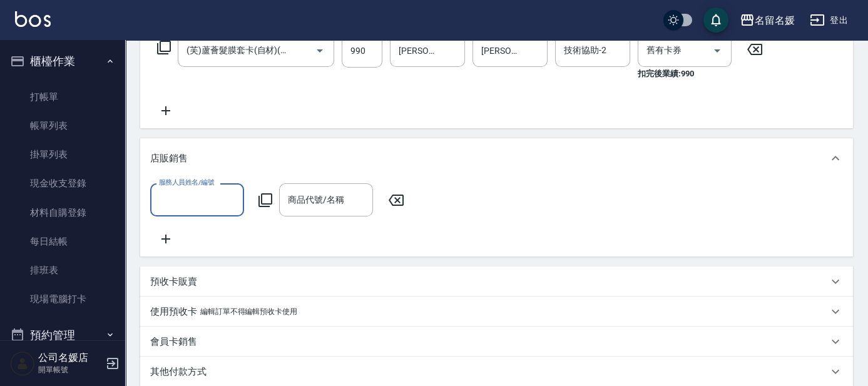
scroll to position [0, 0]
click at [171, 197] on input "服務人員姓名/編號" at bounding box center [197, 200] width 83 height 22
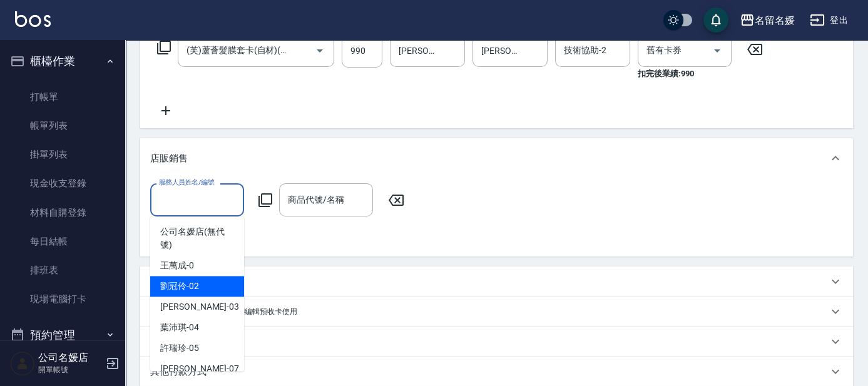
drag, startPoint x: 222, startPoint y: 282, endPoint x: 228, endPoint y: 280, distance: 6.5
click at [225, 282] on div "[PERSON_NAME]-02" at bounding box center [197, 286] width 94 height 21
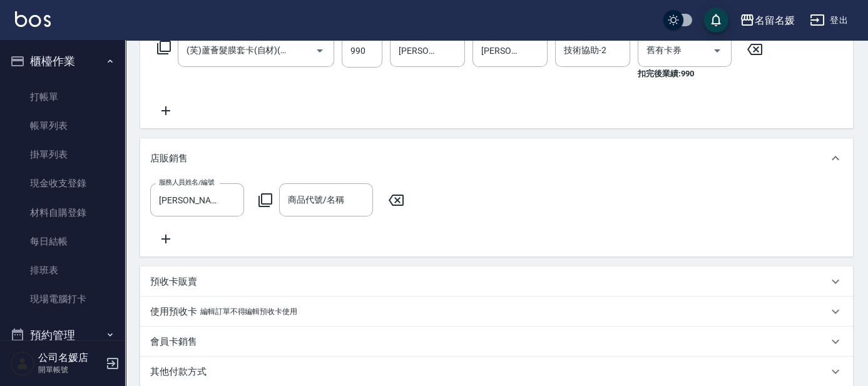
click at [265, 197] on icon at bounding box center [265, 200] width 15 height 15
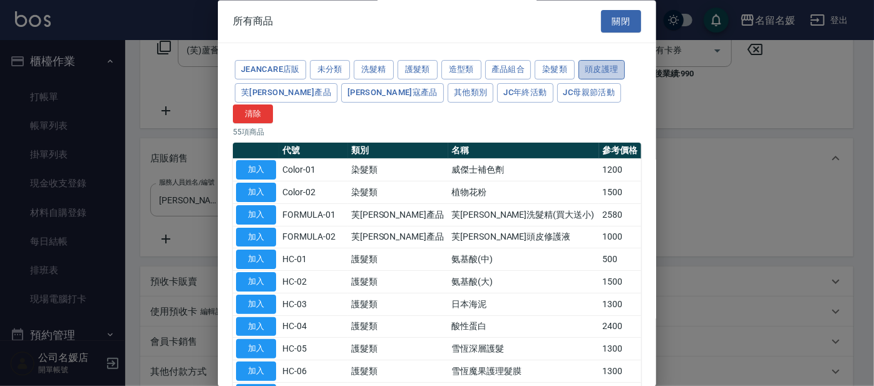
click at [621, 74] on button "頭皮護理" at bounding box center [601, 70] width 46 height 19
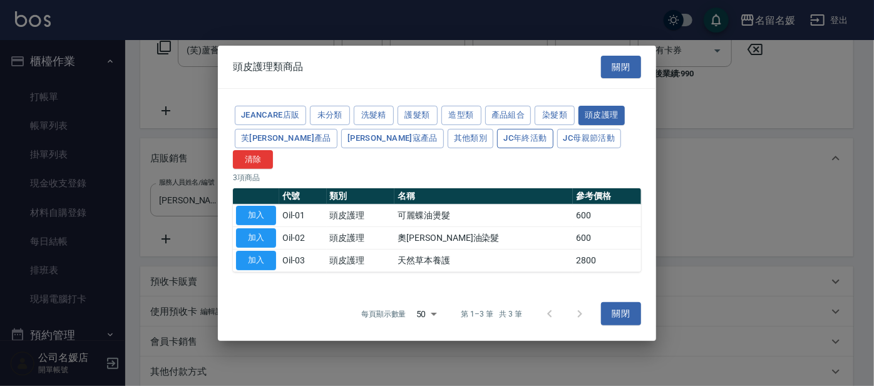
click at [497, 147] on button "JC年終活動" at bounding box center [525, 138] width 56 height 19
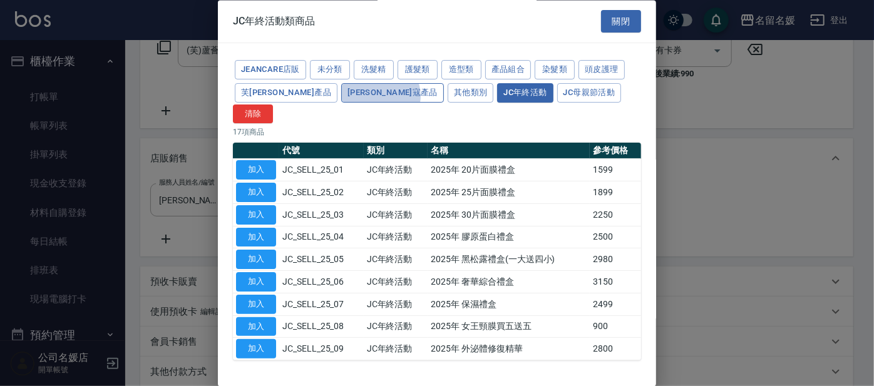
click at [341, 95] on button "[PERSON_NAME]寇產品" at bounding box center [392, 92] width 103 height 19
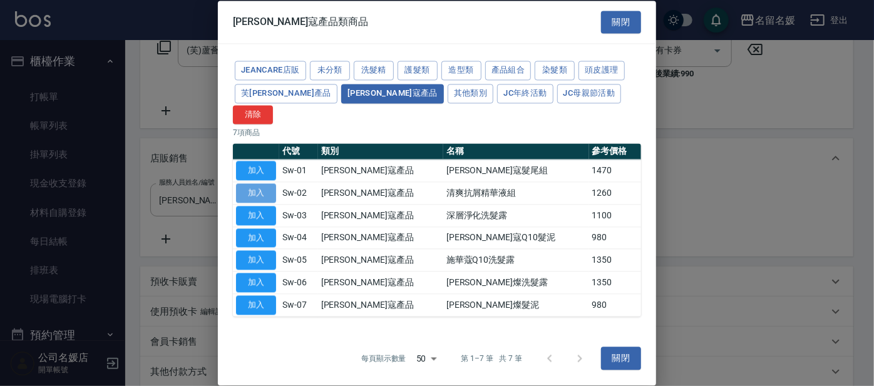
click at [261, 183] on button "加入" at bounding box center [256, 192] width 40 height 19
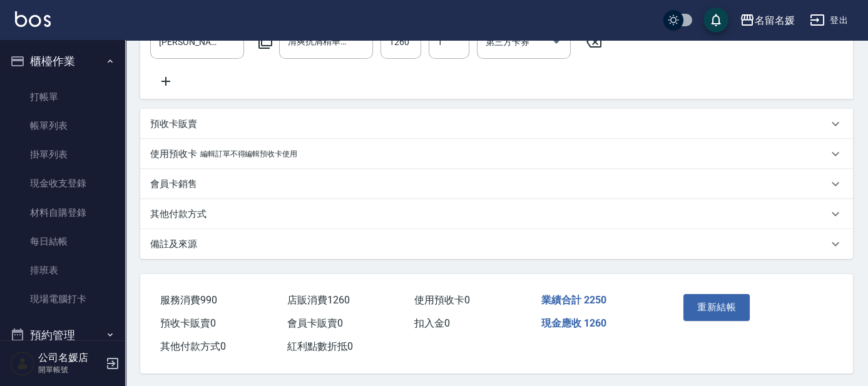
scroll to position [387, 0]
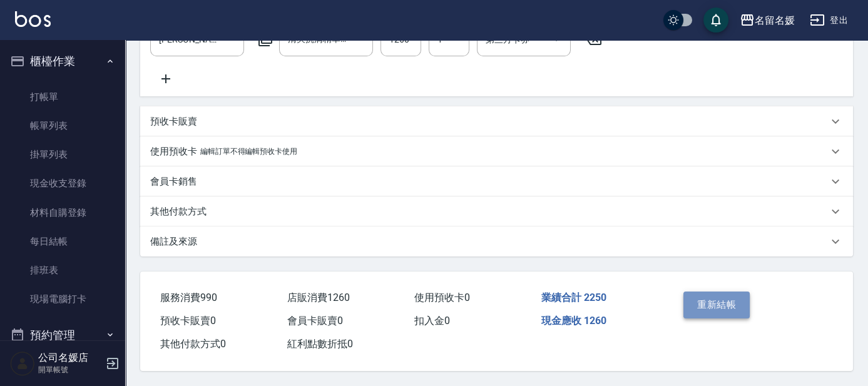
click at [702, 305] on button "重新結帳" at bounding box center [716, 305] width 66 height 26
drag, startPoint x: 702, startPoint y: 305, endPoint x: 722, endPoint y: 300, distance: 20.6
click at [702, 305] on div "Order detail 帳單詳細 (24) 帳單速查 帳單日期 [DATE] 10:11 顧客姓名/手機號碼/編號 無名字/02/null 顧客姓名/手機號…" at bounding box center [434, 5] width 868 height 764
click at [727, 305] on div "Order detail 帳單詳細 (24) 帳單速查 帳單日期 [DATE] 10:11 顧客姓名/手機號碼/編號 無名字/02/null 顧客姓名/手機號…" at bounding box center [434, 5] width 868 height 764
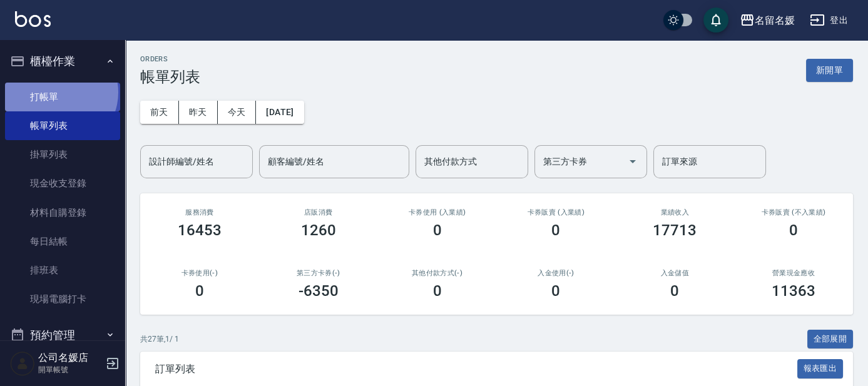
click at [56, 92] on link "打帳單" at bounding box center [62, 97] width 115 height 29
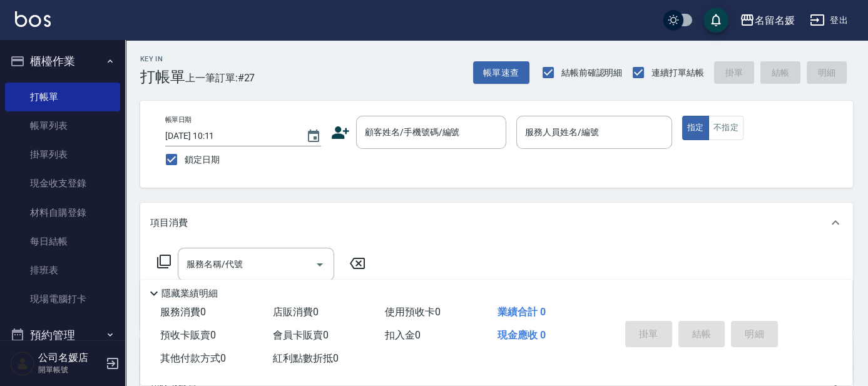
click at [517, 84] on div "帳單速查 結帳前確認明細 連續打單結帳 掛單 結帳 明細" at bounding box center [663, 72] width 380 height 26
click at [509, 70] on button "帳單速查" at bounding box center [501, 72] width 56 height 23
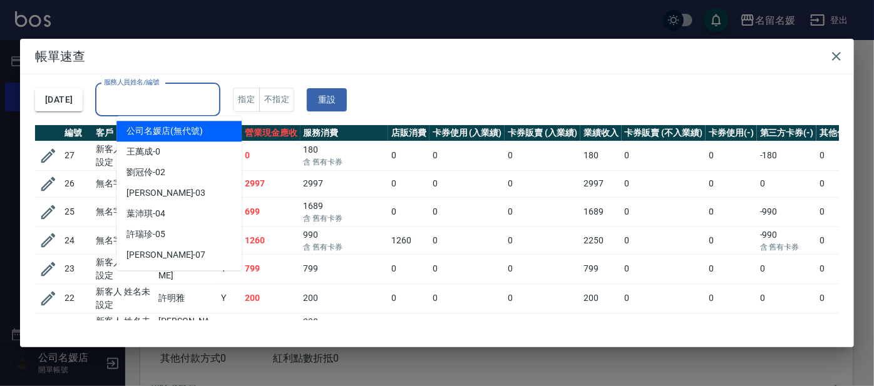
click at [190, 104] on input "服務人員姓名/編號" at bounding box center [158, 100] width 114 height 22
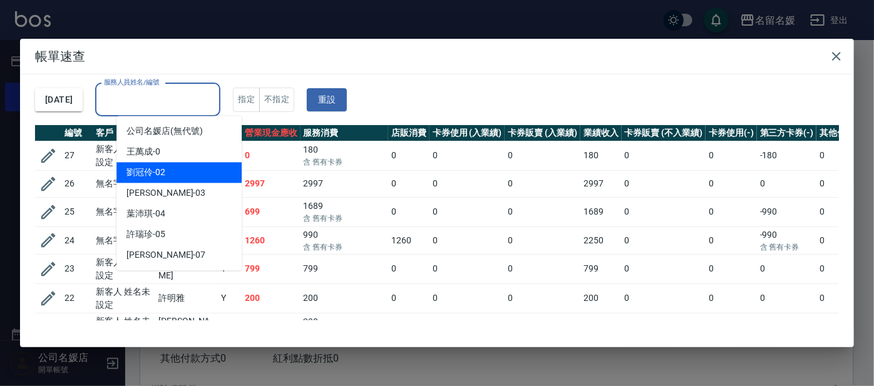
click at [219, 173] on div "[PERSON_NAME]-02" at bounding box center [178, 172] width 125 height 21
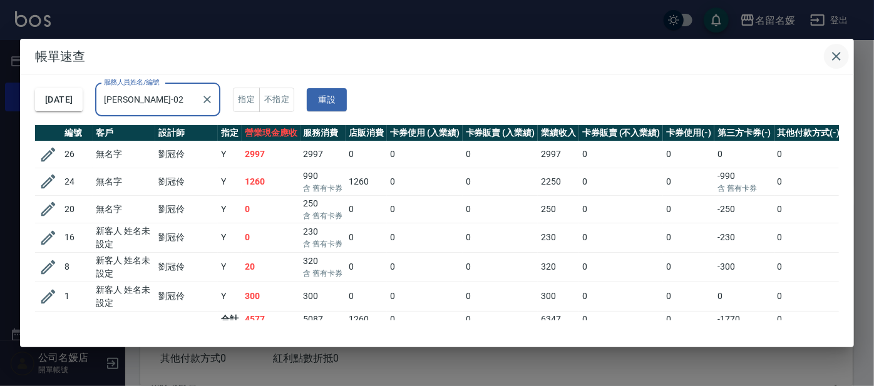
click at [834, 60] on icon "button" at bounding box center [836, 56] width 15 height 15
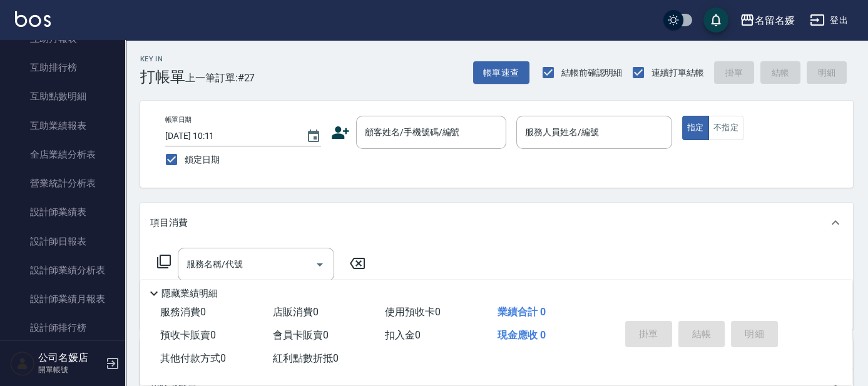
scroll to position [512, 0]
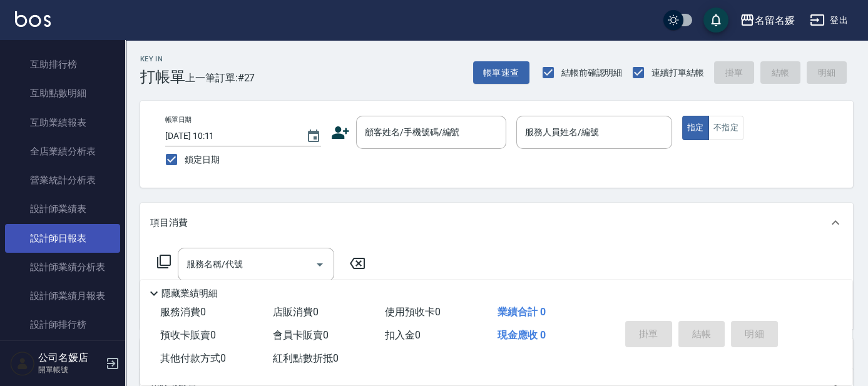
click at [74, 237] on link "設計師日報表" at bounding box center [62, 238] width 115 height 29
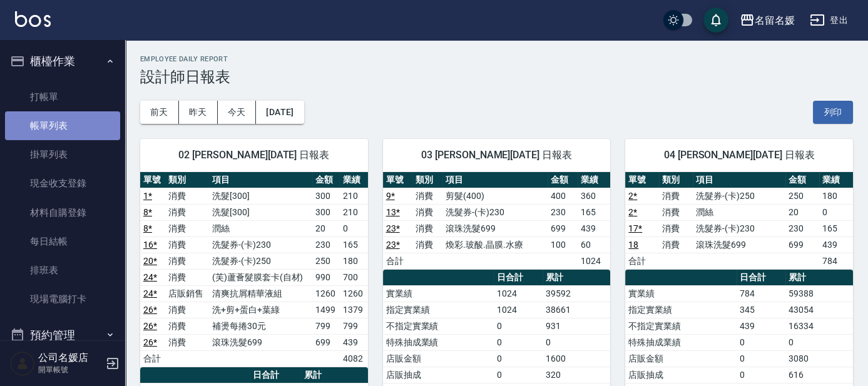
click at [93, 125] on link "帳單列表" at bounding box center [62, 125] width 115 height 29
click at [93, 124] on link "帳單列表" at bounding box center [62, 125] width 115 height 29
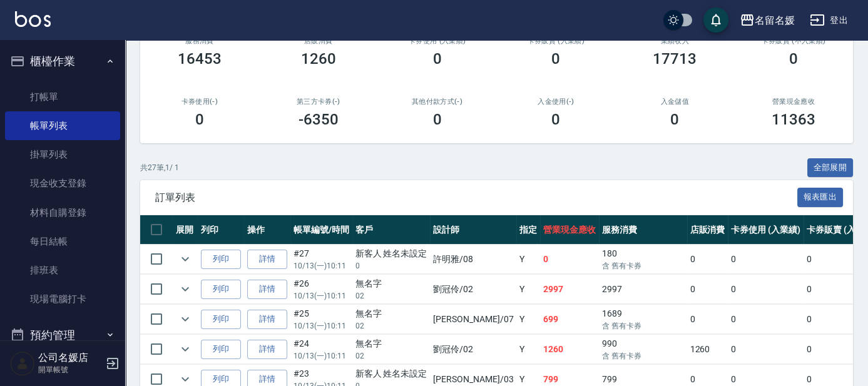
scroll to position [341, 0]
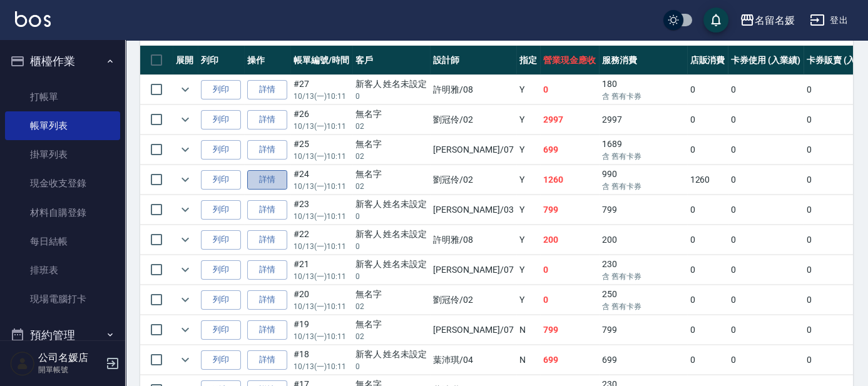
click at [268, 180] on link "詳情" at bounding box center [267, 179] width 40 height 19
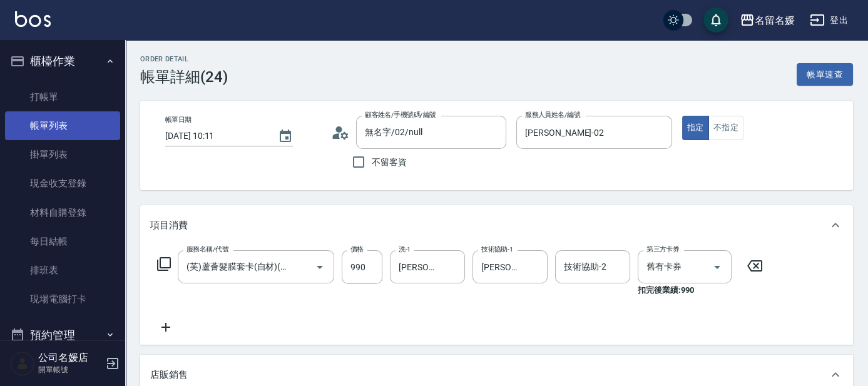
drag, startPoint x: 93, startPoint y: 134, endPoint x: 97, endPoint y: 120, distance: 14.3
click at [93, 135] on link "帳單列表" at bounding box center [62, 125] width 115 height 29
click at [98, 126] on link "帳單列表" at bounding box center [62, 125] width 115 height 29
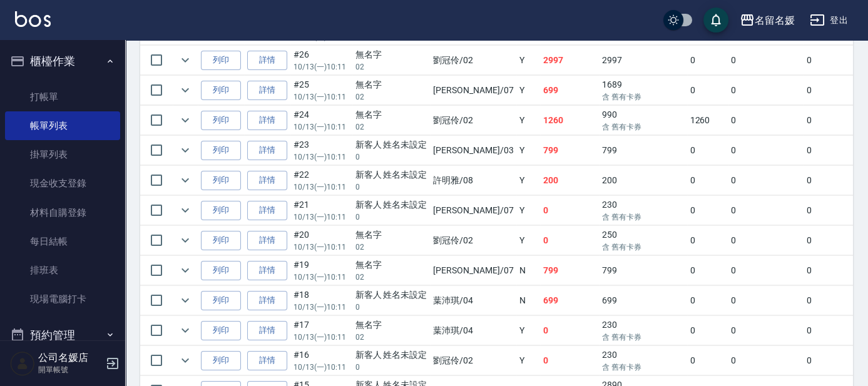
scroll to position [287, 0]
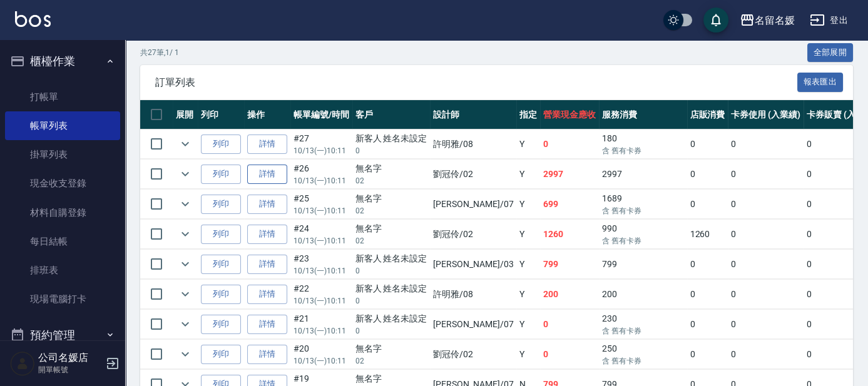
click at [272, 168] on link "詳情" at bounding box center [267, 174] width 40 height 19
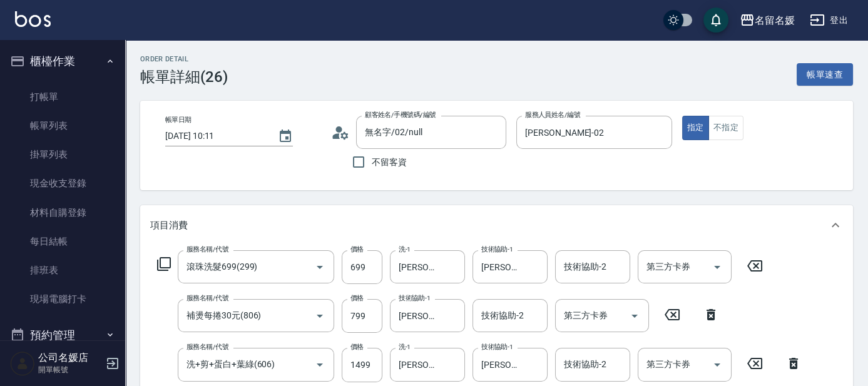
scroll to position [113, 0]
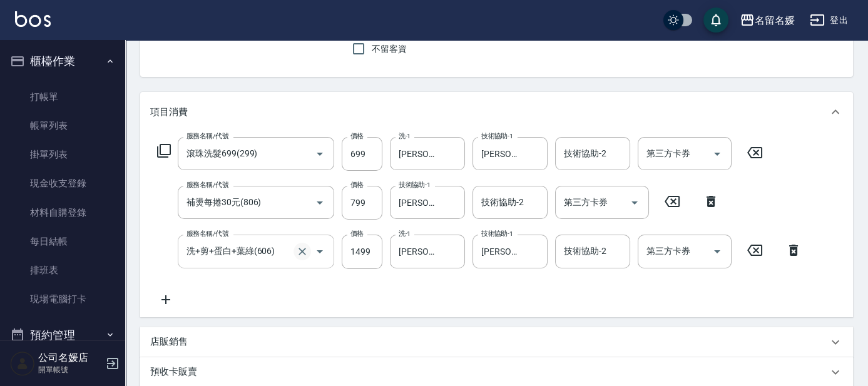
click at [301, 250] on icon "Clear" at bounding box center [303, 252] width 8 height 8
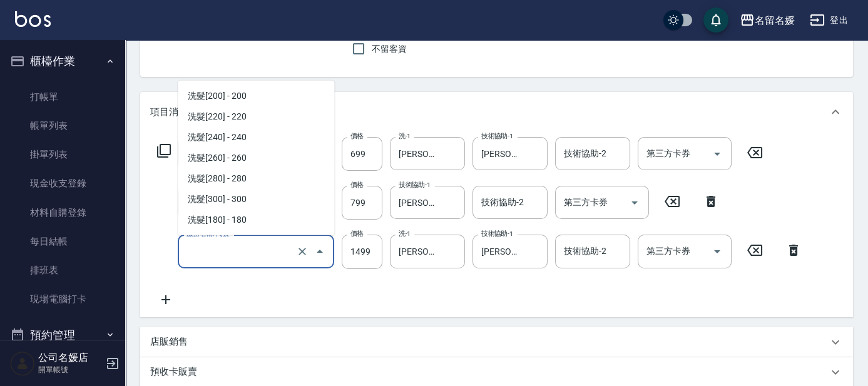
click at [252, 253] on input "服務名稱/代號" at bounding box center [238, 251] width 110 height 22
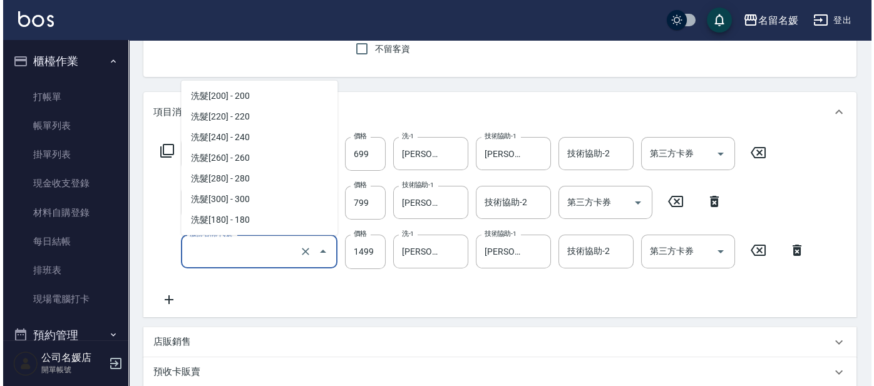
scroll to position [1275, 0]
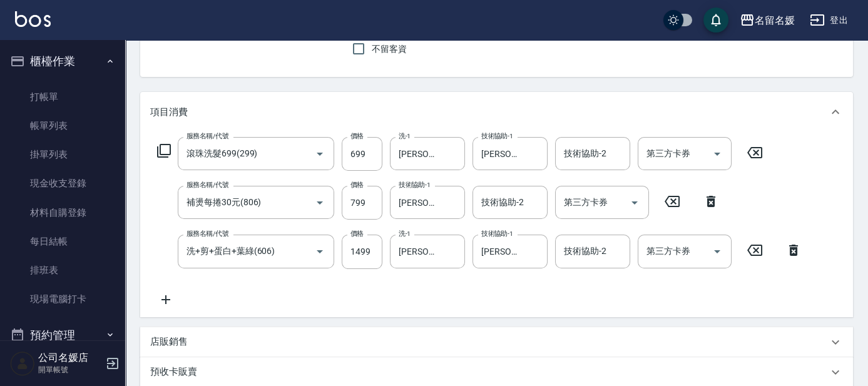
click at [165, 147] on icon at bounding box center [163, 150] width 15 height 15
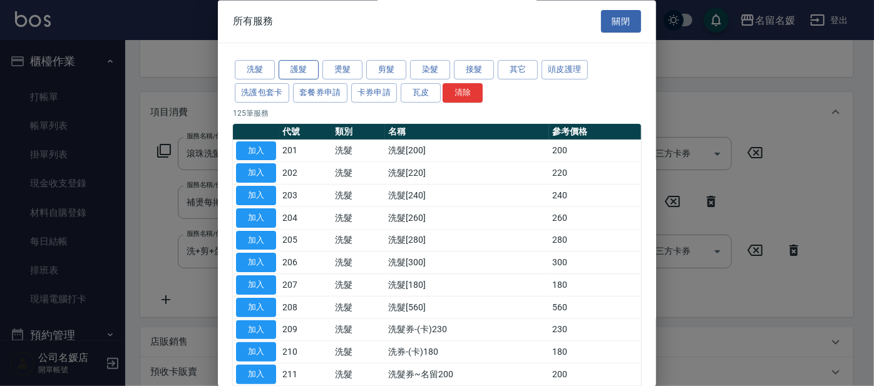
click at [305, 71] on button "護髮" at bounding box center [298, 70] width 40 height 19
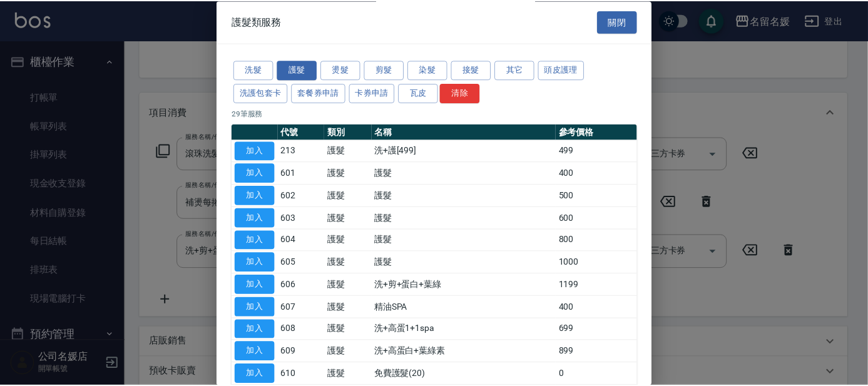
scroll to position [56, 0]
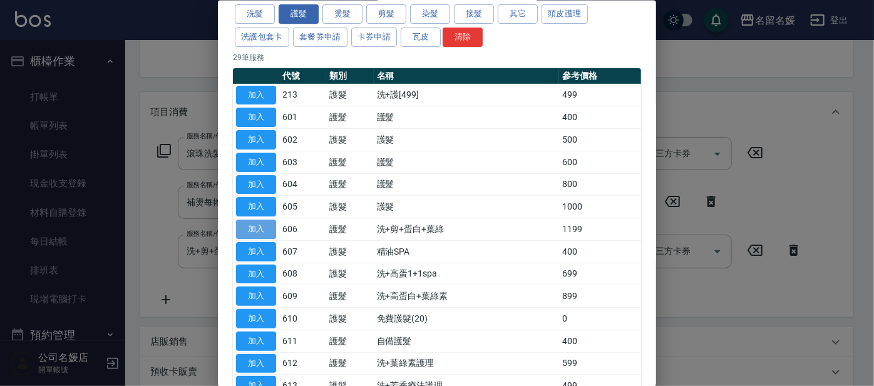
click at [262, 227] on button "加入" at bounding box center [256, 229] width 40 height 19
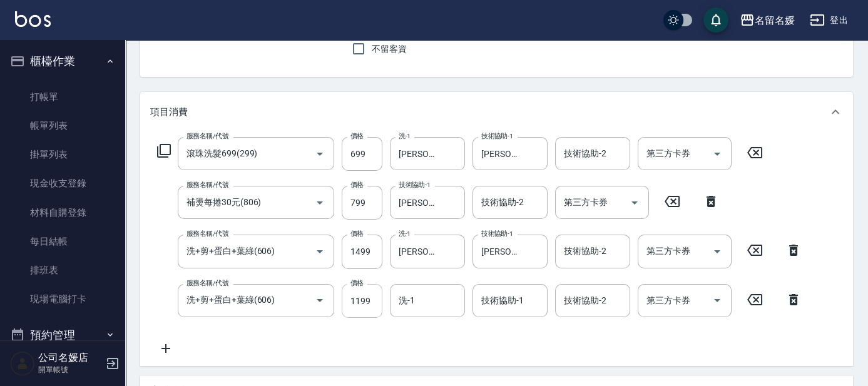
click at [350, 295] on input "1199" at bounding box center [362, 301] width 41 height 34
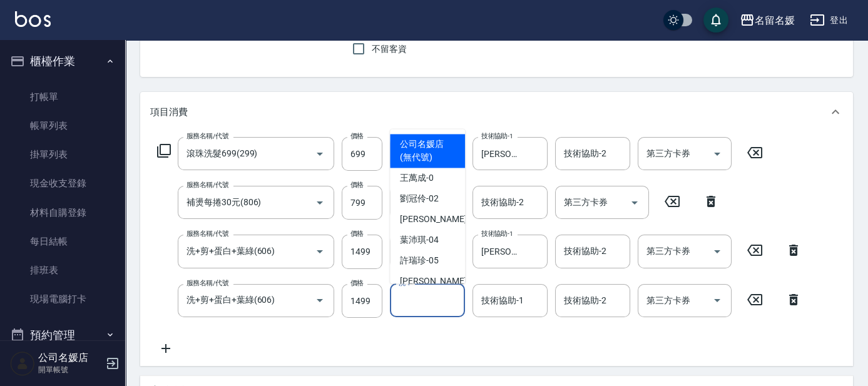
click at [435, 308] on input "洗-1" at bounding box center [428, 301] width 64 height 22
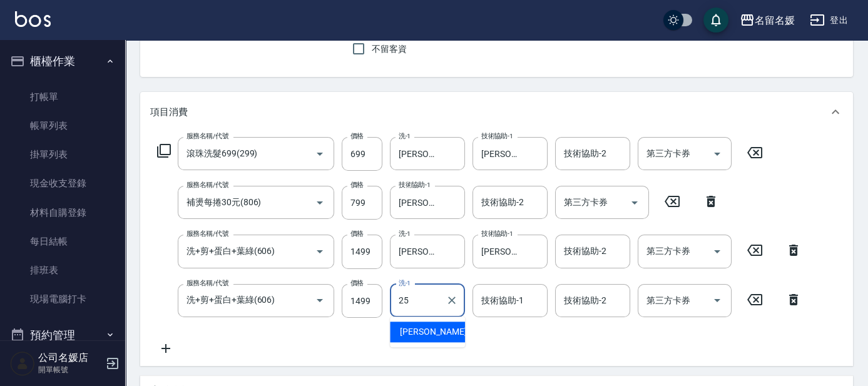
click at [433, 327] on span "[PERSON_NAME]-25" at bounding box center [439, 331] width 79 height 13
click at [512, 301] on div "技術協助-1 技術協助-1" at bounding box center [509, 300] width 75 height 33
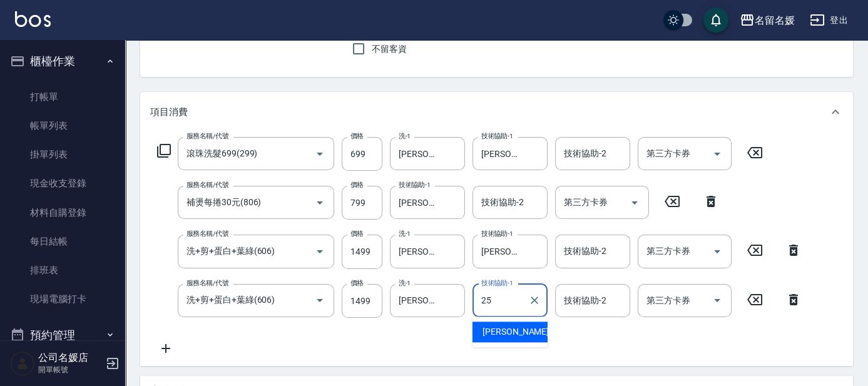
click at [510, 334] on span "[PERSON_NAME]-25" at bounding box center [522, 331] width 79 height 13
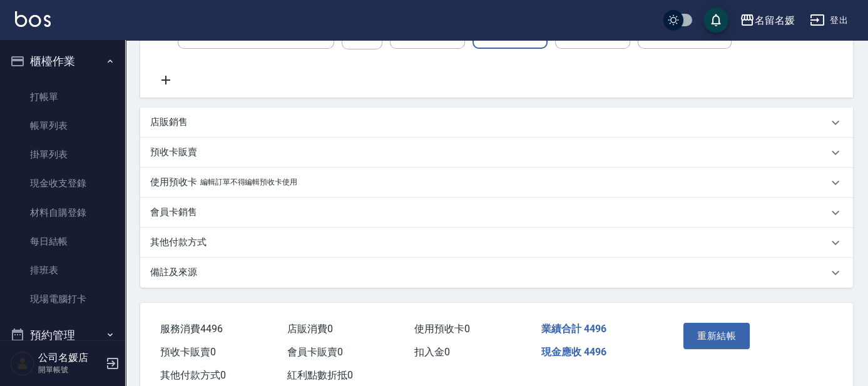
scroll to position [417, 0]
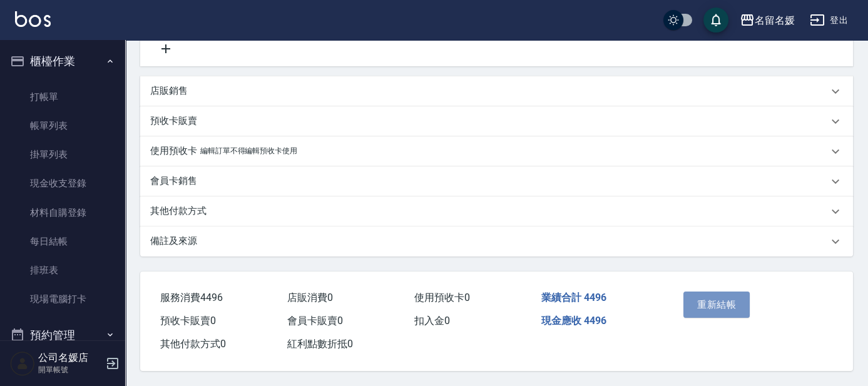
click at [722, 305] on button "重新結帳" at bounding box center [716, 305] width 66 height 26
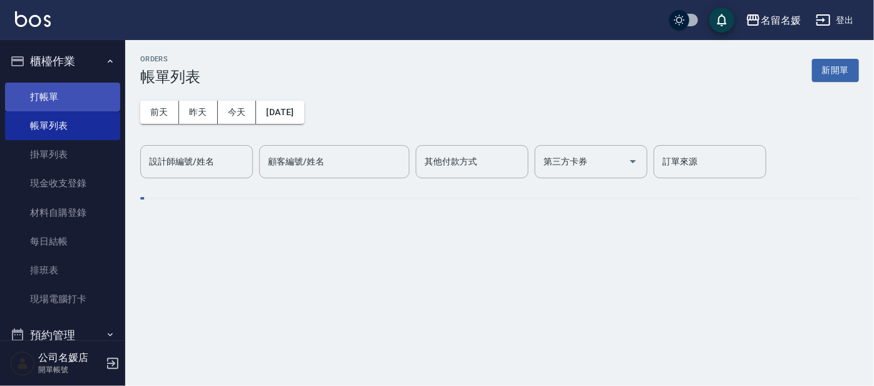
click at [76, 96] on link "打帳單" at bounding box center [62, 97] width 115 height 29
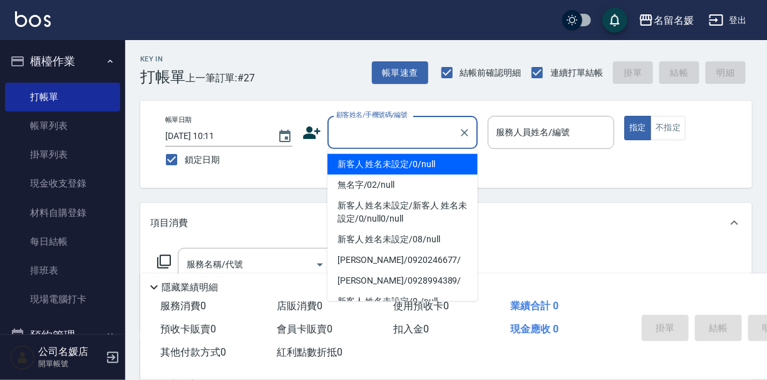
click at [390, 133] on input "顧客姓名/手機號碼/編號" at bounding box center [393, 132] width 120 height 22
click at [426, 163] on li "新客人 姓名未設定/0/null" at bounding box center [402, 164] width 150 height 21
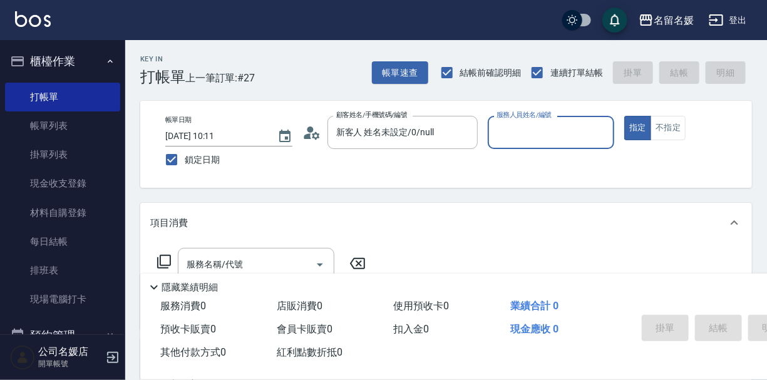
click at [545, 125] on input "服務人員姓名/編號" at bounding box center [551, 132] width 116 height 22
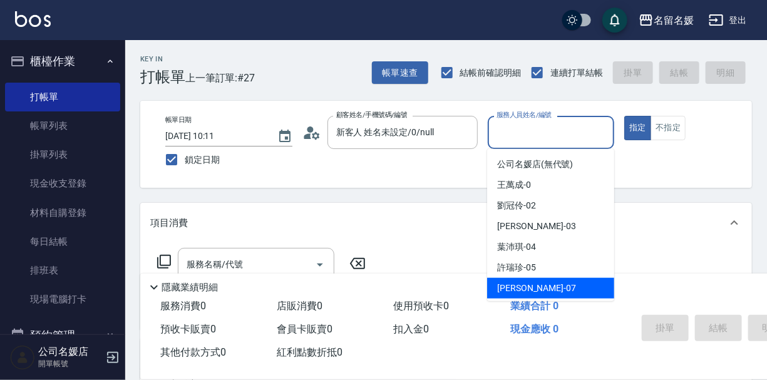
click at [564, 289] on div "[PERSON_NAME] -07" at bounding box center [550, 288] width 127 height 21
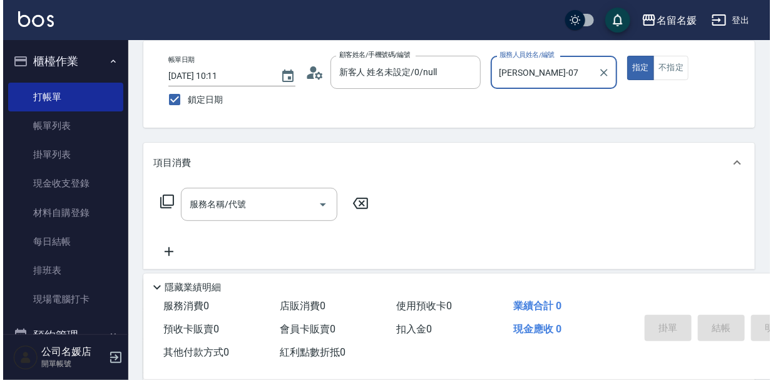
scroll to position [113, 0]
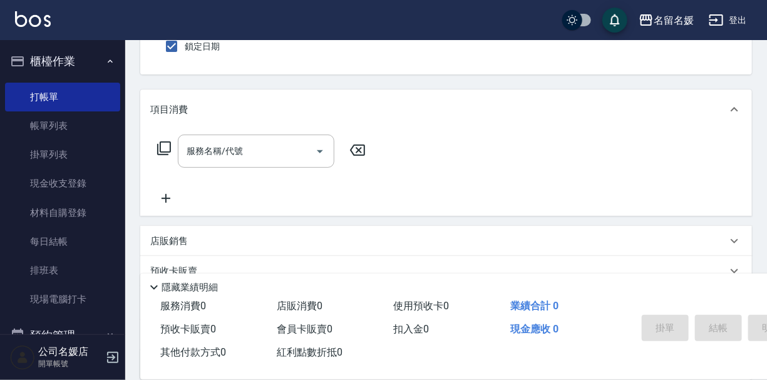
click at [165, 156] on icon at bounding box center [163, 148] width 15 height 15
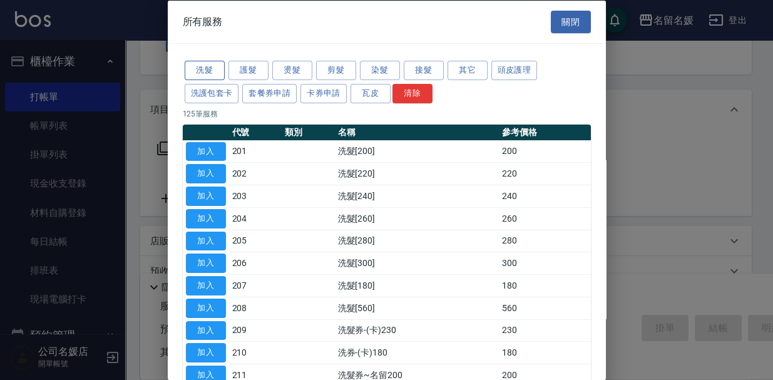
click at [220, 68] on button "洗髮" at bounding box center [205, 70] width 40 height 19
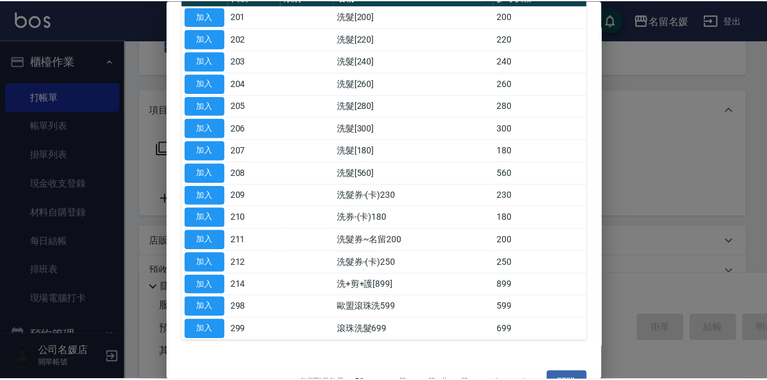
scroll to position [161, 0]
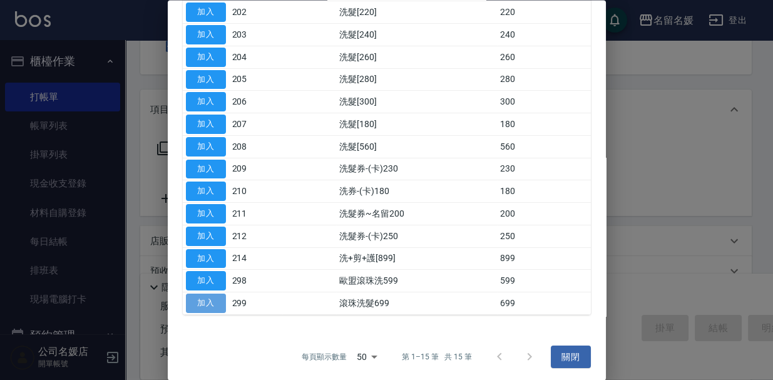
click at [219, 300] on button "加入" at bounding box center [206, 303] width 40 height 19
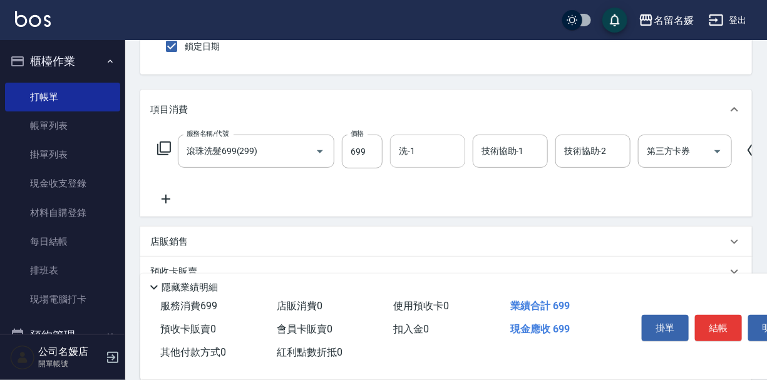
click at [441, 162] on input "洗-1" at bounding box center [428, 151] width 64 height 22
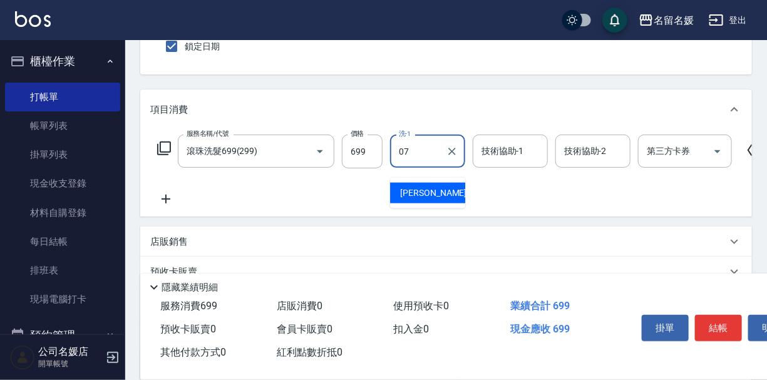
click at [437, 187] on span "[PERSON_NAME] -07" at bounding box center [439, 192] width 79 height 13
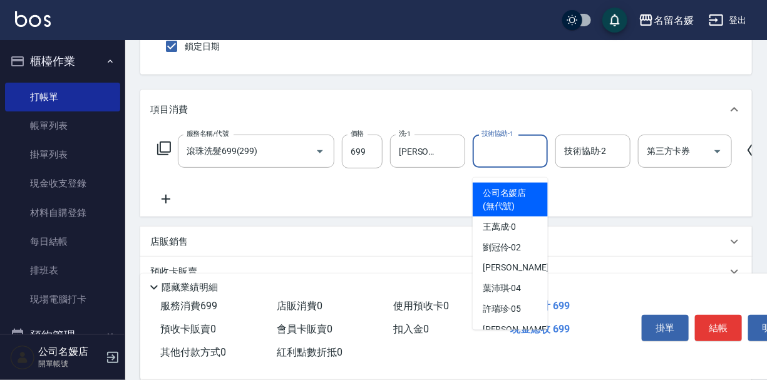
click at [504, 161] on div "技術協助-1 技術協助-1" at bounding box center [509, 151] width 75 height 33
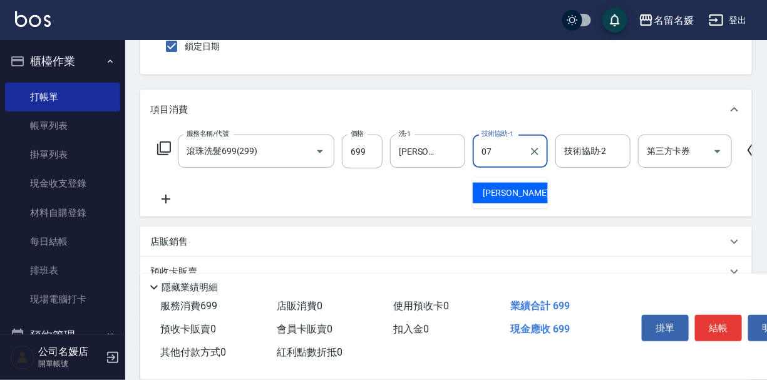
click at [513, 190] on span "[PERSON_NAME] -07" at bounding box center [522, 192] width 79 height 13
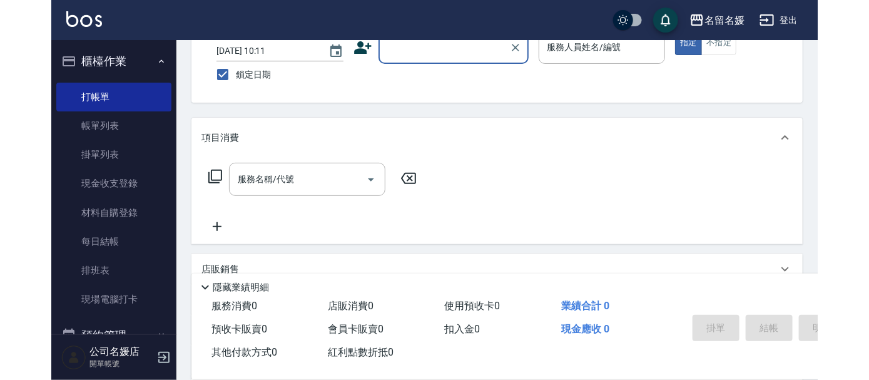
scroll to position [0, 0]
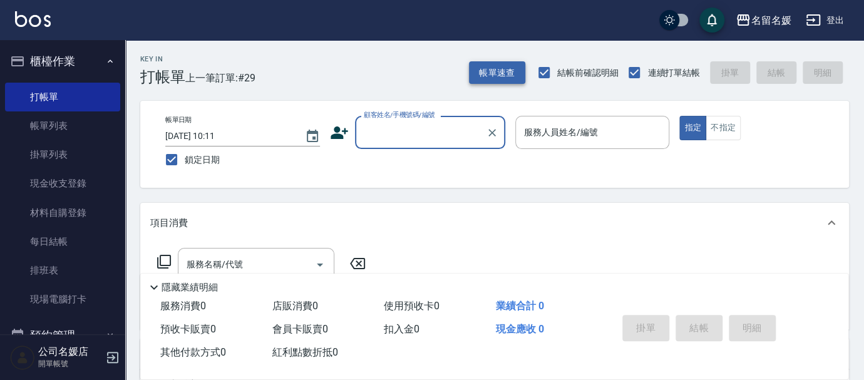
click at [503, 73] on button "帳單速查" at bounding box center [497, 72] width 56 height 23
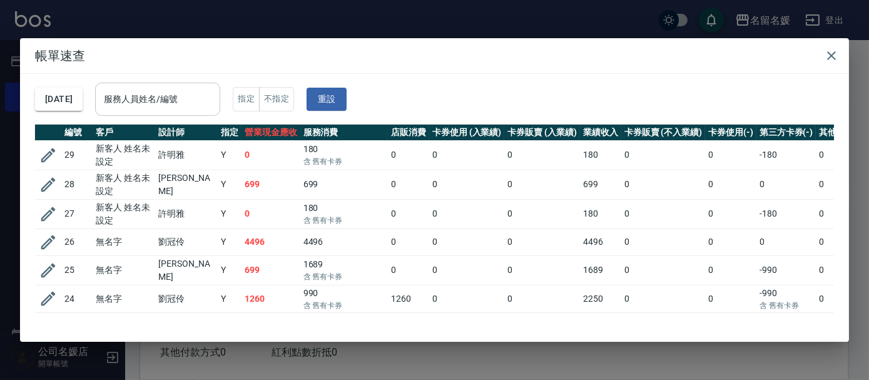
click at [141, 96] on input "服務人員姓名/編號" at bounding box center [158, 99] width 114 height 22
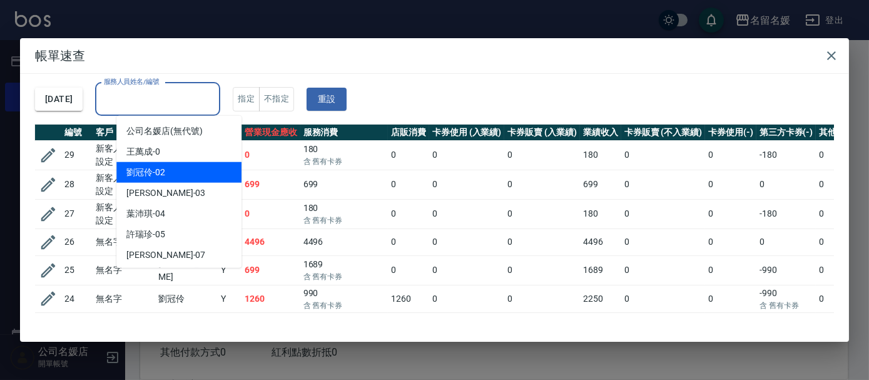
click at [185, 175] on div "[PERSON_NAME]-02" at bounding box center [178, 172] width 125 height 21
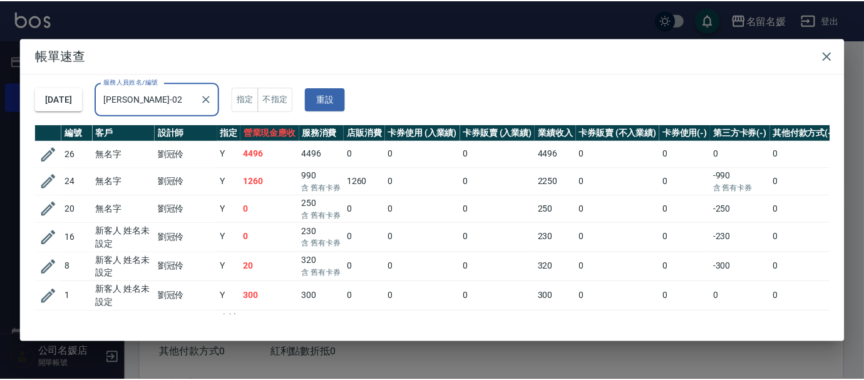
scroll to position [20, 0]
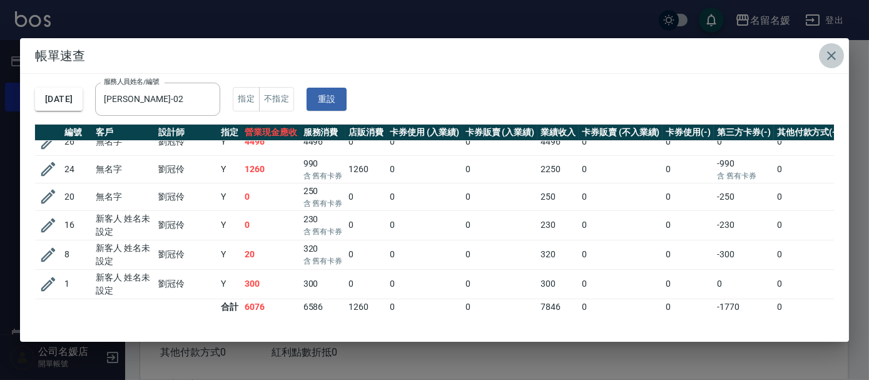
click at [834, 56] on icon "button" at bounding box center [831, 55] width 15 height 15
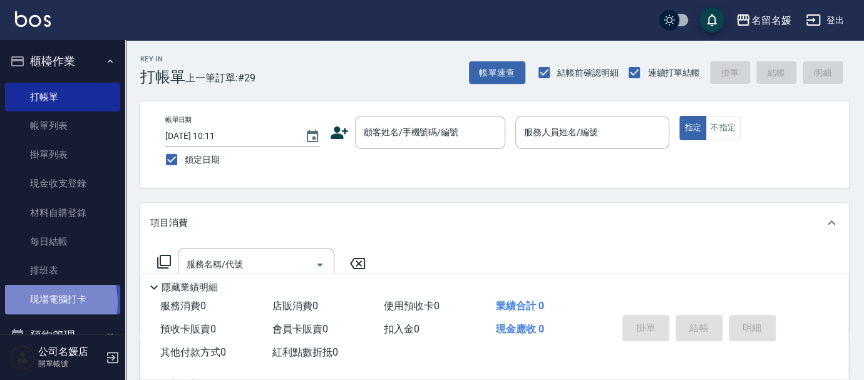
click at [46, 302] on link "現場電腦打卡" at bounding box center [62, 299] width 115 height 29
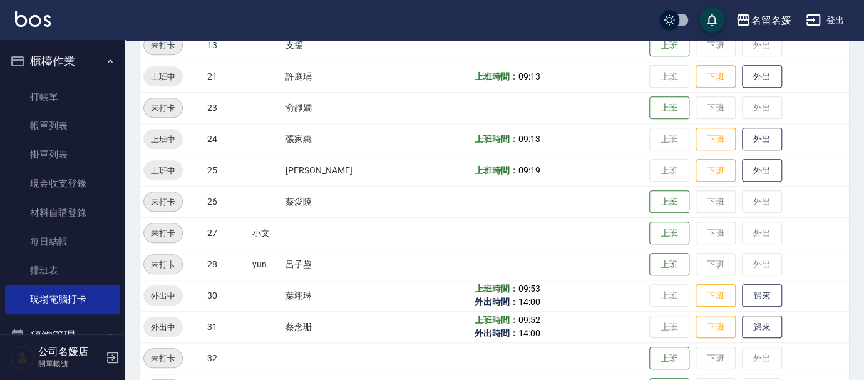
scroll to position [455, 0]
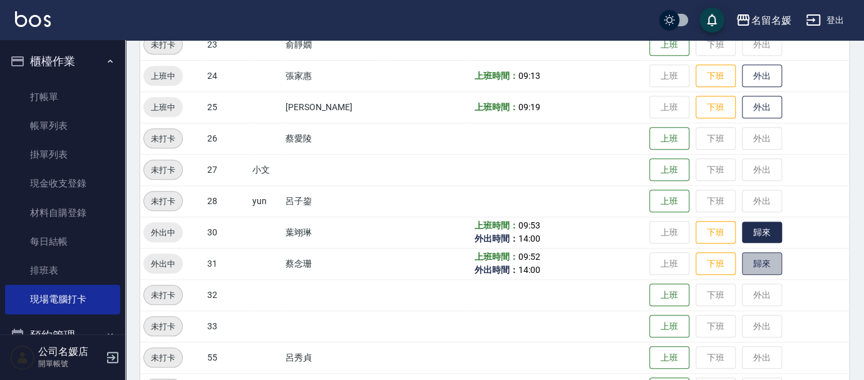
drag, startPoint x: 764, startPoint y: 261, endPoint x: 770, endPoint y: 240, distance: 22.2
click at [764, 262] on button "歸來" at bounding box center [762, 263] width 40 height 23
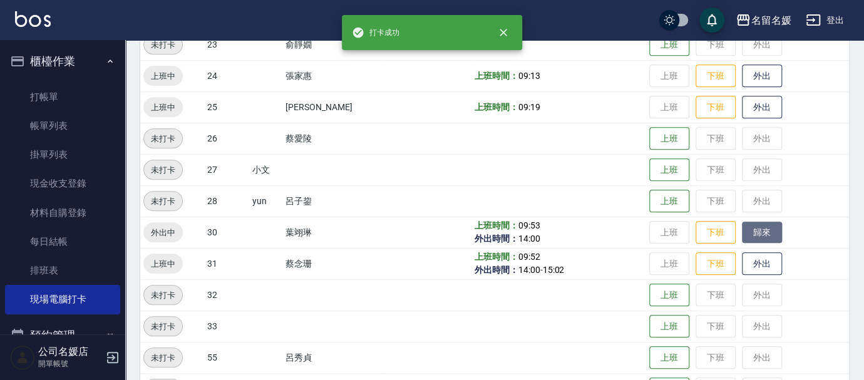
click at [762, 233] on button "歸來" at bounding box center [762, 233] width 40 height 22
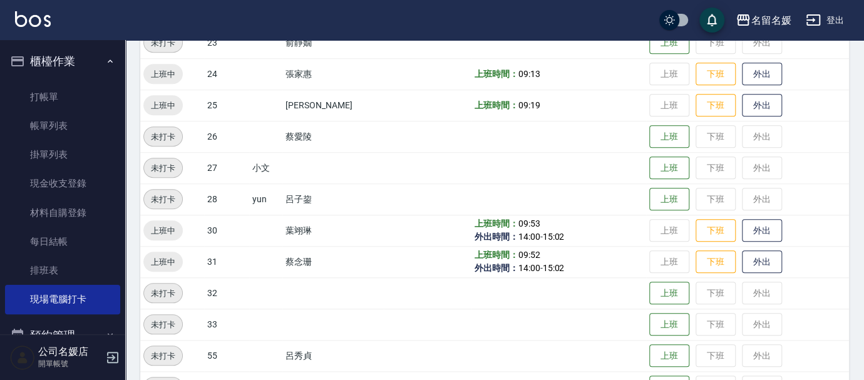
click at [742, 219] on button "外出" at bounding box center [762, 230] width 40 height 23
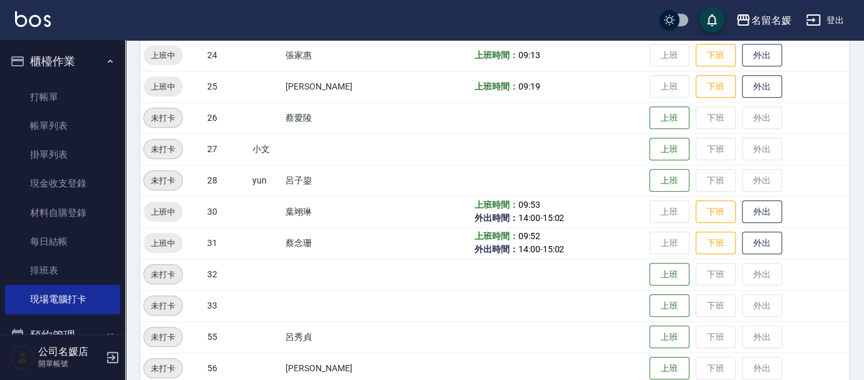
scroll to position [478, 0]
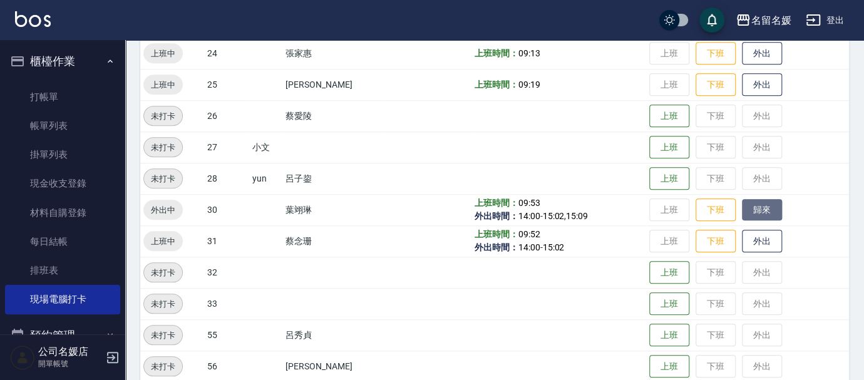
click at [759, 210] on button "歸來" at bounding box center [762, 210] width 40 height 22
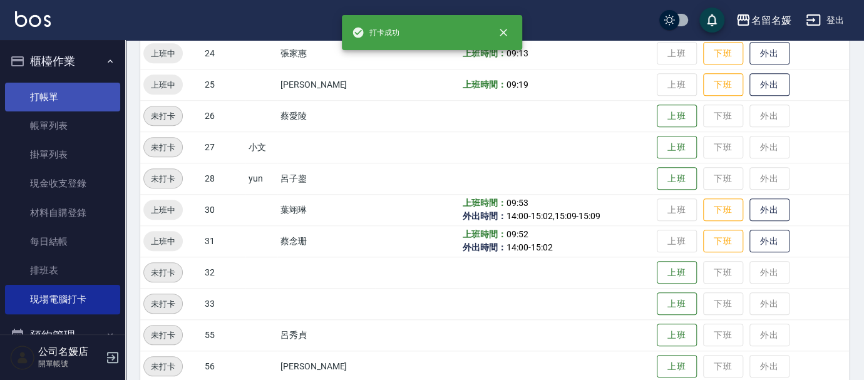
click at [32, 102] on link "打帳單" at bounding box center [62, 97] width 115 height 29
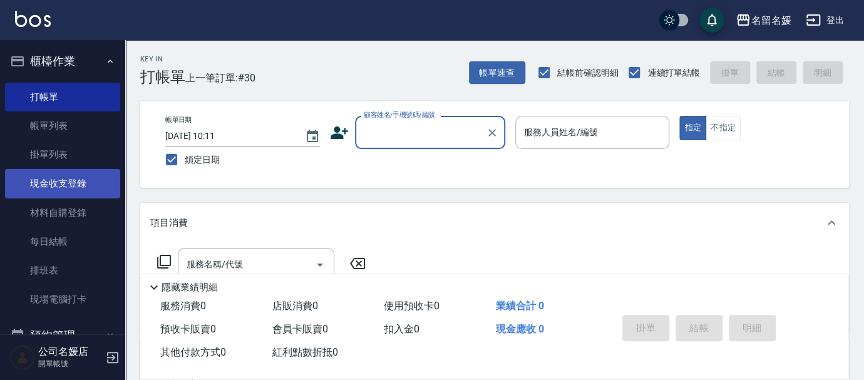
click at [67, 189] on link "現金收支登錄" at bounding box center [62, 183] width 115 height 29
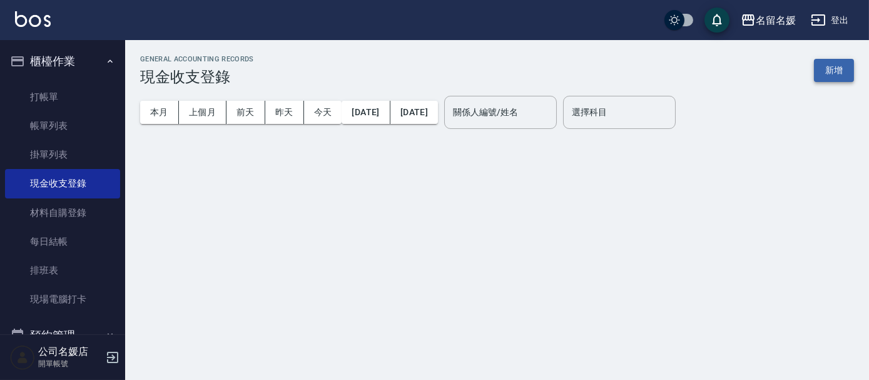
click at [825, 69] on button "新增" at bounding box center [834, 70] width 40 height 23
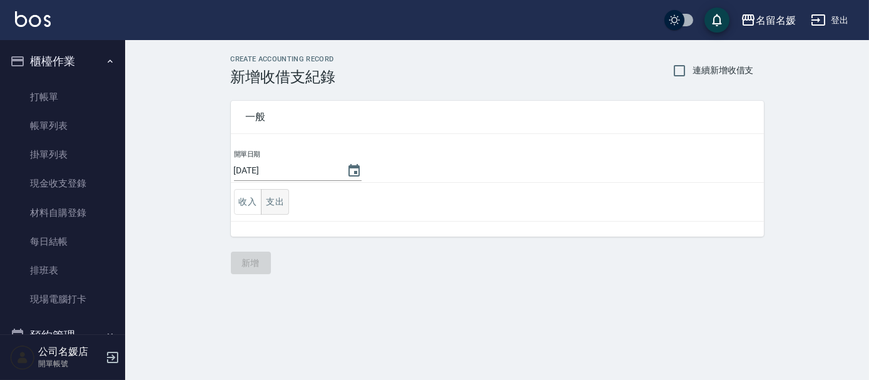
click at [270, 194] on button "支出" at bounding box center [275, 202] width 28 height 26
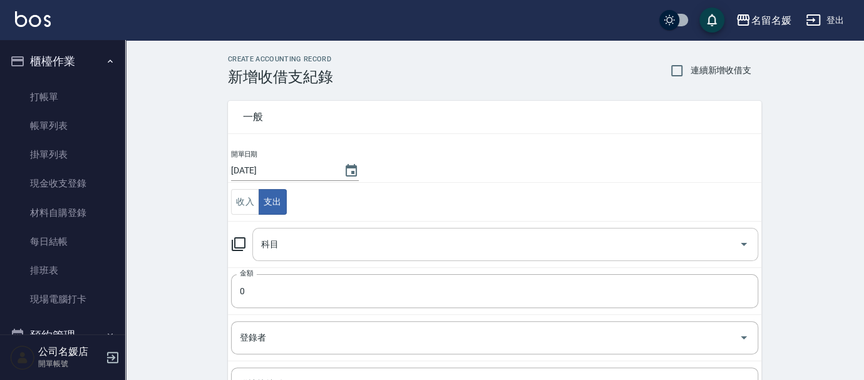
click at [316, 242] on input "科目" at bounding box center [496, 244] width 476 height 22
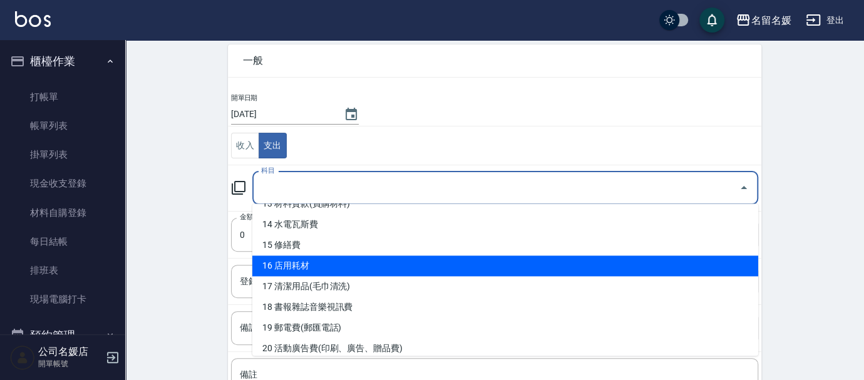
scroll to position [284, 0]
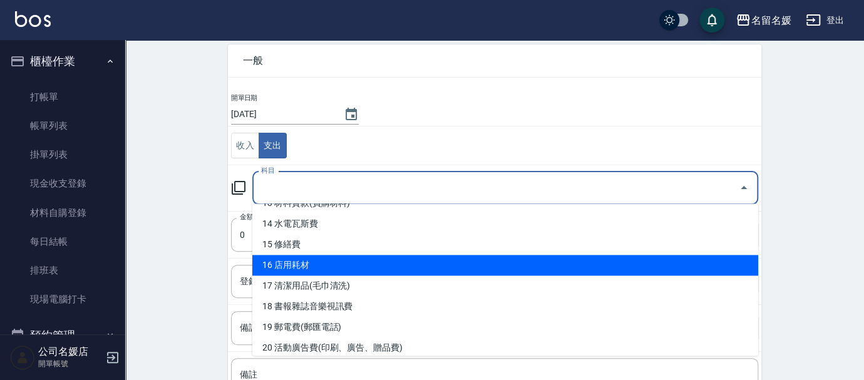
click at [337, 260] on li "16 店用耗材" at bounding box center [505, 265] width 506 height 21
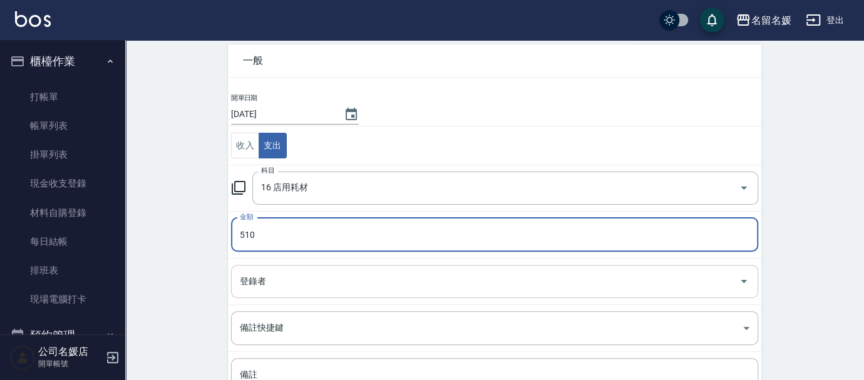
click at [307, 279] on input "登錄者" at bounding box center [485, 281] width 497 height 22
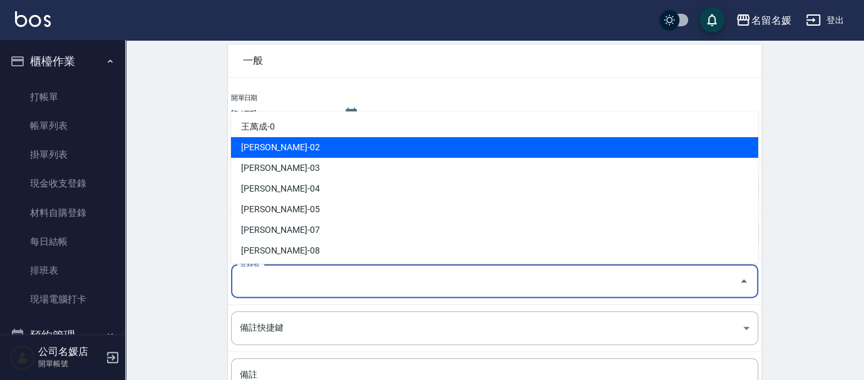
click at [325, 156] on li "[PERSON_NAME]-02" at bounding box center [494, 147] width 527 height 21
click at [313, 273] on input "[PERSON_NAME]-02" at bounding box center [477, 281] width 481 height 22
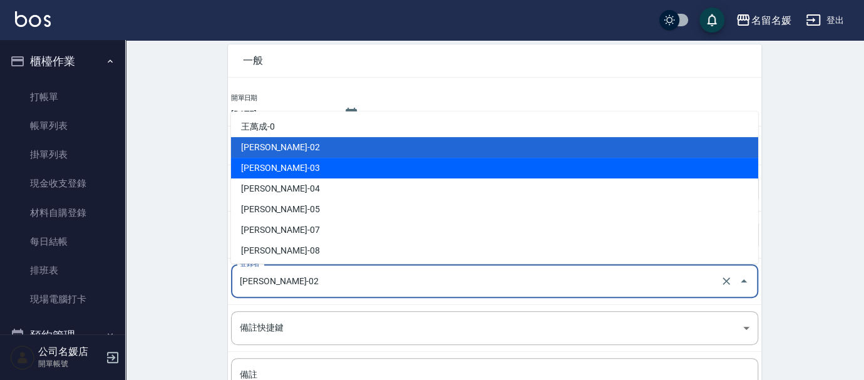
click at [305, 174] on li "[PERSON_NAME]-03" at bounding box center [494, 168] width 527 height 21
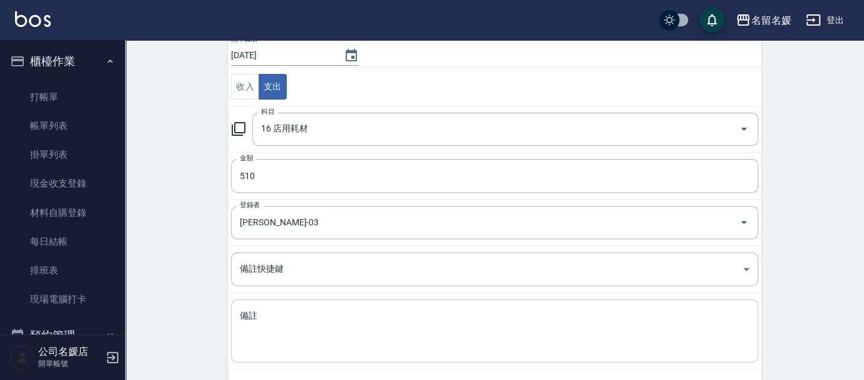
scroll to position [170, 0]
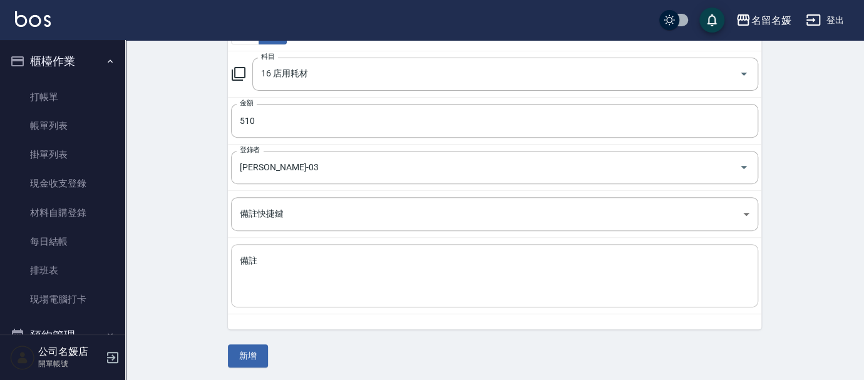
click at [300, 292] on textarea "備註" at bounding box center [494, 276] width 509 height 43
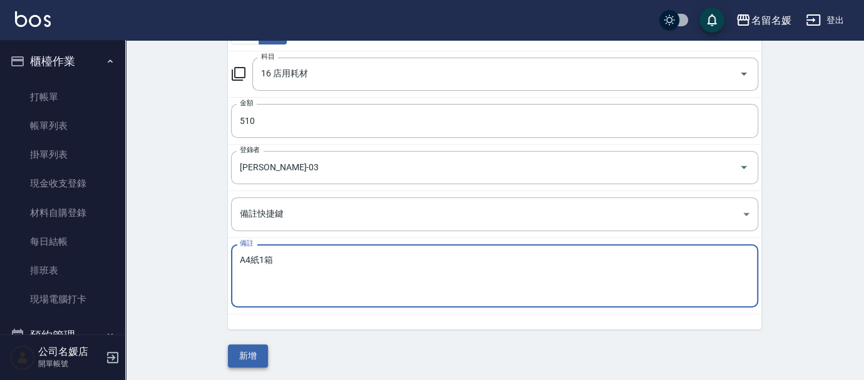
click at [255, 349] on button "新增" at bounding box center [248, 355] width 40 height 23
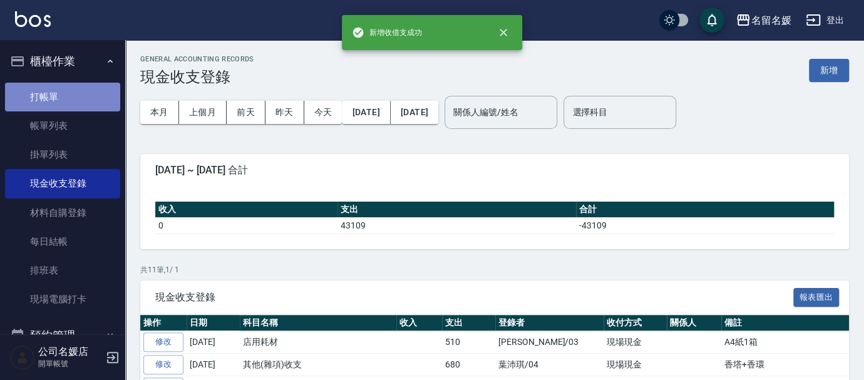
click at [69, 94] on link "打帳單" at bounding box center [62, 97] width 115 height 29
